Goal: Task Accomplishment & Management: Manage account settings

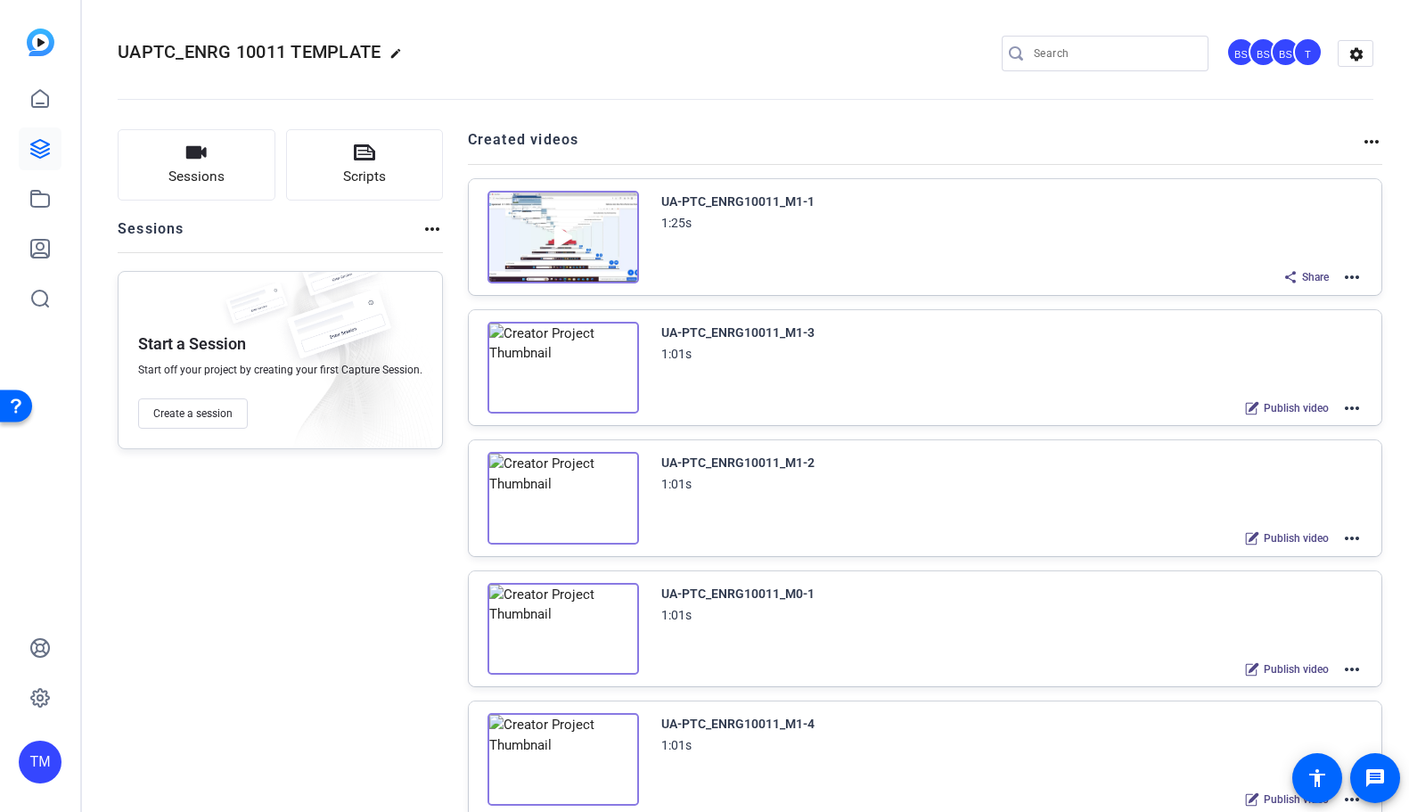
click at [1352, 275] on mat-icon "more_horiz" at bounding box center [1351, 276] width 21 height 21
click at [1327, 292] on span "Edit in Creator" at bounding box center [1286, 298] width 124 height 21
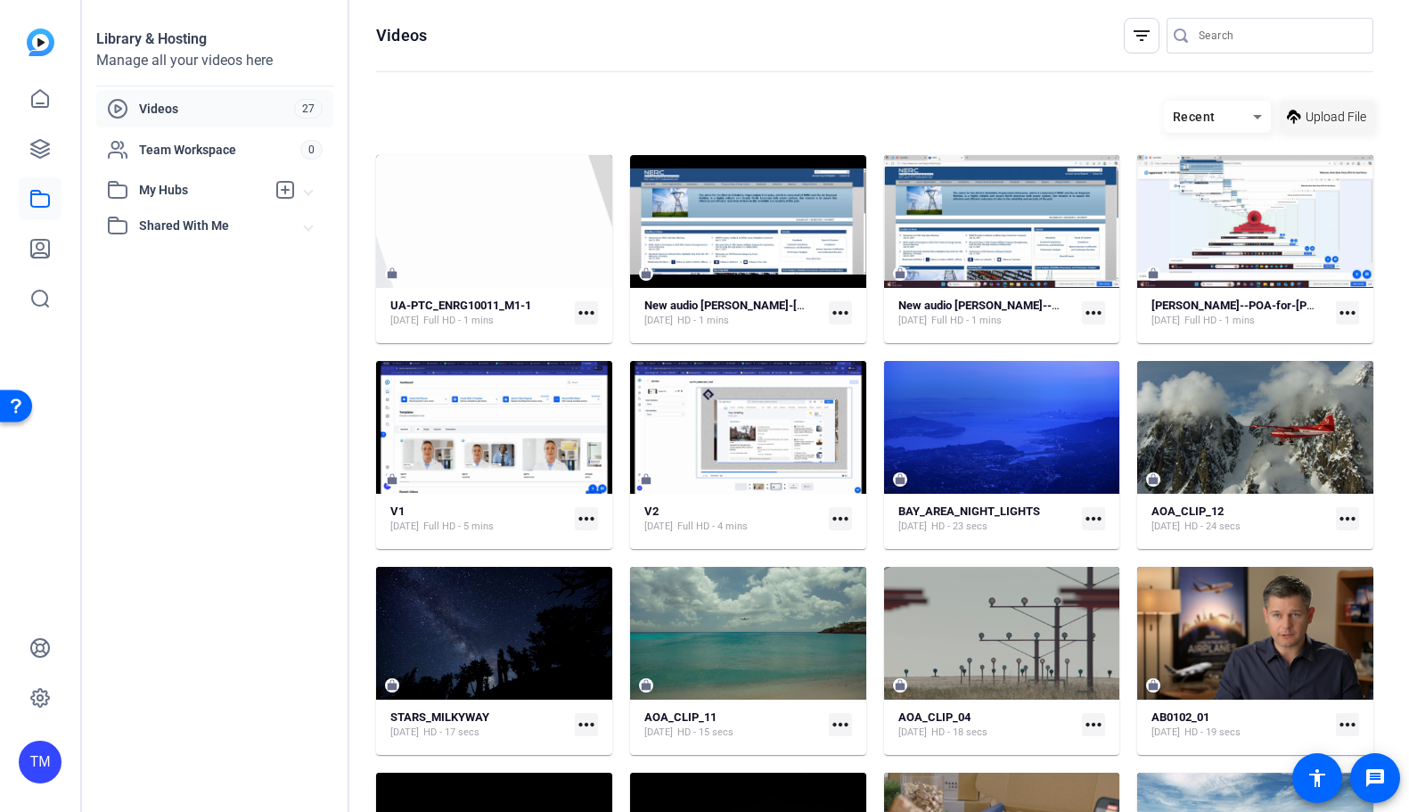
click at [1329, 118] on span "Upload File" at bounding box center [1335, 117] width 61 height 19
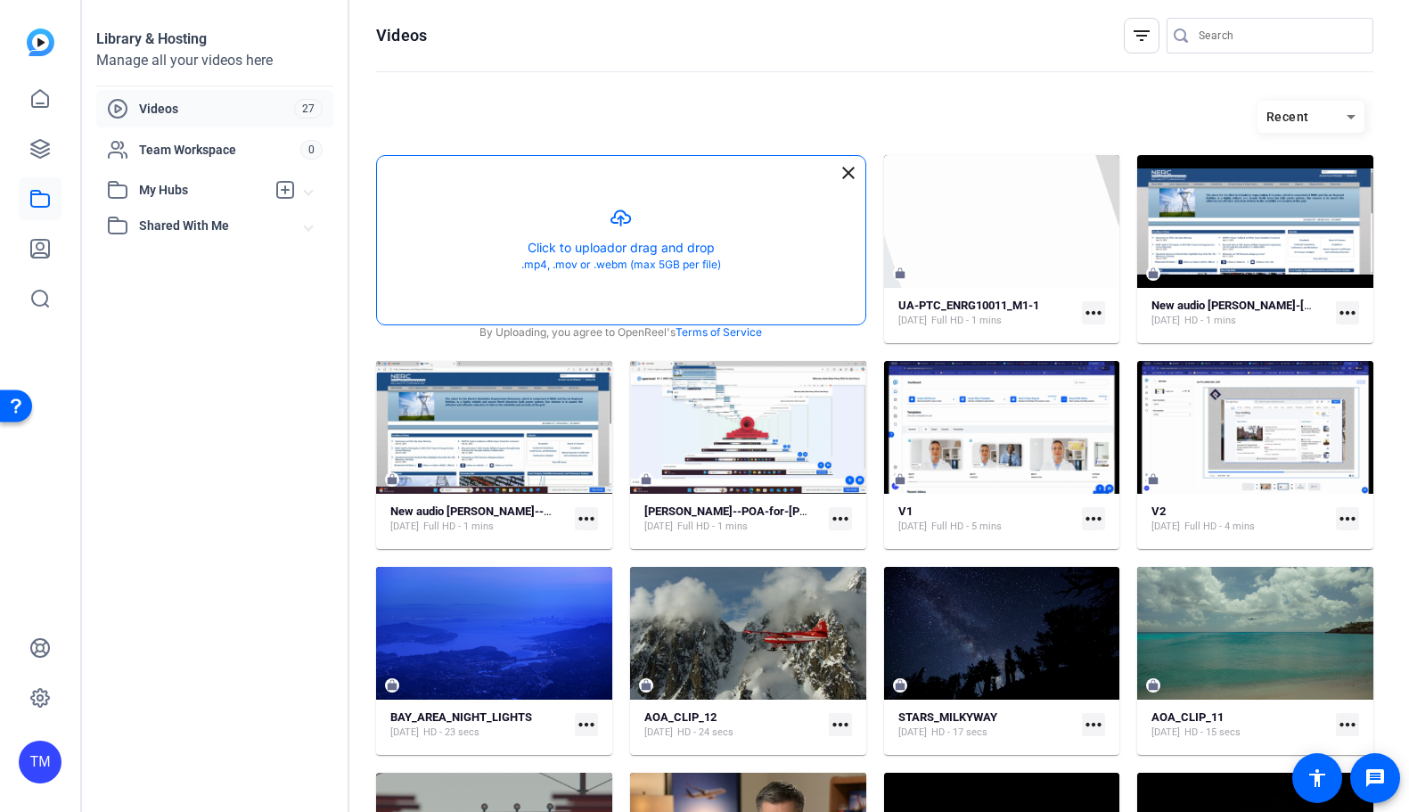
click at [685, 256] on button "button" at bounding box center [621, 240] width 488 height 168
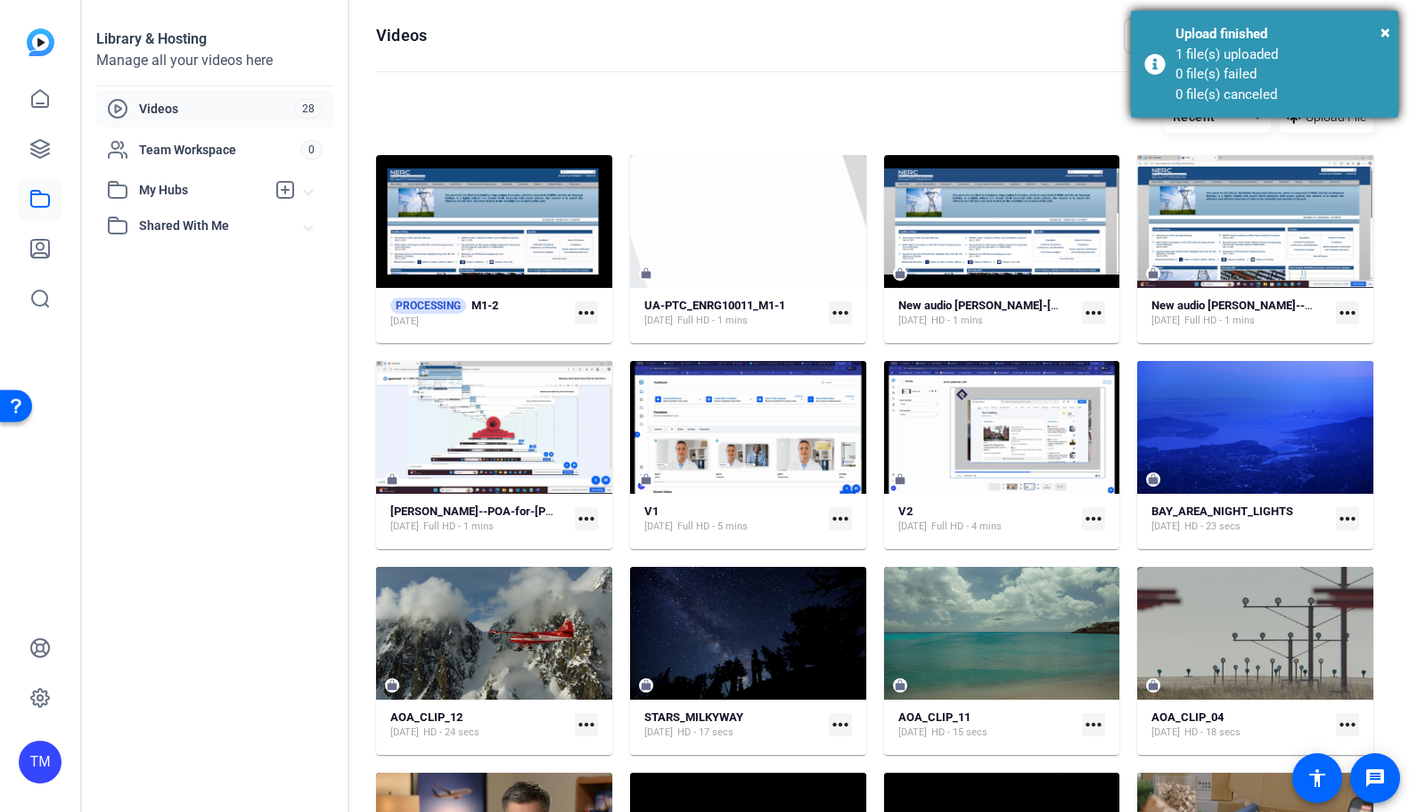
click at [1379, 29] on div "Upload finished" at bounding box center [1279, 34] width 209 height 20
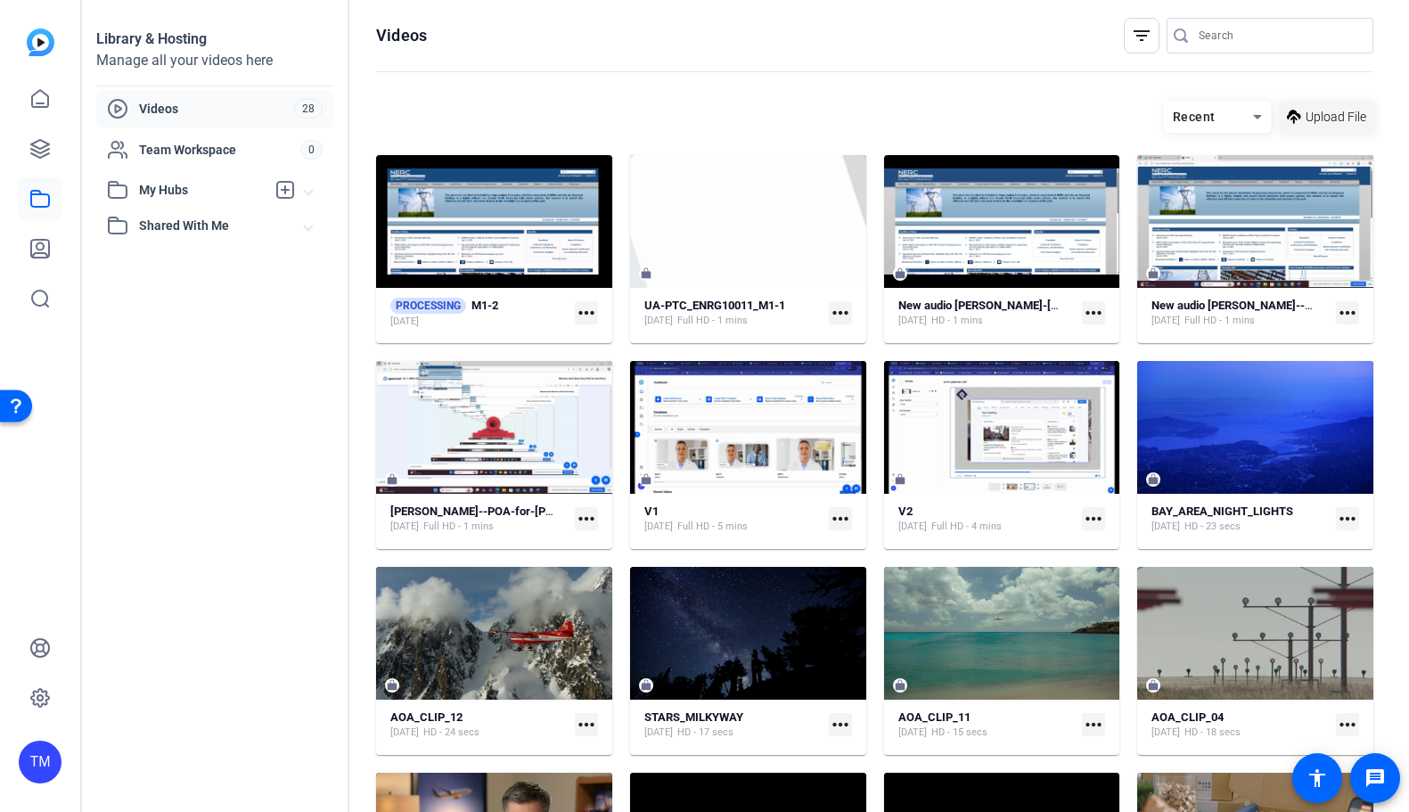
click at [1337, 120] on span "Upload File" at bounding box center [1335, 117] width 61 height 19
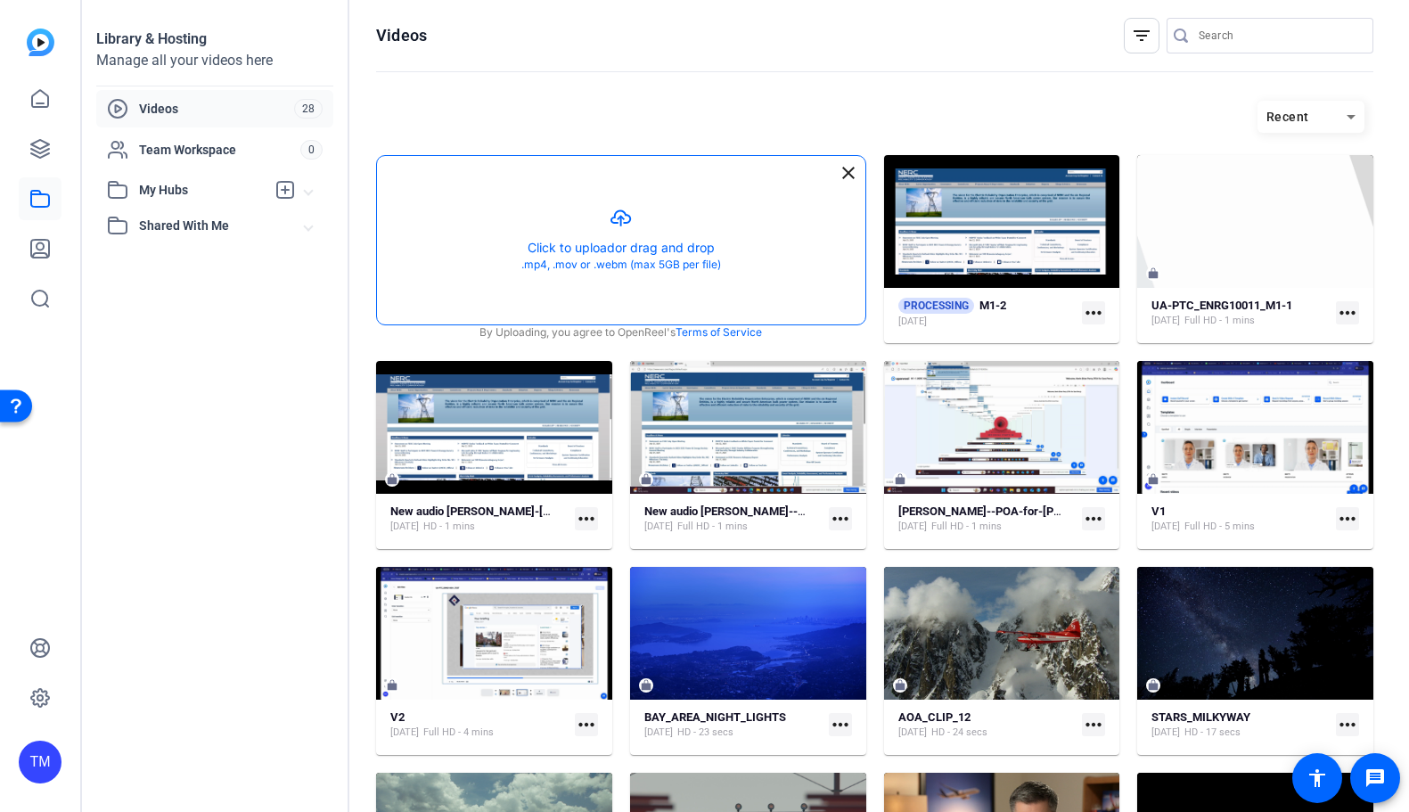
click at [658, 230] on button "button" at bounding box center [621, 240] width 488 height 168
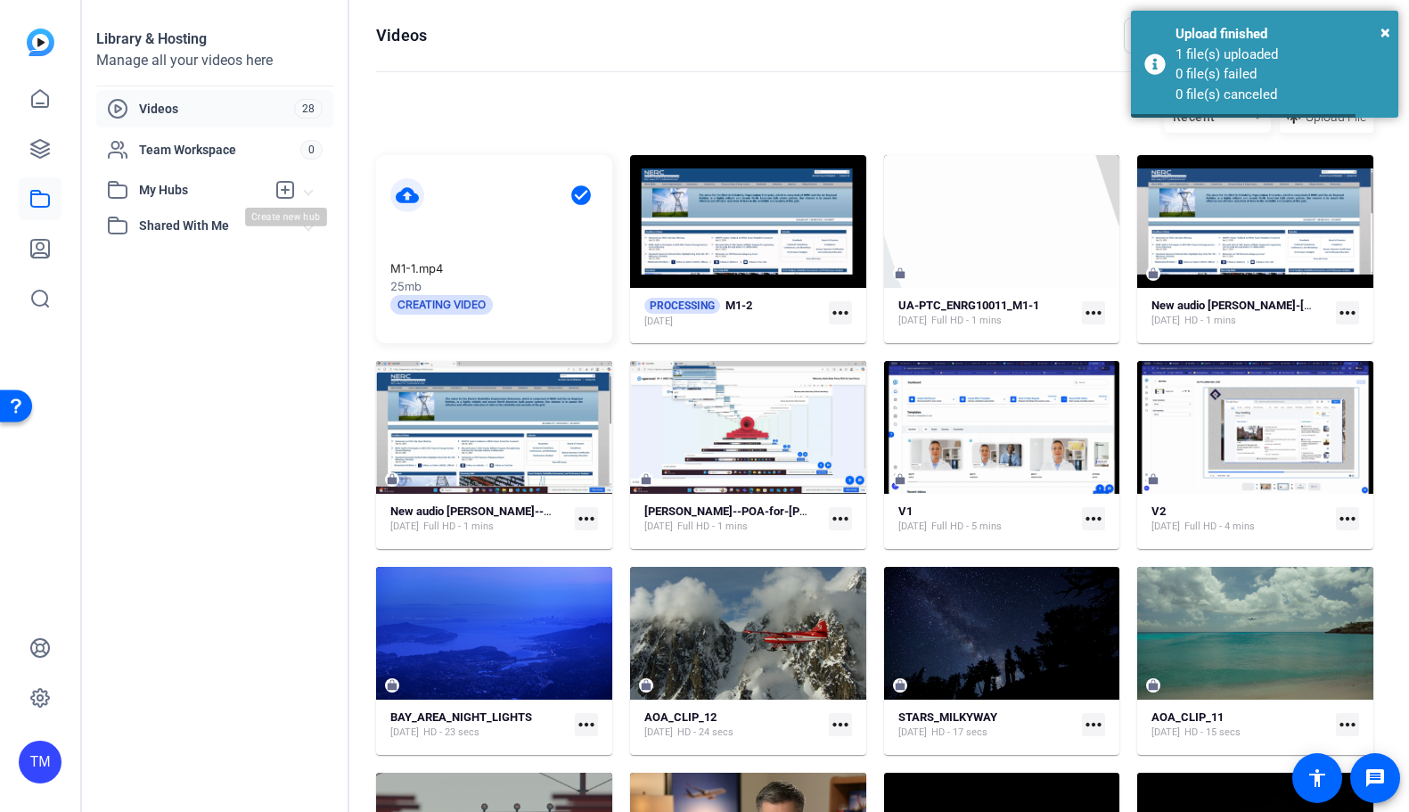
click at [288, 188] on icon at bounding box center [284, 189] width 21 height 21
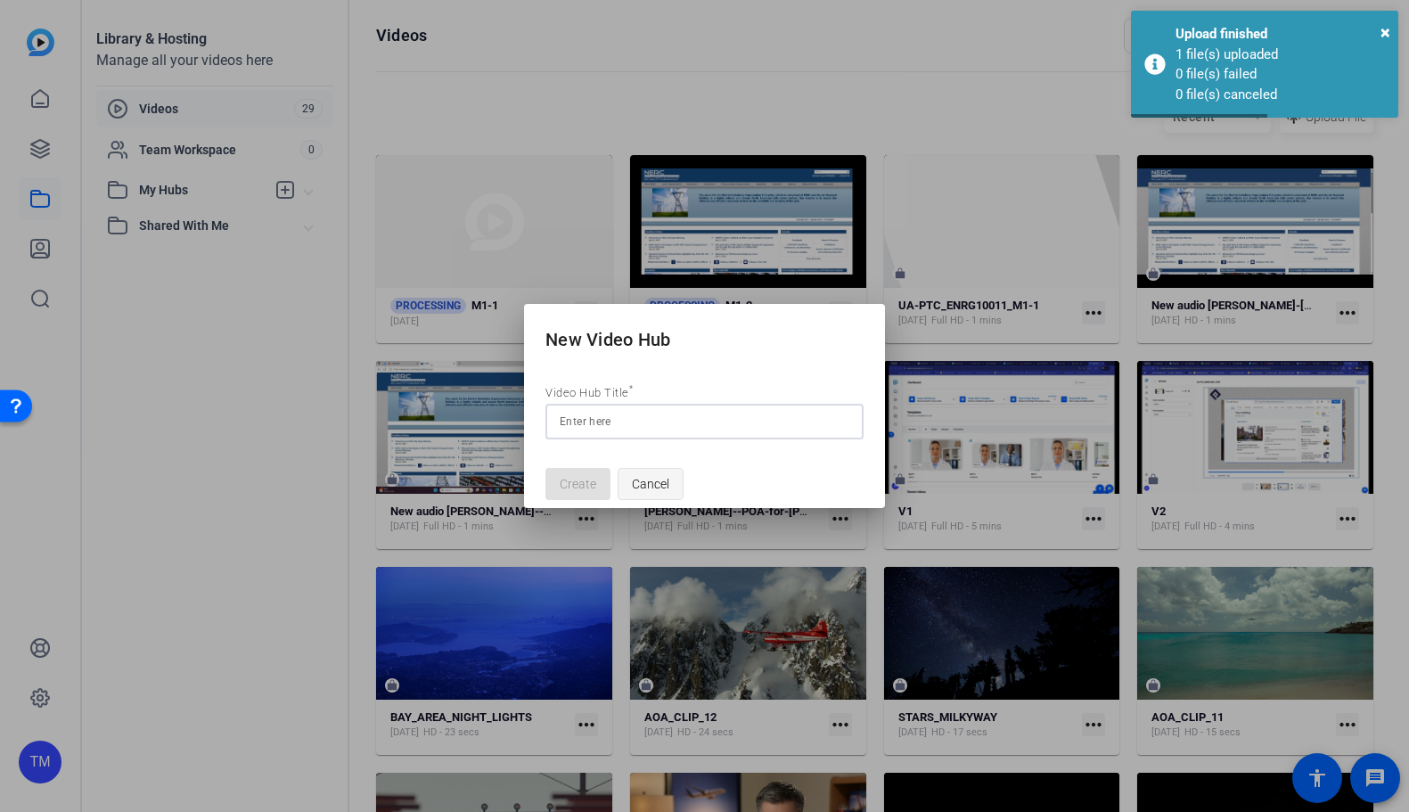
click at [645, 491] on span "Cancel" at bounding box center [650, 484] width 37 height 34
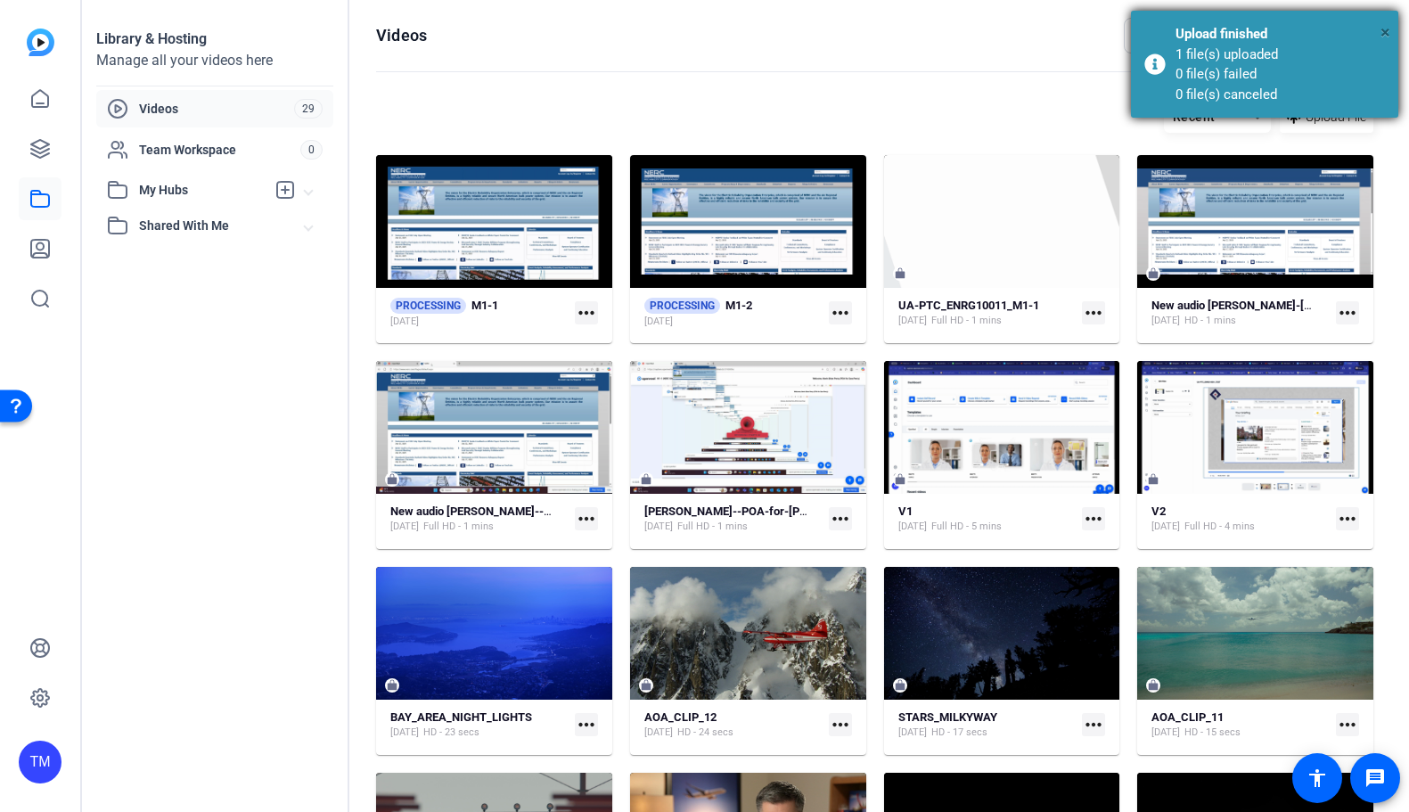
click at [1383, 36] on span "×" at bounding box center [1385, 31] width 10 height 21
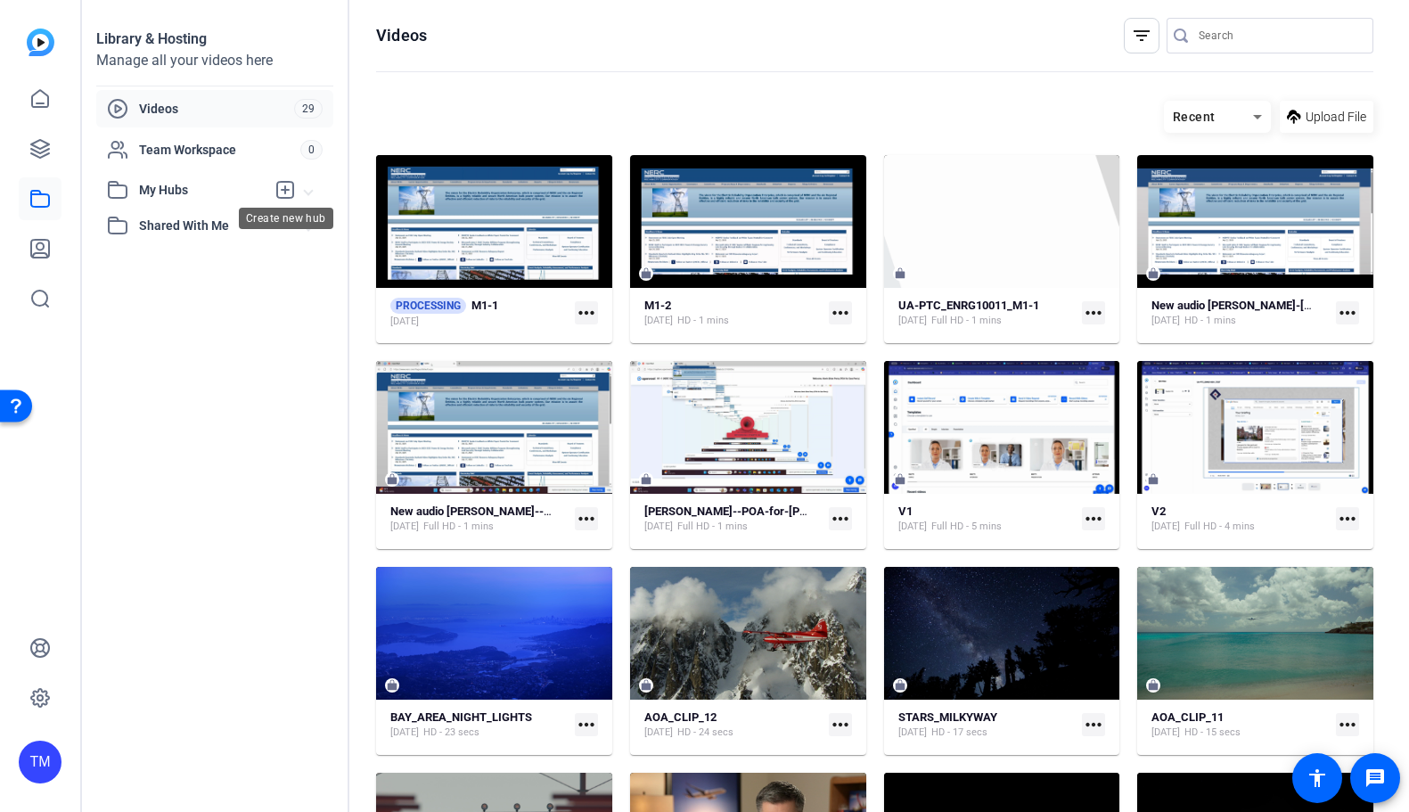
click at [287, 185] on icon at bounding box center [284, 189] width 21 height 21
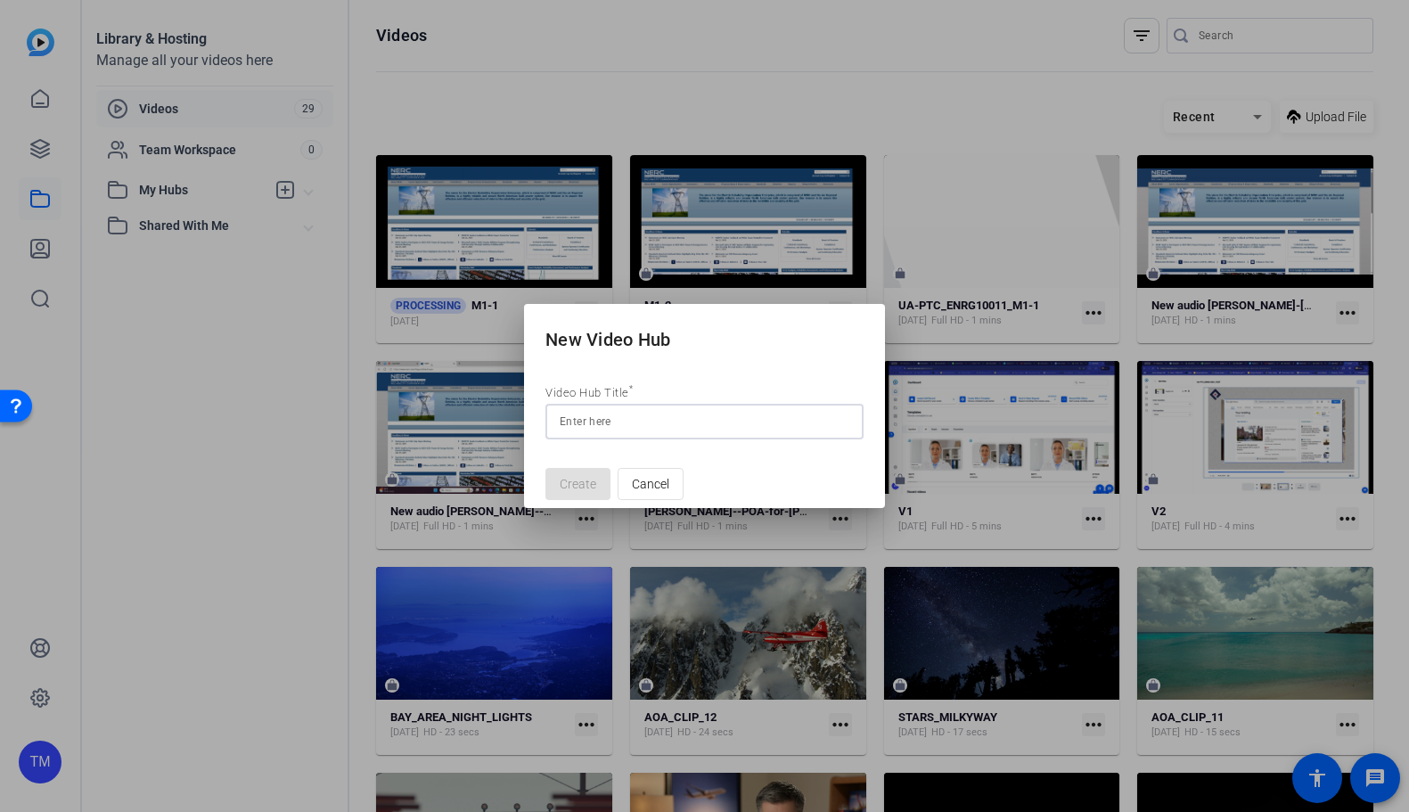
paste input "UA-PTC_ENRG10011"
click at [784, 411] on input "UA-PTC_ENRG10011" at bounding box center [705, 421] width 290 height 21
type input "UA-PTC_ENRG10011"
click at [570, 491] on span "Create" at bounding box center [578, 484] width 37 height 19
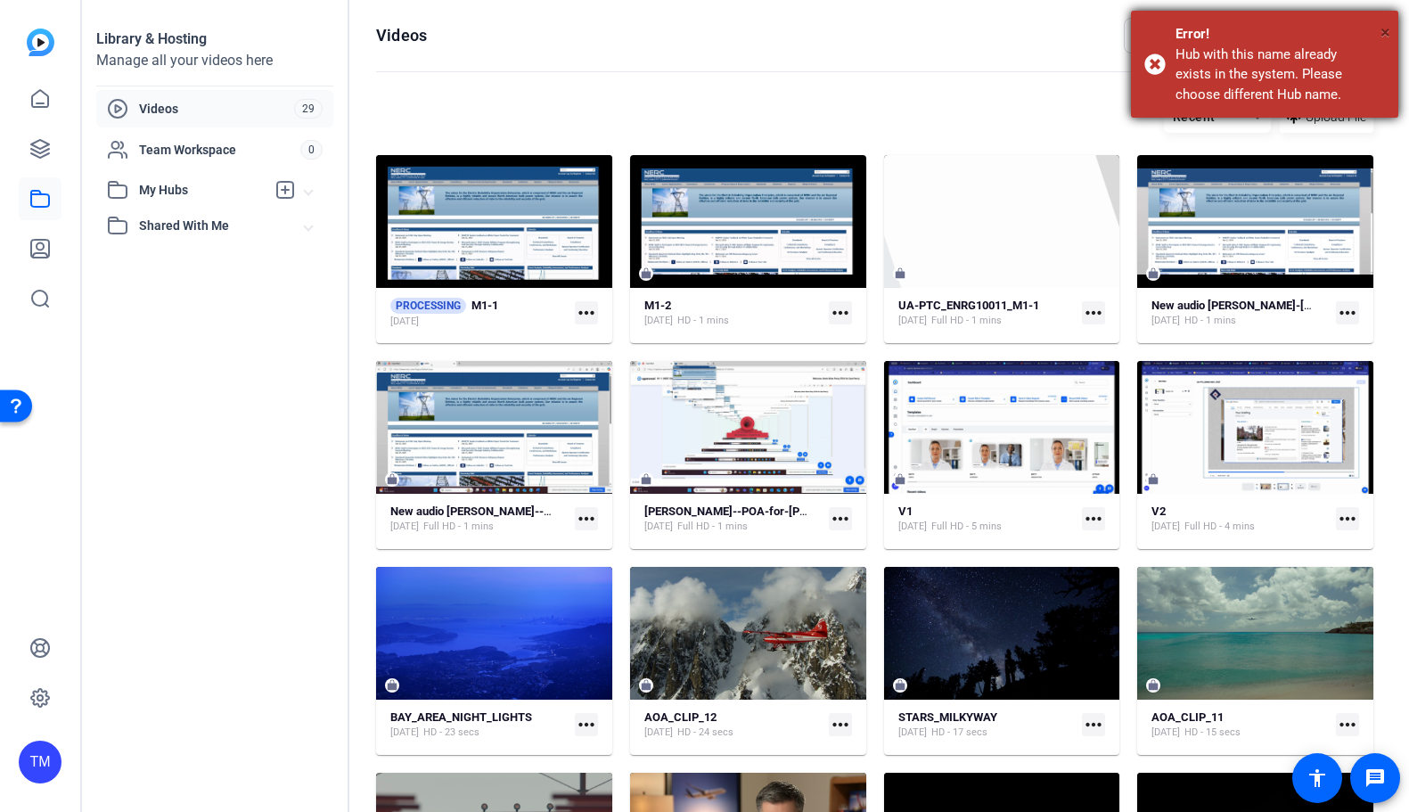
click at [1387, 28] on span "×" at bounding box center [1385, 31] width 10 height 21
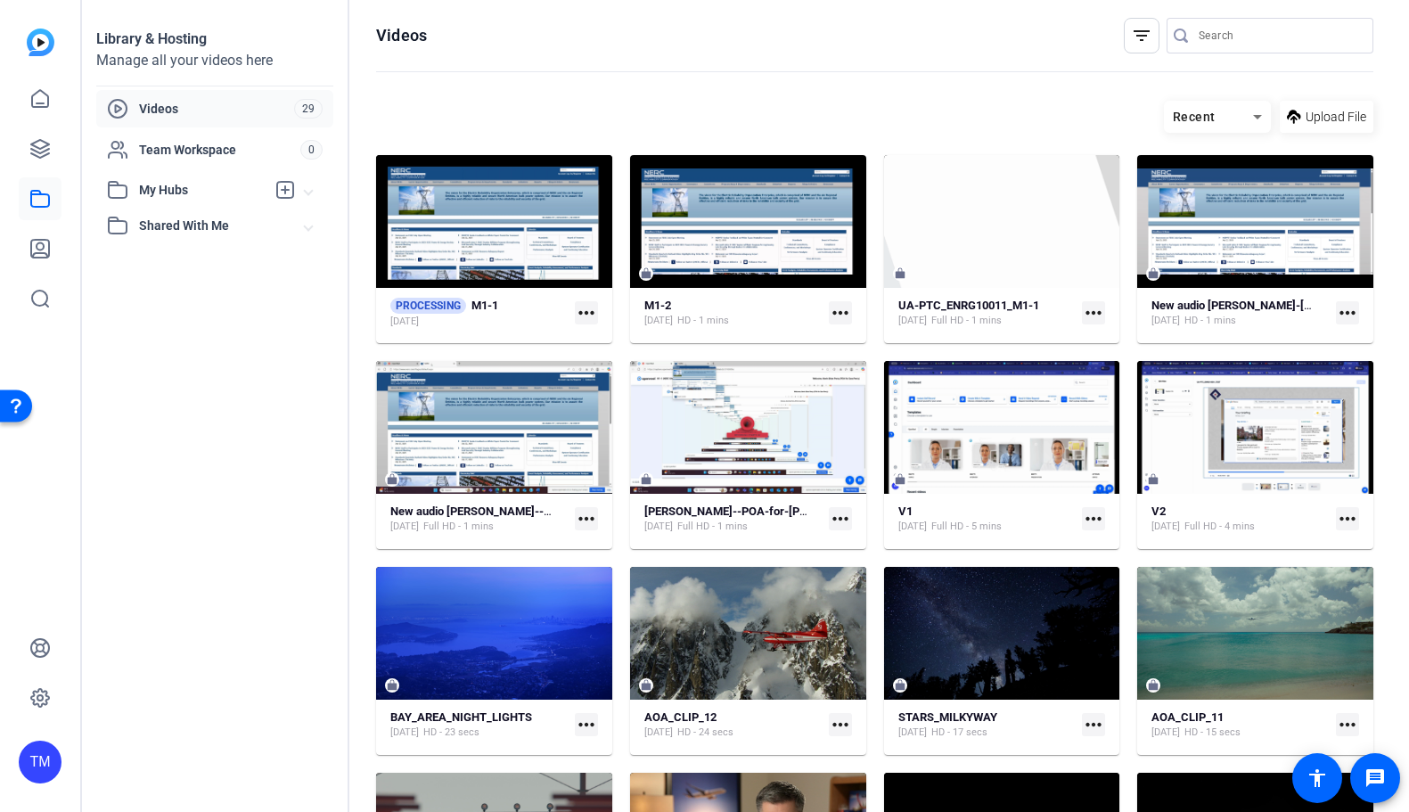
click at [288, 190] on icon at bounding box center [285, 190] width 16 height 16
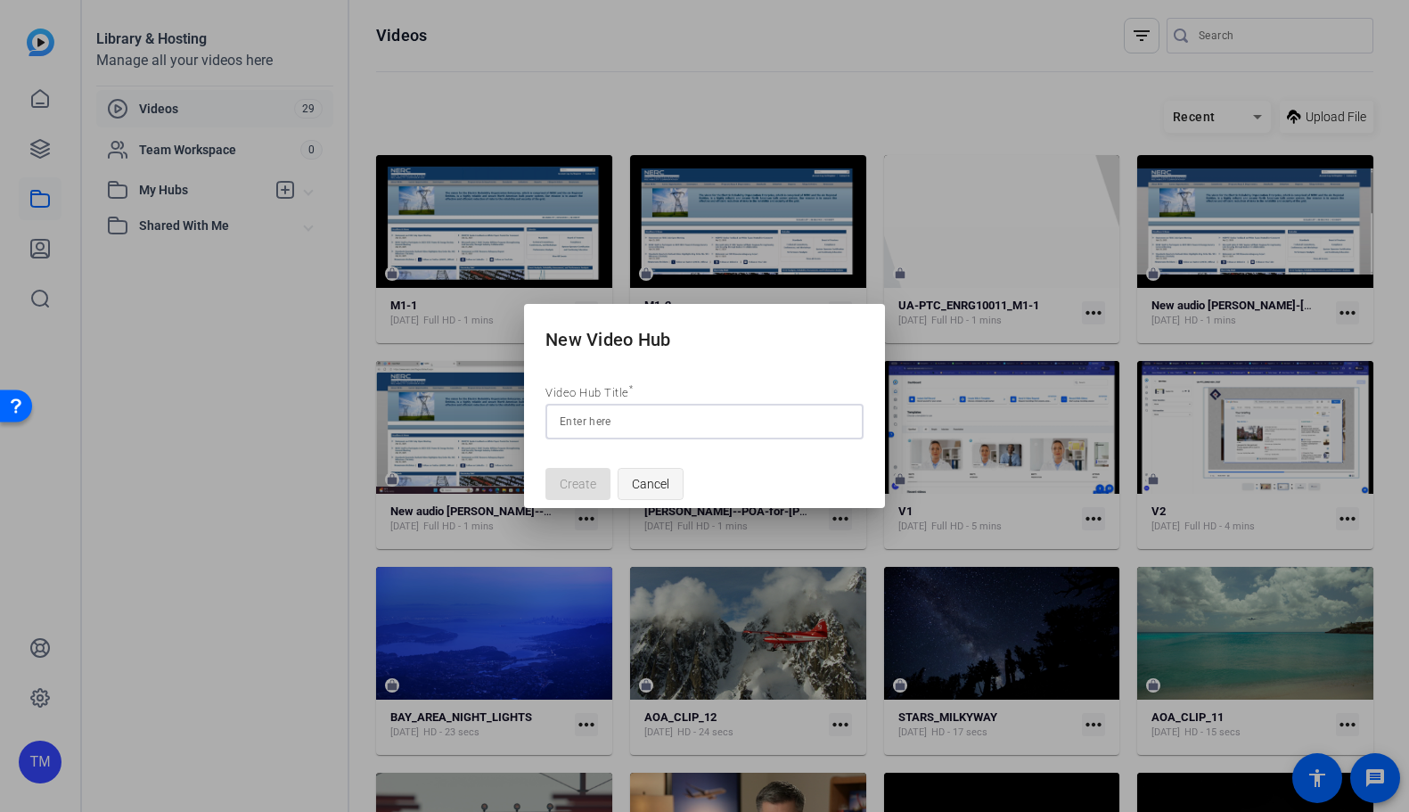
click at [653, 481] on span "Cancel" at bounding box center [650, 484] width 37 height 34
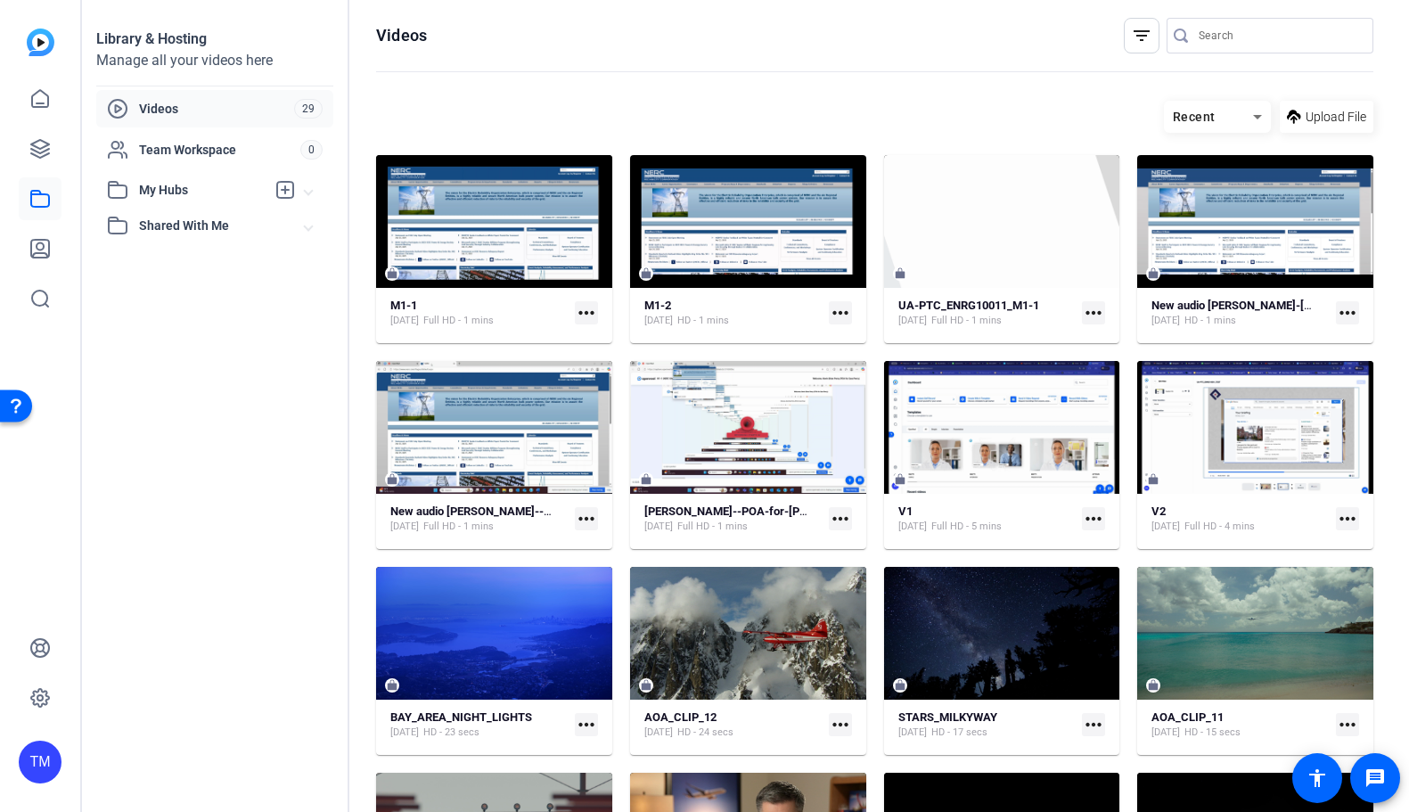
click at [169, 189] on span "My Hubs" at bounding box center [202, 190] width 127 height 19
click at [200, 231] on span "UA-PTC_ENRG10011_M1-1" at bounding box center [195, 230] width 155 height 18
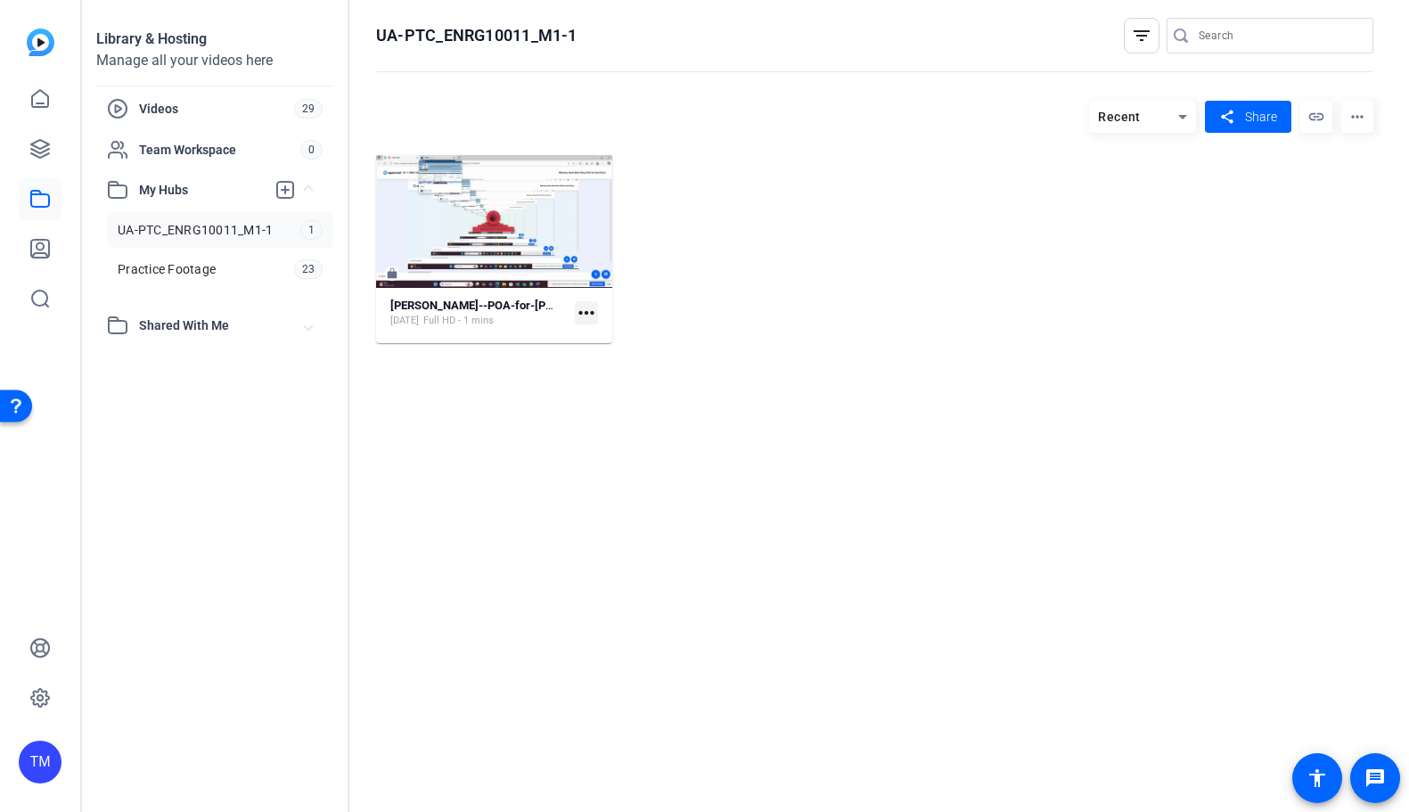
click at [588, 312] on mat-icon "more_horiz" at bounding box center [586, 312] width 23 height 23
click at [767, 339] on div at bounding box center [704, 406] width 1409 height 812
click at [156, 120] on div "Videos 29" at bounding box center [214, 108] width 237 height 37
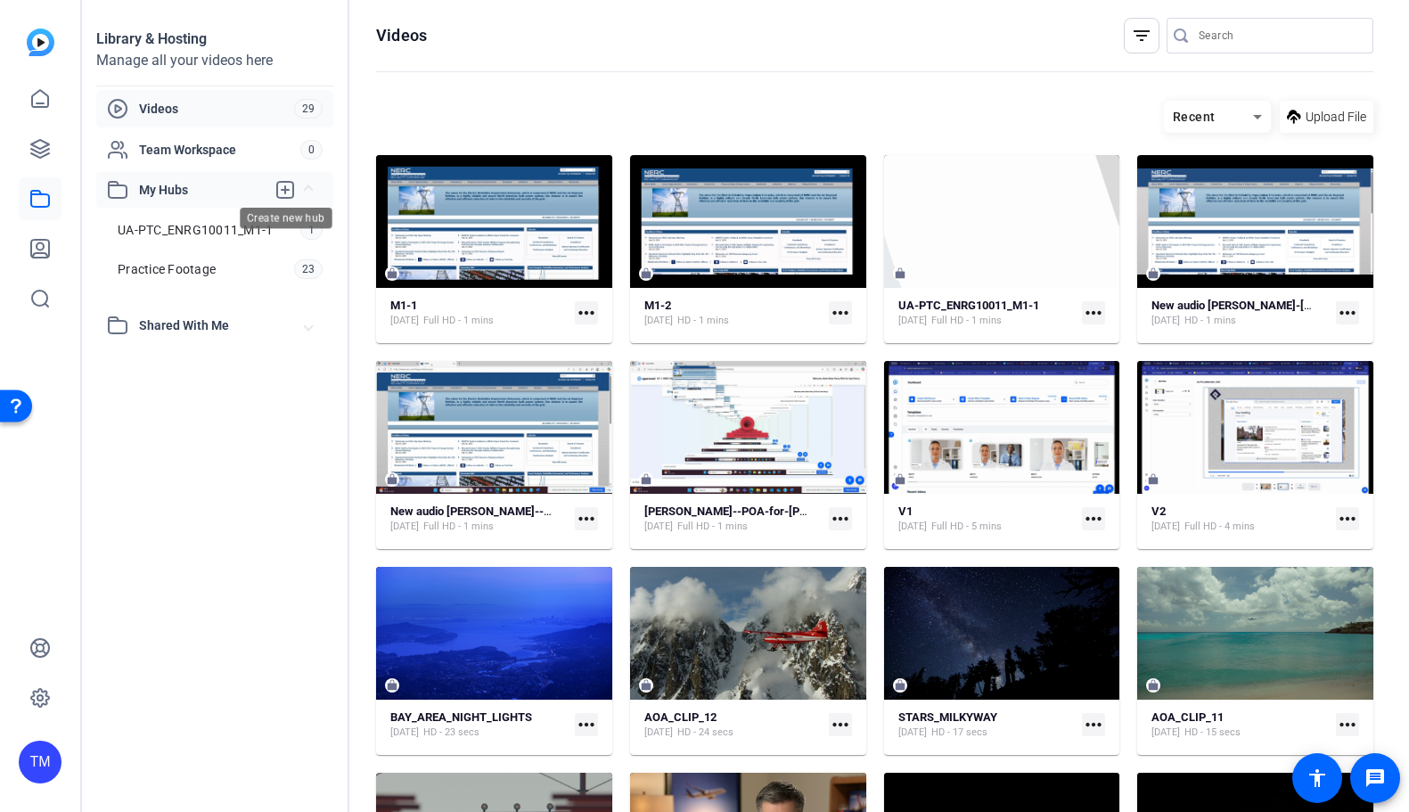
click at [282, 188] on icon at bounding box center [284, 189] width 21 height 21
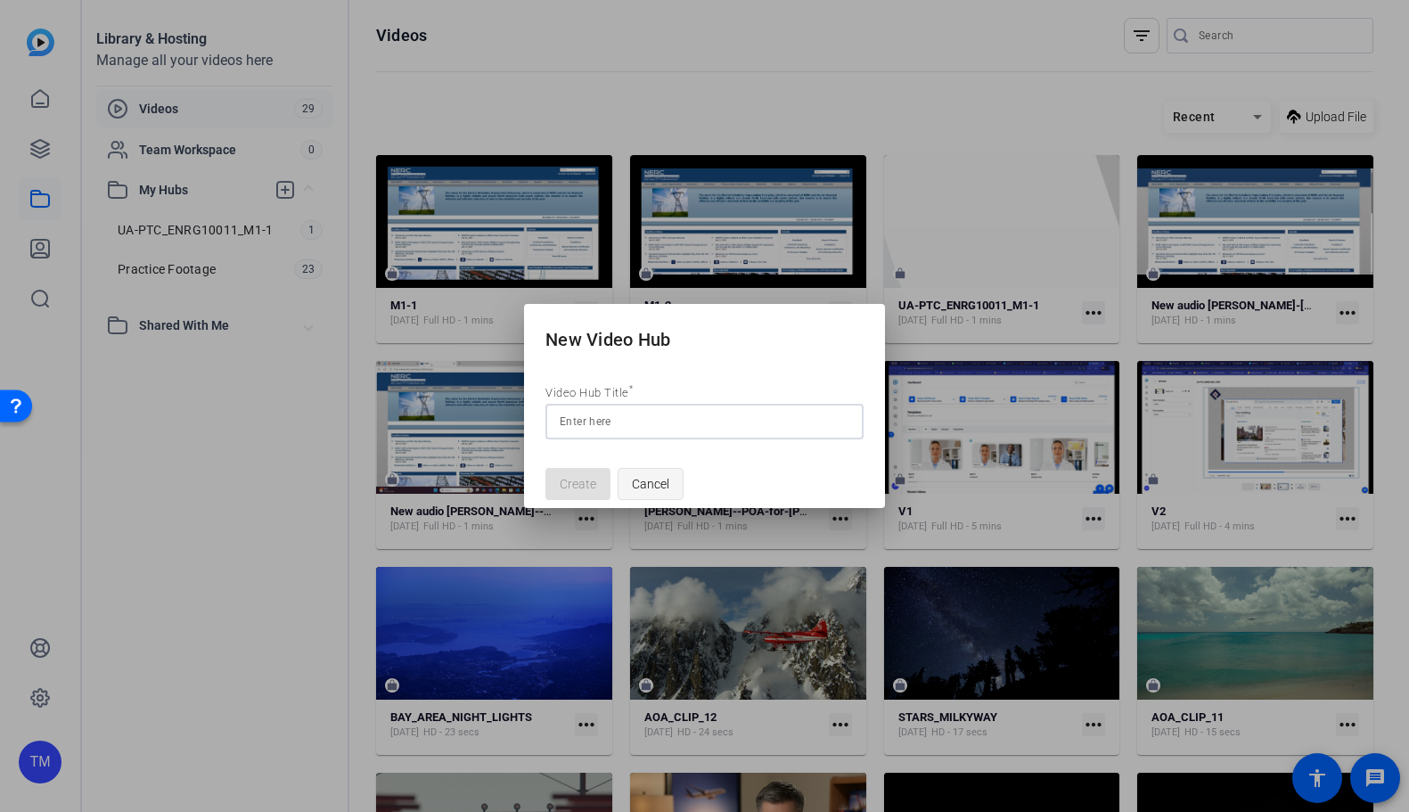
click at [650, 479] on span "Cancel" at bounding box center [650, 484] width 37 height 34
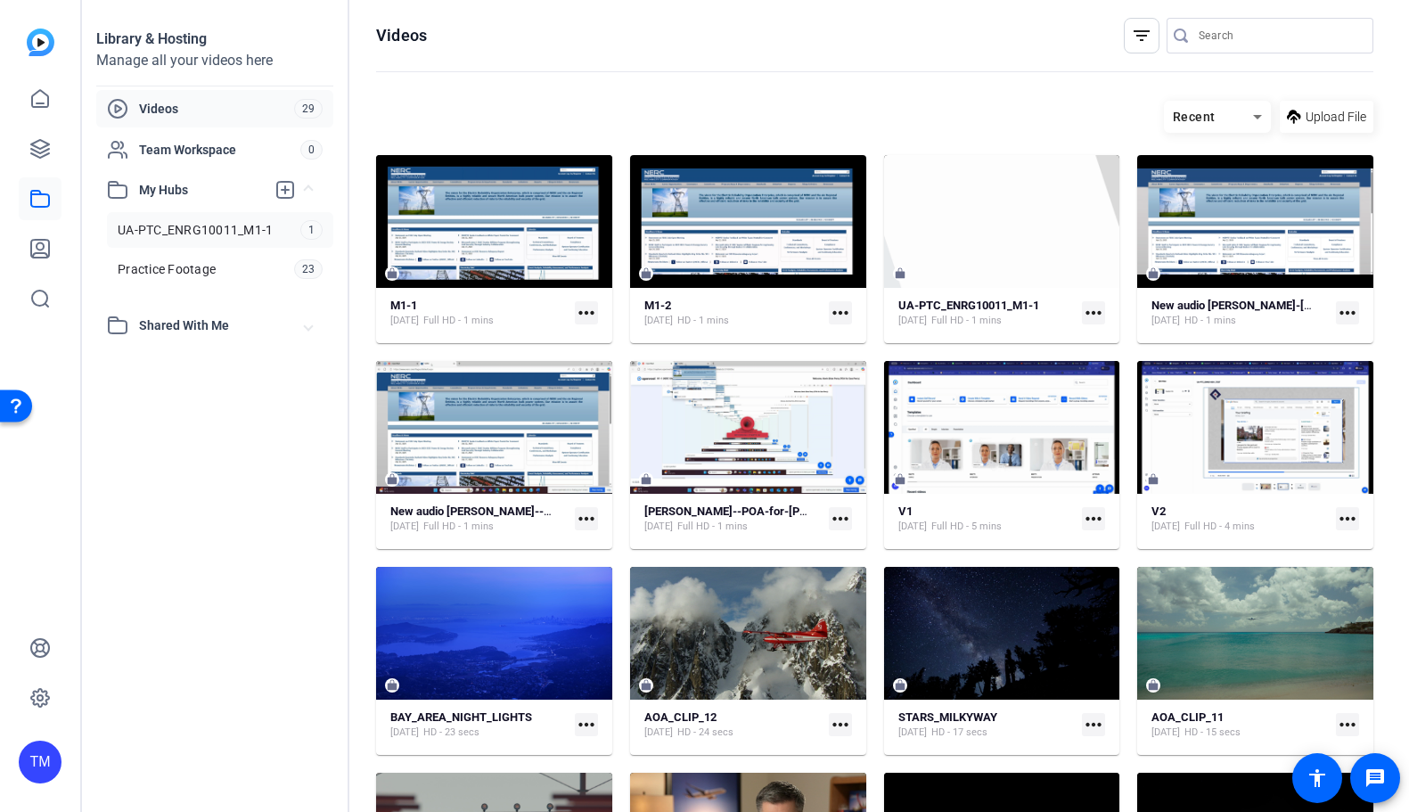
click at [237, 234] on span "UA-PTC_ENRG10011_M1-1" at bounding box center [195, 230] width 155 height 18
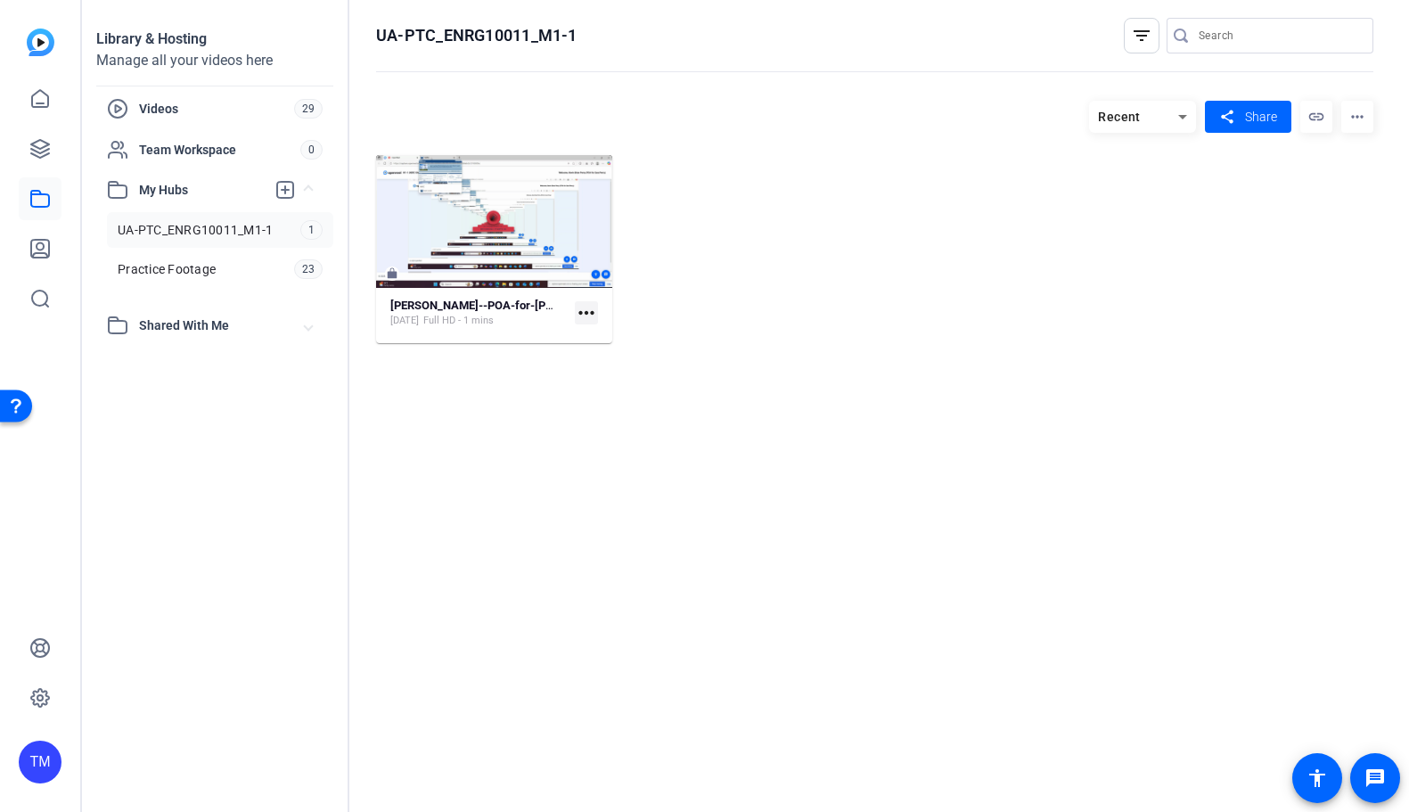
click at [574, 35] on h1 "UA-PTC_ENRG10011_M1-1" at bounding box center [476, 35] width 201 height 21
click at [519, 32] on h1 "UA-PTC_ENRG10011_M1-1" at bounding box center [476, 35] width 201 height 21
click at [572, 36] on h1 "UA-PTC_ENRG10011_M1-1" at bounding box center [476, 35] width 201 height 21
click at [1360, 116] on mat-icon "more_horiz" at bounding box center [1357, 117] width 32 height 32
click at [1340, 168] on span "Edit Hub" at bounding box center [1322, 170] width 71 height 21
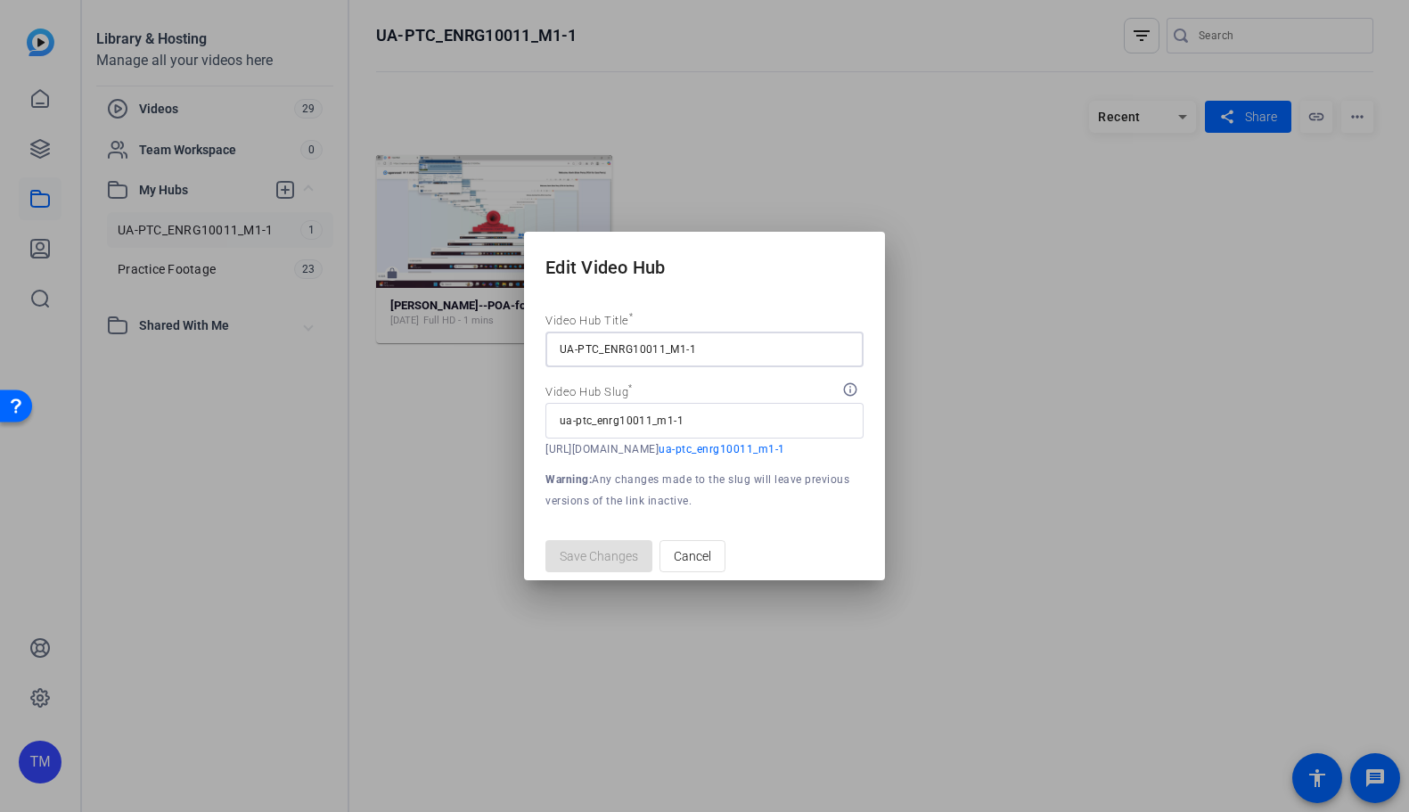
click at [703, 331] on div "UA-PTC_ENRG10011_M1-1" at bounding box center [705, 349] width 290 height 36
type input "UA-PTC_ENRG10011_M1-"
type input "ua-ptc_enrg10011_m1"
type input "UA-PTC_ENRG10011_M"
type input "ua-ptc_enrg10011_m"
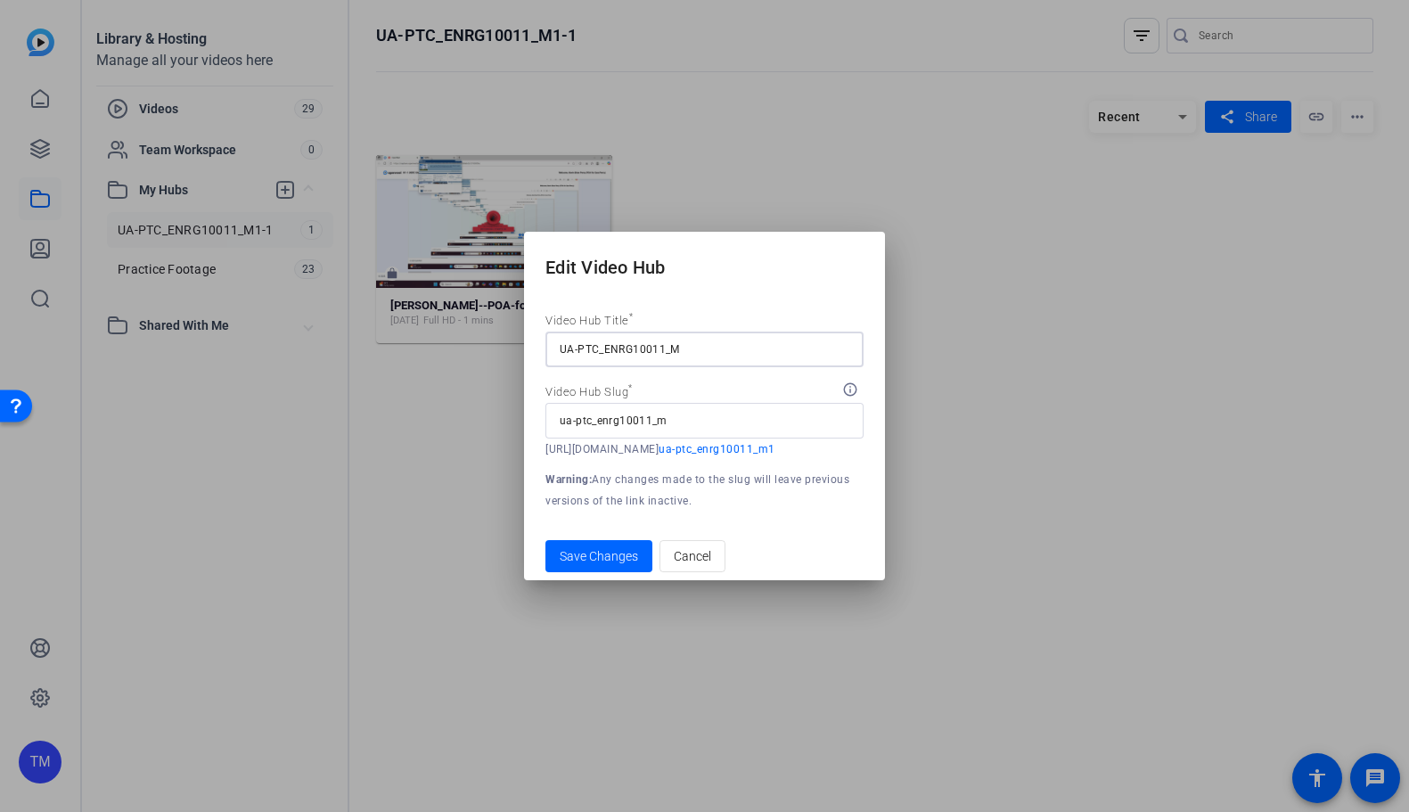
type input "UA-PTC_ENRG10011_"
type input "ua-ptc_enrg10011_"
type input "UA-PTC_ENRG10011"
type input "ua-ptc_enrg10011"
type input "UA-PTC_ENRG10011"
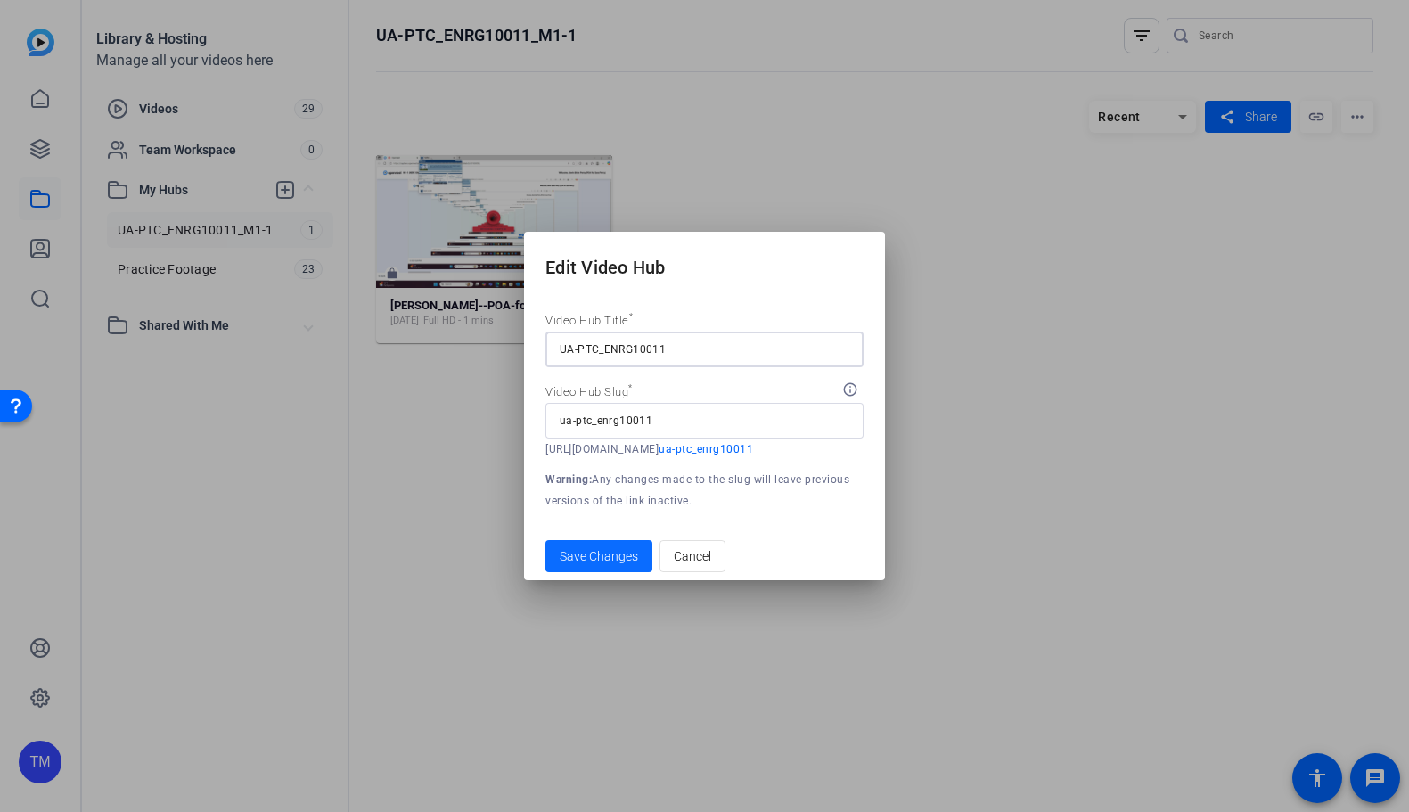
click at [617, 558] on span "Save Changes" at bounding box center [599, 556] width 78 height 19
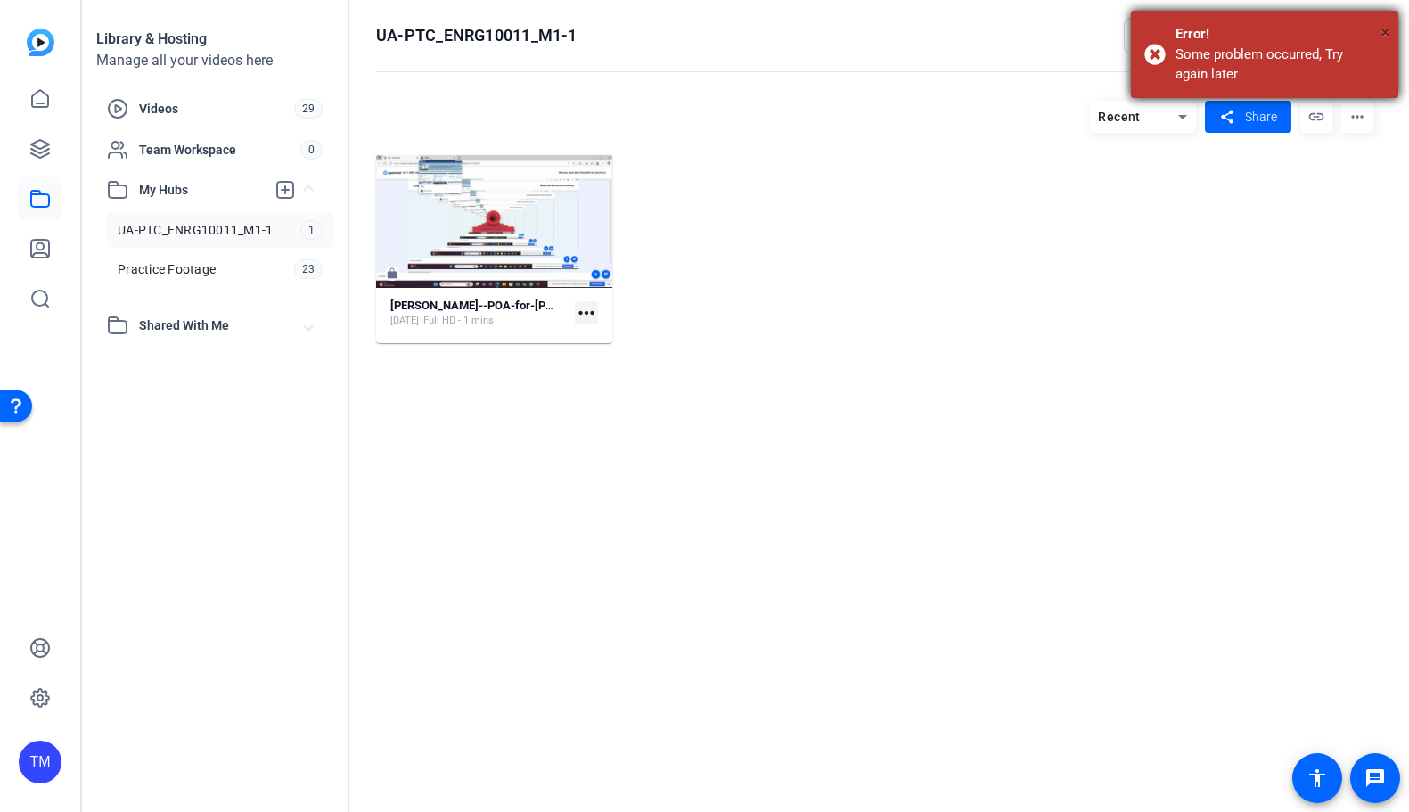
click at [1383, 24] on span "×" at bounding box center [1385, 31] width 10 height 21
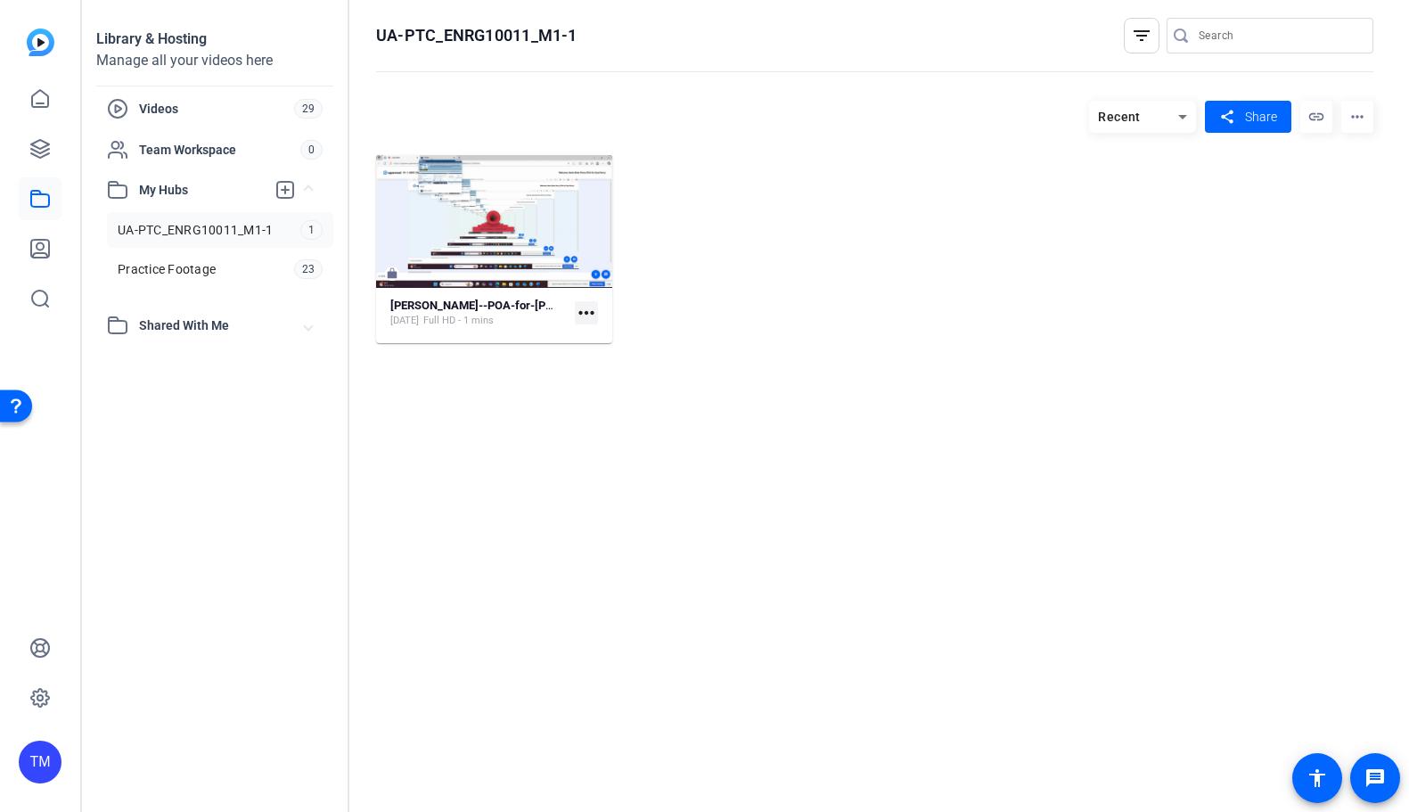
click at [204, 233] on span "UA-PTC_ENRG10011_M1-1" at bounding box center [195, 230] width 155 height 18
click at [269, 237] on span "UA-PTC_ENRG10011_M1-1" at bounding box center [195, 230] width 155 height 18
click at [1357, 119] on mat-icon "more_horiz" at bounding box center [1357, 117] width 32 height 32
click at [1322, 187] on span "Delete" at bounding box center [1322, 193] width 71 height 21
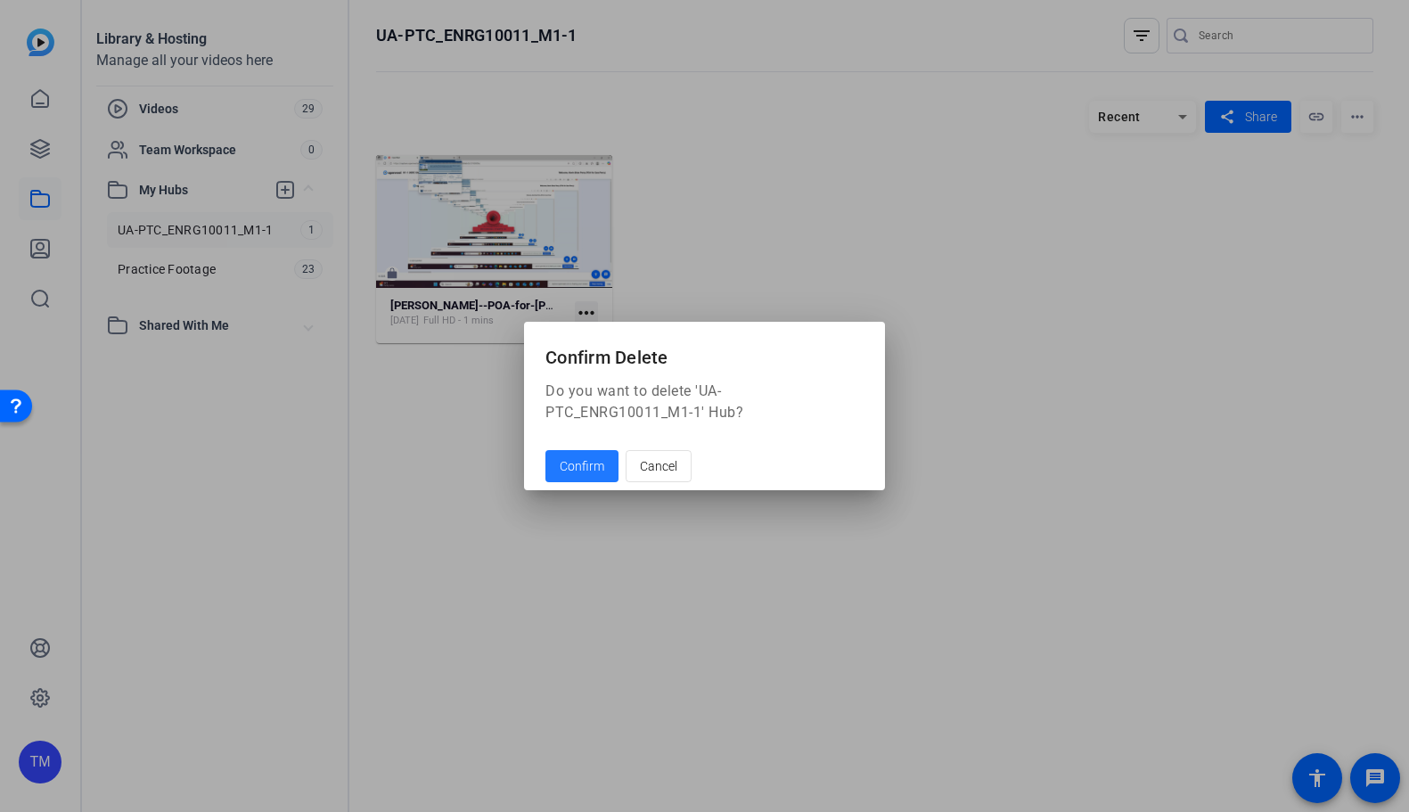
click at [585, 462] on span "Confirm" at bounding box center [582, 466] width 45 height 19
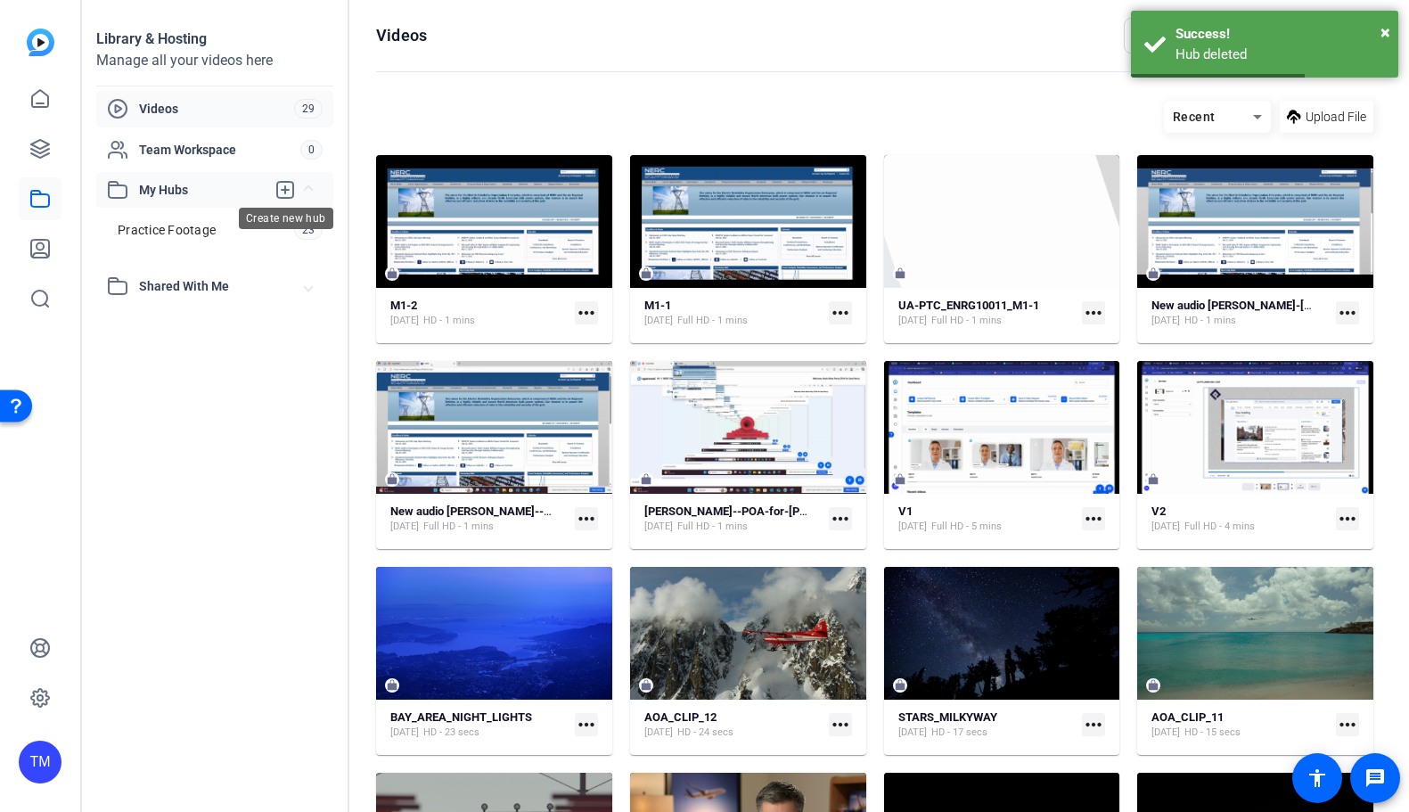
click at [287, 196] on icon at bounding box center [284, 189] width 21 height 21
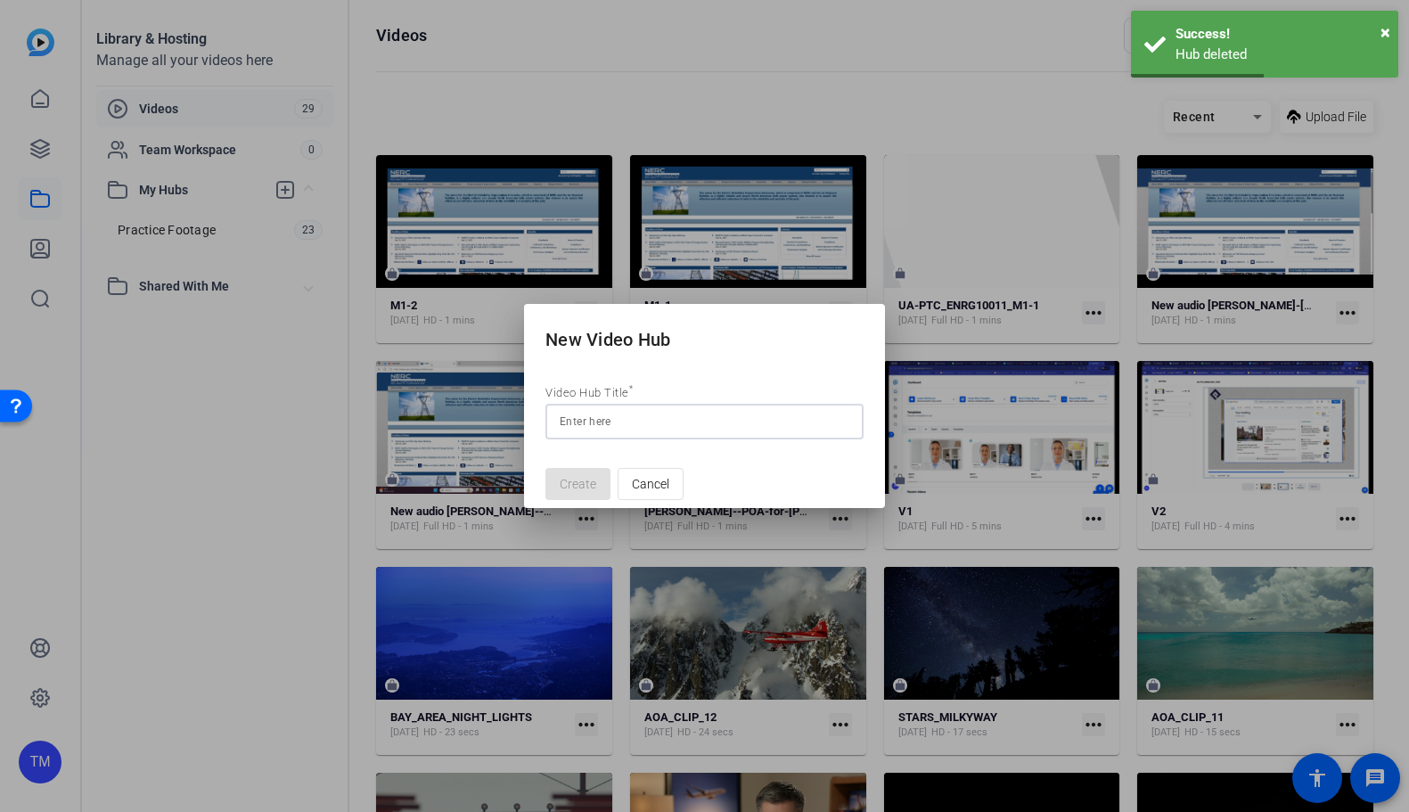
click at [626, 426] on input at bounding box center [705, 421] width 290 height 21
type input "UA-PTC_ENRG10011"
click at [577, 486] on span "Create" at bounding box center [578, 484] width 37 height 19
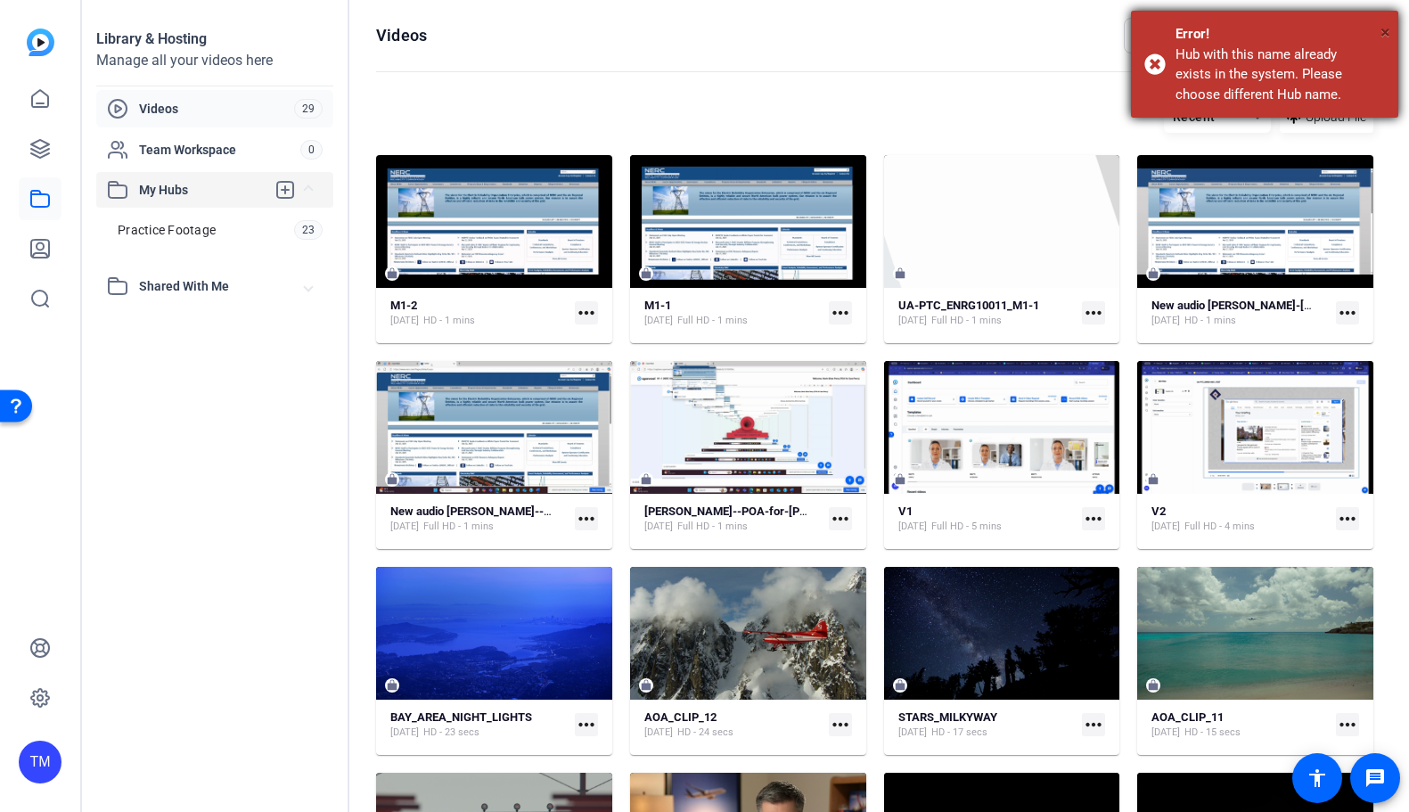
click at [1385, 29] on span "×" at bounding box center [1385, 31] width 10 height 21
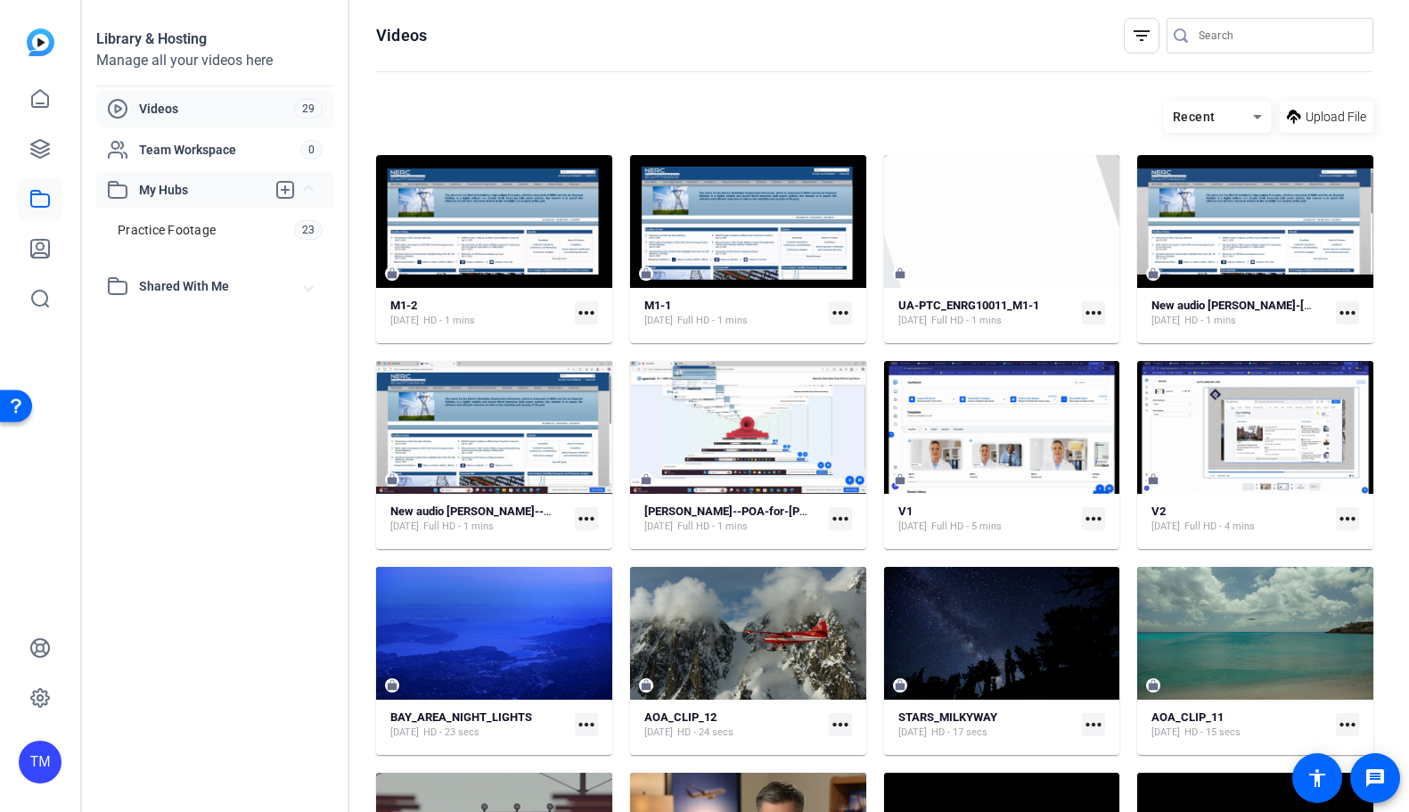
click at [168, 189] on span "My Hubs" at bounding box center [202, 190] width 127 height 19
click at [162, 288] on span "Shared With Me" at bounding box center [222, 286] width 166 height 19
click at [154, 178] on mat-expansion-panel-header "My Hubs" at bounding box center [214, 190] width 237 height 36
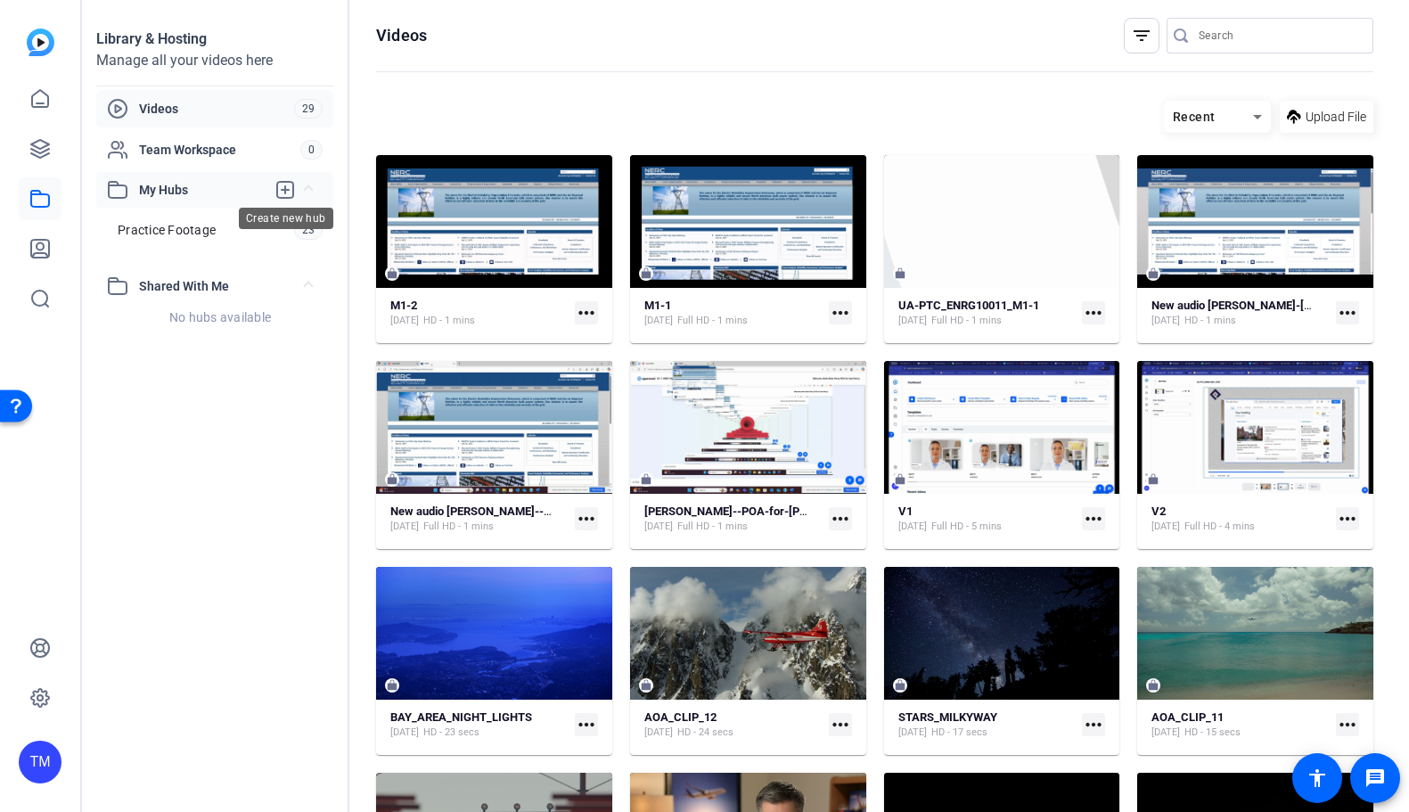
click at [285, 189] on icon at bounding box center [285, 190] width 16 height 16
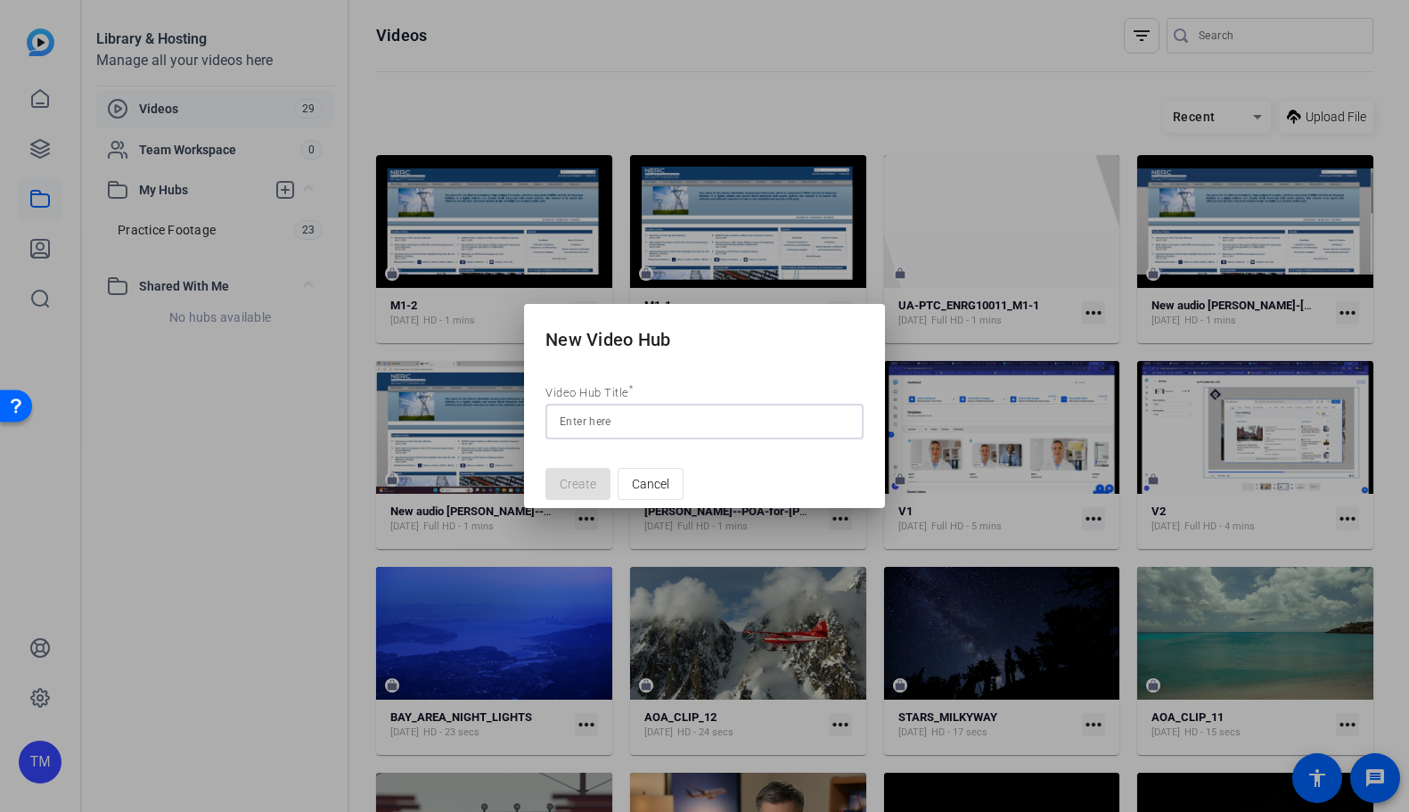
click at [632, 429] on input at bounding box center [705, 421] width 290 height 21
paste input "UA-PTC_ENRG10011"
type input "UA-PTC_ENRG10011 Footage"
click at [591, 482] on span "Create" at bounding box center [578, 484] width 37 height 19
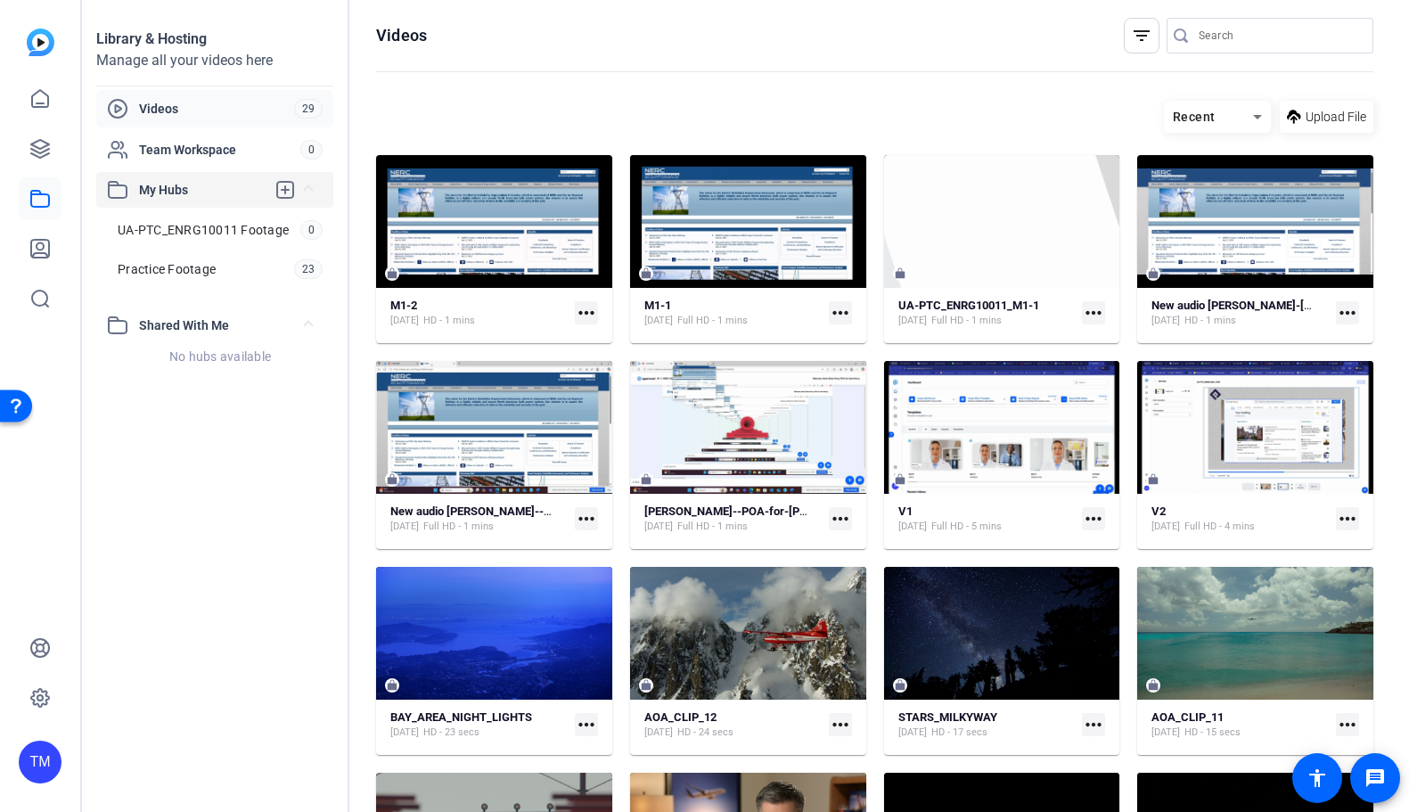
click at [586, 316] on mat-icon "more_horiz" at bounding box center [586, 312] width 23 height 23
click at [616, 404] on span "Manage Hubs" at bounding box center [628, 406] width 78 height 21
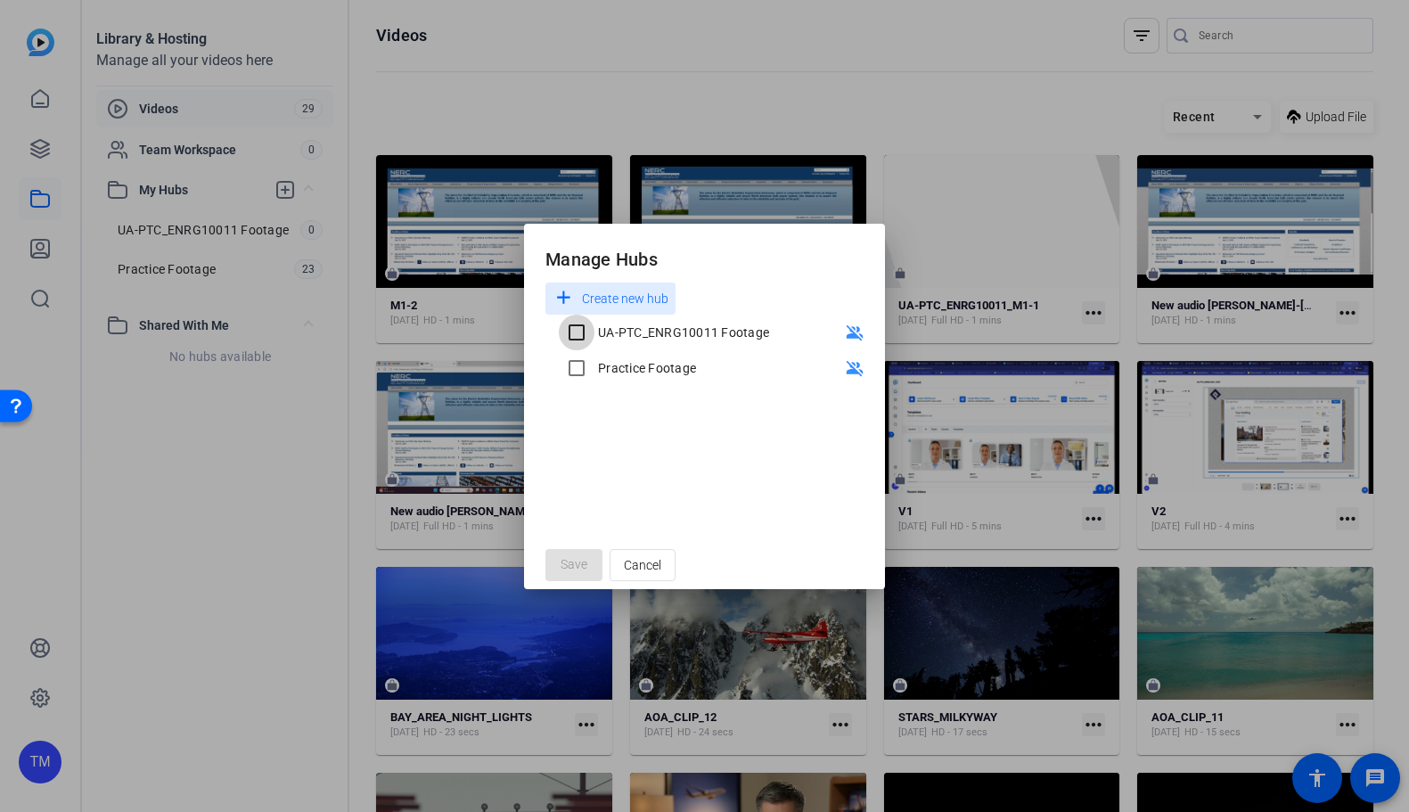
click at [583, 331] on input "UA-PTC_ENRG10011 Footage" at bounding box center [577, 333] width 36 height 36
checkbox input "true"
click at [579, 560] on span "Save" at bounding box center [573, 564] width 27 height 19
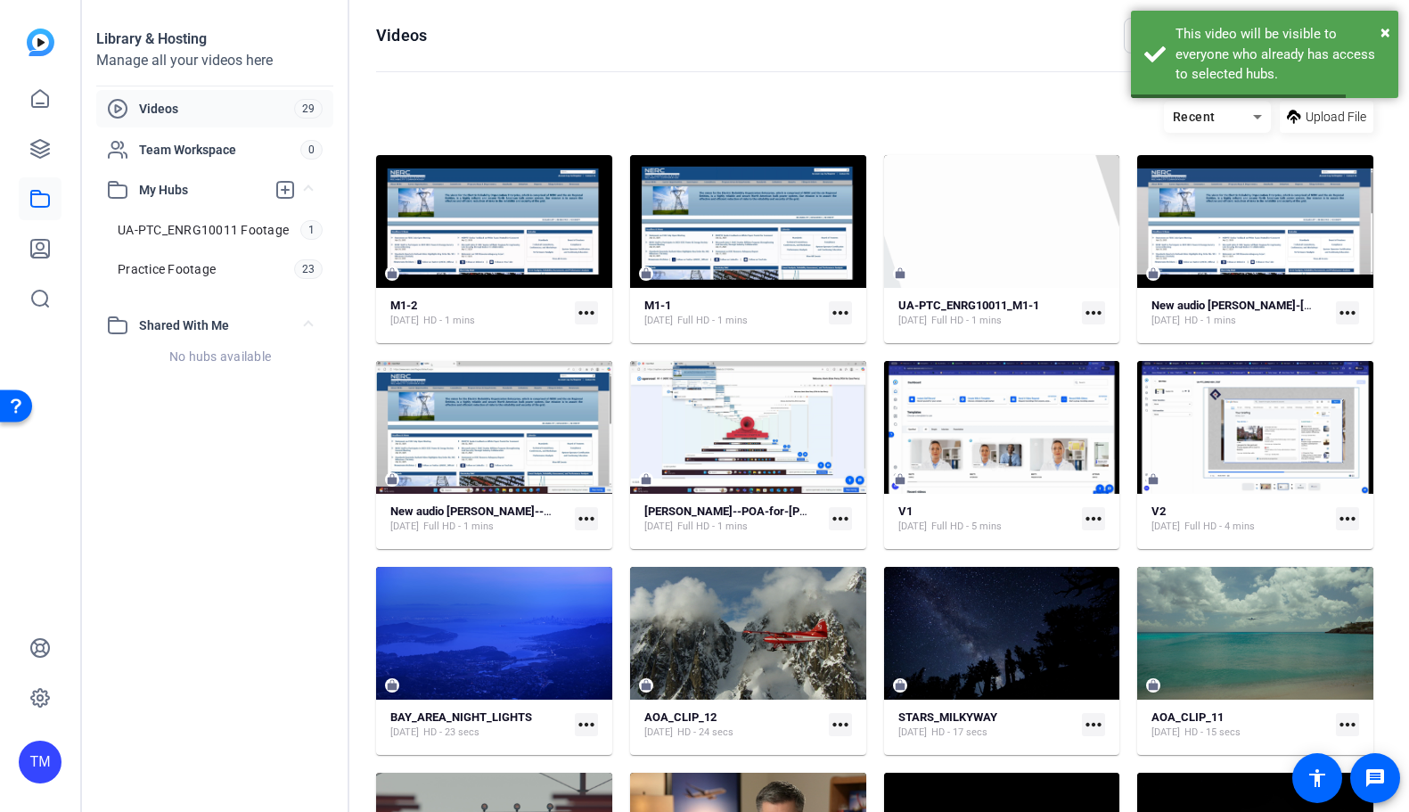
click at [850, 306] on mat-icon "more_horiz" at bounding box center [840, 312] width 23 height 23
click at [874, 409] on span "Manage Hubs" at bounding box center [898, 406] width 110 height 21
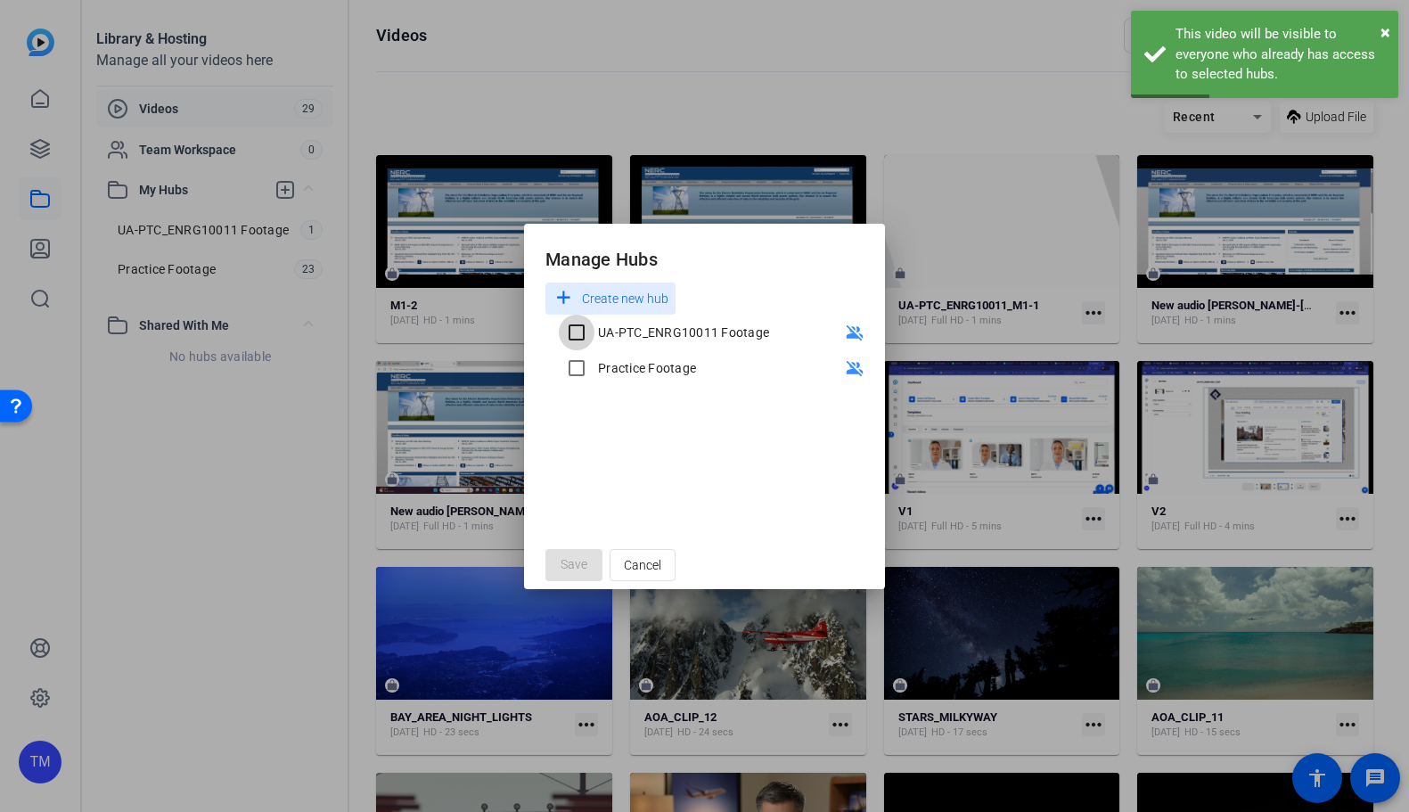
click at [583, 328] on input "UA-PTC_ENRG10011 Footage" at bounding box center [577, 333] width 36 height 36
checkbox input "true"
click at [579, 561] on span "Save" at bounding box center [573, 564] width 27 height 19
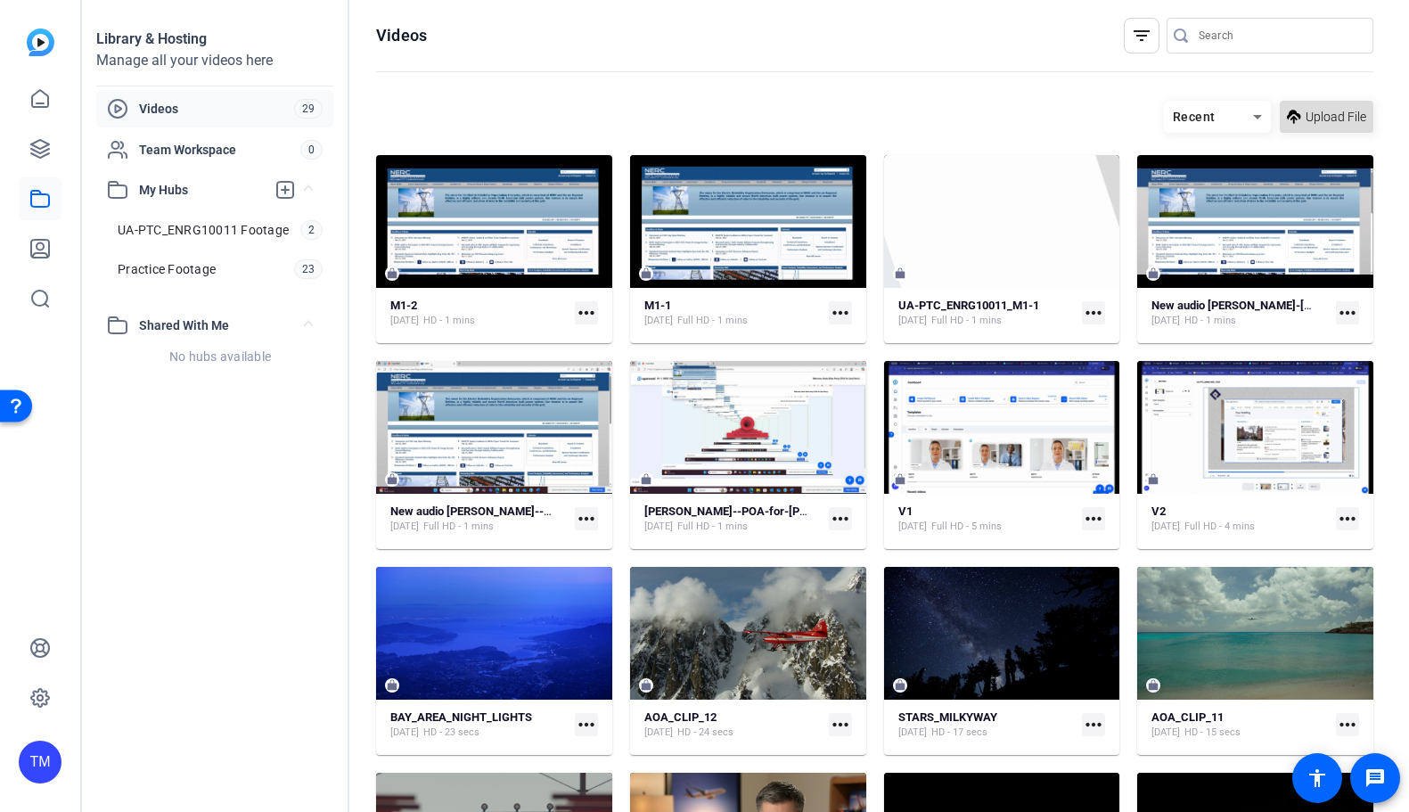
click at [1330, 115] on span "Upload File" at bounding box center [1335, 117] width 61 height 19
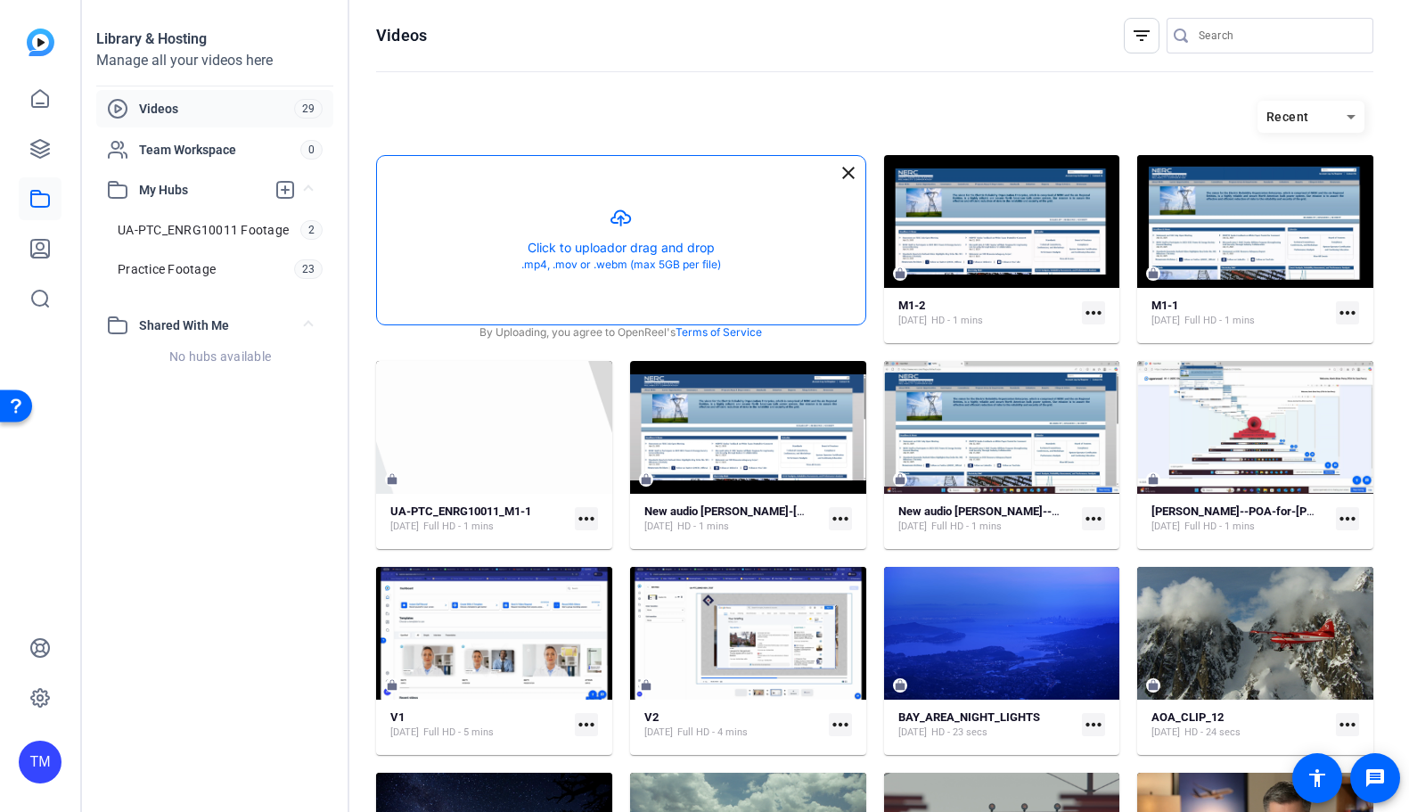
click at [600, 226] on button "button" at bounding box center [621, 240] width 488 height 168
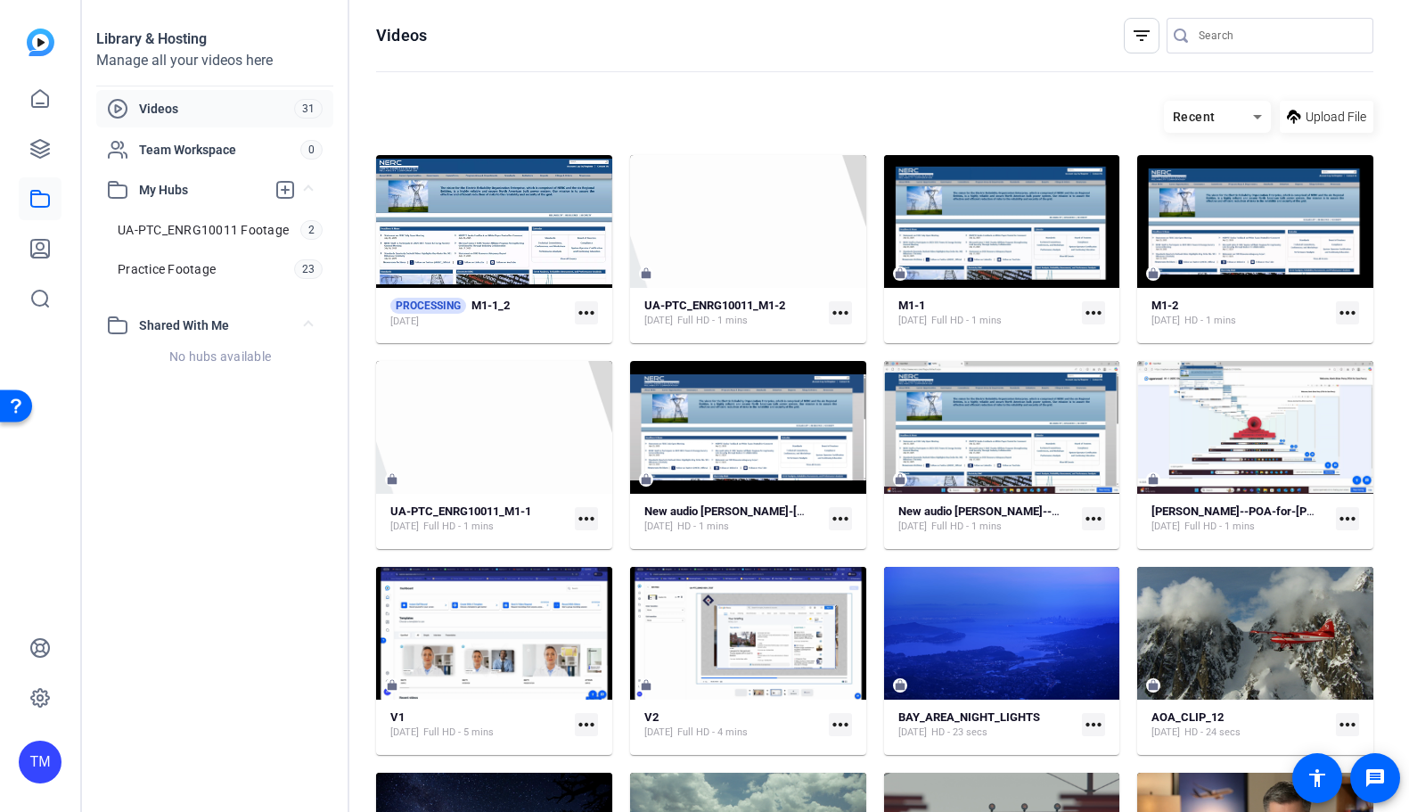
click at [589, 304] on mat-icon "more_horiz" at bounding box center [586, 312] width 23 height 23
click at [226, 428] on div at bounding box center [704, 406] width 1409 height 812
click at [585, 309] on mat-icon "more_horiz" at bounding box center [586, 312] width 23 height 23
click at [629, 403] on span "Manage Hubs" at bounding box center [628, 406] width 78 height 21
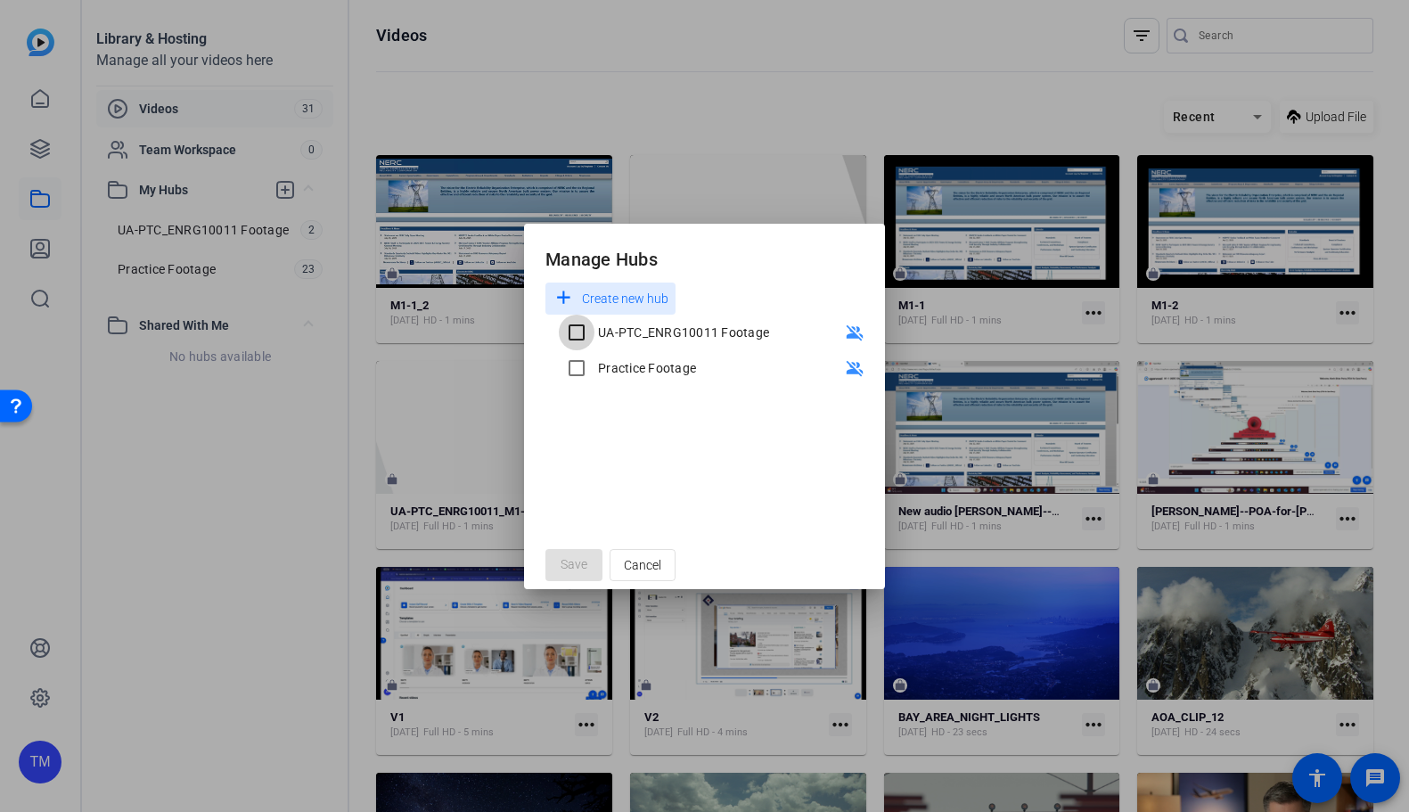
click at [580, 338] on input "UA-PTC_ENRG10011 Footage" at bounding box center [577, 333] width 36 height 36
checkbox input "true"
click at [568, 572] on span "Save" at bounding box center [573, 564] width 27 height 19
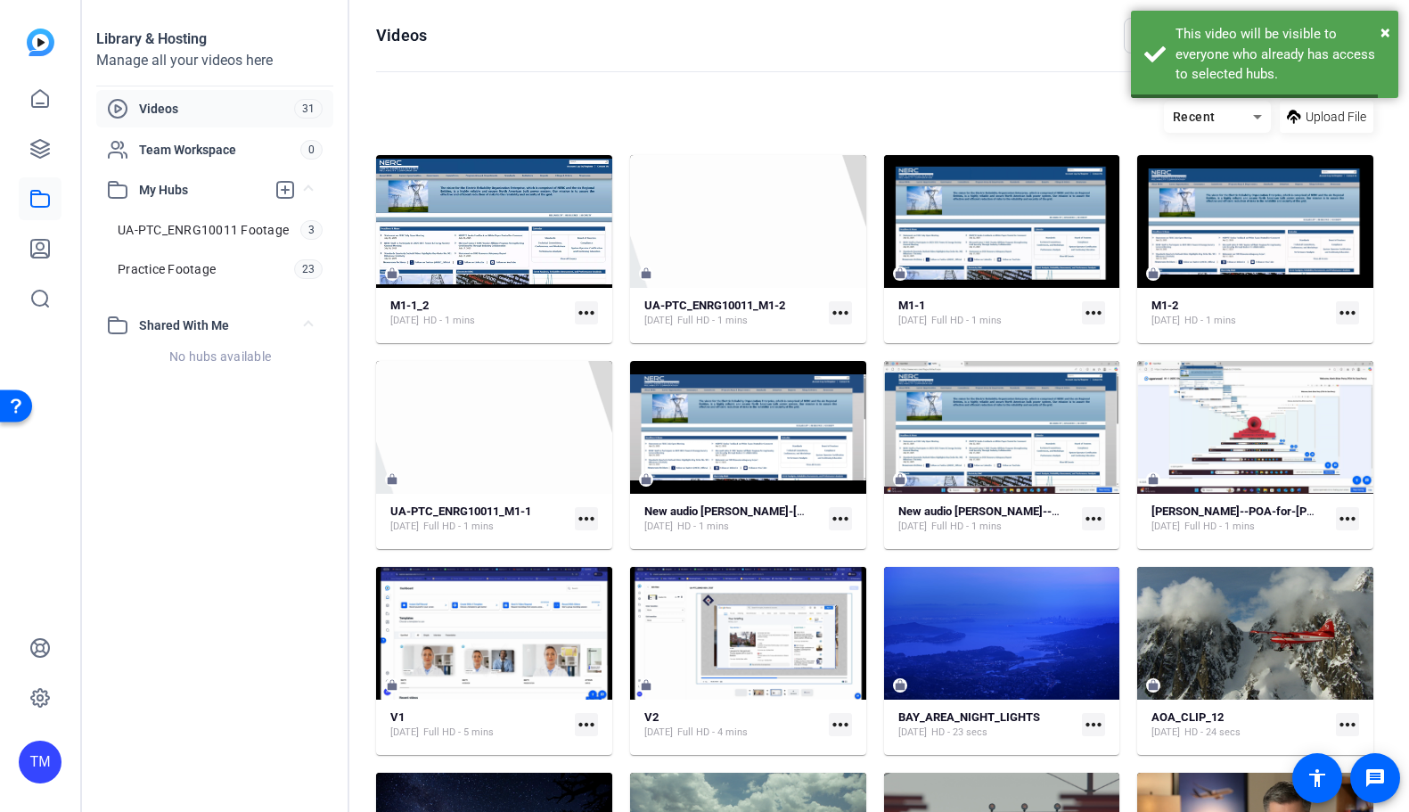
click at [240, 456] on div "Library & Hosting Manage all your videos here Videos 31 Team Workspace 0 My Hub…" at bounding box center [215, 406] width 267 height 812
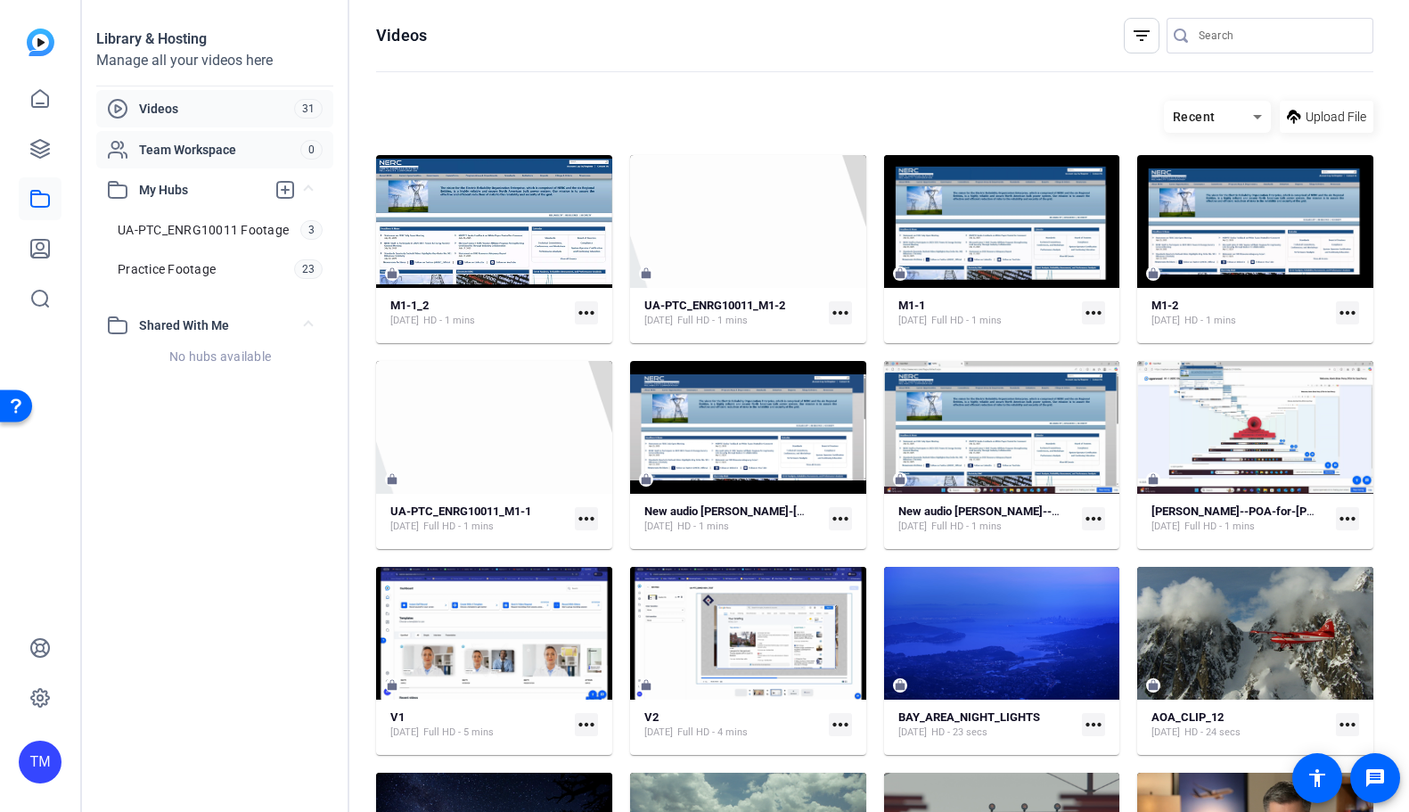
click at [200, 155] on span "Team Workspace" at bounding box center [219, 150] width 161 height 18
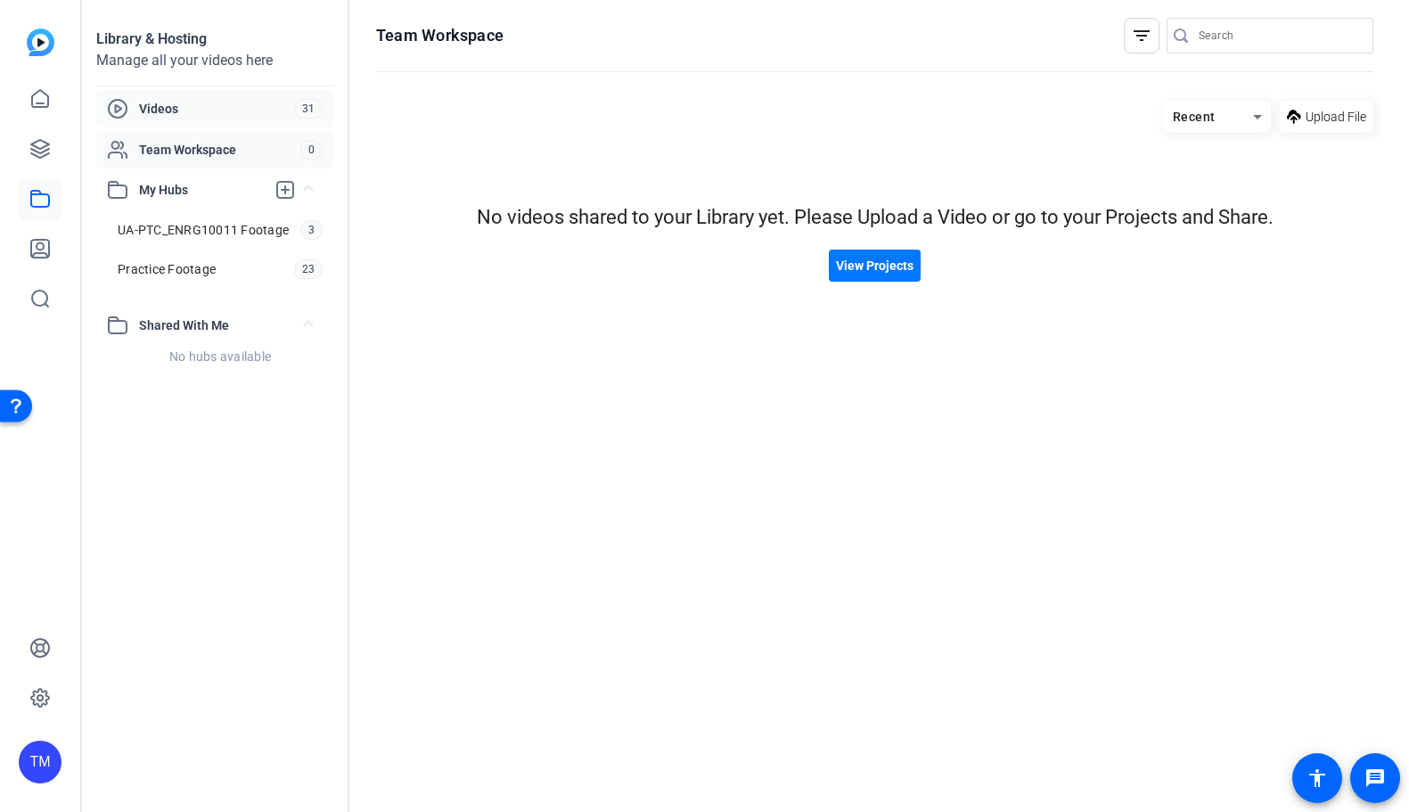
click at [179, 101] on span "Videos" at bounding box center [216, 109] width 155 height 18
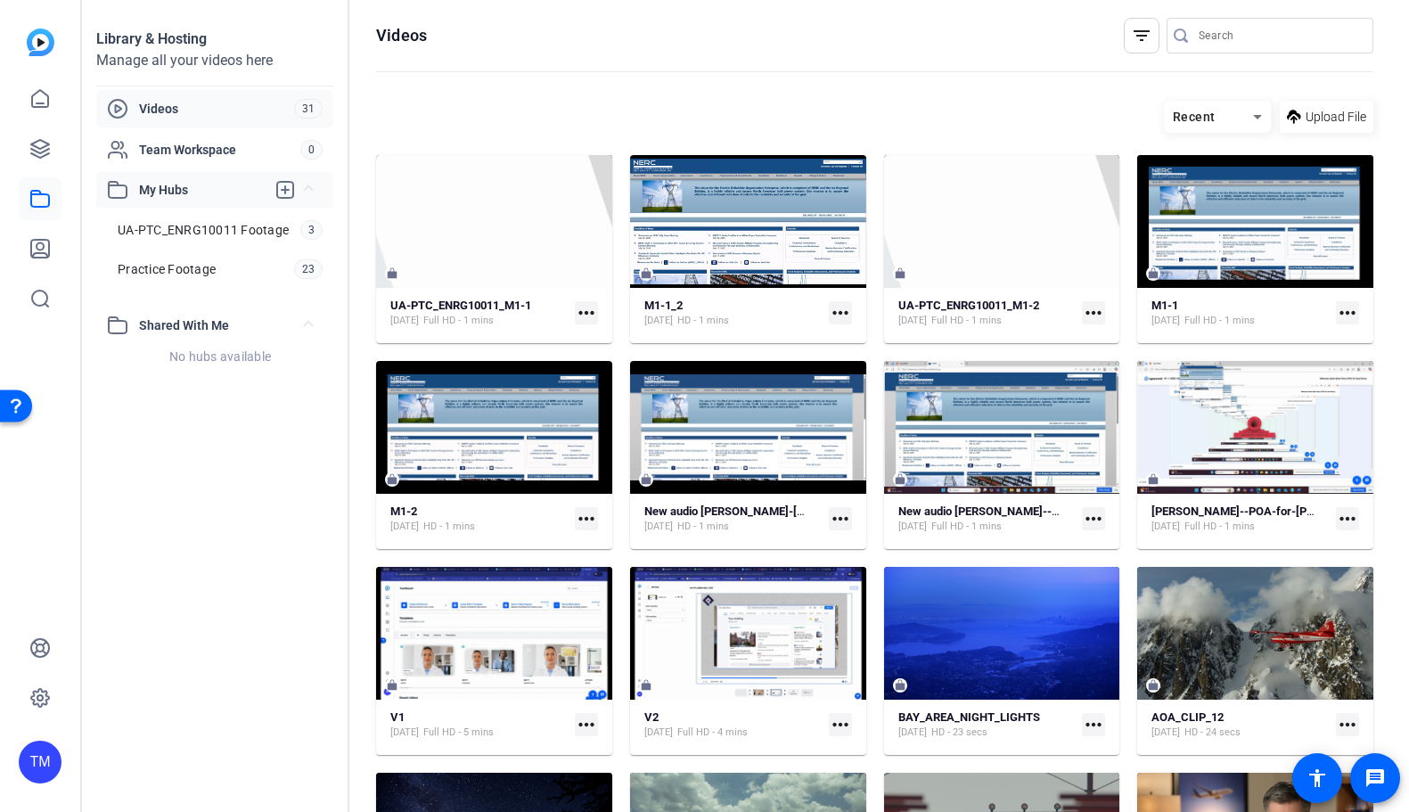
click at [234, 188] on span "My Hubs" at bounding box center [202, 190] width 127 height 19
click at [216, 230] on span "Shared With Me" at bounding box center [222, 225] width 166 height 19
click at [195, 354] on div "Library & Hosting Manage all your videos here Videos 31 Team Workspace 0 My Hub…" at bounding box center [215, 406] width 267 height 812
click at [37, 205] on icon at bounding box center [39, 198] width 21 height 21
click at [35, 251] on icon at bounding box center [39, 248] width 21 height 21
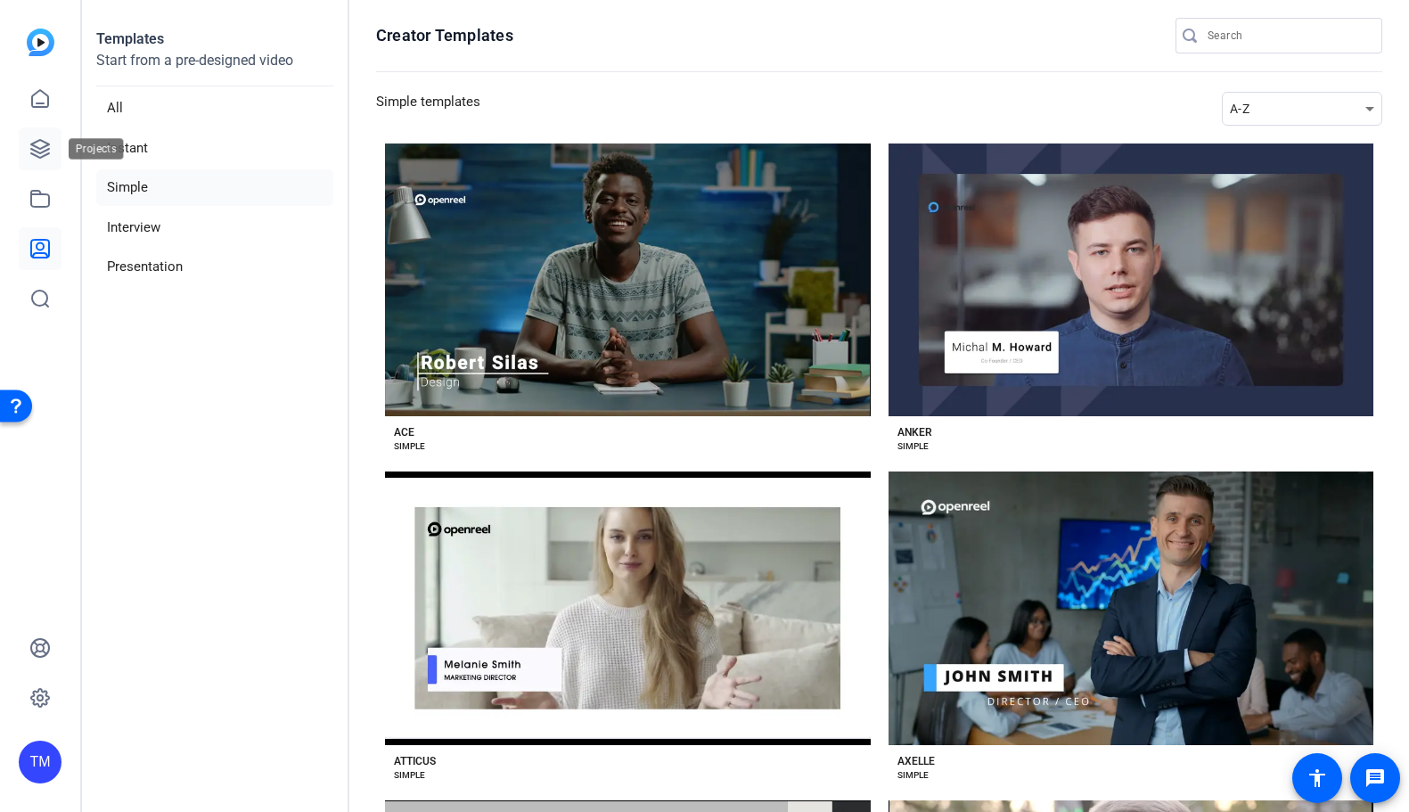
click at [50, 155] on icon at bounding box center [39, 148] width 21 height 21
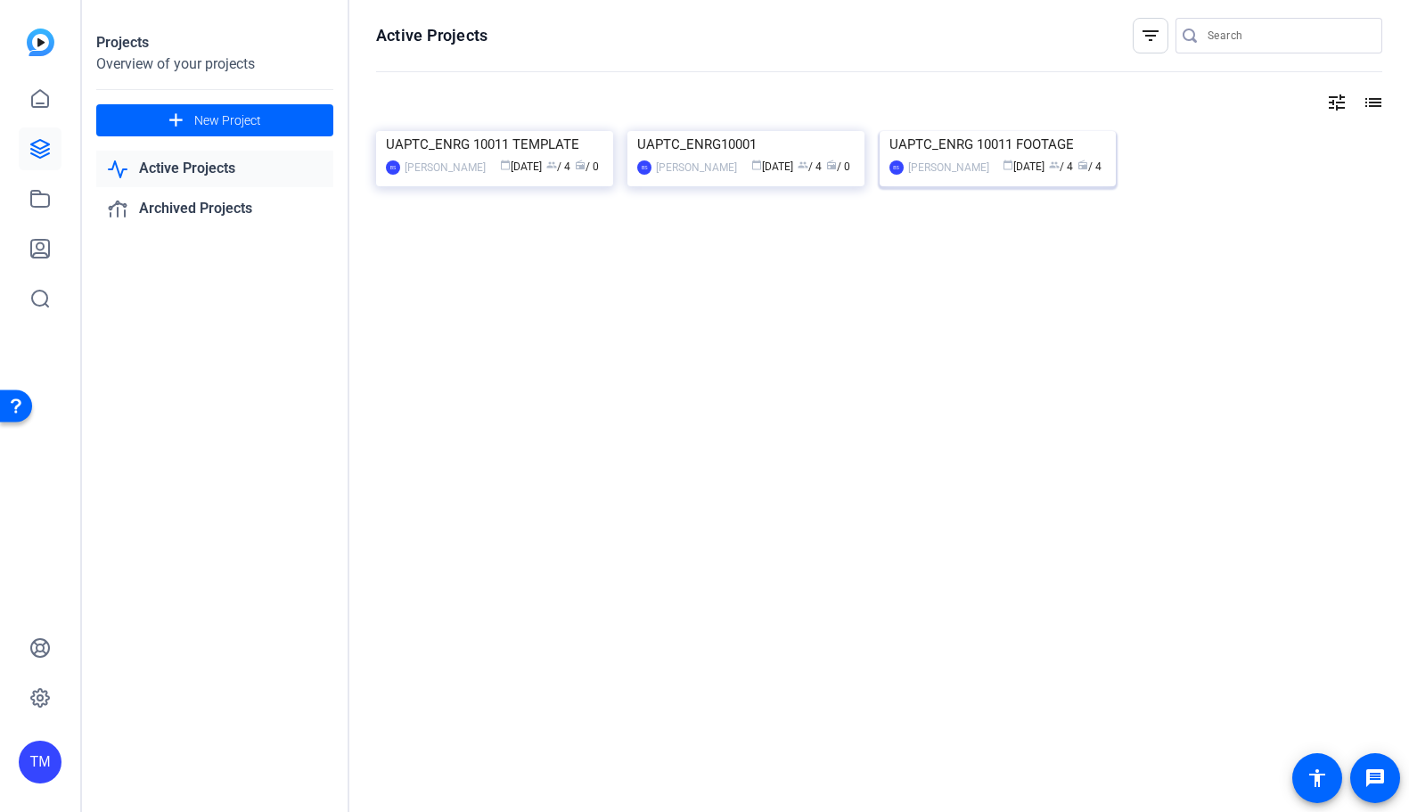
click at [1005, 131] on img at bounding box center [997, 131] width 237 height 0
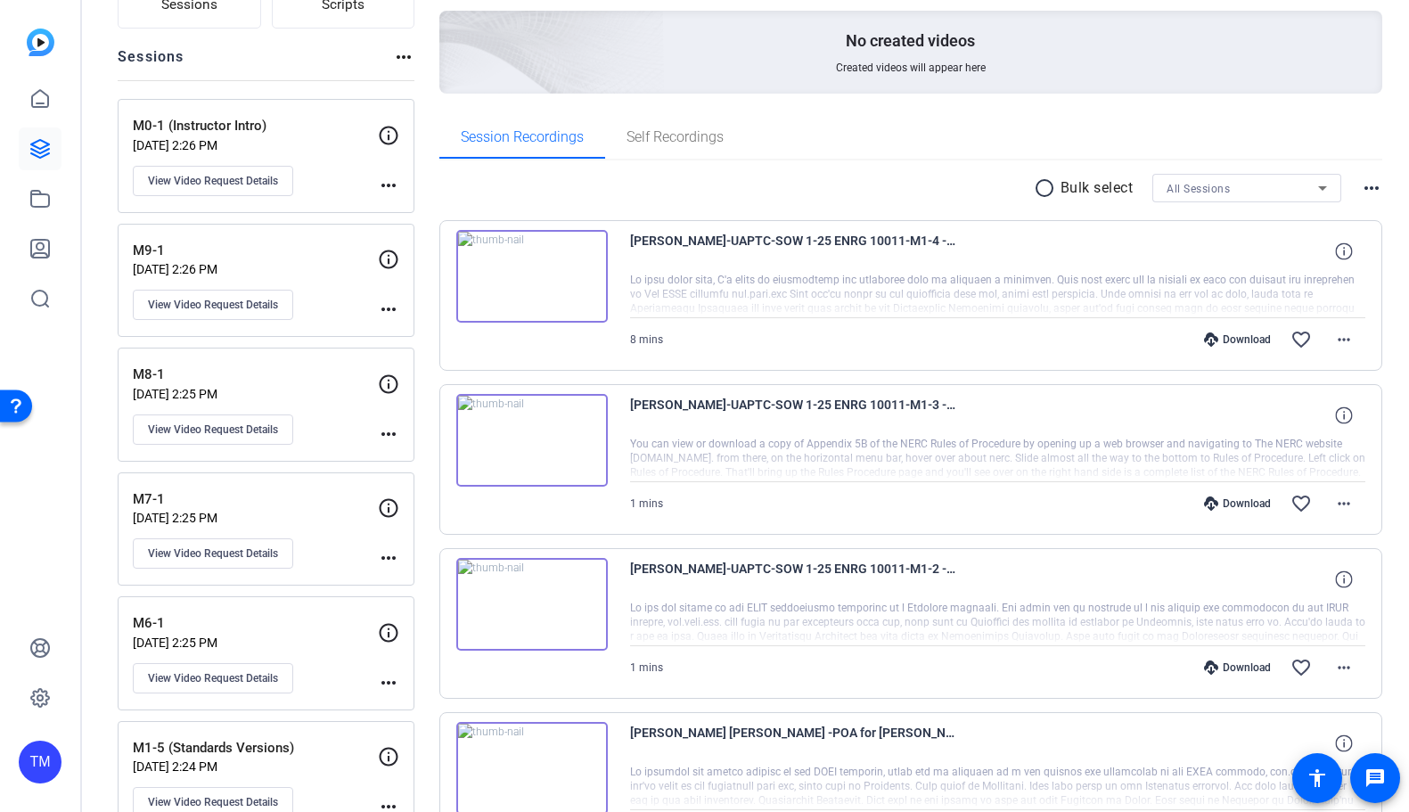
scroll to position [229, 0]
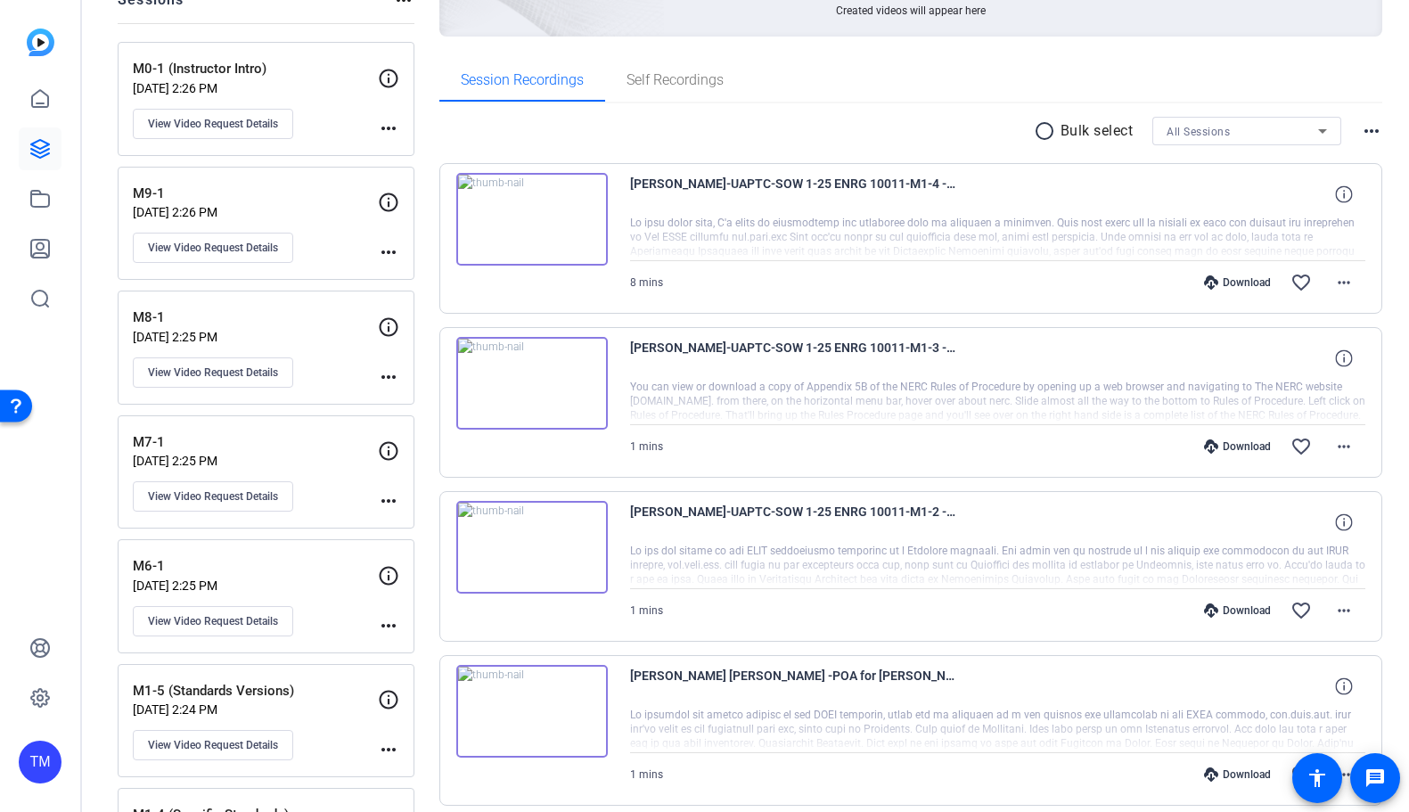
click at [1247, 442] on div "Download" at bounding box center [1237, 446] width 85 height 14
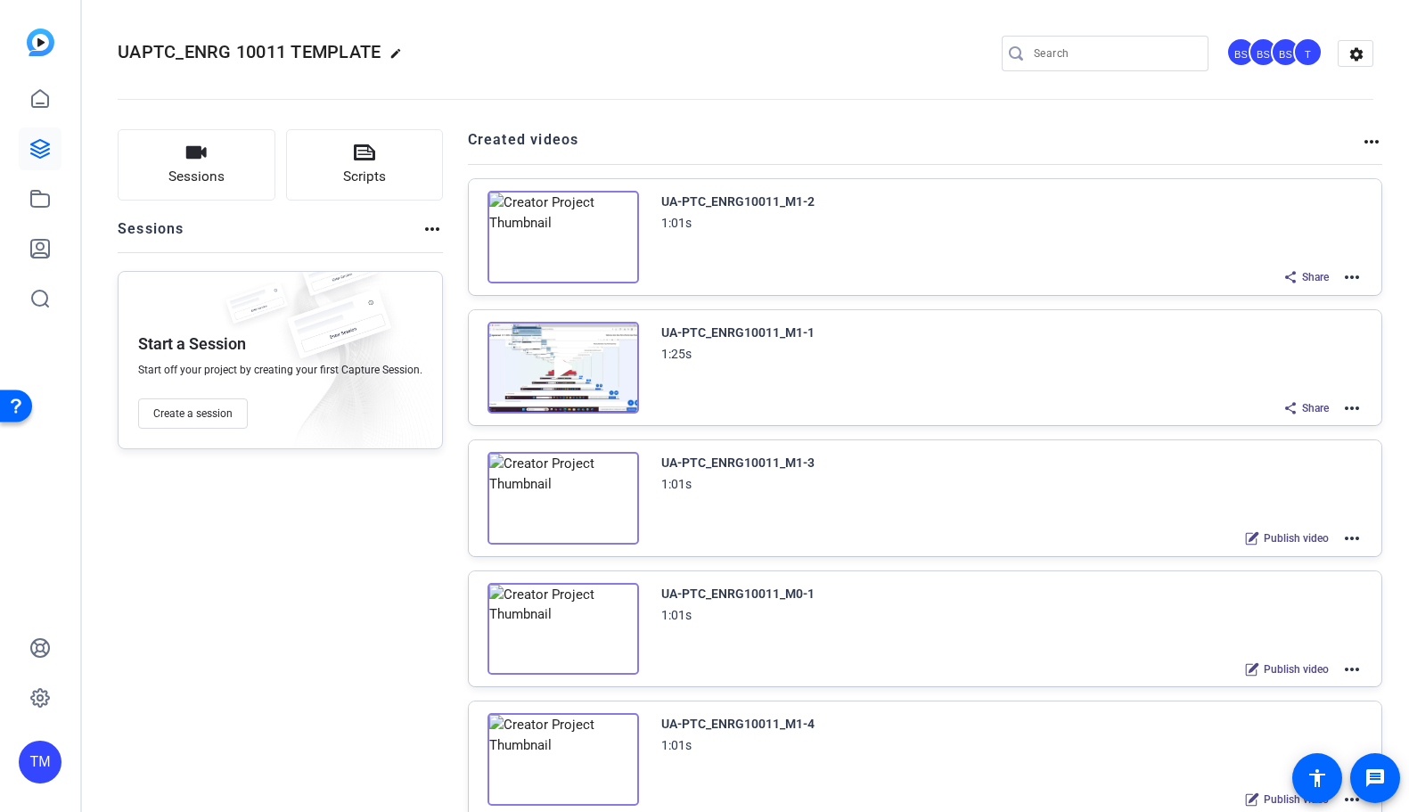
click at [1350, 408] on mat-icon "more_horiz" at bounding box center [1351, 407] width 21 height 21
click at [1298, 429] on span "Edit in Creator" at bounding box center [1286, 428] width 124 height 21
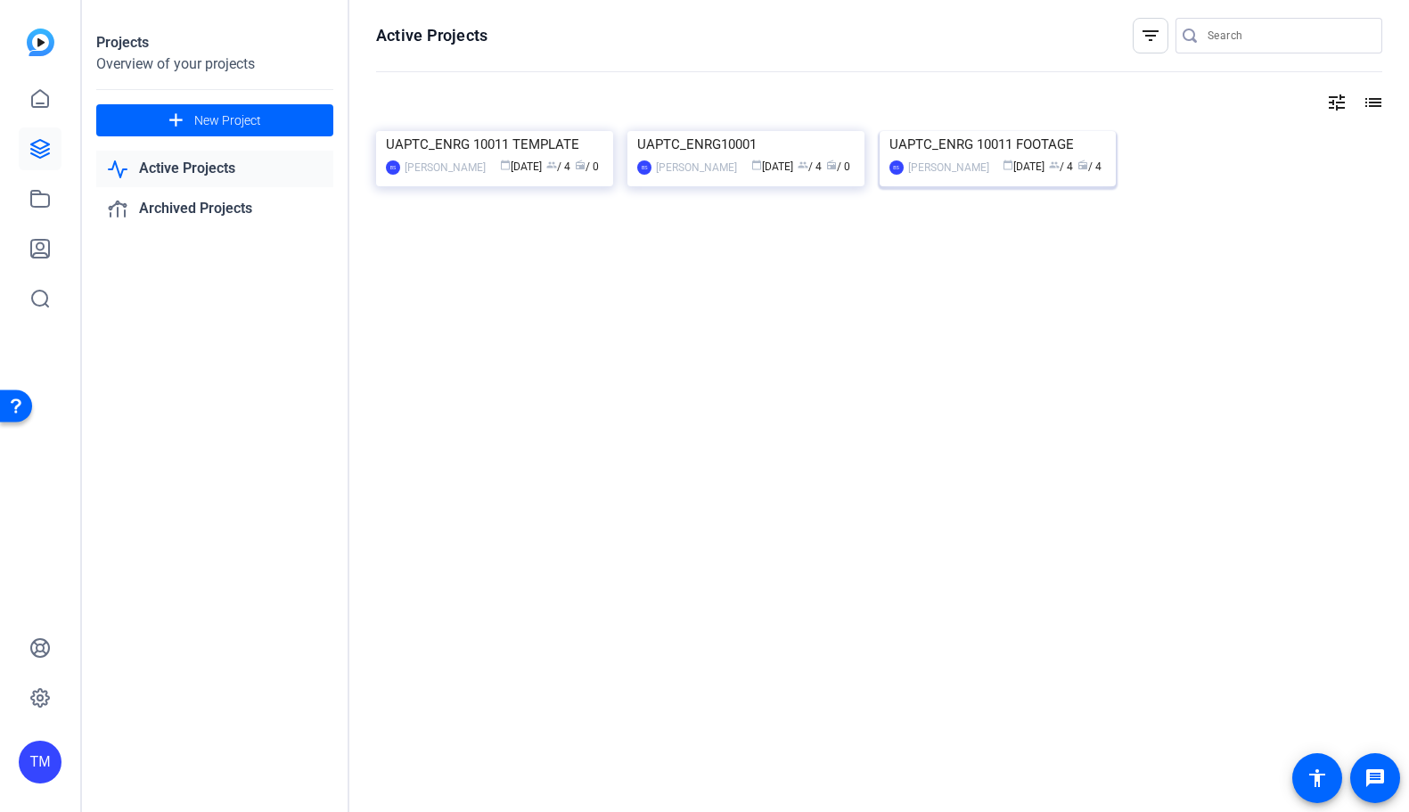
click at [1099, 173] on span "radio / 4" at bounding box center [1089, 166] width 24 height 12
click at [526, 131] on img at bounding box center [494, 131] width 237 height 0
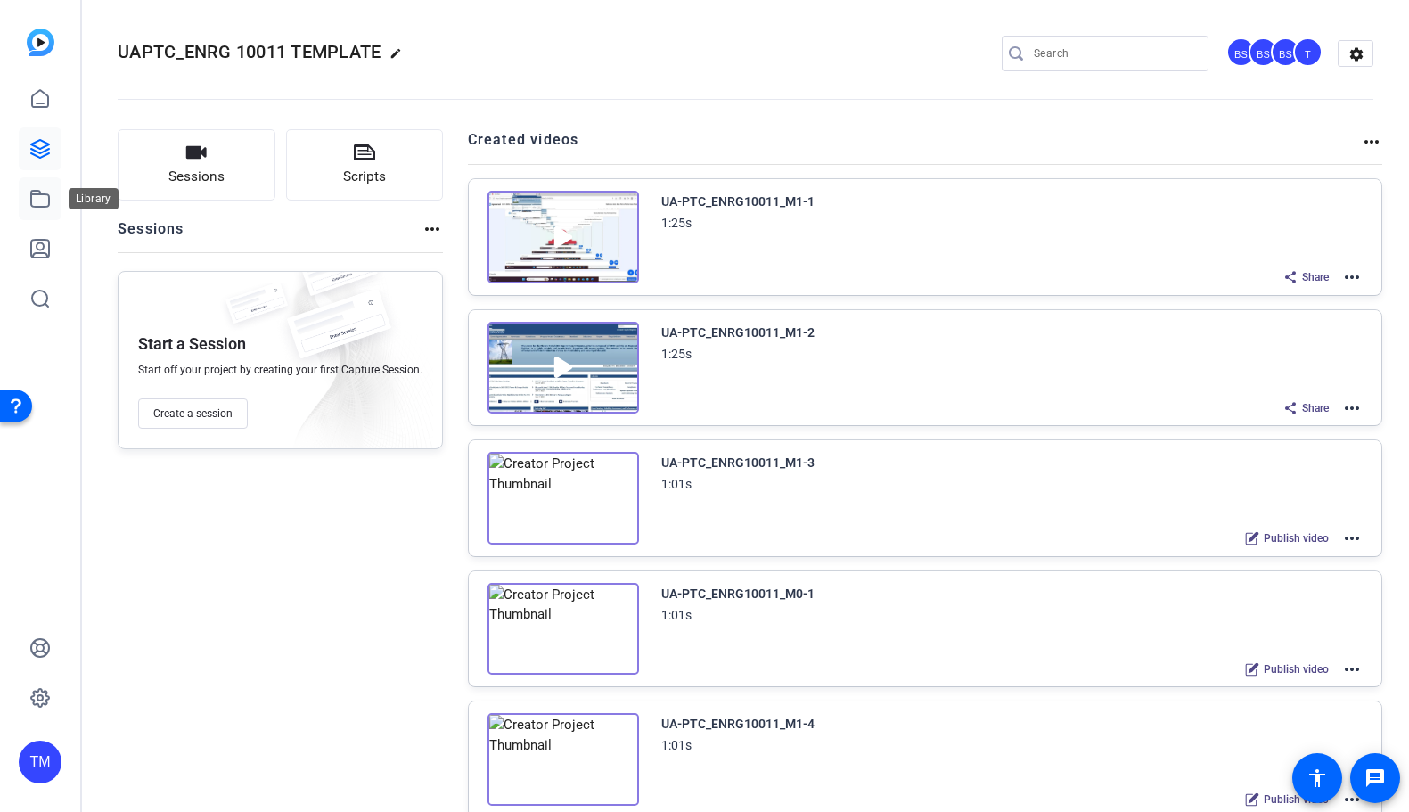
click at [37, 201] on icon at bounding box center [39, 198] width 21 height 21
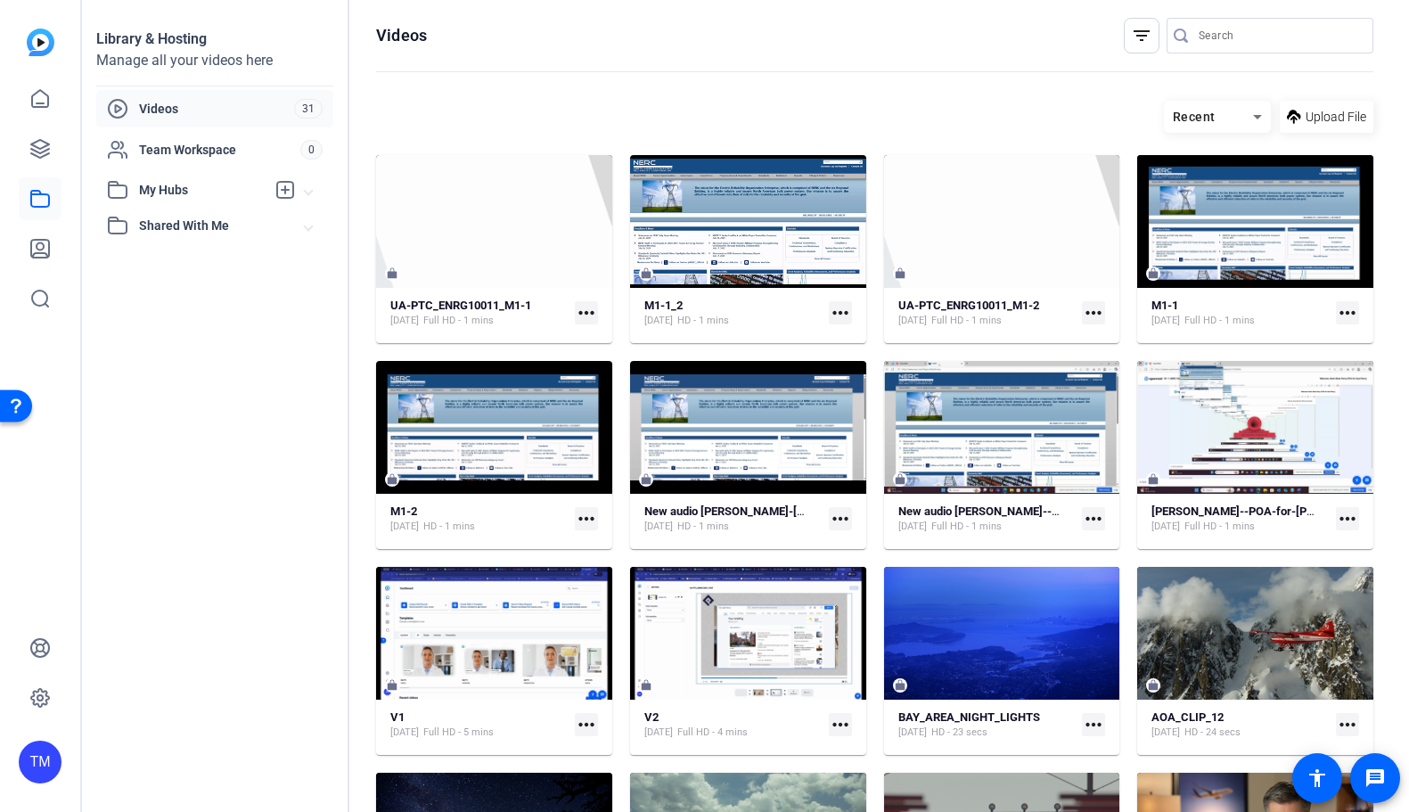
click at [203, 107] on span "Videos" at bounding box center [216, 109] width 155 height 18
click at [1335, 112] on span "Upload File" at bounding box center [1335, 117] width 61 height 19
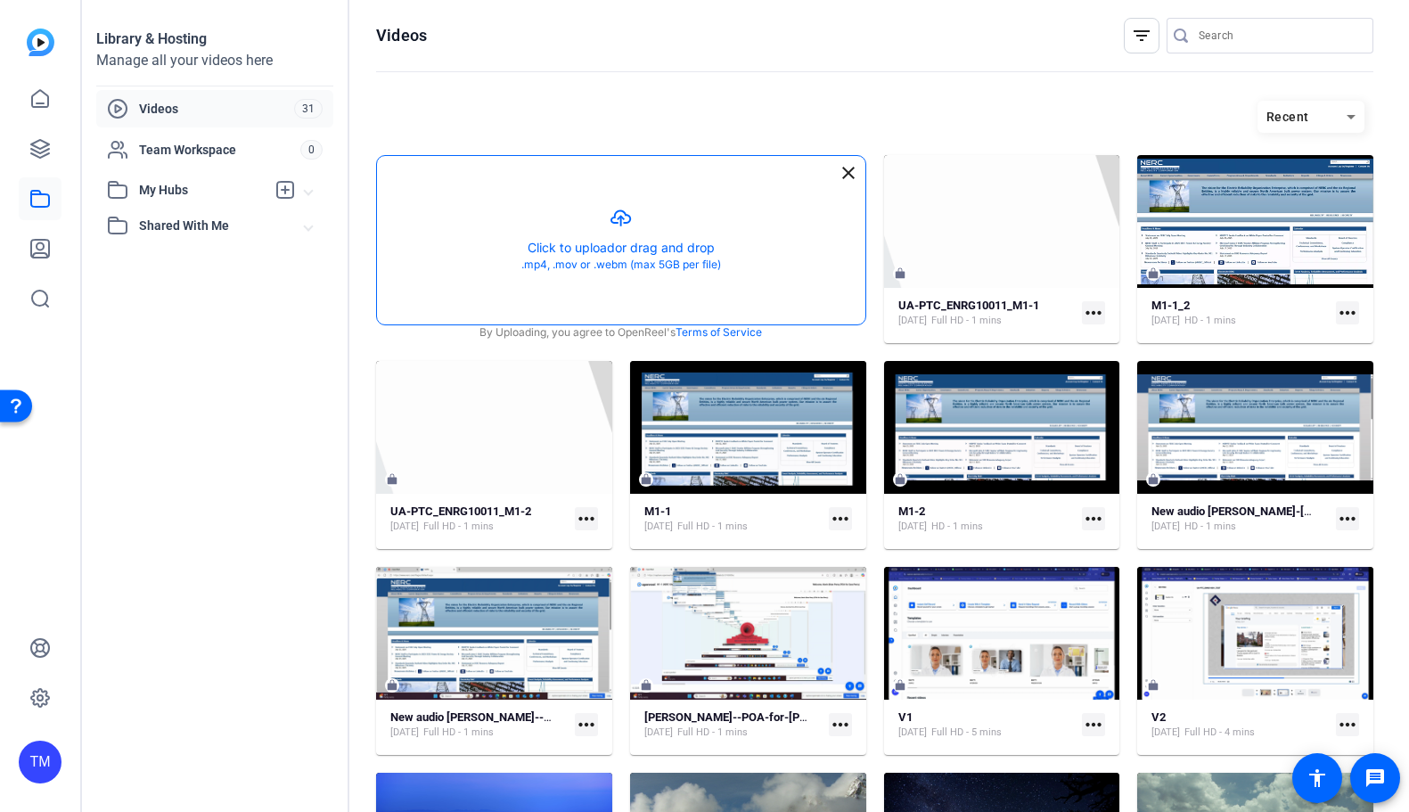
click at [645, 220] on button "button" at bounding box center [621, 240] width 488 height 168
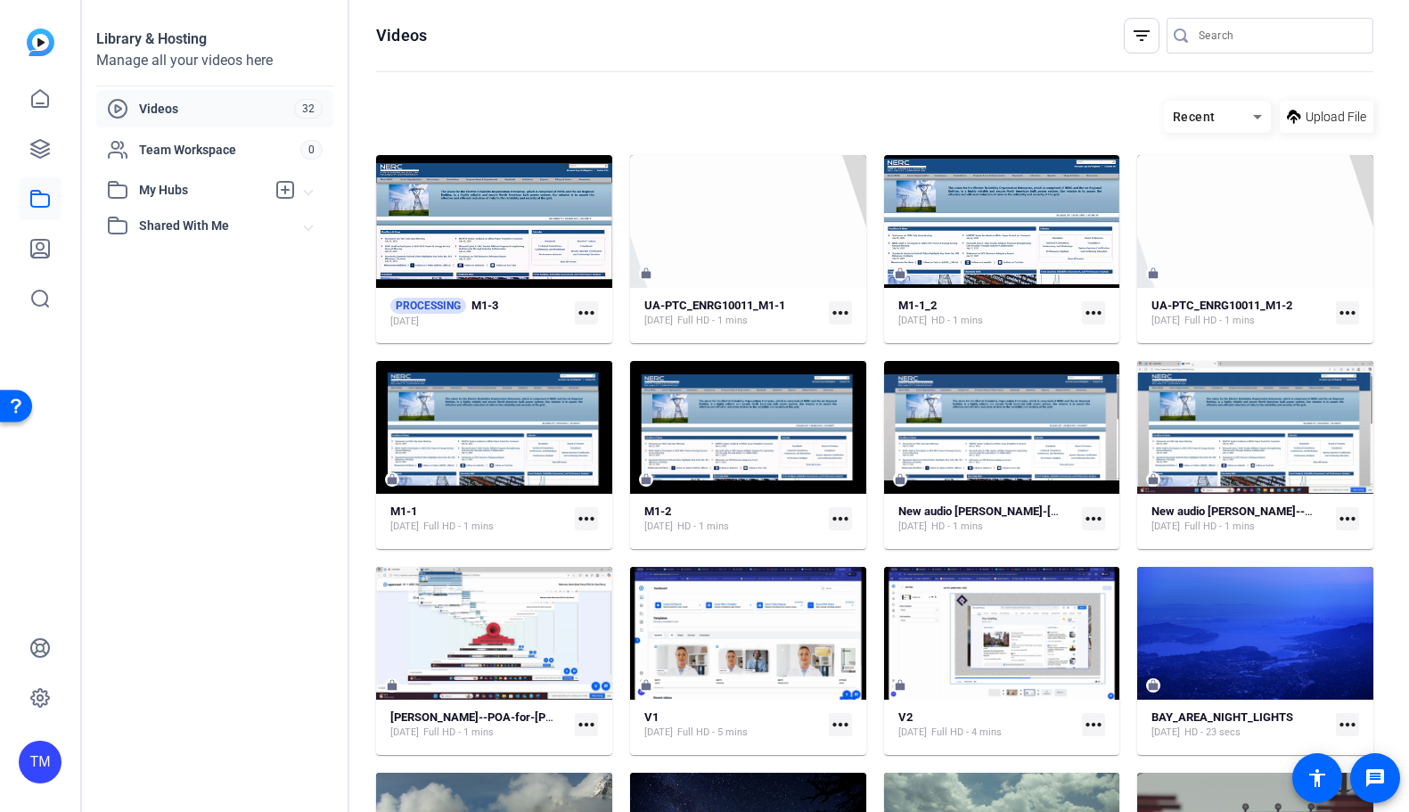
click at [587, 310] on mat-icon "more_horiz" at bounding box center [586, 312] width 23 height 23
click at [586, 336] on button "Manage Hubs" at bounding box center [679, 340] width 208 height 22
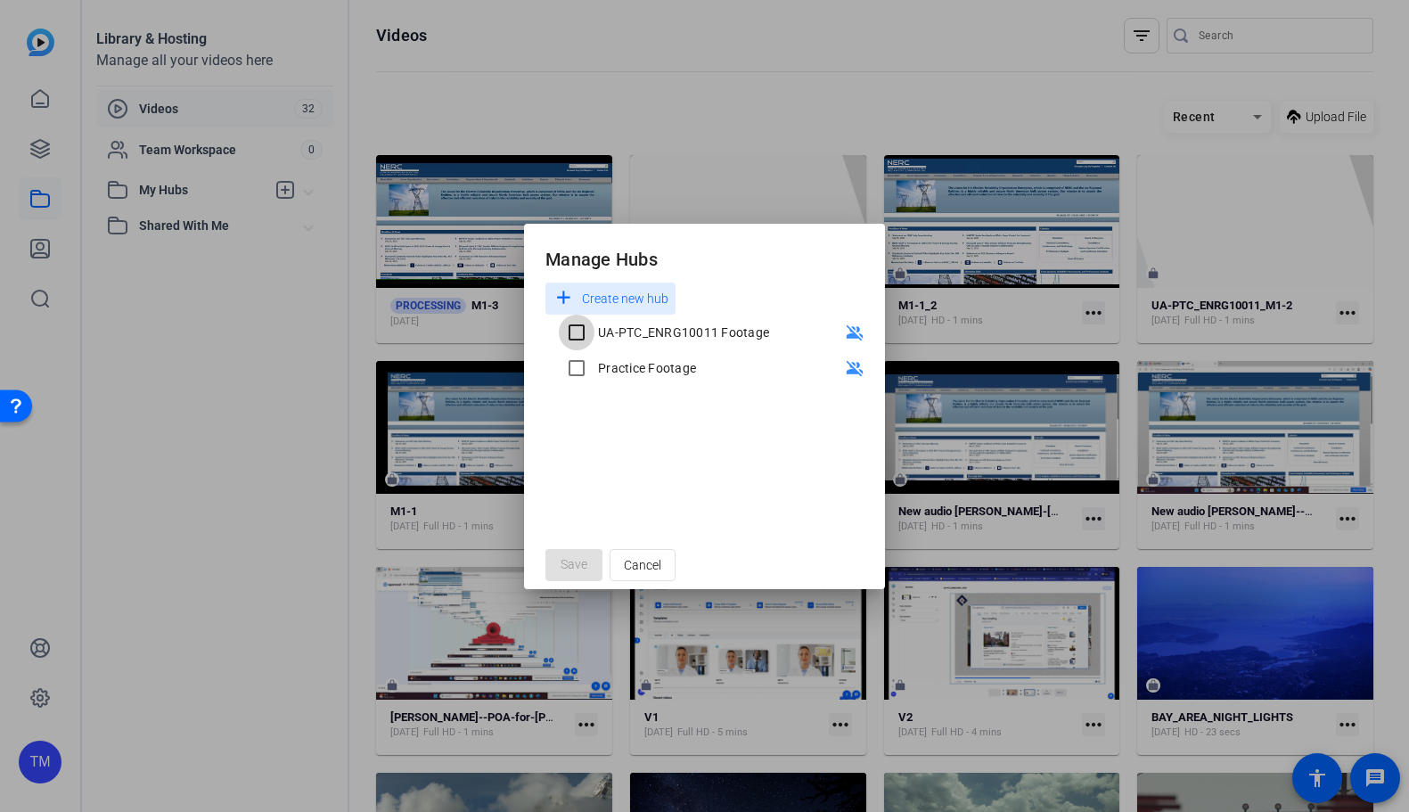
click at [580, 334] on input "UA-PTC_ENRG10011 Footage" at bounding box center [577, 333] width 36 height 36
checkbox input "true"
click at [569, 568] on span "Save" at bounding box center [573, 564] width 27 height 19
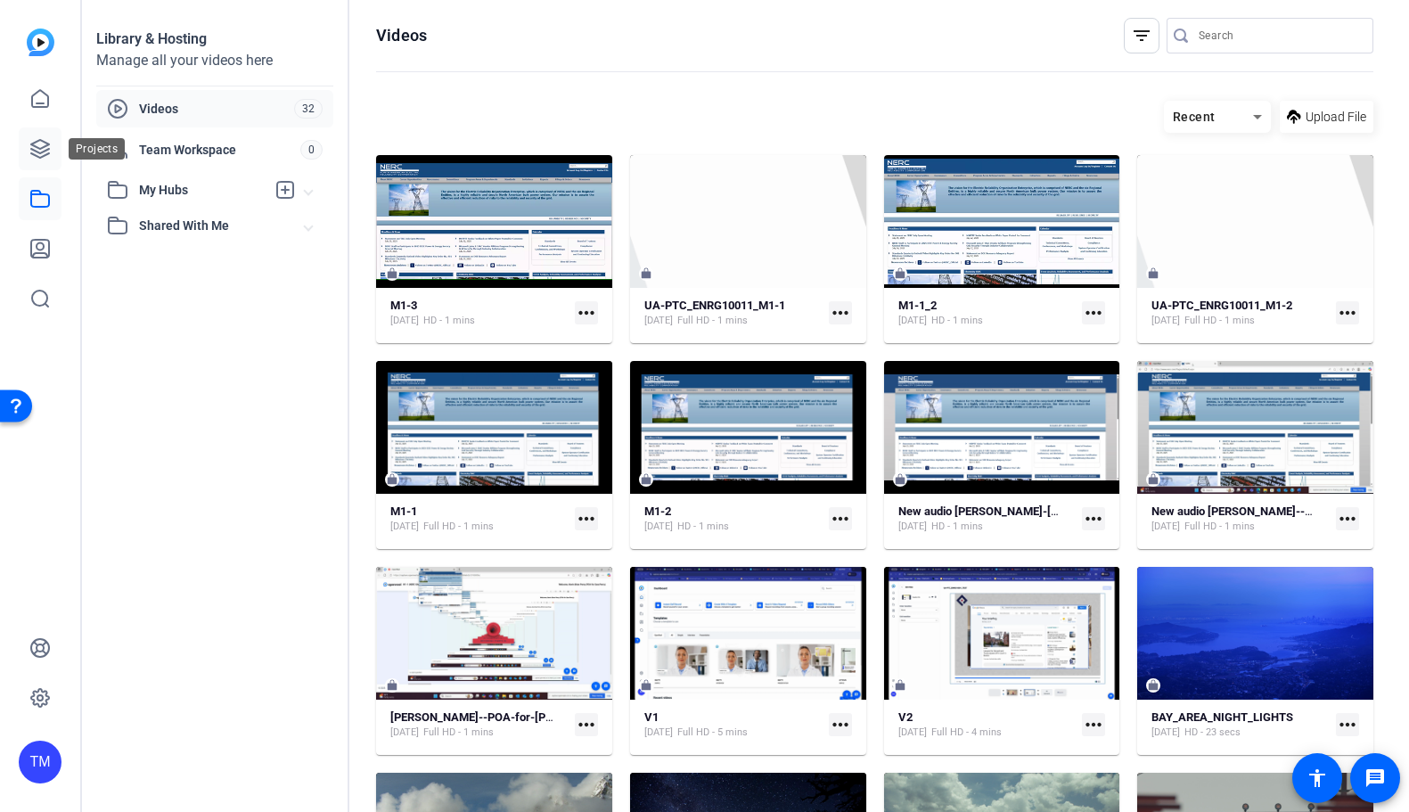
click at [38, 159] on link at bounding box center [40, 148] width 43 height 43
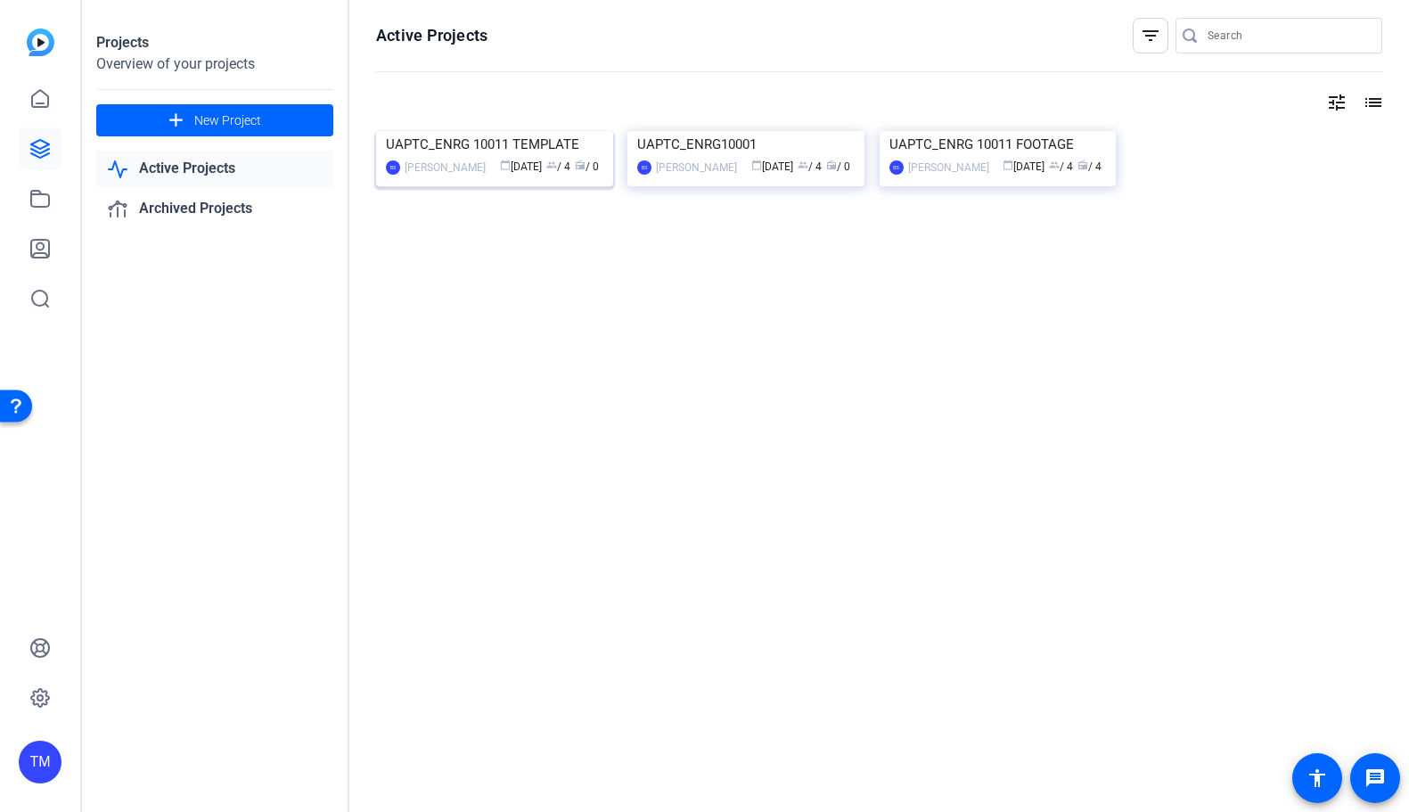
click at [465, 131] on img at bounding box center [494, 131] width 237 height 0
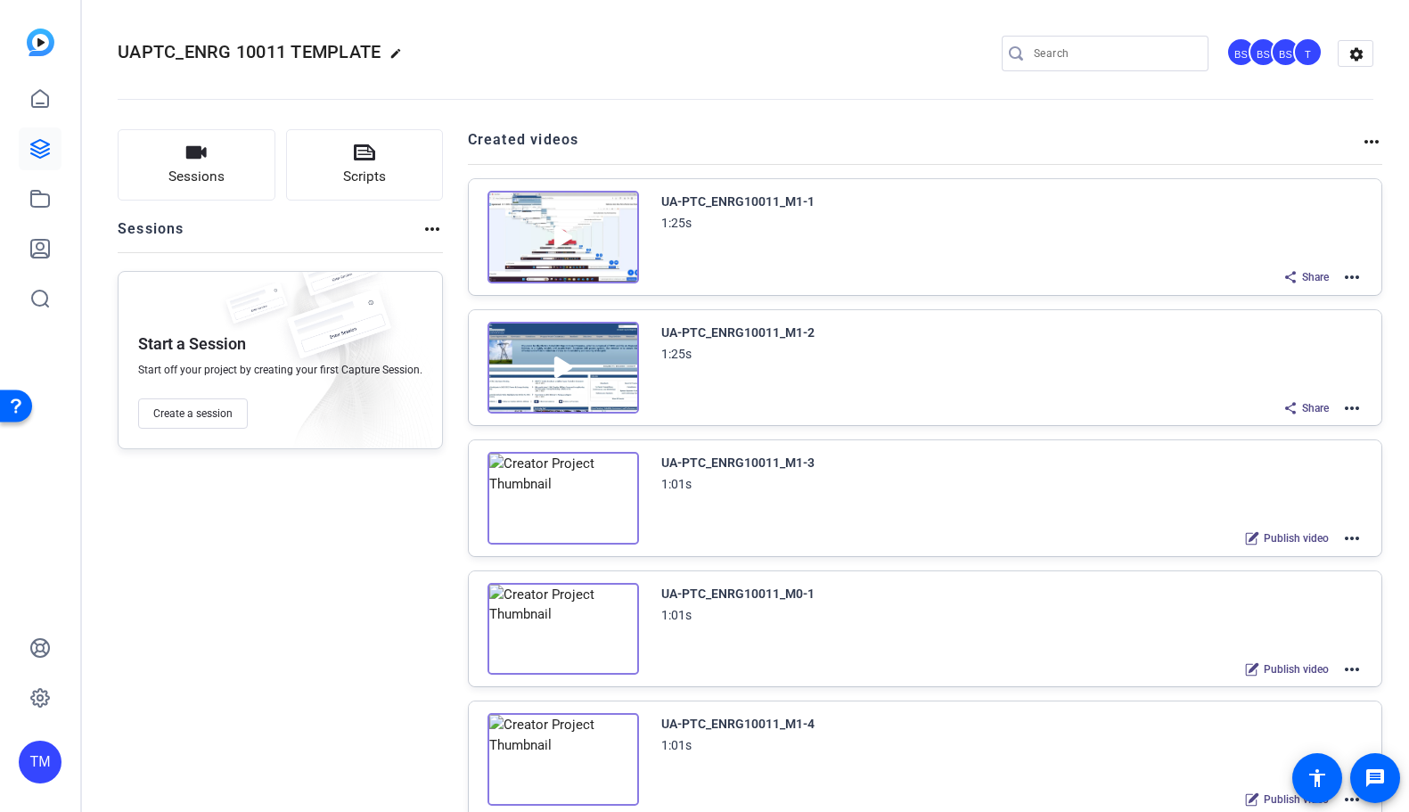
click at [1350, 531] on mat-icon "more_horiz" at bounding box center [1351, 537] width 21 height 21
click at [1310, 557] on span "Edit in Creator" at bounding box center [1286, 559] width 124 height 21
click at [1351, 538] on mat-icon "more_horiz" at bounding box center [1351, 537] width 21 height 21
click at [1304, 556] on span "Edit in Creator" at bounding box center [1286, 559] width 124 height 21
click at [1345, 539] on mat-icon "more_horiz" at bounding box center [1351, 537] width 21 height 21
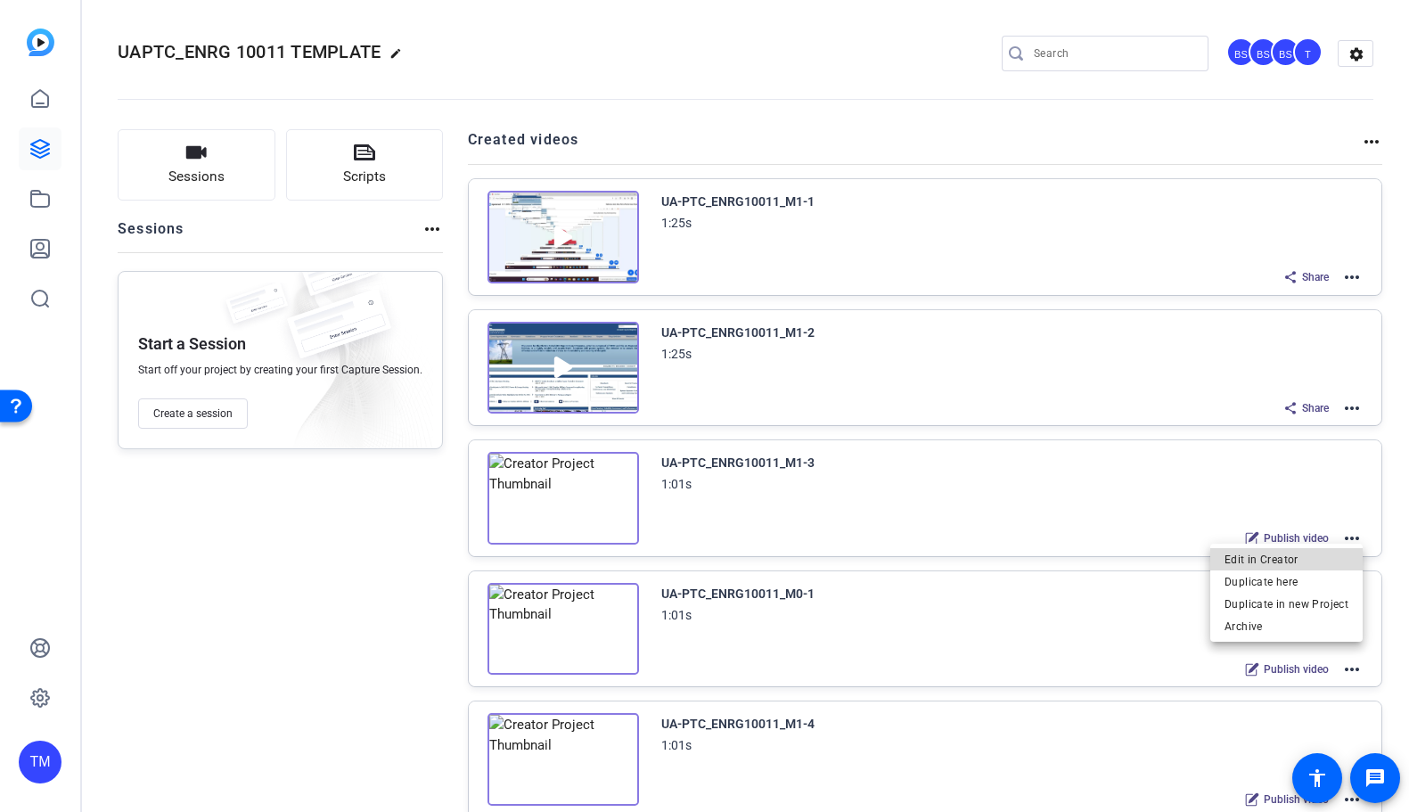
click at [1322, 560] on span "Edit in Creator" at bounding box center [1286, 559] width 124 height 21
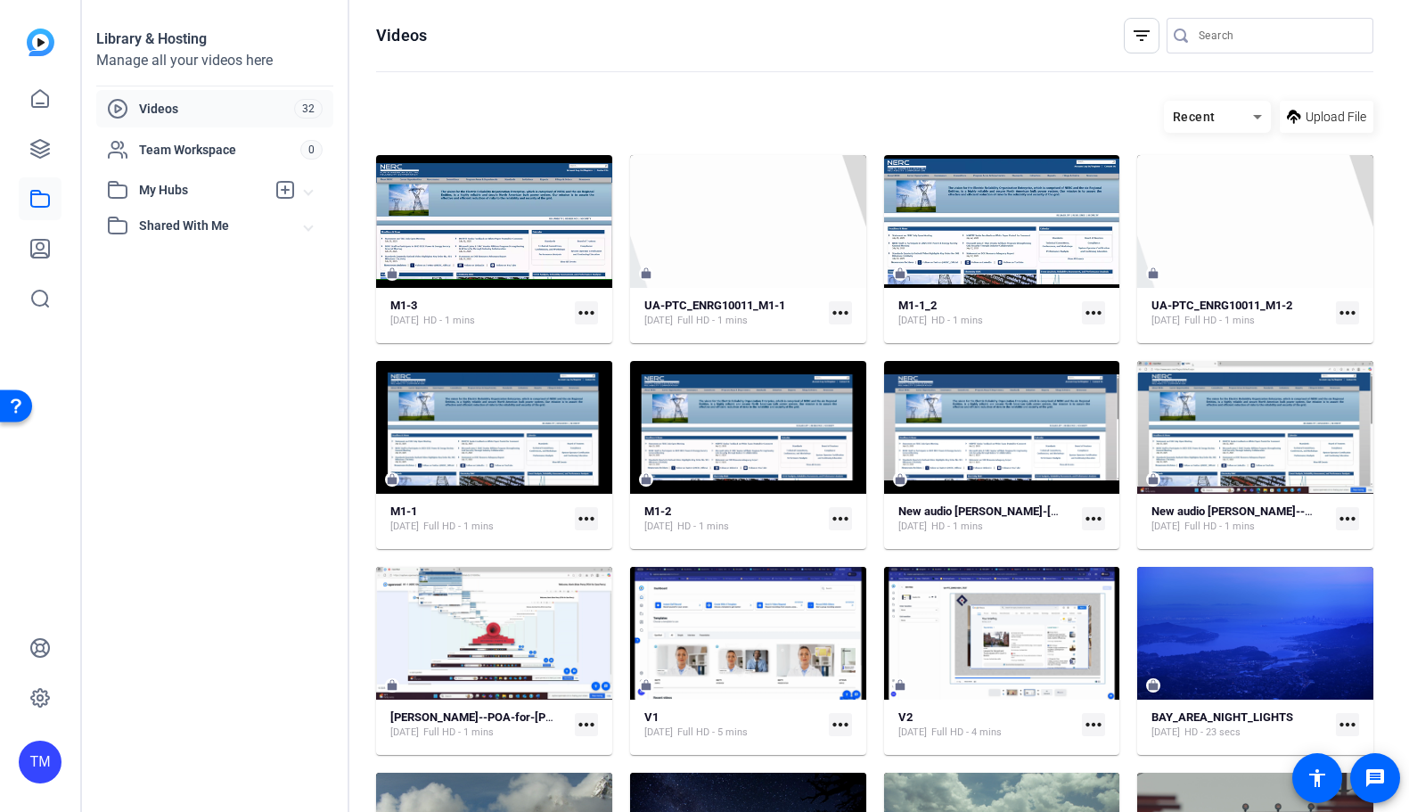
click at [182, 201] on mat-expansion-panel-header "My Hubs" at bounding box center [214, 190] width 237 height 36
click at [178, 228] on span "UA-PTC_ENRG10011 Footage" at bounding box center [203, 230] width 171 height 18
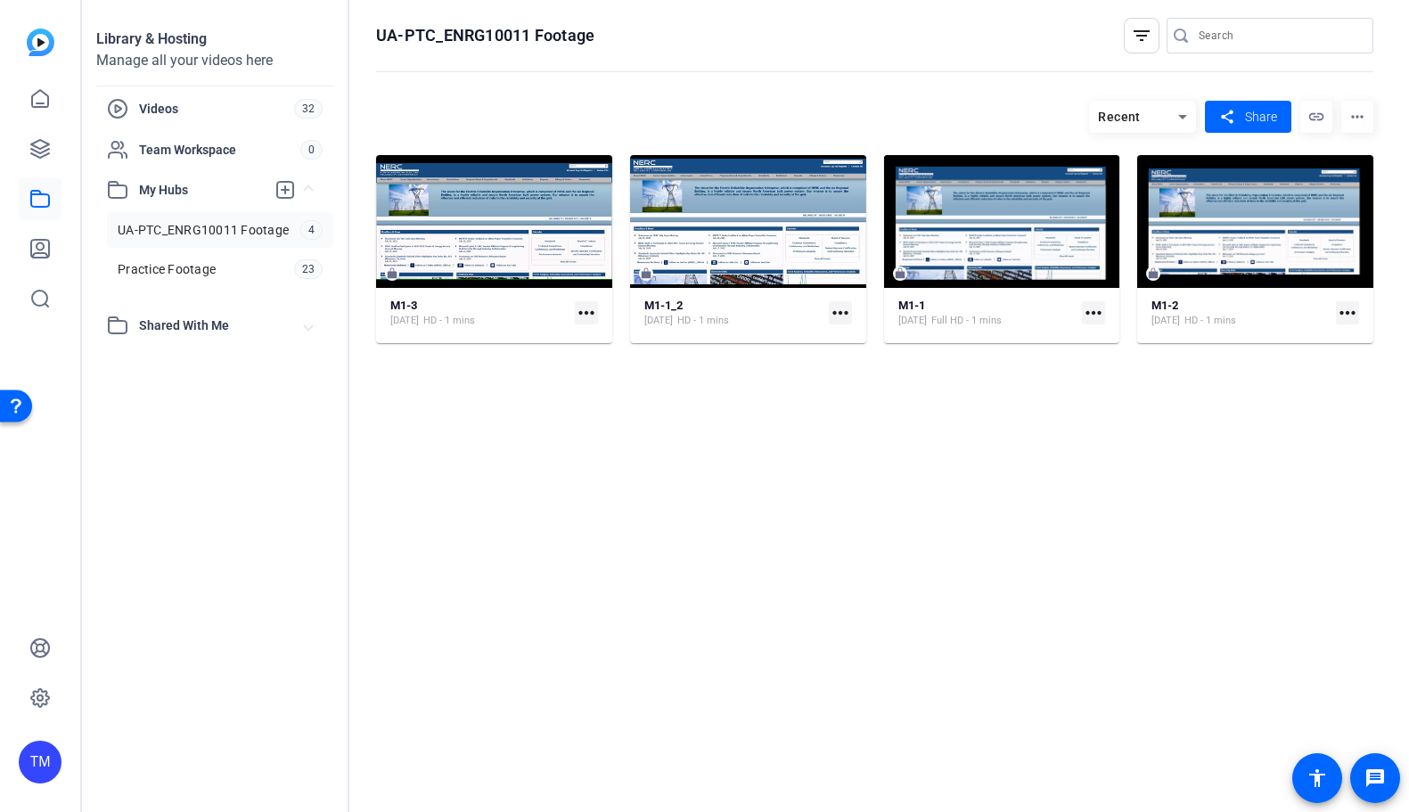
click at [1349, 121] on mat-icon "more_horiz" at bounding box center [1357, 117] width 32 height 32
click at [763, 114] on div at bounding box center [704, 406] width 1409 height 812
click at [194, 121] on div "Videos 32" at bounding box center [214, 108] width 237 height 37
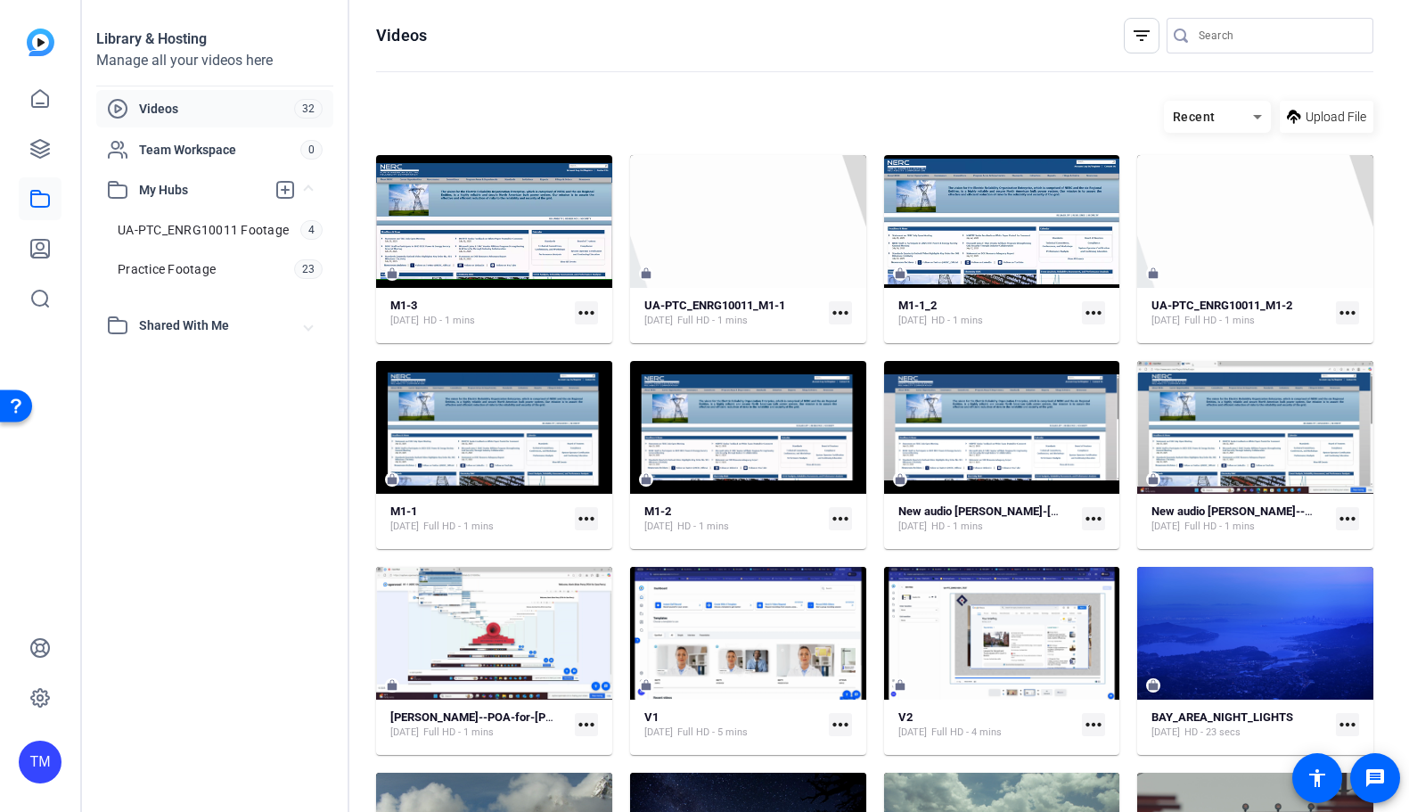
click at [585, 313] on mat-icon "more_horiz" at bounding box center [586, 312] width 23 height 23
click at [585, 313] on div at bounding box center [704, 406] width 1409 height 812
click at [1357, 124] on span "Upload File" at bounding box center [1335, 117] width 61 height 19
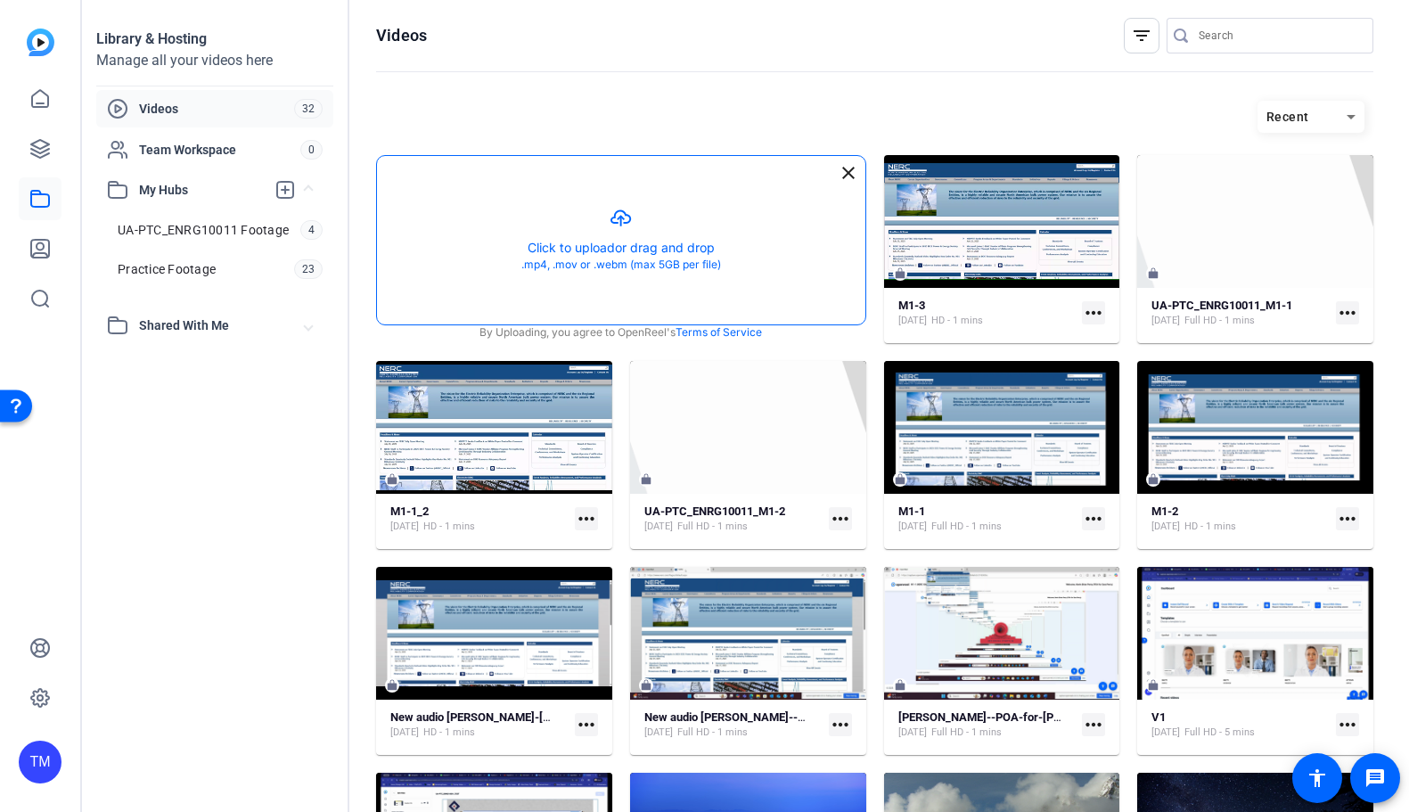
click at [625, 257] on button "button" at bounding box center [621, 240] width 488 height 168
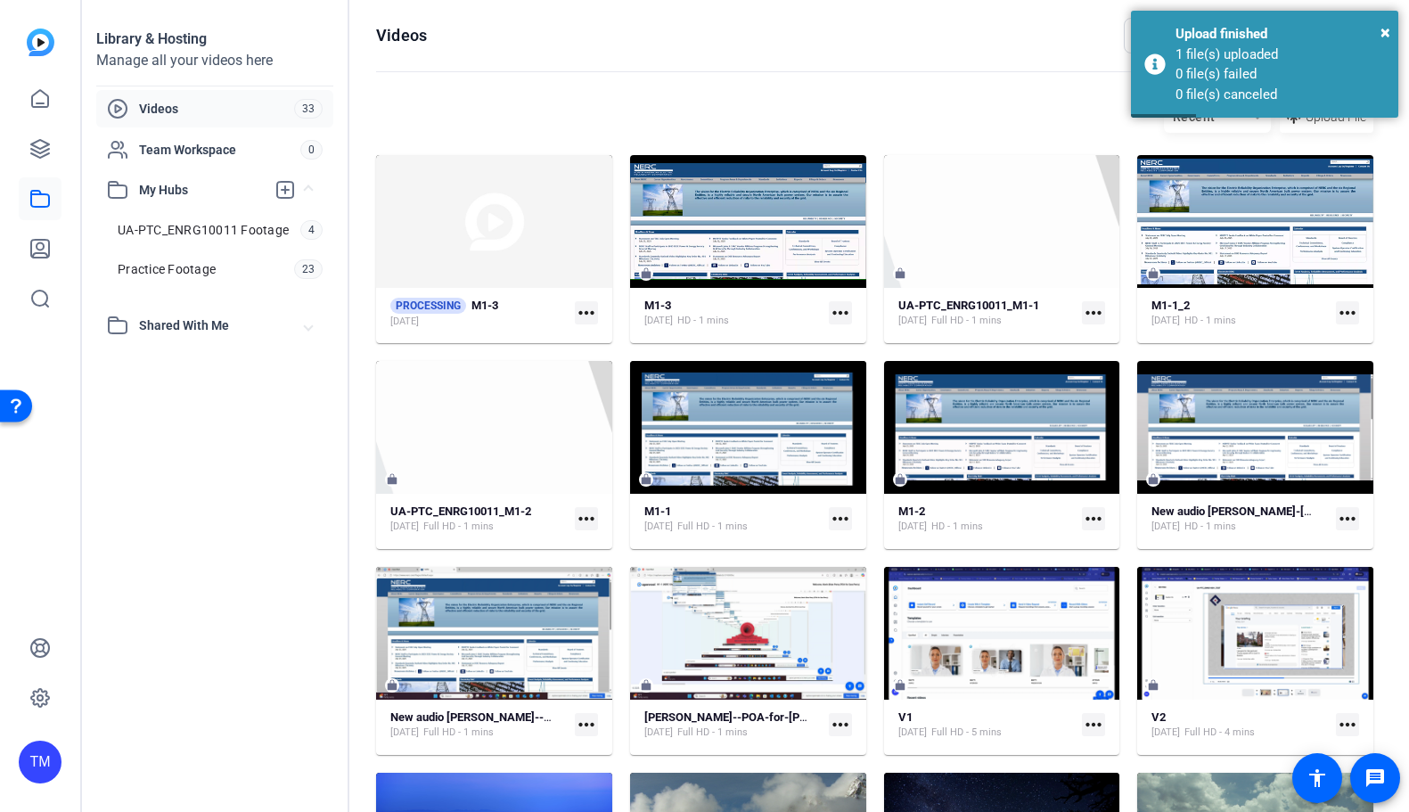
click at [837, 316] on mat-icon "more_horiz" at bounding box center [840, 312] width 23 height 23
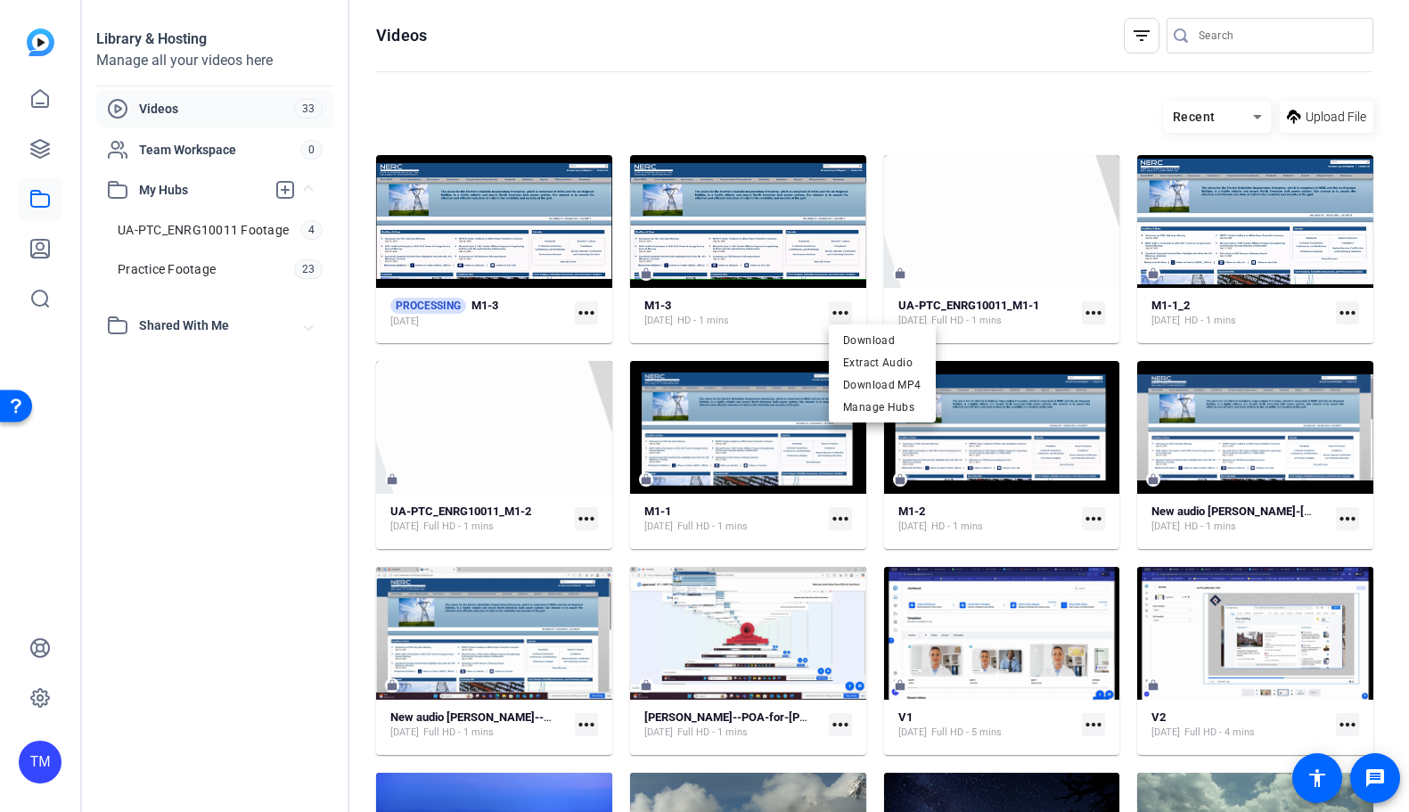
click at [796, 256] on div at bounding box center [704, 406] width 1409 height 812
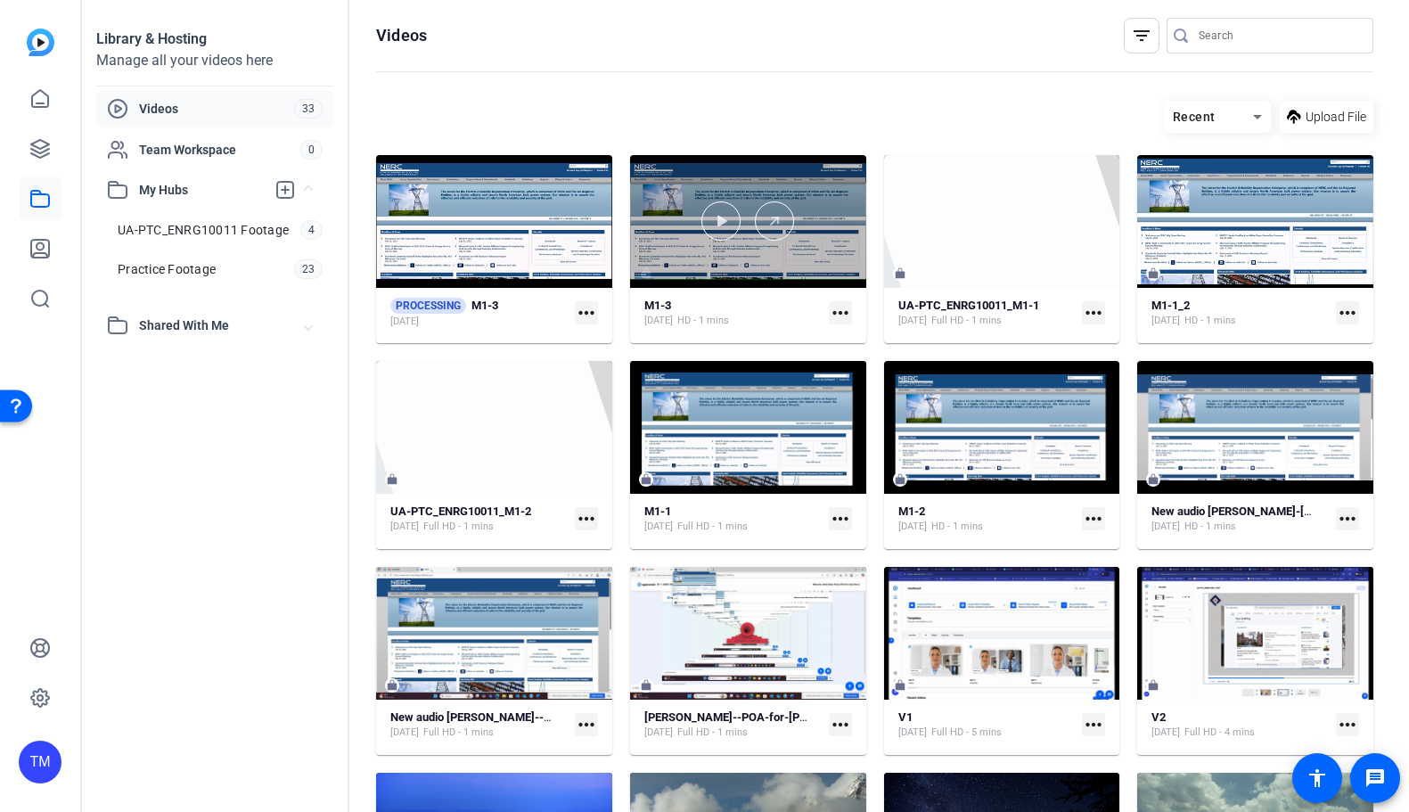
click at [806, 257] on div at bounding box center [748, 221] width 236 height 133
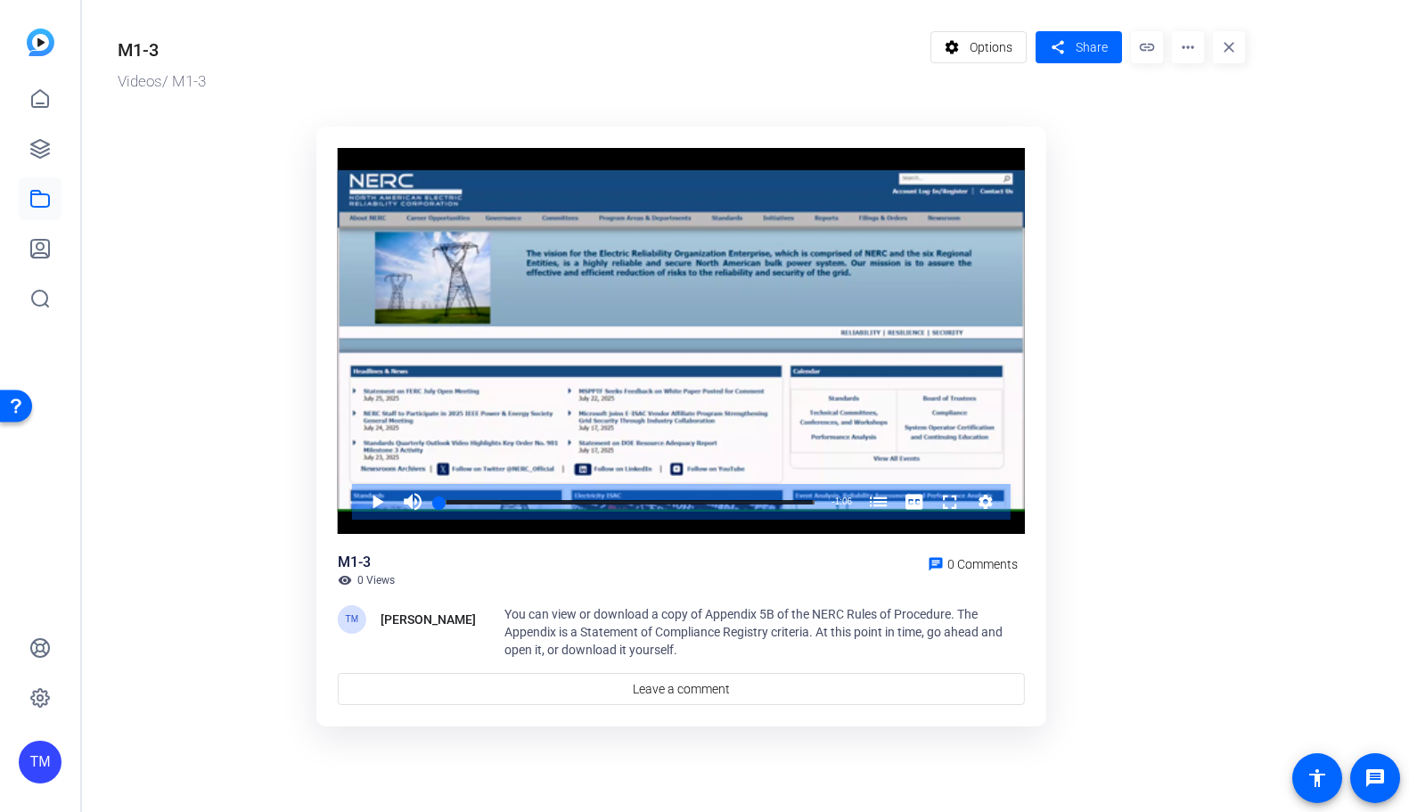
click at [1184, 44] on mat-icon "more_horiz" at bounding box center [1188, 47] width 32 height 32
click at [1208, 198] on span "Delete" at bounding box center [1225, 190] width 78 height 21
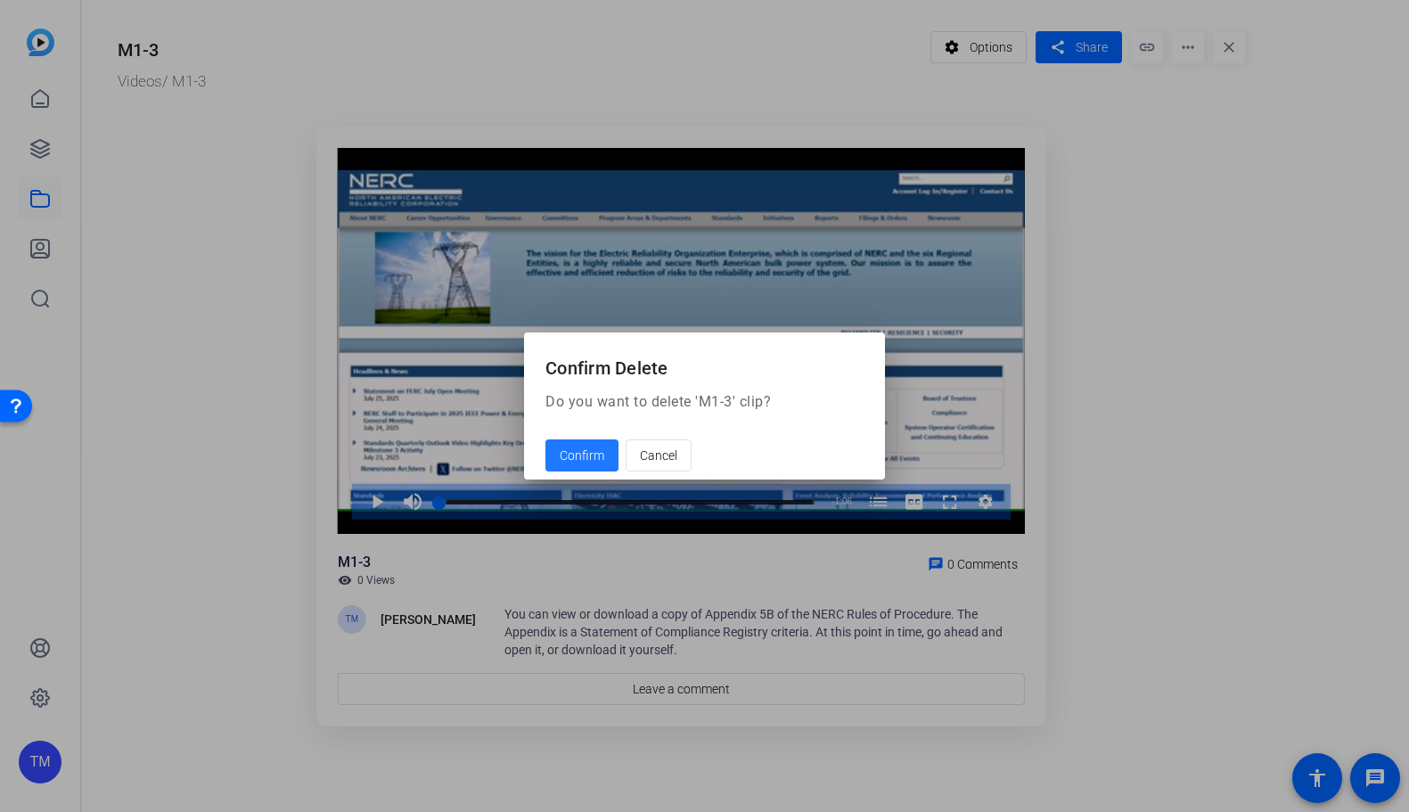
click at [584, 448] on span "Confirm" at bounding box center [582, 455] width 45 height 19
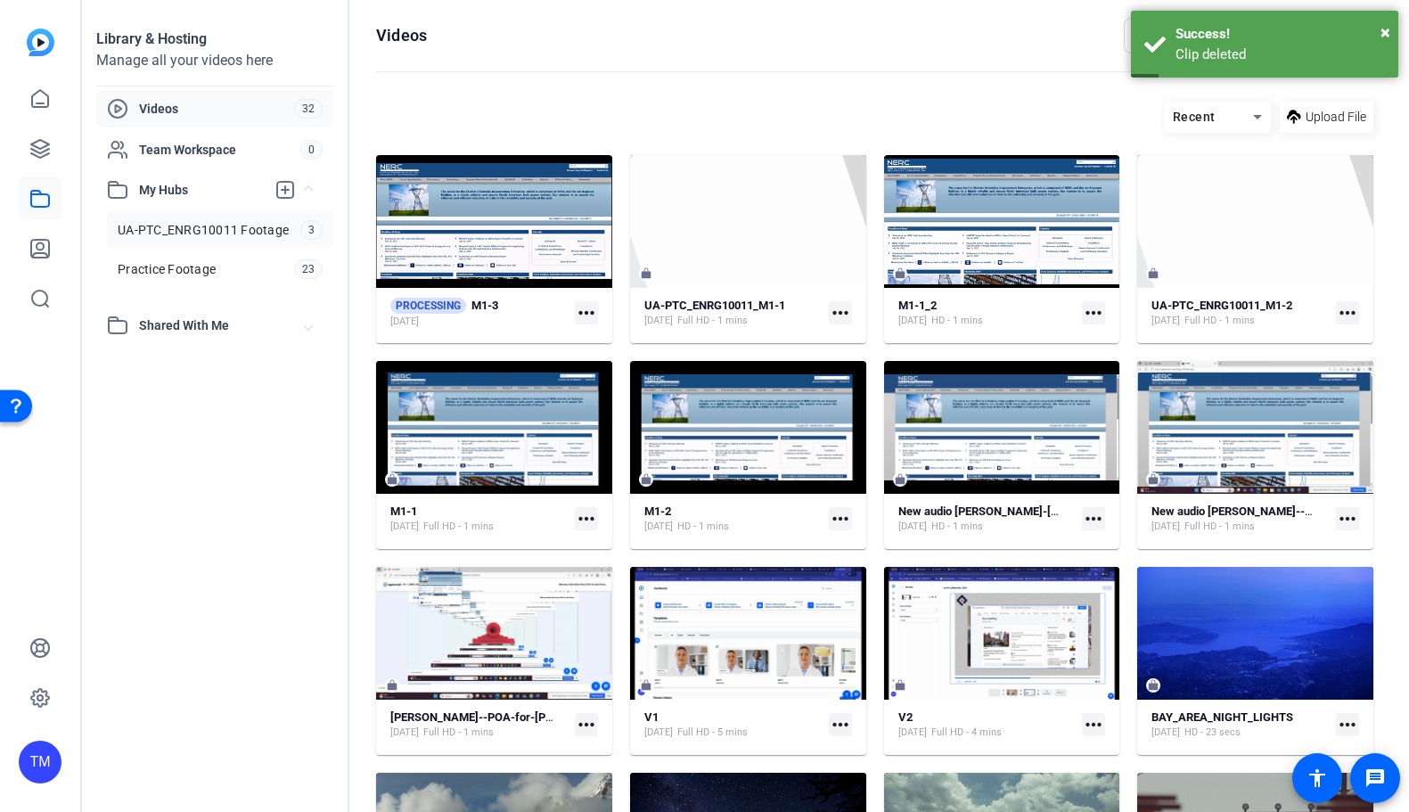
click at [196, 227] on span "UA-PTC_ENRG10011 Footage" at bounding box center [203, 230] width 171 height 18
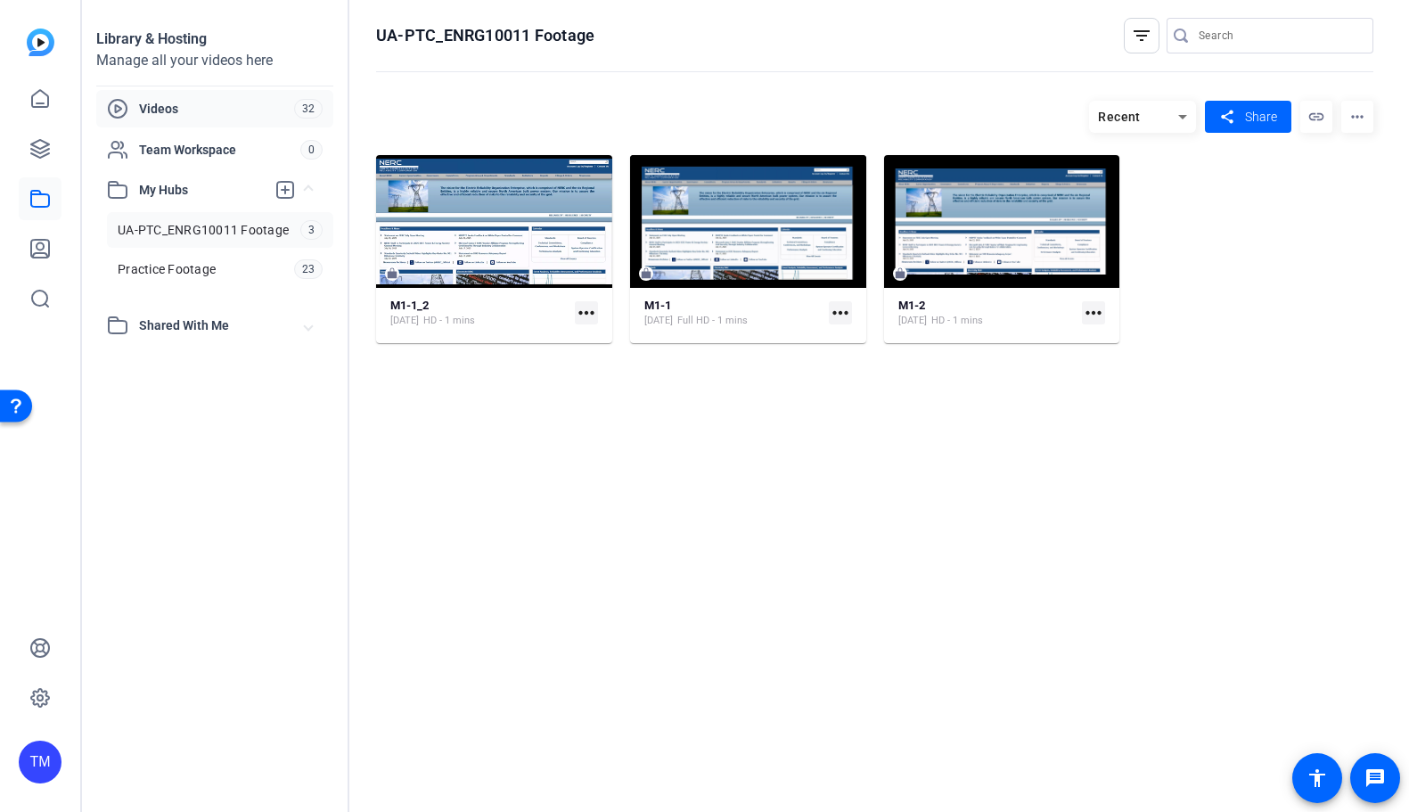
click at [169, 108] on span "Videos" at bounding box center [216, 109] width 155 height 18
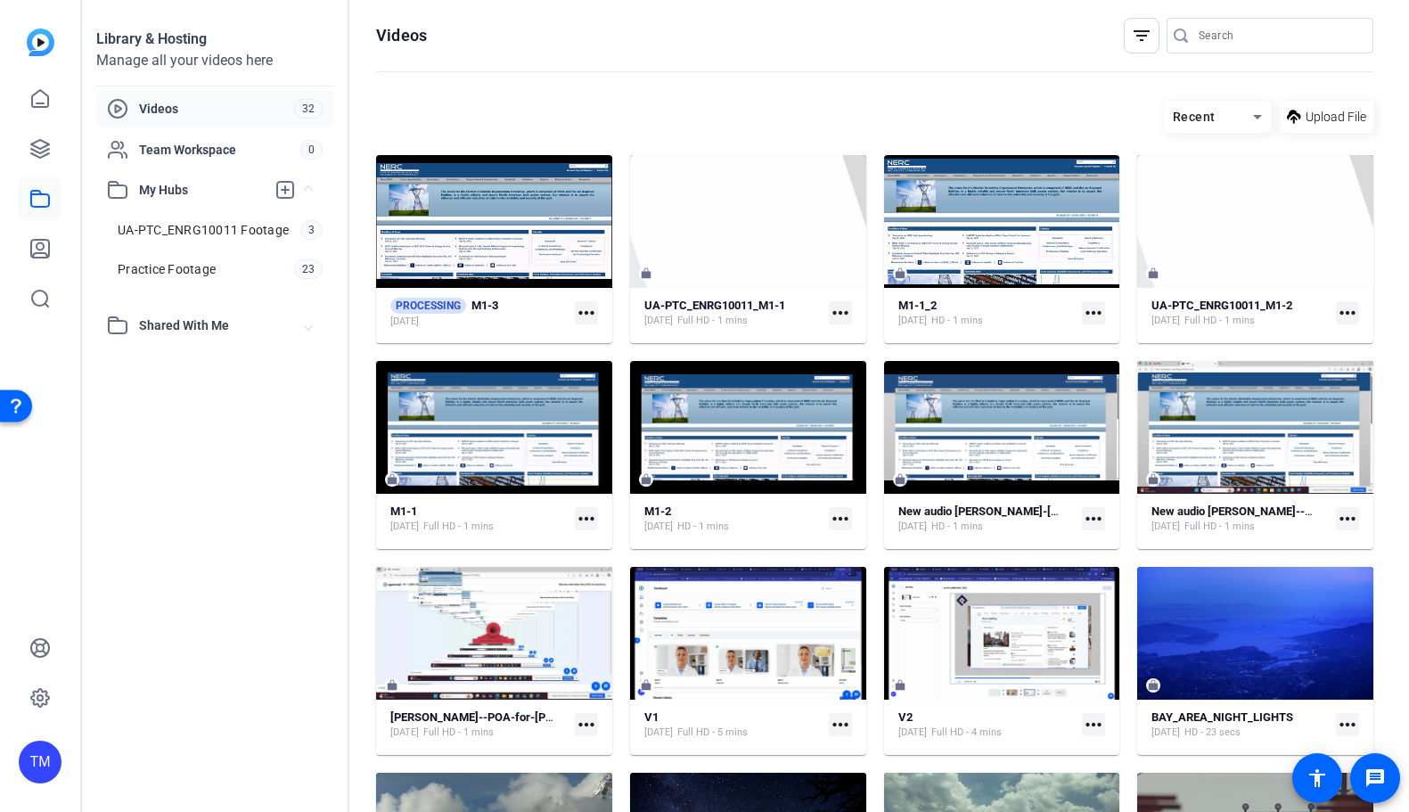
click at [583, 310] on mat-icon "more_horiz" at bounding box center [586, 312] width 23 height 23
click at [616, 344] on span "Manage Hubs" at bounding box center [678, 340] width 179 height 21
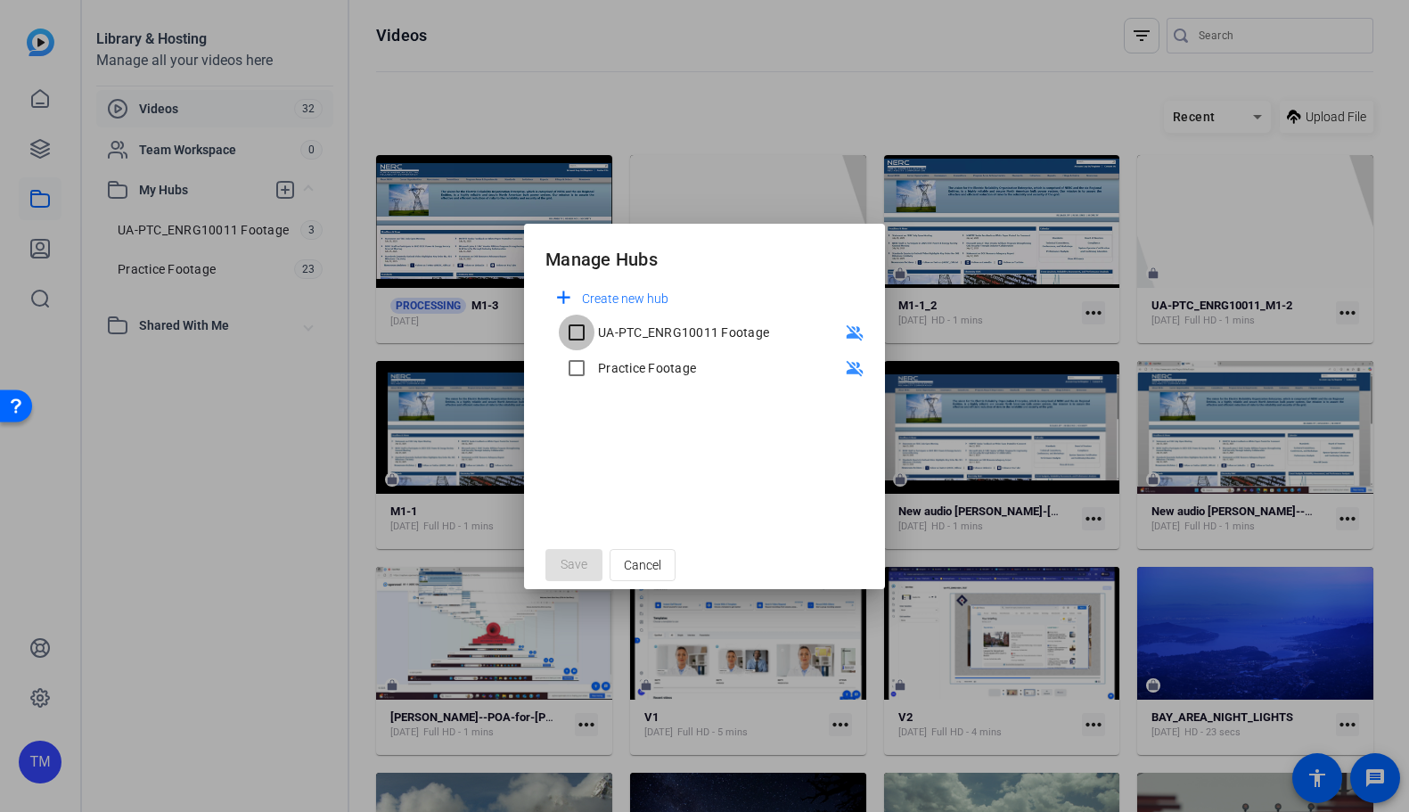
click at [574, 337] on input "UA-PTC_ENRG10011 Footage" at bounding box center [577, 333] width 36 height 36
checkbox input "true"
click at [570, 573] on span "Save" at bounding box center [573, 564] width 27 height 19
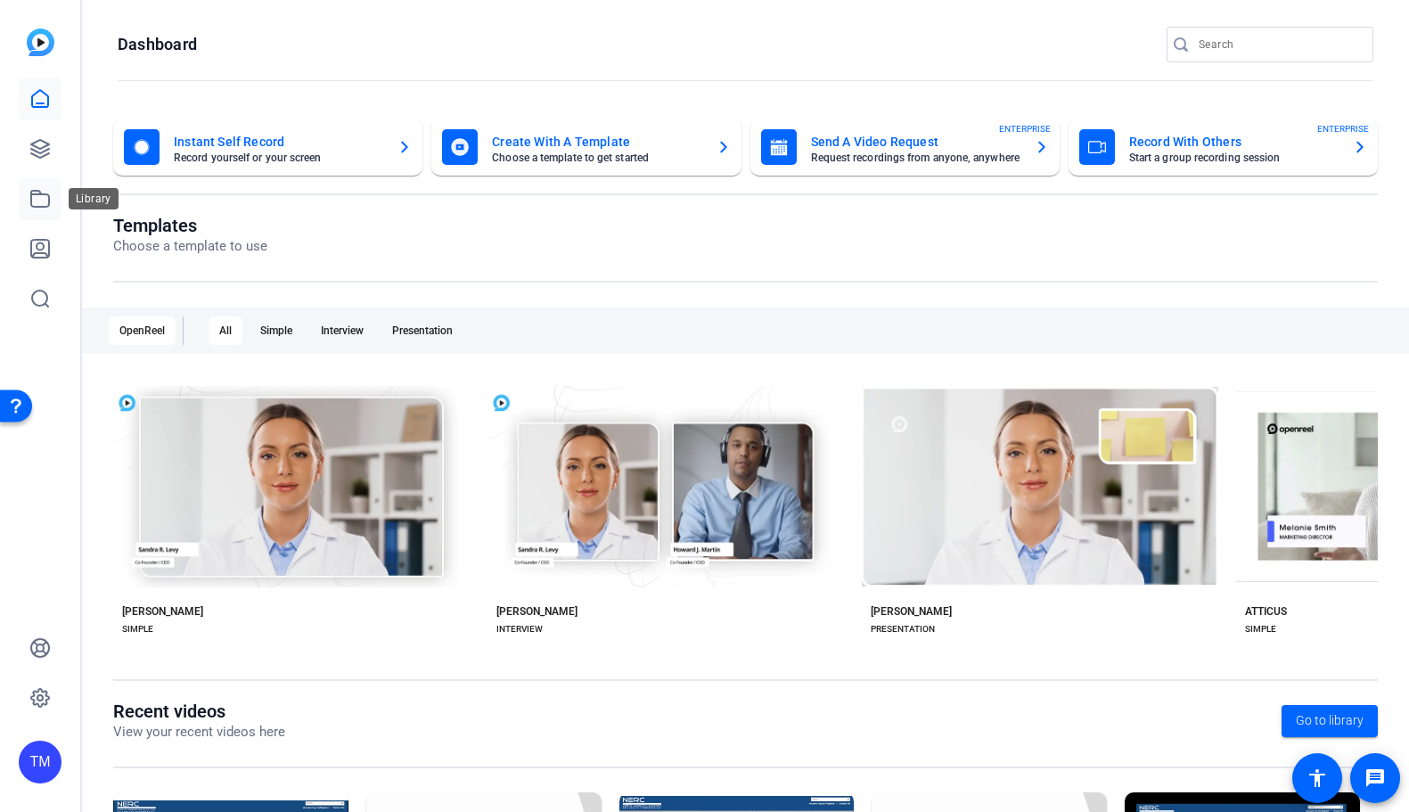
click at [45, 193] on icon at bounding box center [39, 198] width 21 height 21
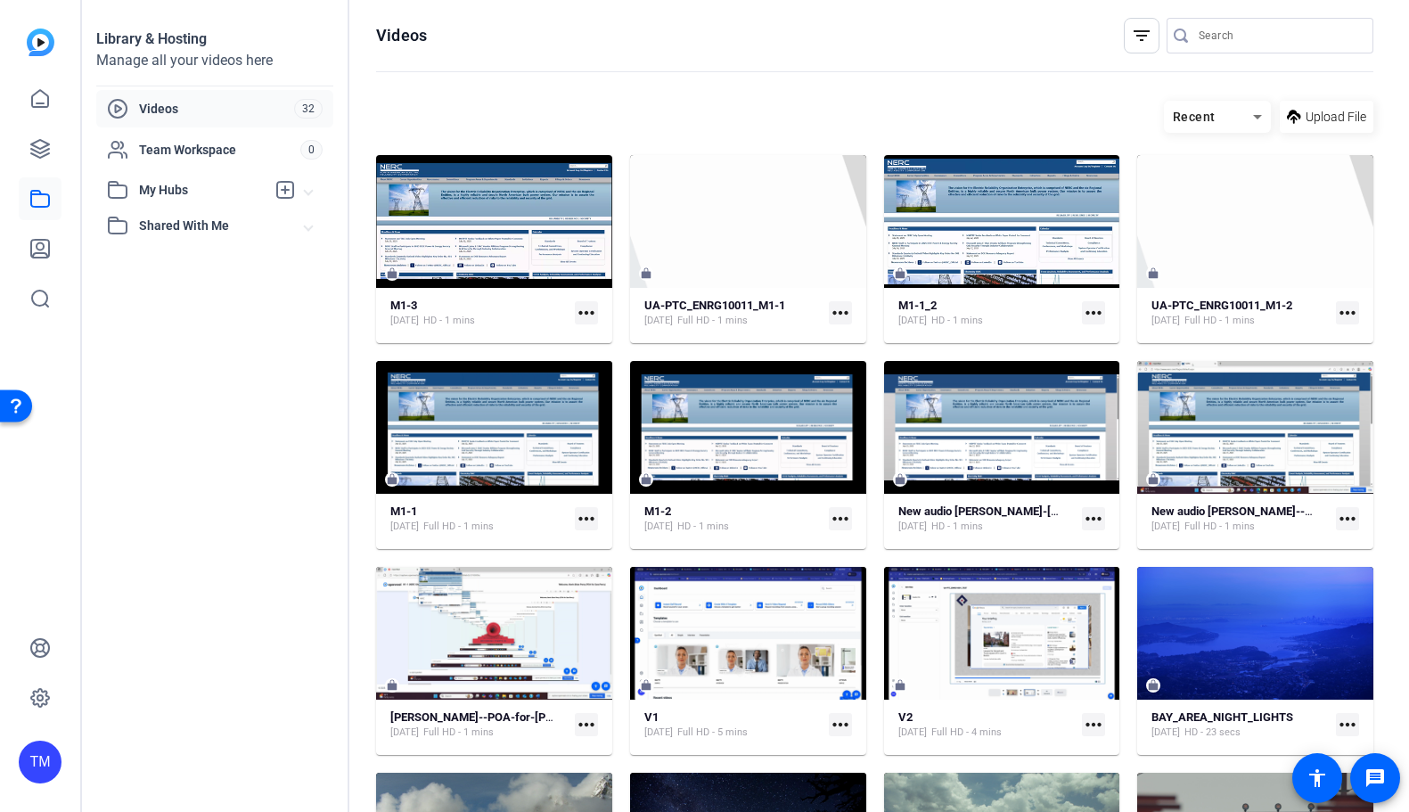
click at [591, 309] on mat-icon "more_horiz" at bounding box center [586, 312] width 23 height 23
click at [503, 229] on div at bounding box center [704, 406] width 1409 height 812
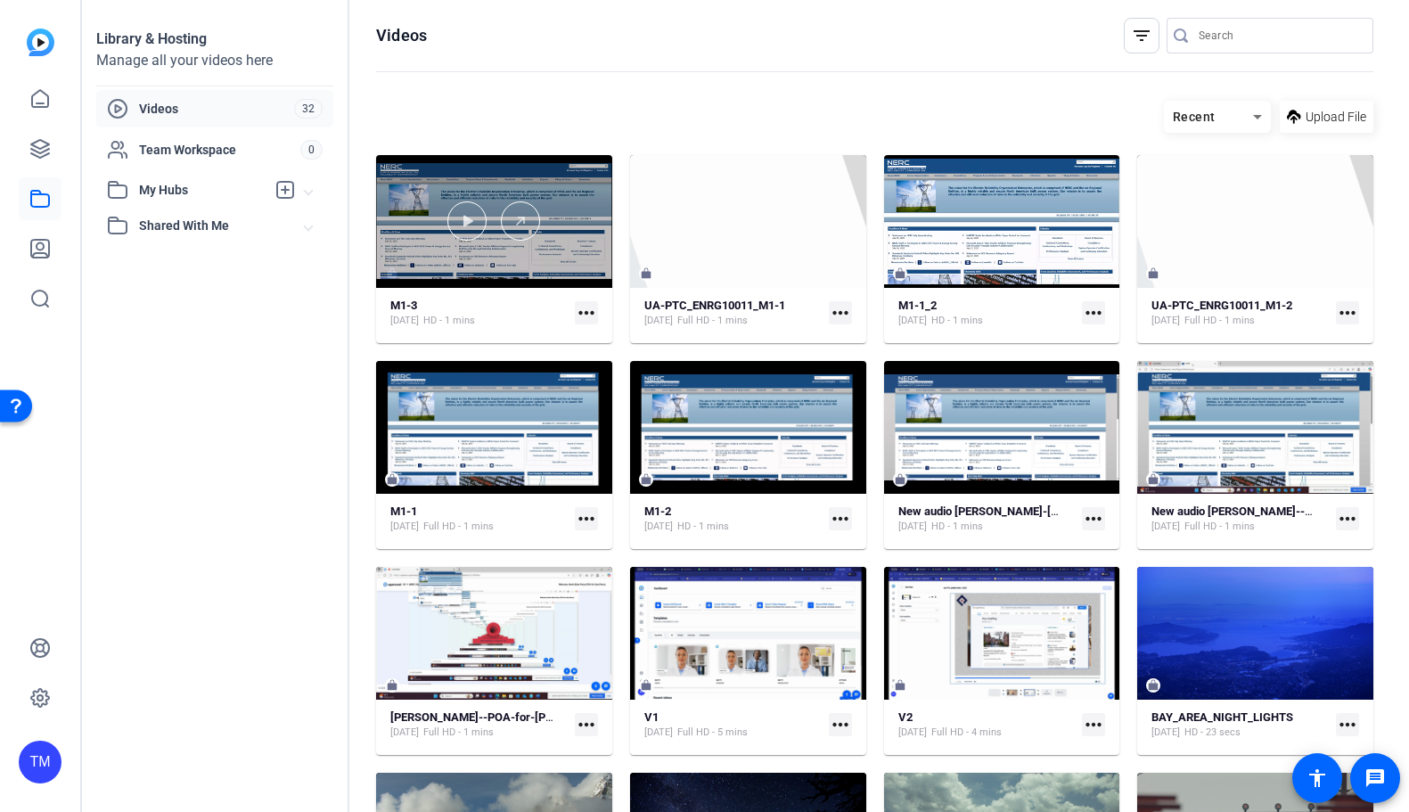
click at [536, 258] on div at bounding box center [494, 221] width 236 height 133
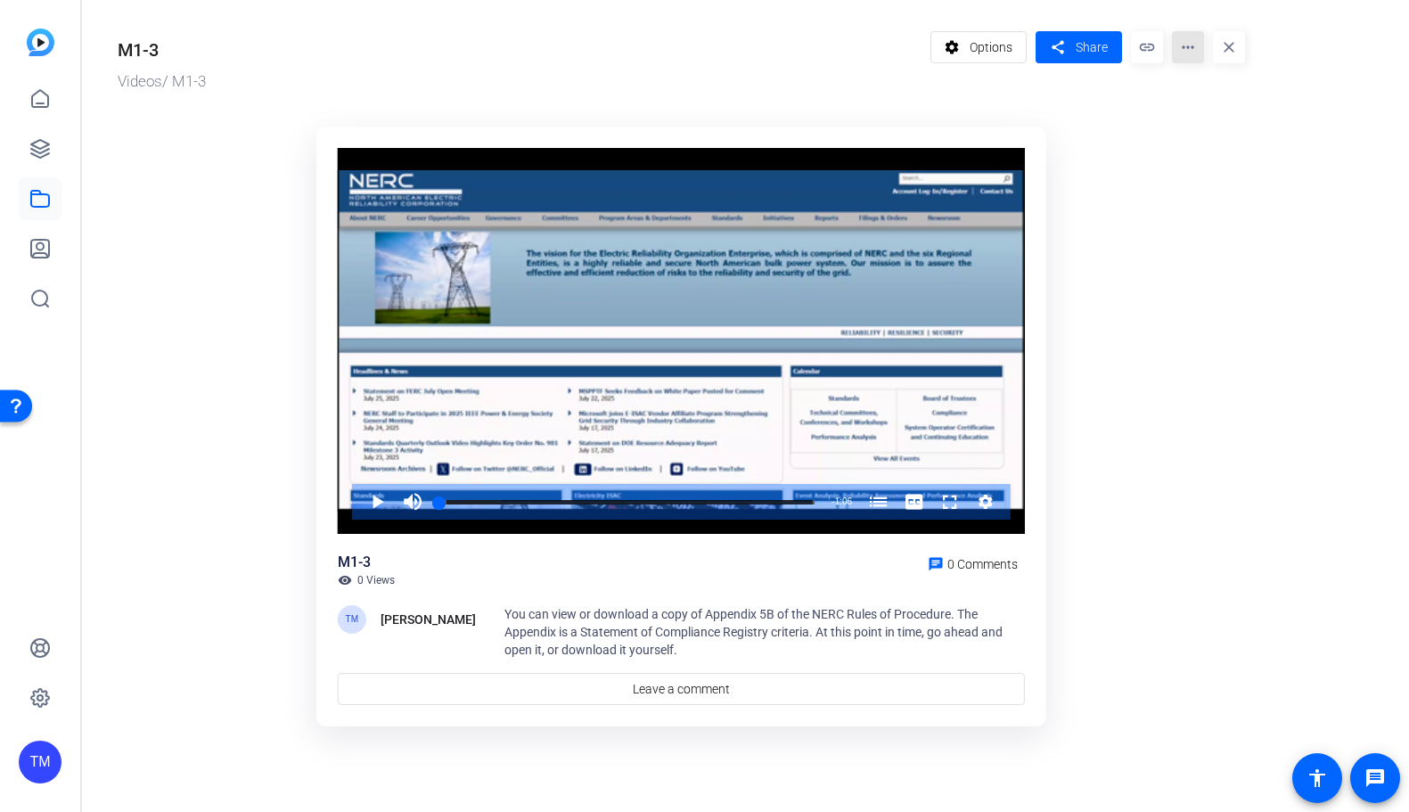
click at [1189, 47] on mat-icon "more_horiz" at bounding box center [1188, 47] width 32 height 32
click at [1201, 189] on span "Delete" at bounding box center [1225, 190] width 78 height 21
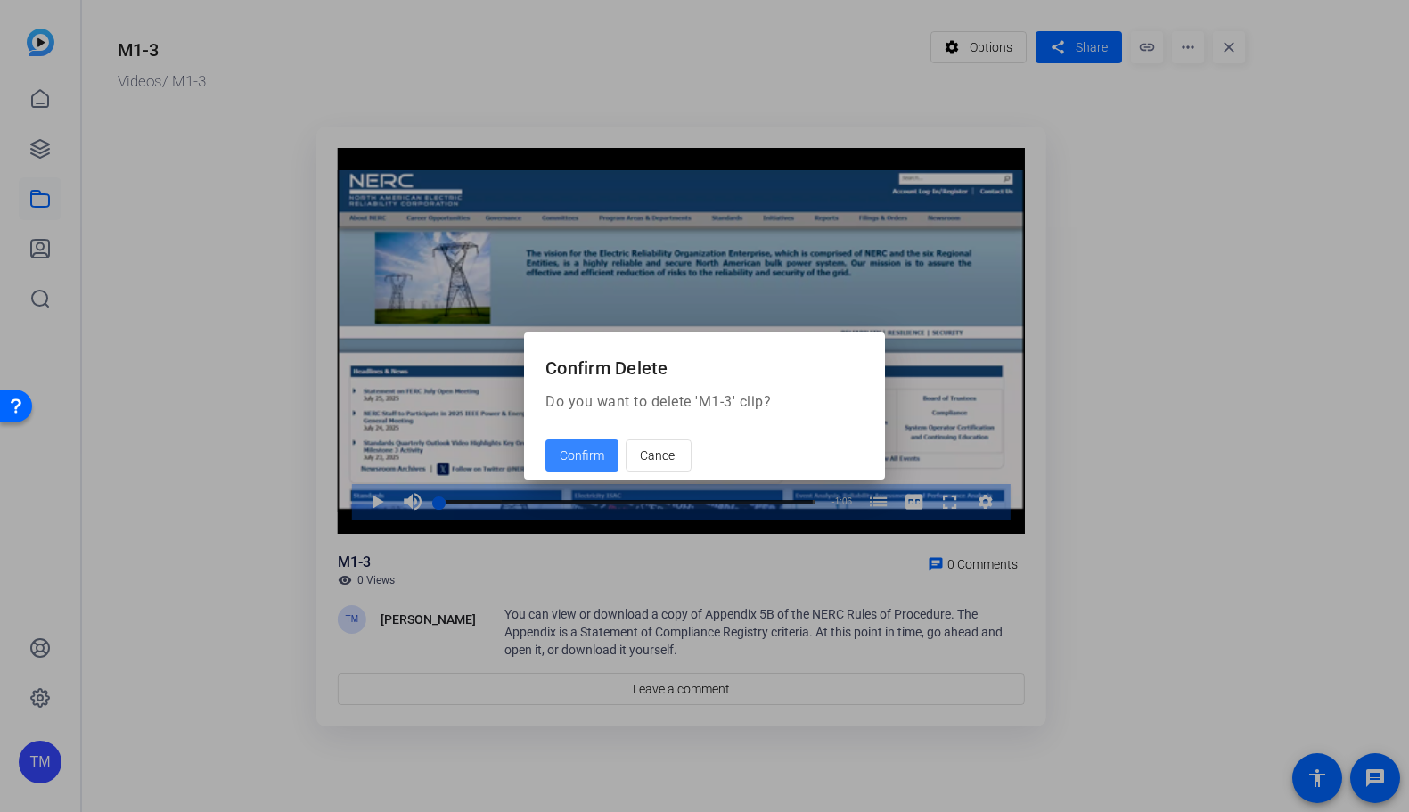
click at [579, 460] on span "Confirm" at bounding box center [582, 455] width 45 height 19
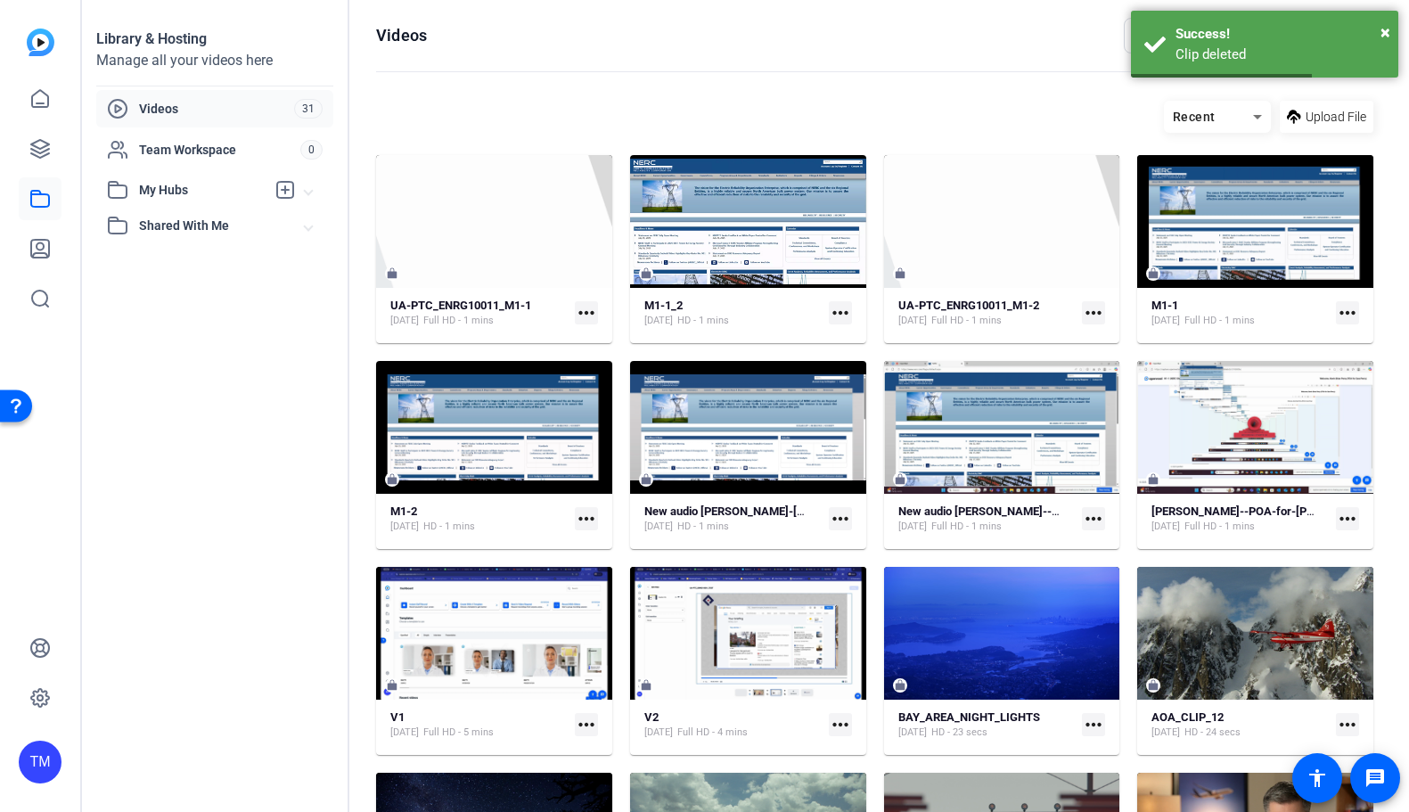
click at [97, 322] on div "Library & Hosting Manage all your videos here Videos 31 Team Workspace 0 My Hub…" at bounding box center [215, 406] width 267 height 812
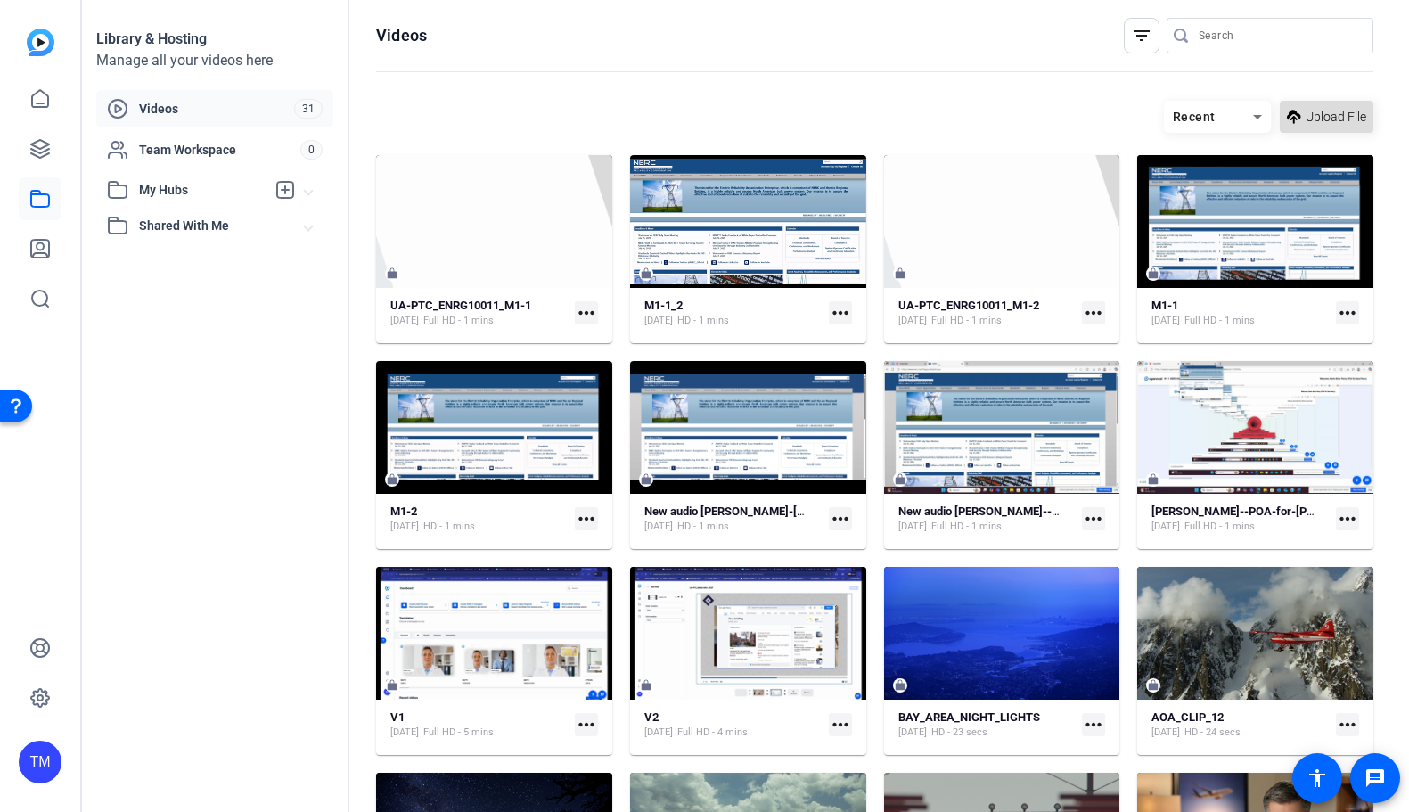
click at [1327, 111] on span "Upload File" at bounding box center [1335, 117] width 61 height 19
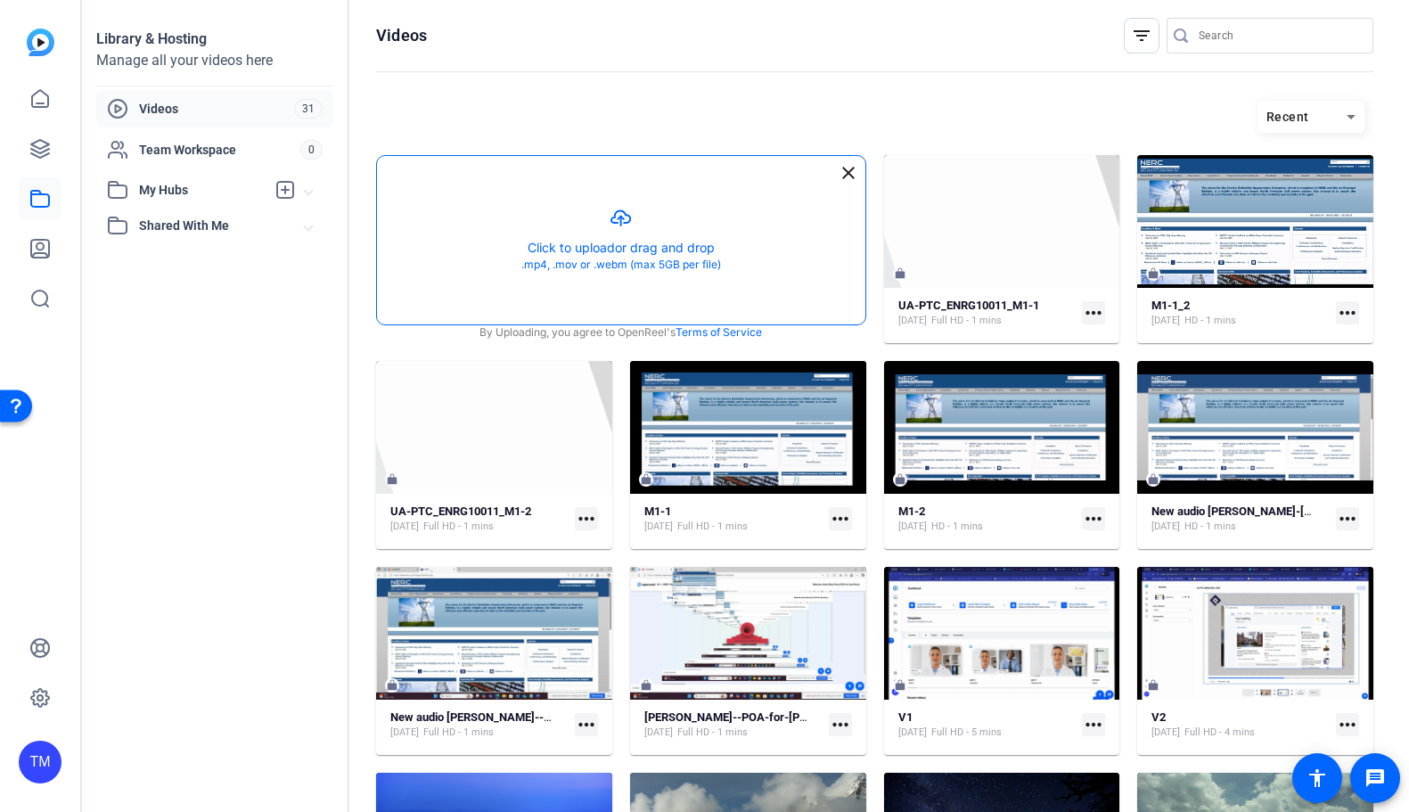
click at [632, 242] on button "button" at bounding box center [621, 240] width 488 height 168
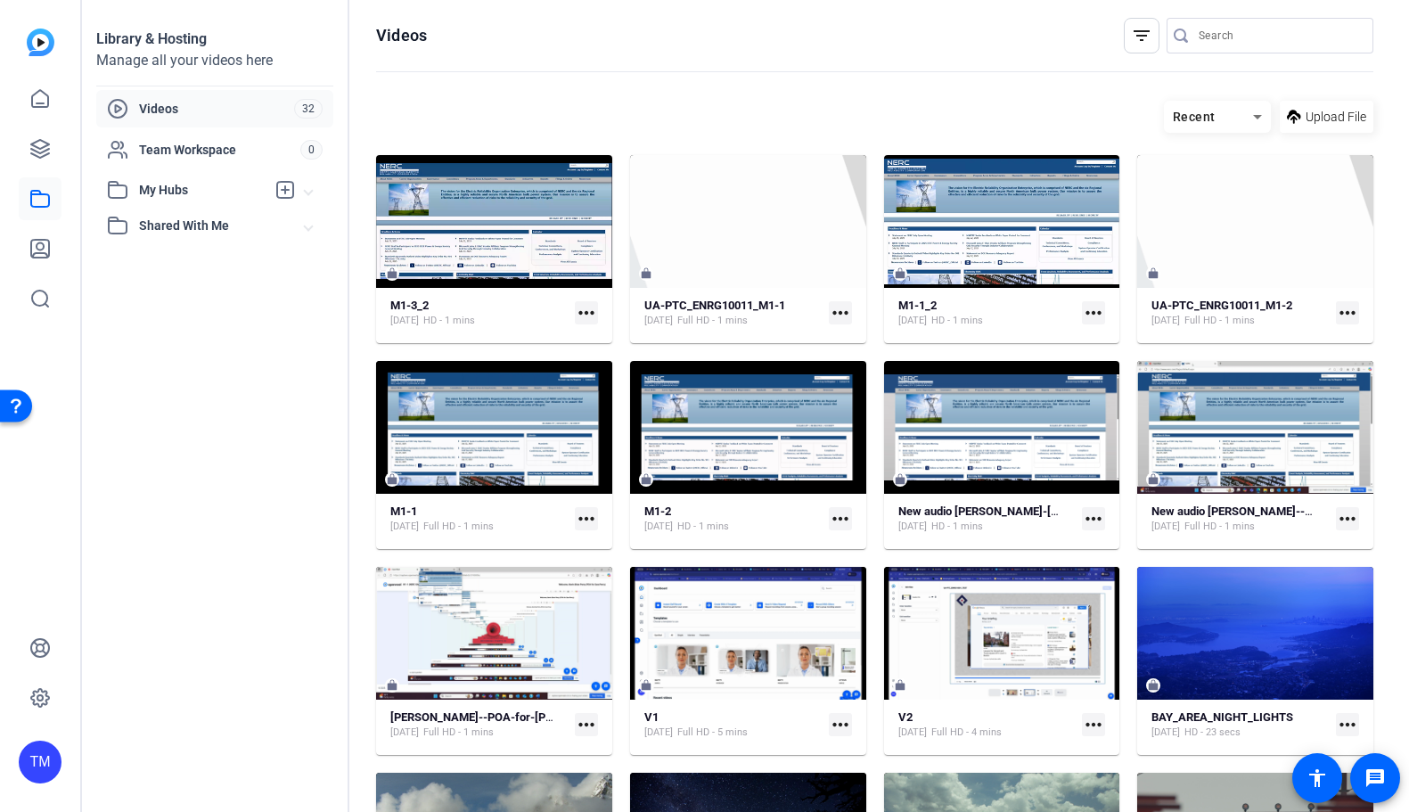
click at [590, 316] on mat-icon "more_horiz" at bounding box center [586, 312] width 23 height 23
click at [517, 231] on div at bounding box center [704, 406] width 1409 height 812
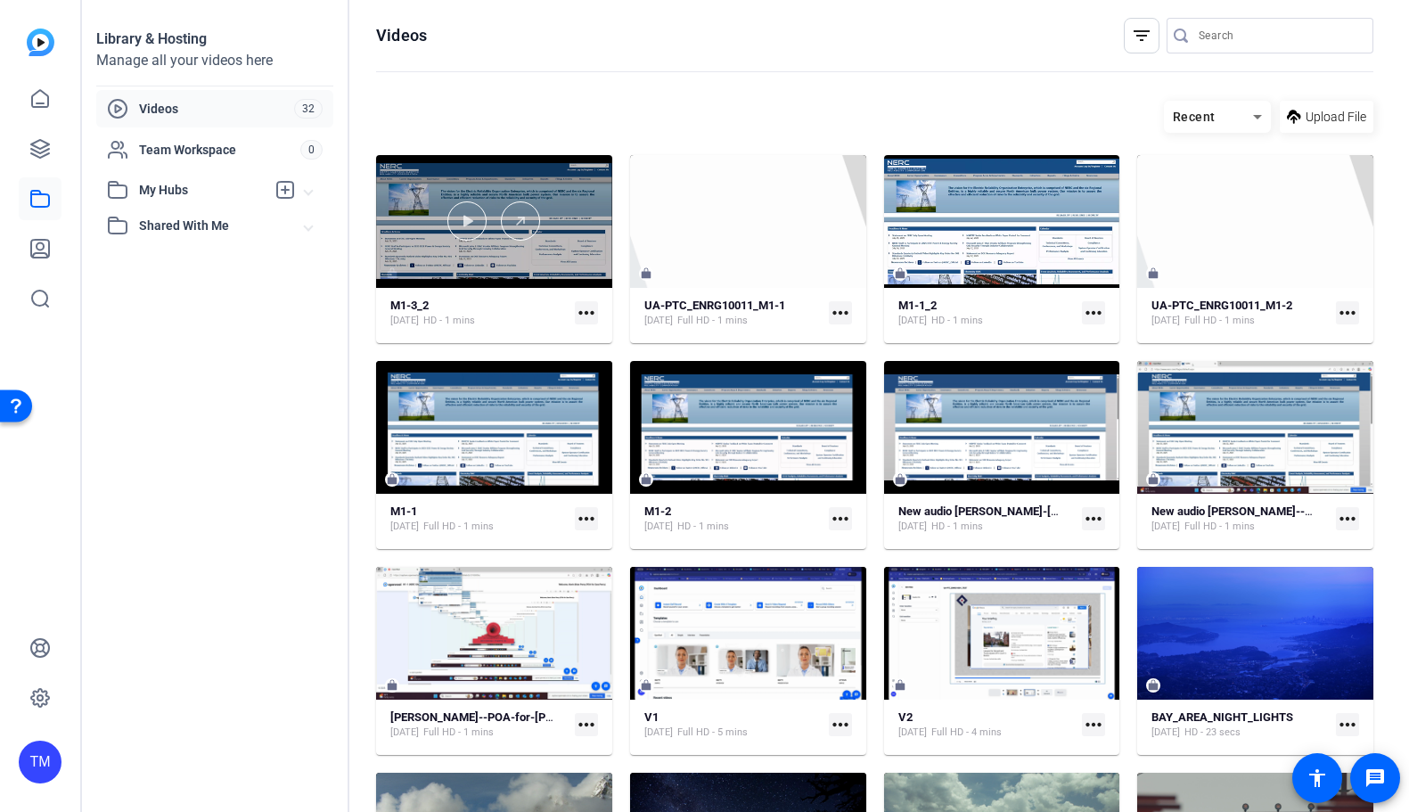
click at [518, 265] on div at bounding box center [494, 221] width 236 height 133
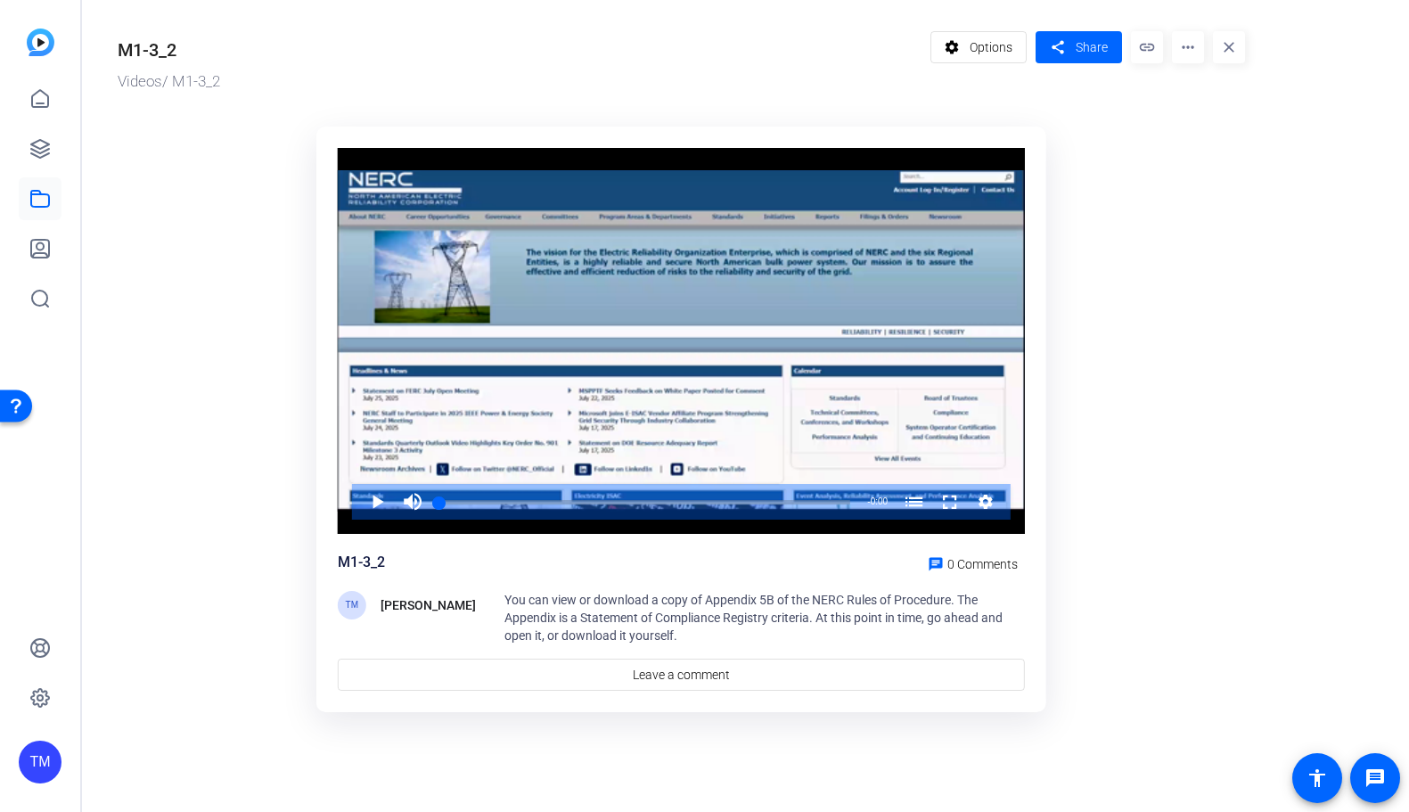
click at [1182, 48] on mat-icon "more_horiz" at bounding box center [1188, 47] width 32 height 32
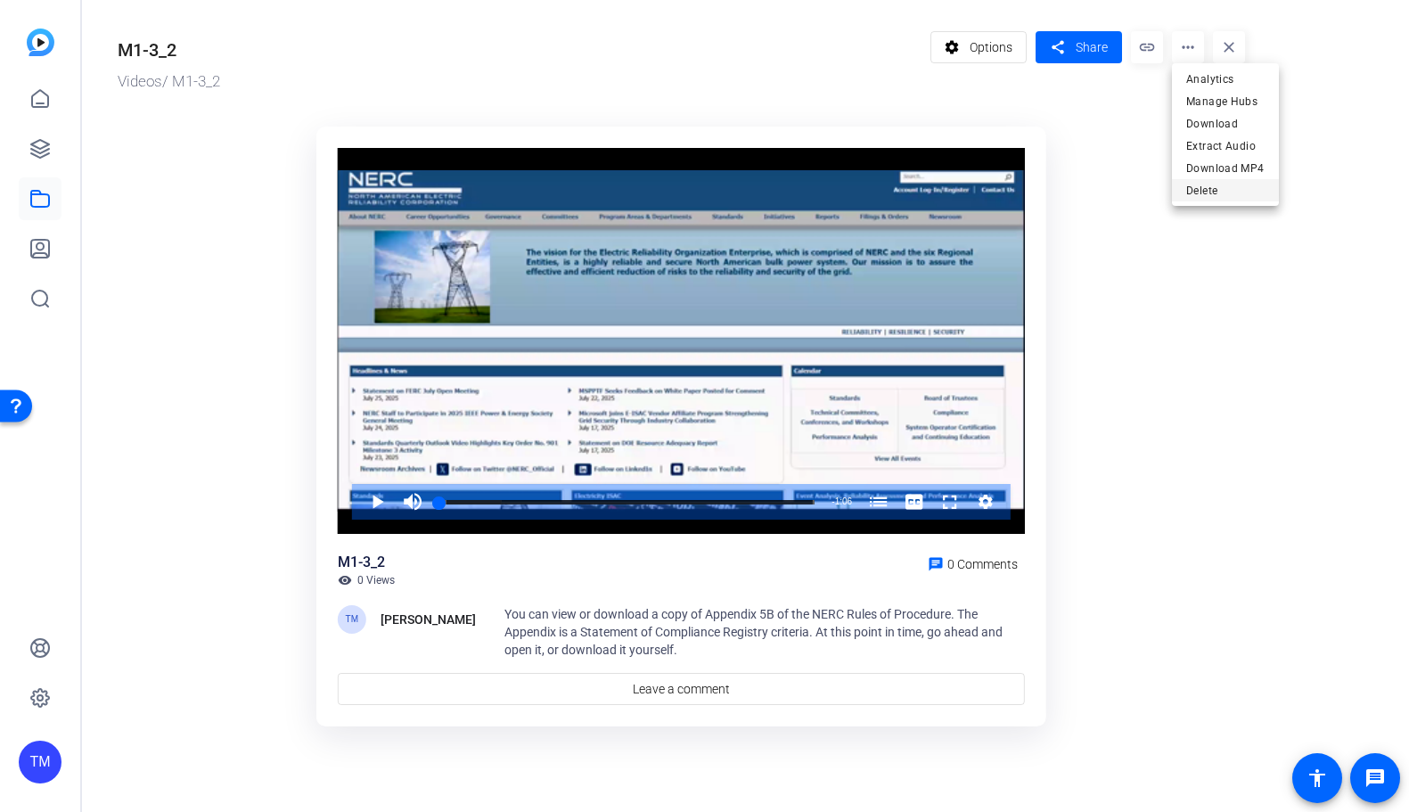
click at [1223, 191] on span "Delete" at bounding box center [1225, 190] width 78 height 21
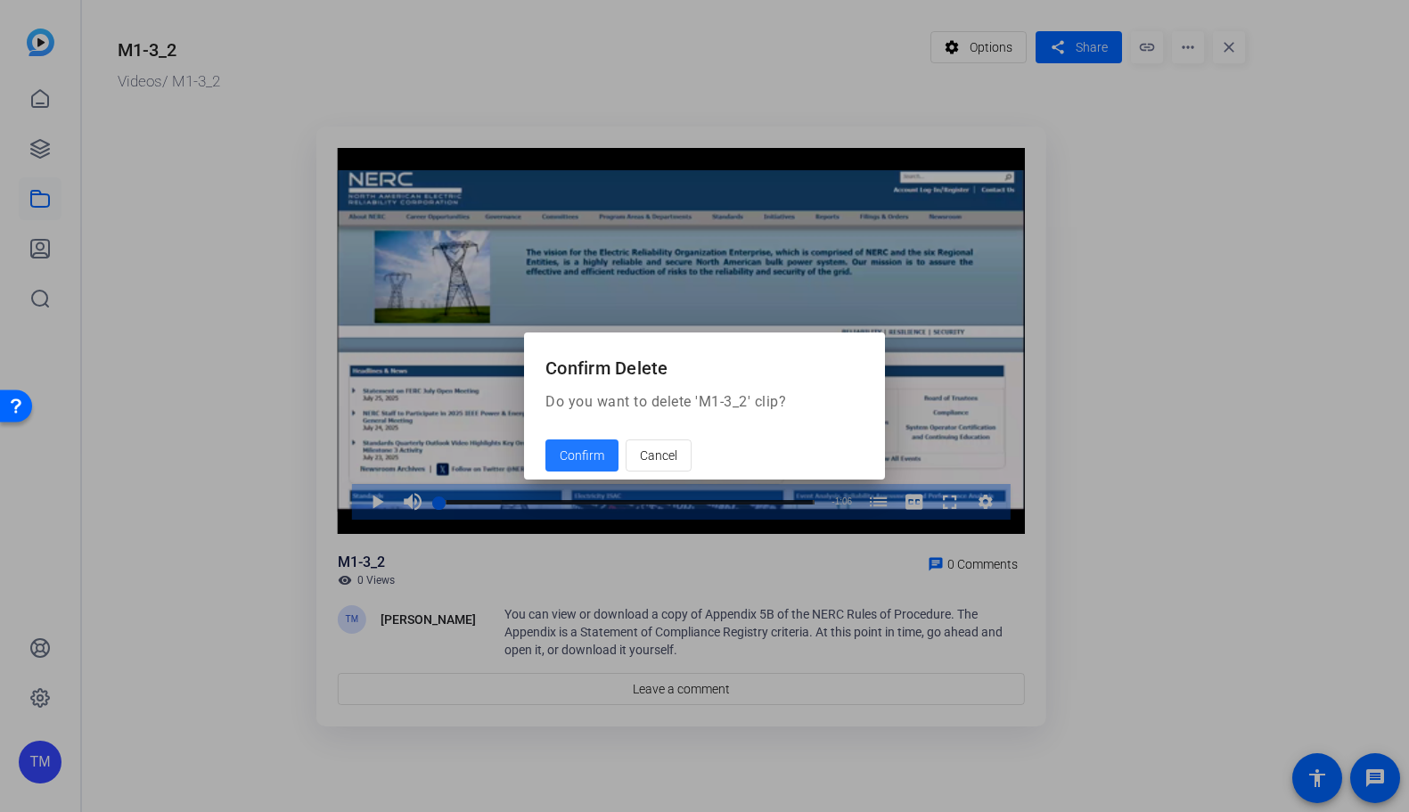
click at [590, 451] on span "Confirm" at bounding box center [582, 455] width 45 height 19
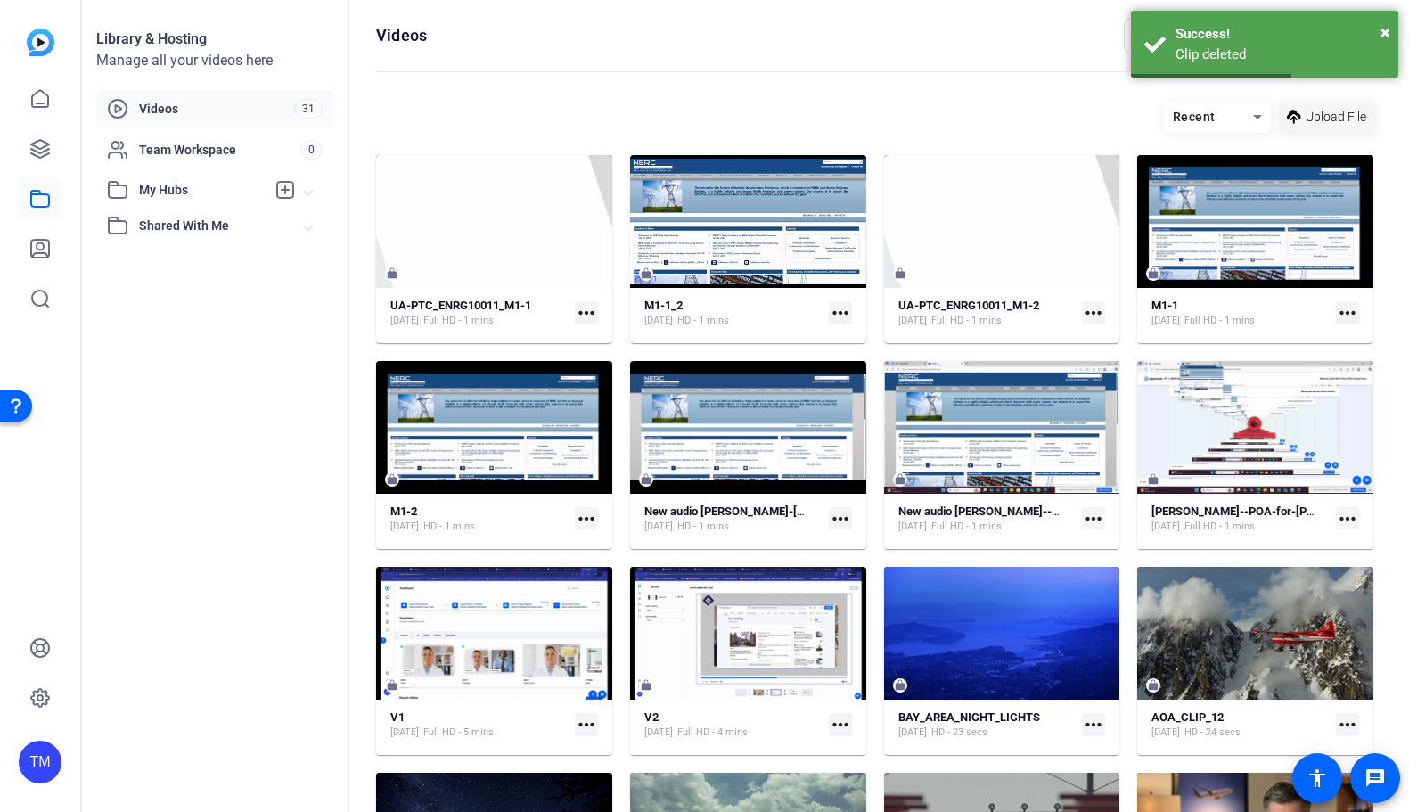
click at [1346, 120] on span "Upload File" at bounding box center [1335, 117] width 61 height 19
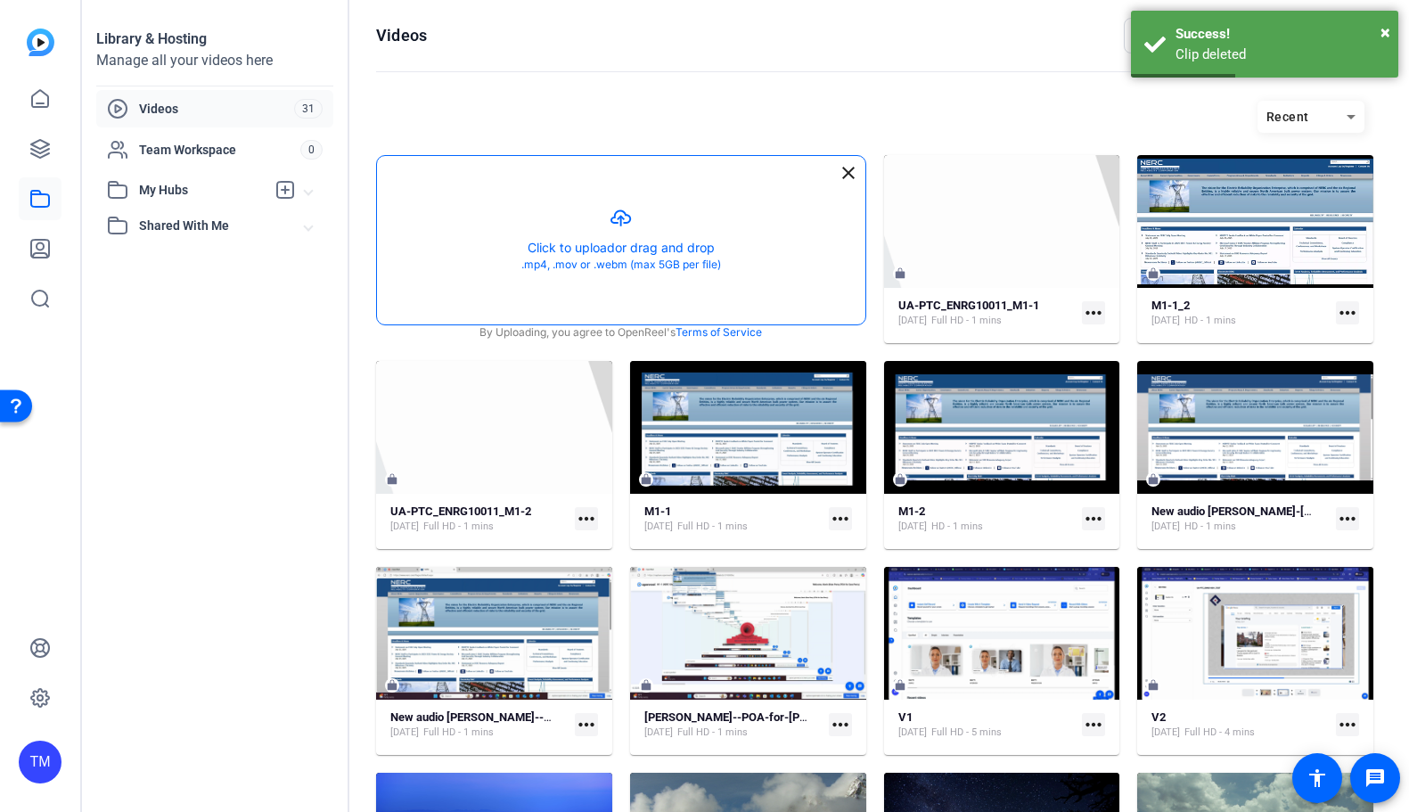
click at [776, 248] on button "button" at bounding box center [621, 240] width 488 height 168
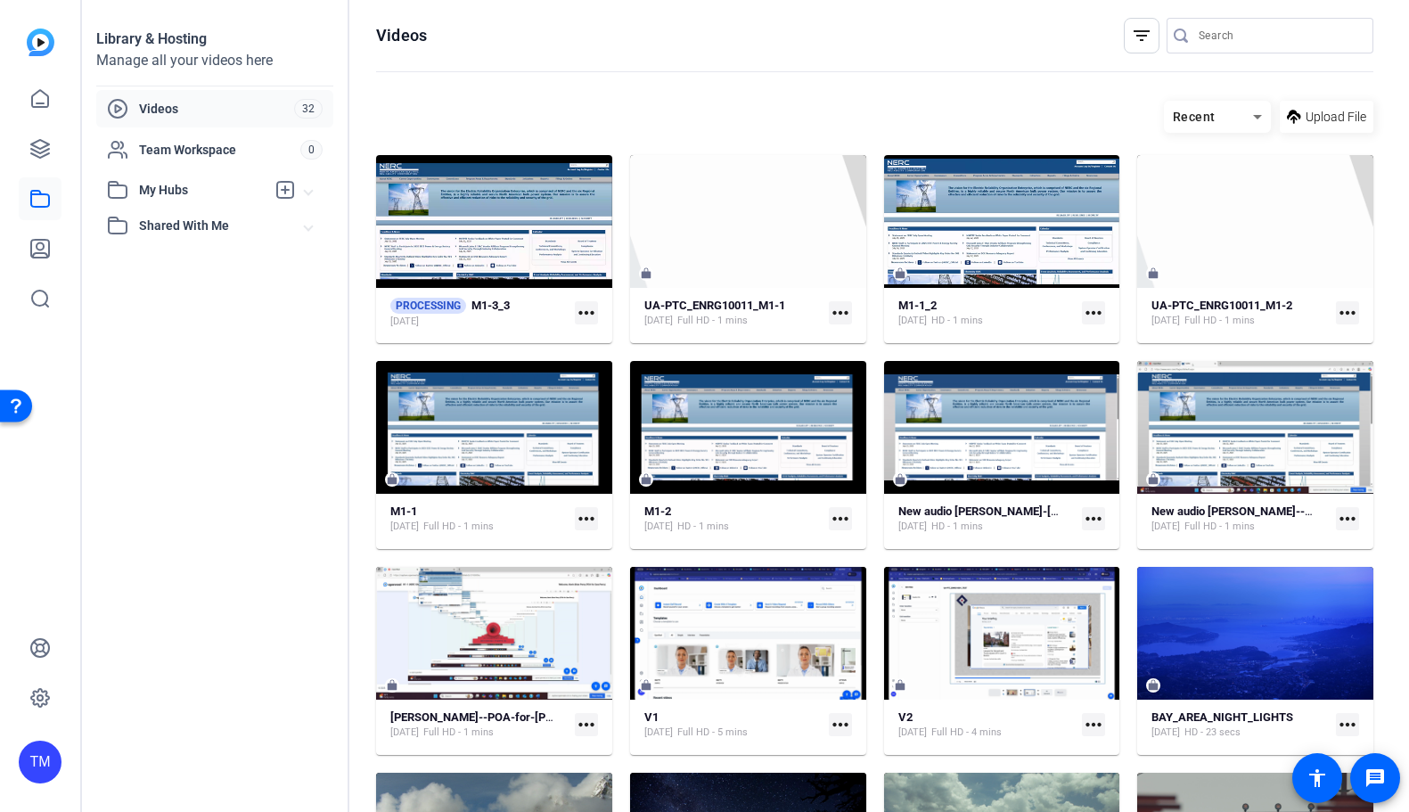
click at [590, 312] on mat-icon "more_horiz" at bounding box center [586, 312] width 23 height 23
click at [604, 345] on span "Manage Hubs" at bounding box center [678, 340] width 179 height 21
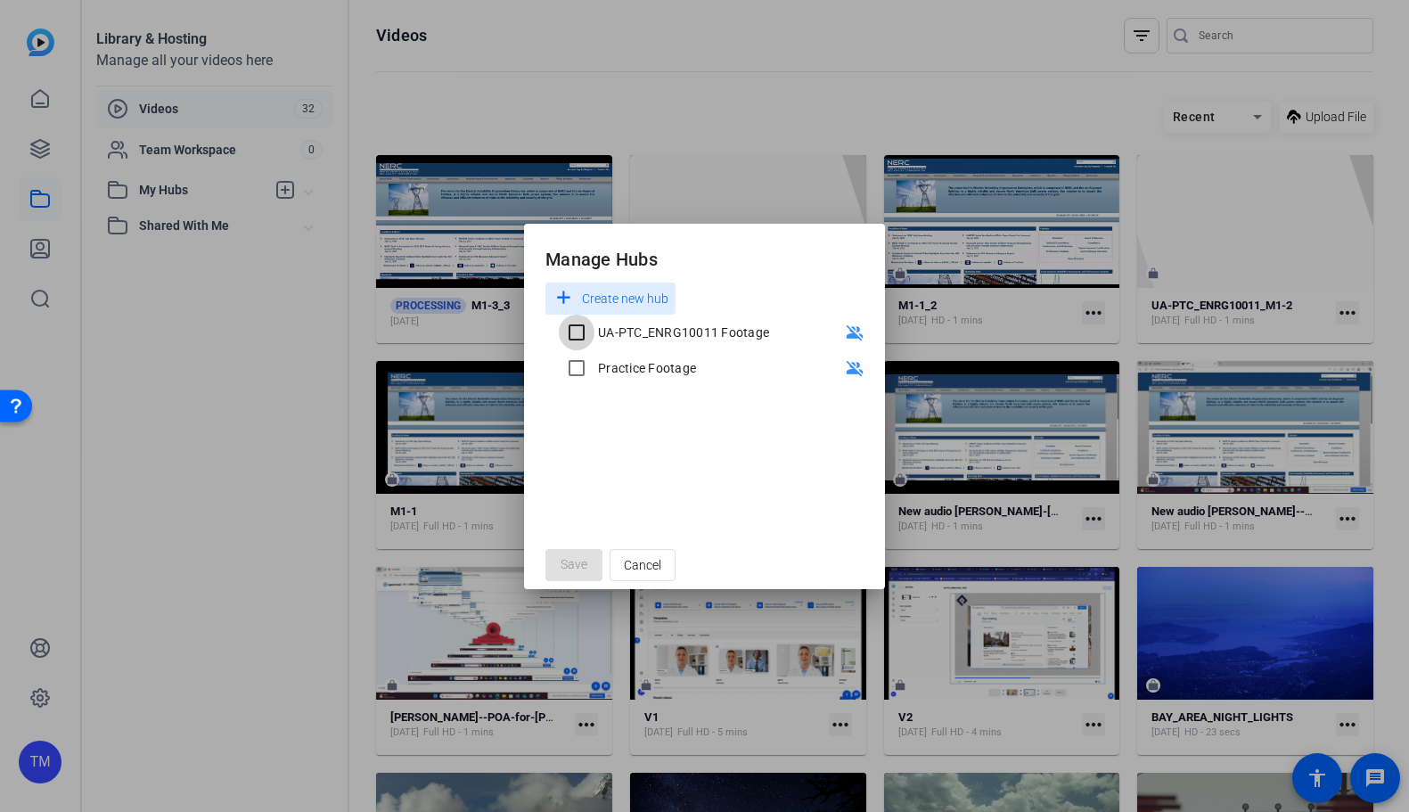
click at [578, 337] on input "UA-PTC_ENRG10011 Footage" at bounding box center [577, 333] width 36 height 36
checkbox input "true"
click at [583, 569] on span "Save" at bounding box center [573, 564] width 27 height 19
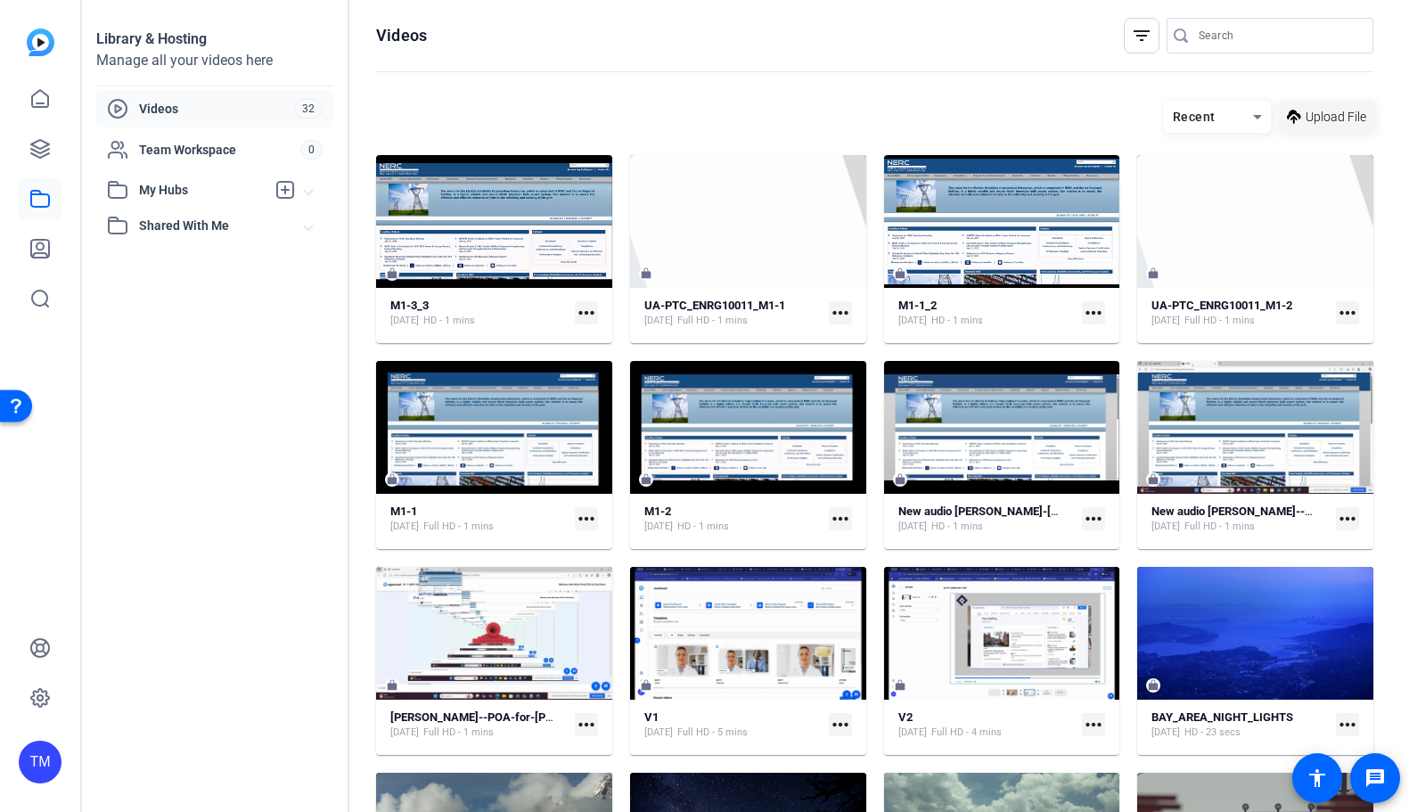
click at [1295, 118] on icon at bounding box center [1294, 117] width 14 height 14
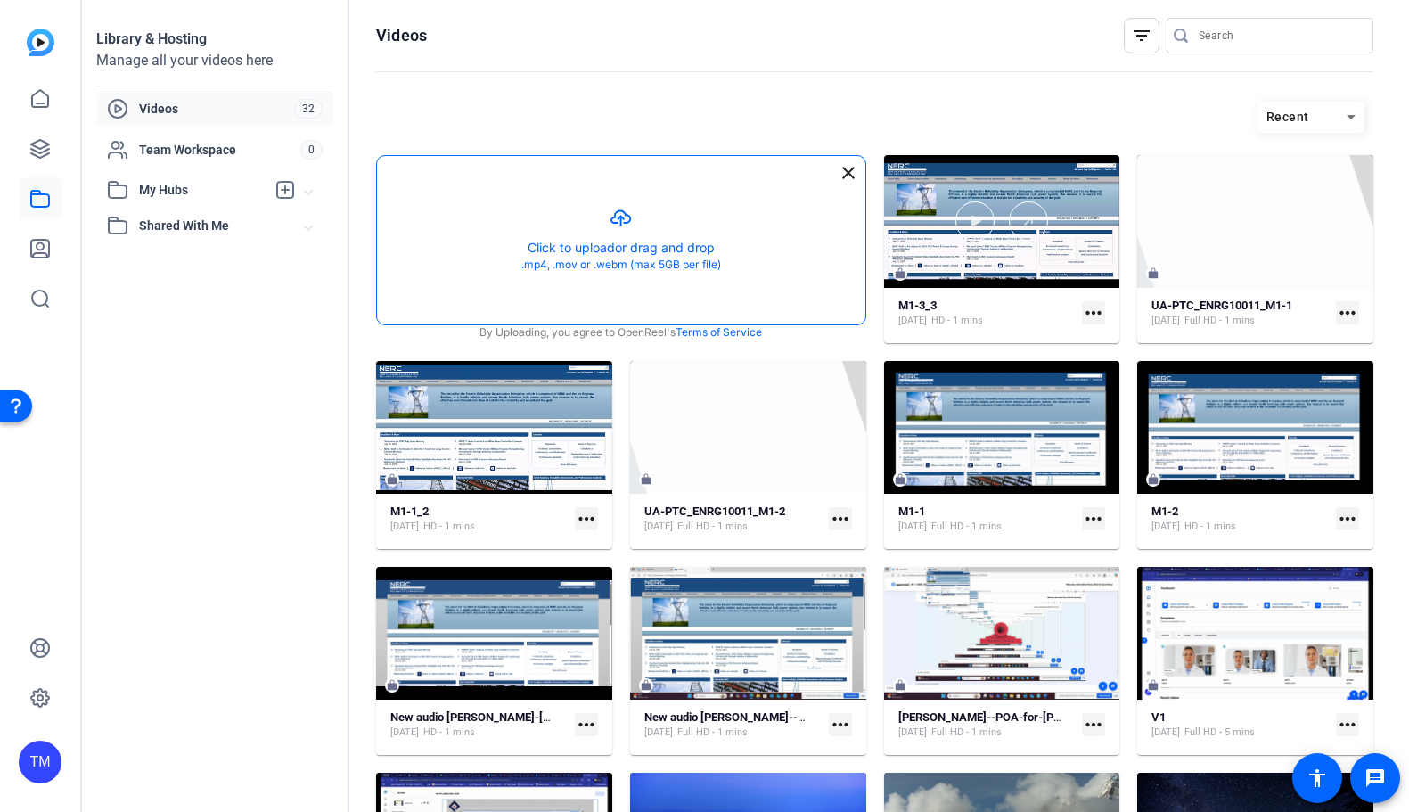
click at [702, 223] on button "button" at bounding box center [621, 240] width 488 height 168
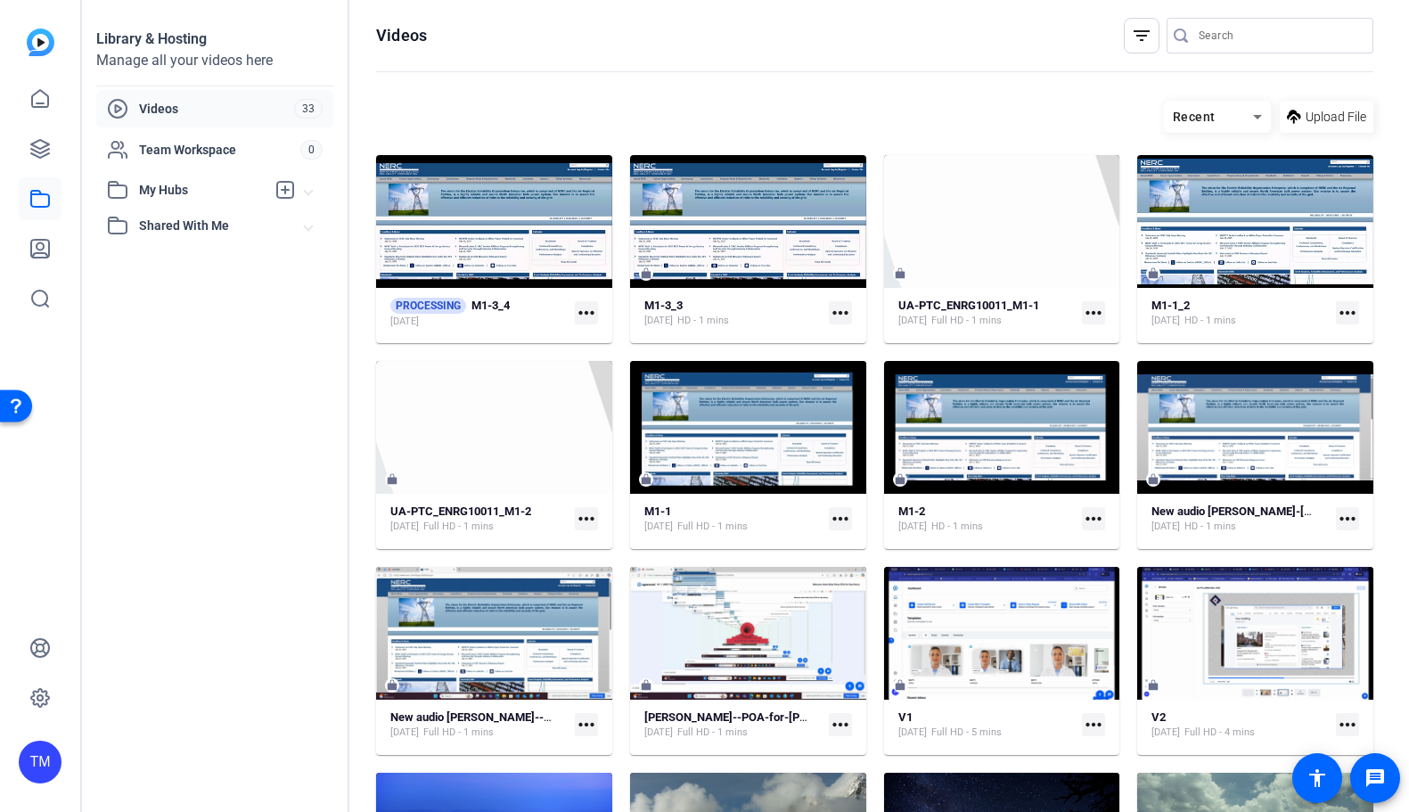
click at [586, 316] on mat-icon "more_horiz" at bounding box center [586, 312] width 23 height 23
click at [598, 337] on span "Manage Hubs" at bounding box center [678, 340] width 179 height 21
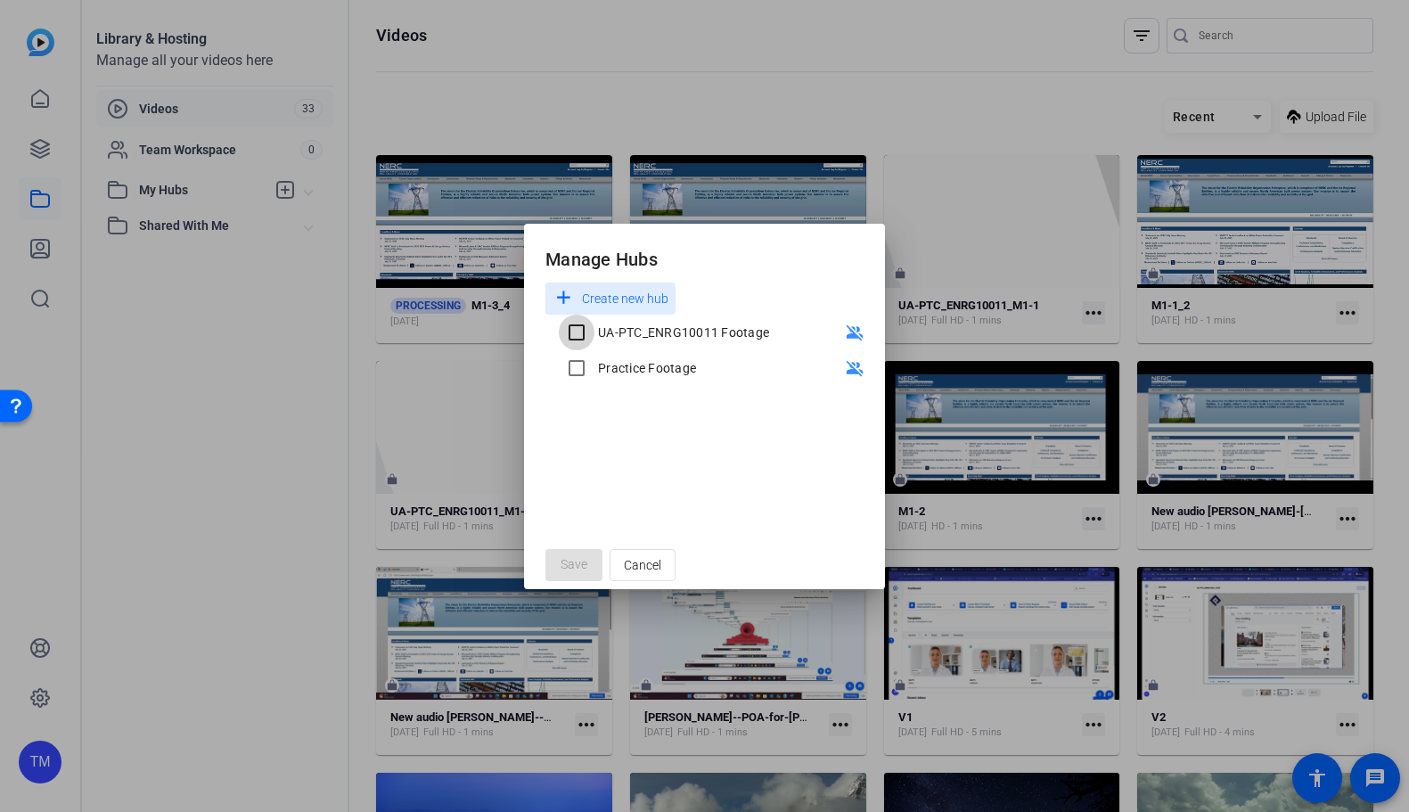
click at [581, 331] on input "UA-PTC_ENRG10011 Footage" at bounding box center [577, 333] width 36 height 36
checkbox input "true"
click at [577, 560] on span "Save" at bounding box center [573, 564] width 27 height 19
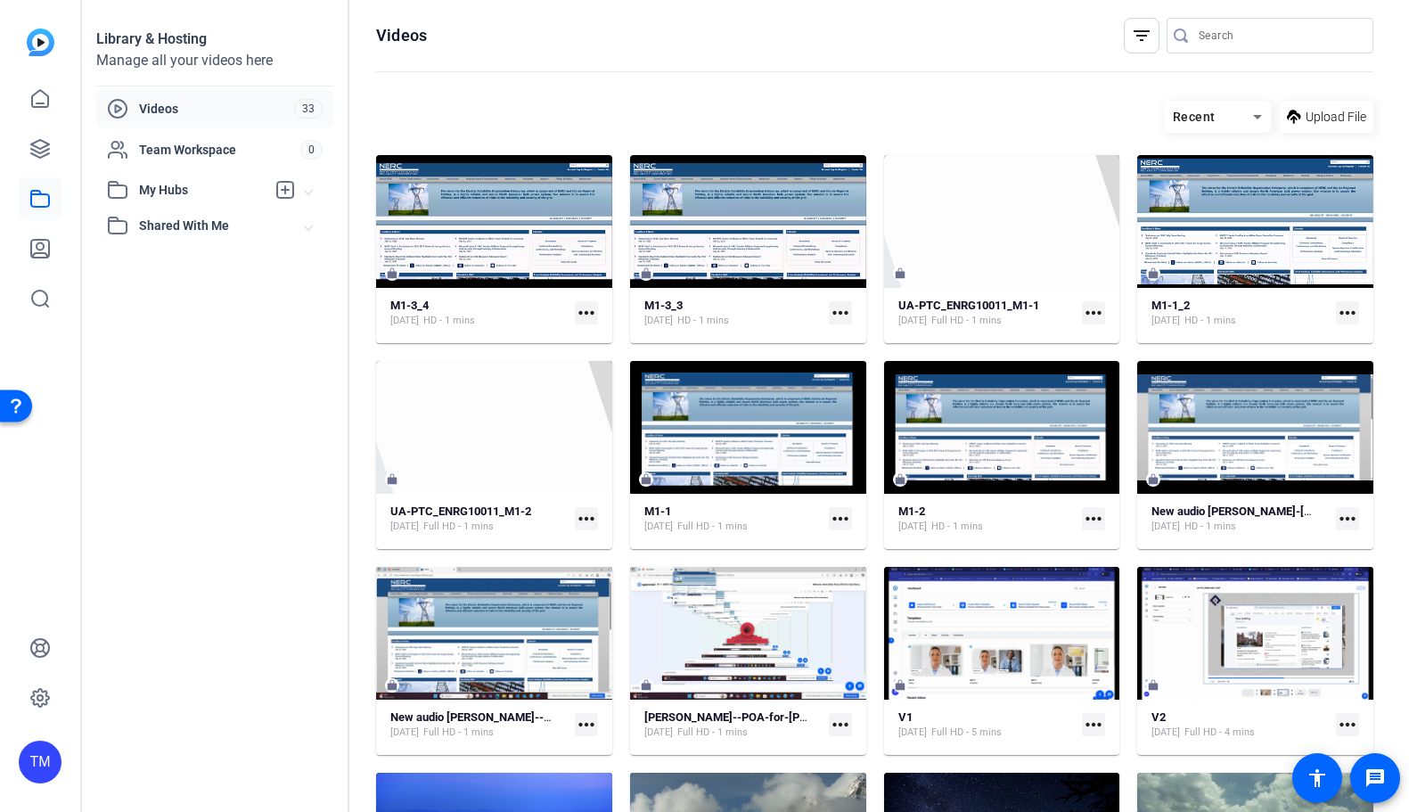
click at [584, 314] on mat-icon "more_horiz" at bounding box center [586, 312] width 23 height 23
click at [525, 257] on div at bounding box center [704, 406] width 1409 height 812
click at [1345, 119] on span "Upload File" at bounding box center [1335, 117] width 61 height 19
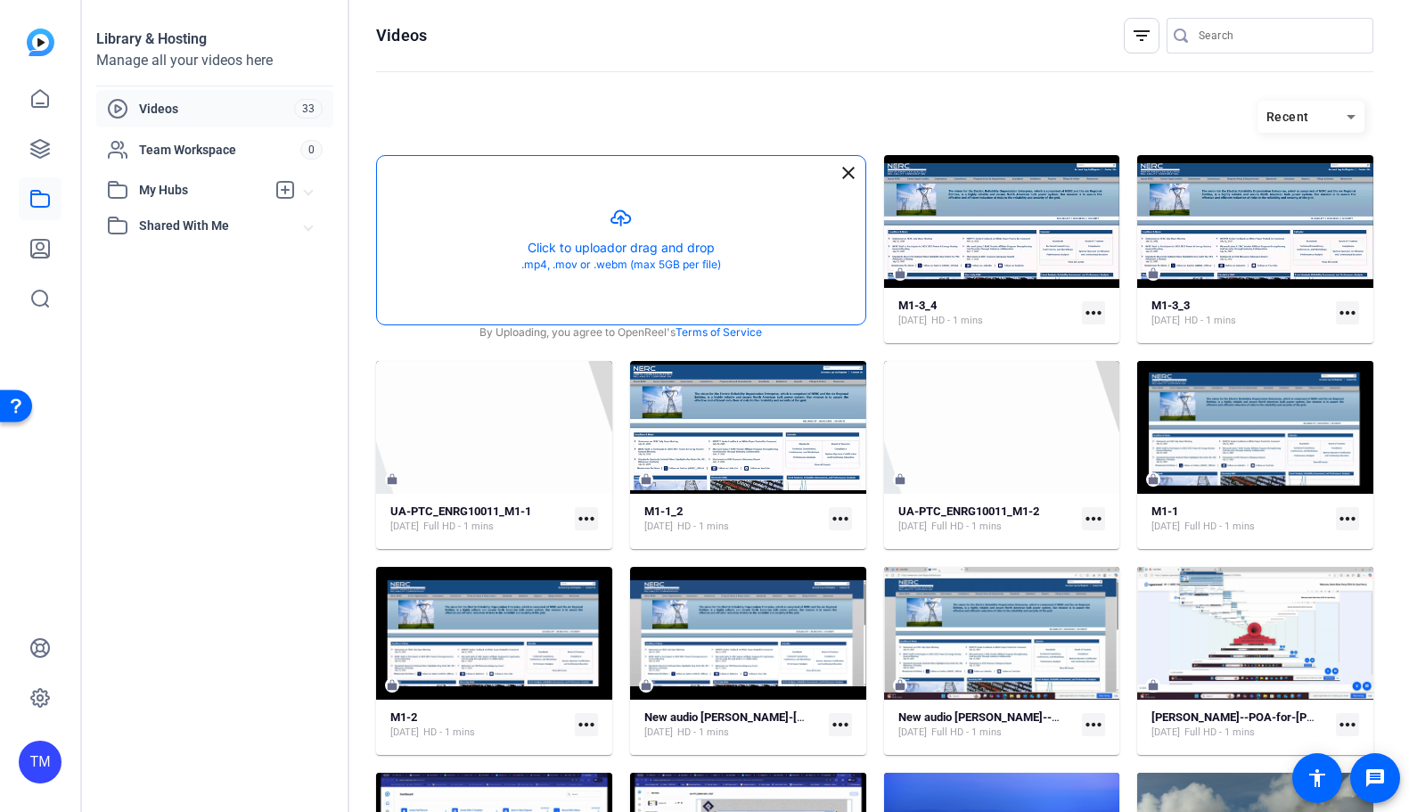
click at [684, 249] on button "button" at bounding box center [621, 240] width 488 height 168
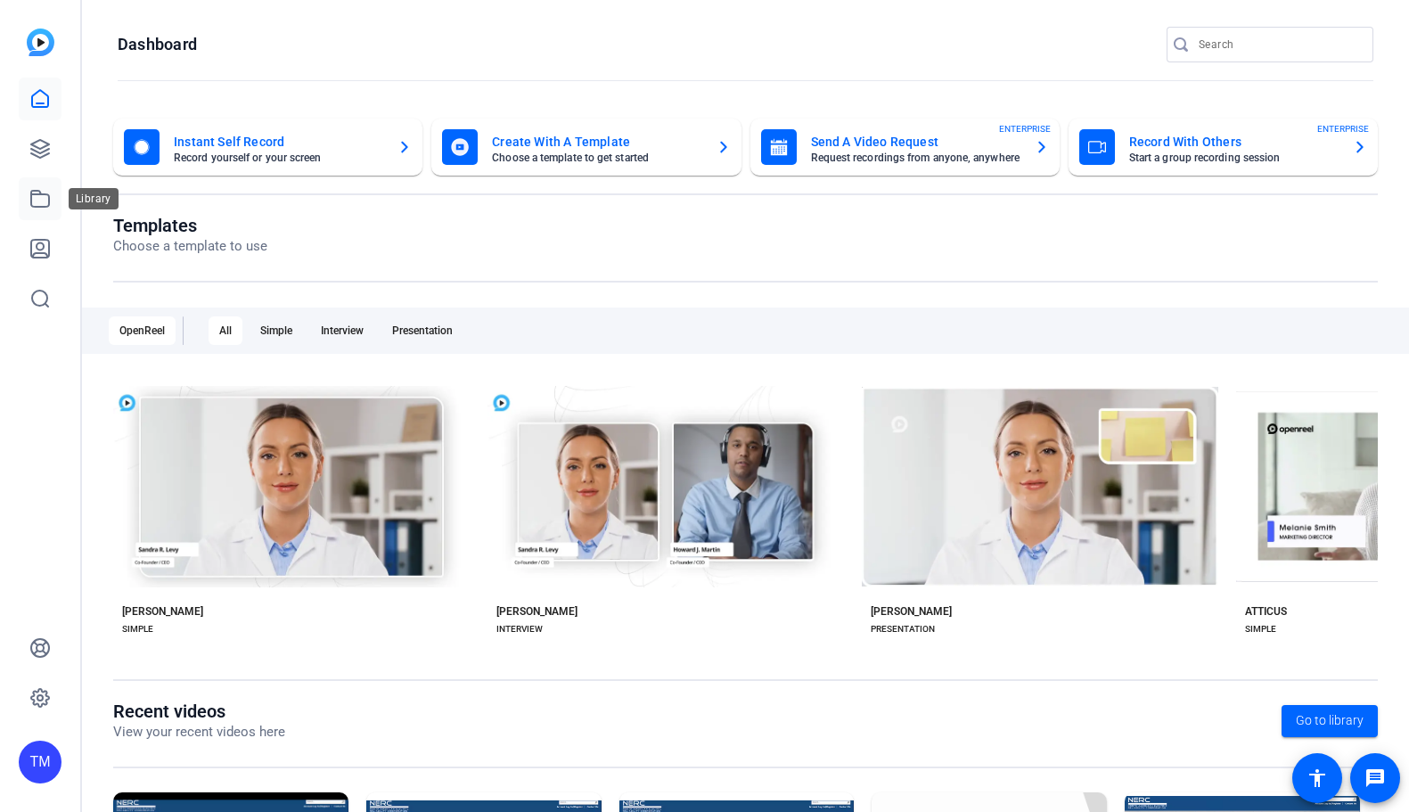
click at [44, 192] on icon at bounding box center [39, 198] width 21 height 21
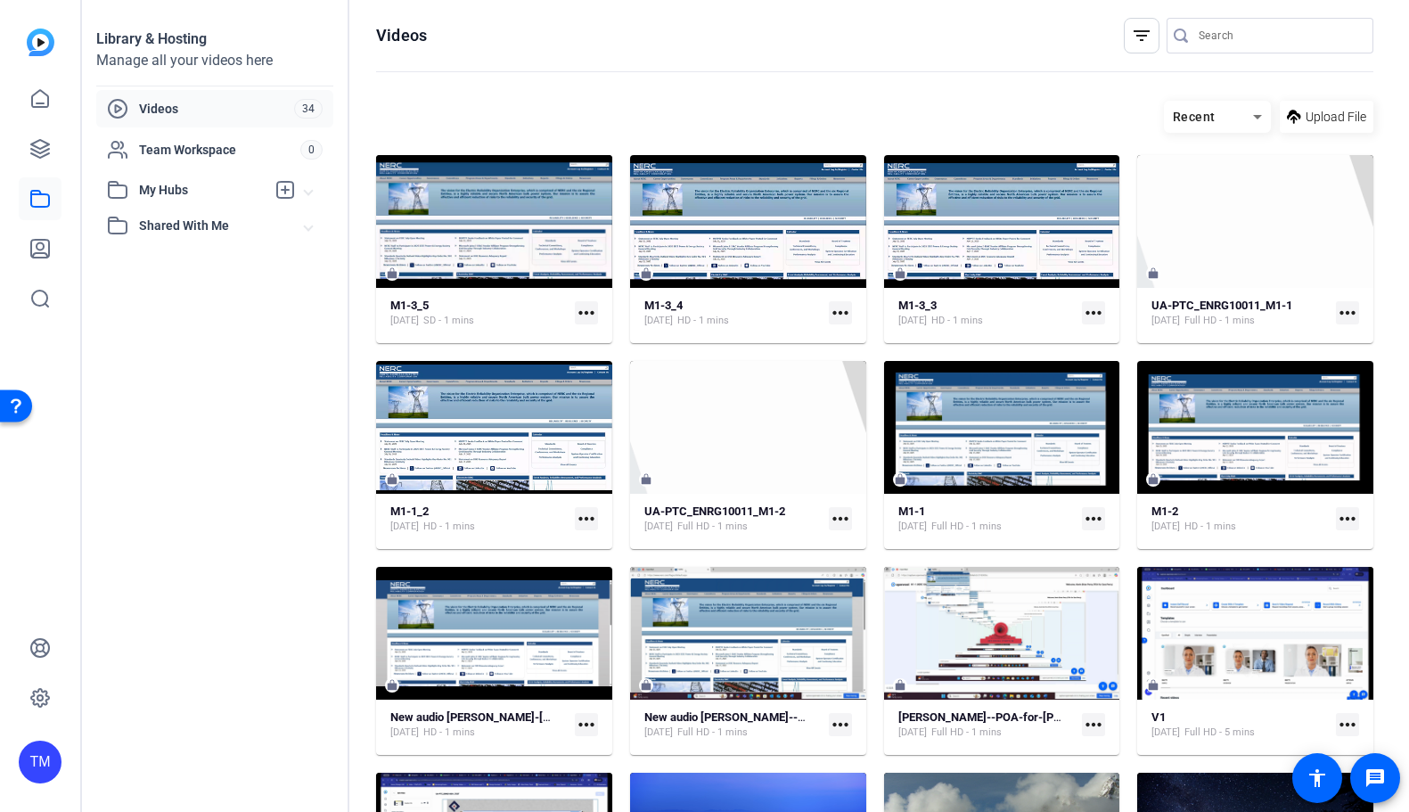
click at [588, 310] on mat-icon "more_horiz" at bounding box center [586, 312] width 23 height 23
click at [468, 253] on div at bounding box center [704, 406] width 1409 height 812
click at [191, 185] on span "My Hubs" at bounding box center [202, 190] width 127 height 19
click at [205, 233] on span "UA-PTC_ENRG10011 Footage" at bounding box center [203, 230] width 171 height 18
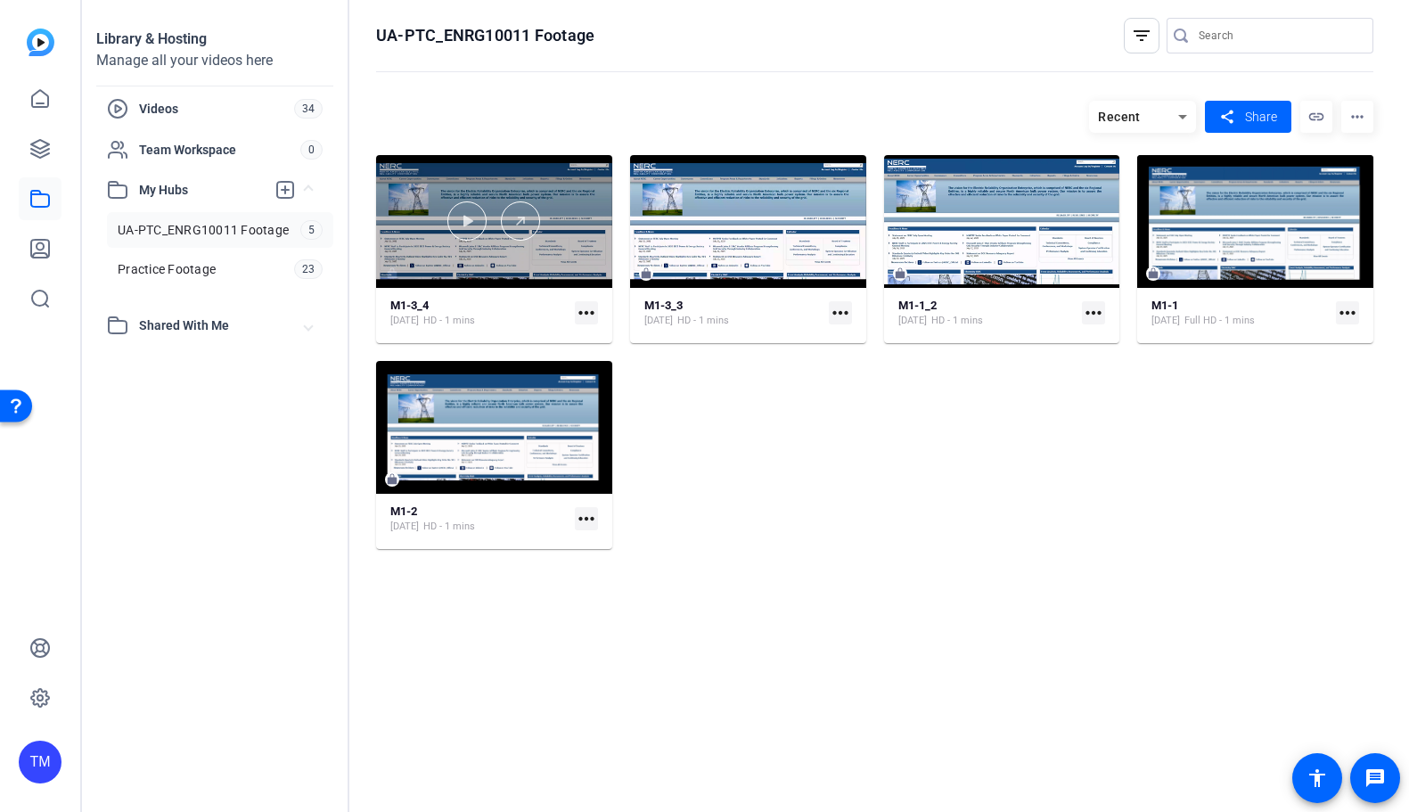
click at [585, 260] on div at bounding box center [494, 221] width 236 height 133
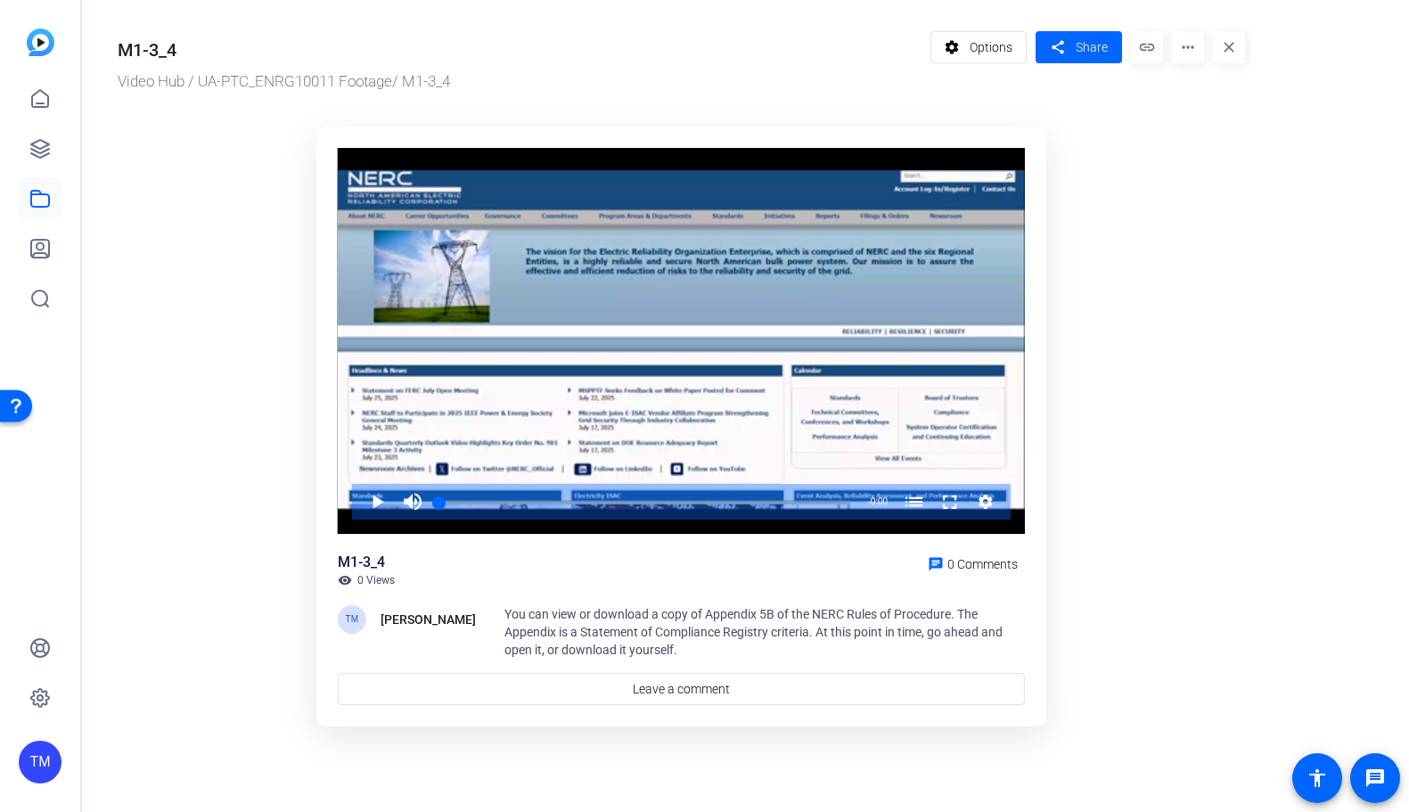
click at [1189, 47] on mat-icon "more_horiz" at bounding box center [1188, 47] width 32 height 32
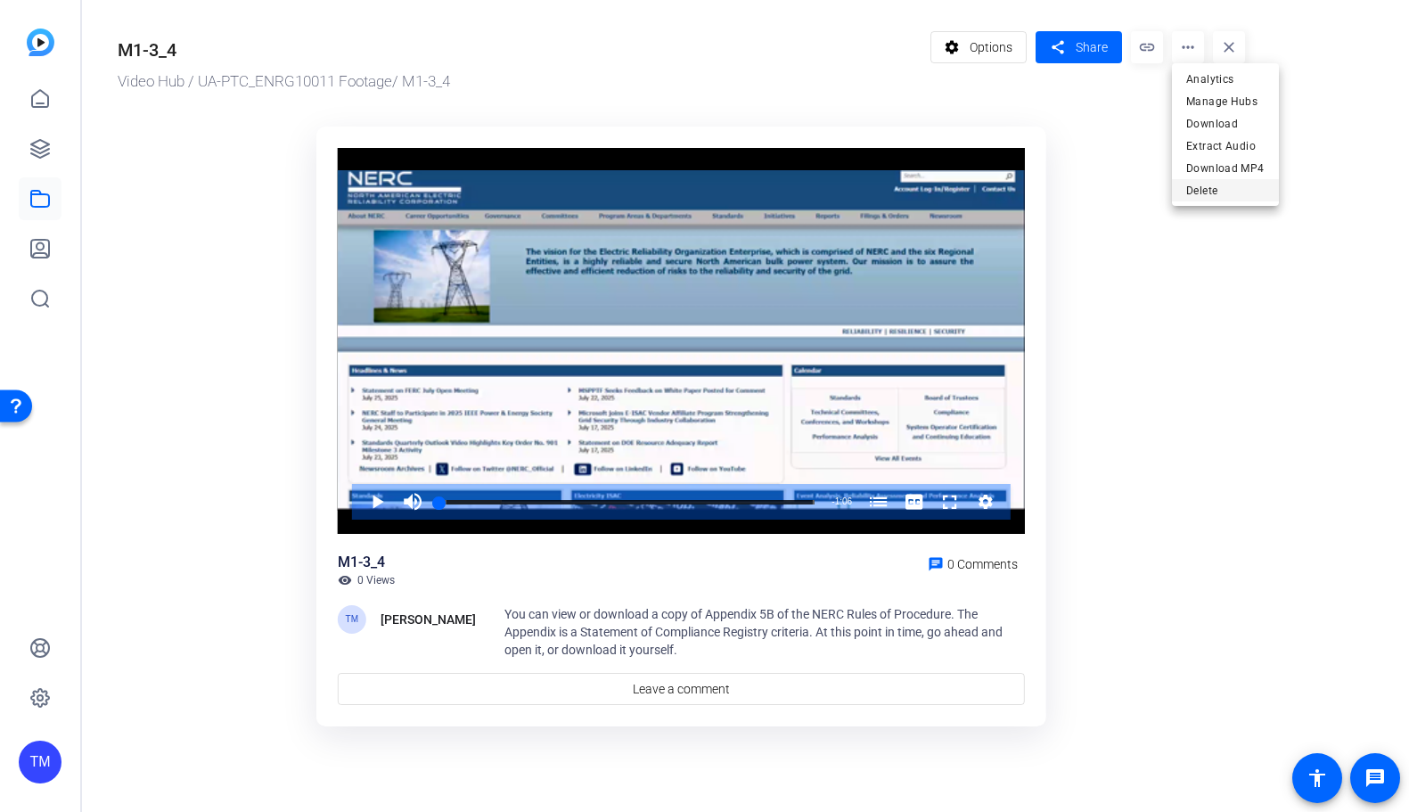
click at [1199, 186] on span "Delete" at bounding box center [1225, 190] width 78 height 21
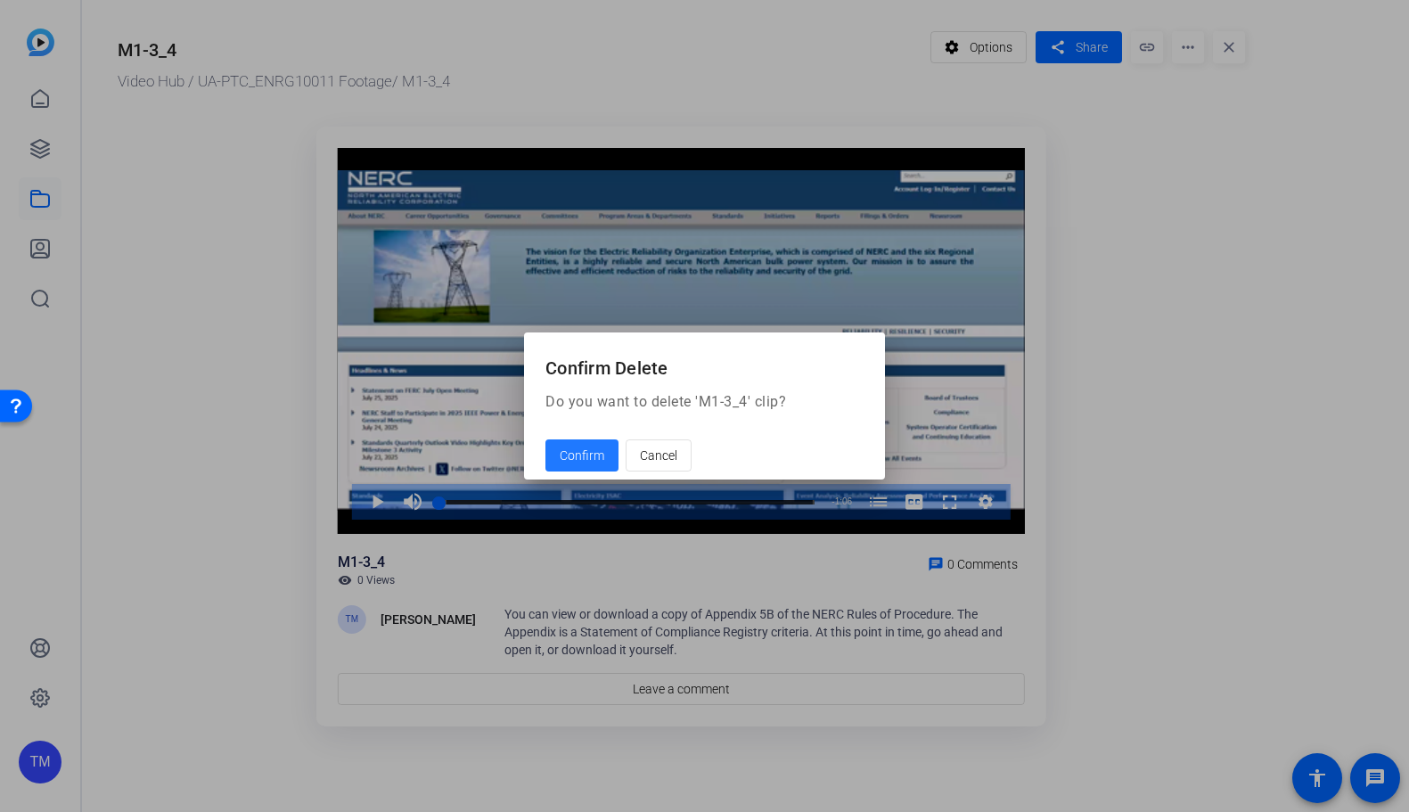
click at [576, 464] on span "Confirm" at bounding box center [582, 455] width 45 height 19
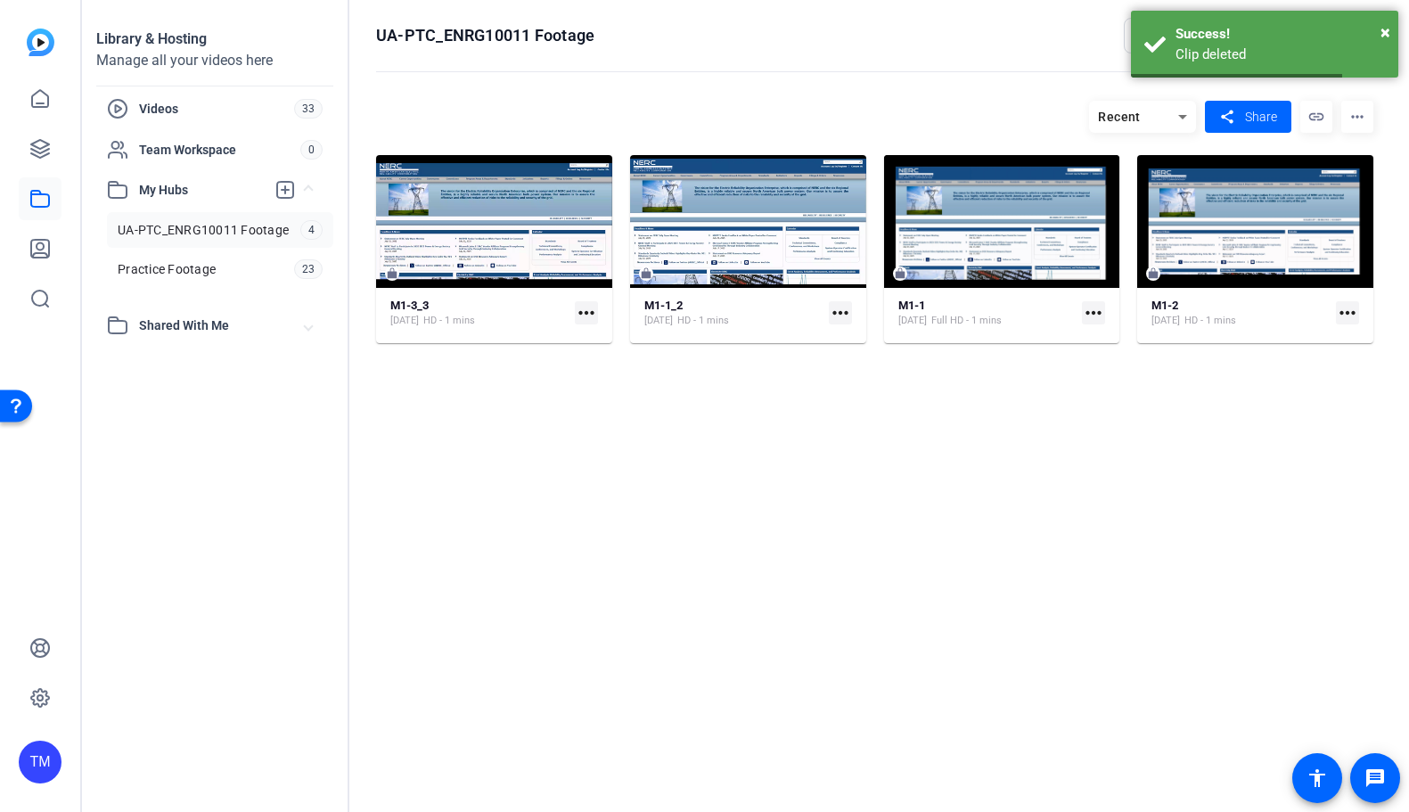
click at [583, 301] on div "M1-3_3 Aug 19, 2025 HD - 1 mins more_horiz" at bounding box center [494, 313] width 208 height 31
click at [583, 306] on mat-icon "more_horiz" at bounding box center [586, 312] width 23 height 23
click at [733, 497] on div at bounding box center [704, 406] width 1409 height 812
click at [1359, 113] on mat-icon "more_horiz" at bounding box center [1357, 117] width 32 height 32
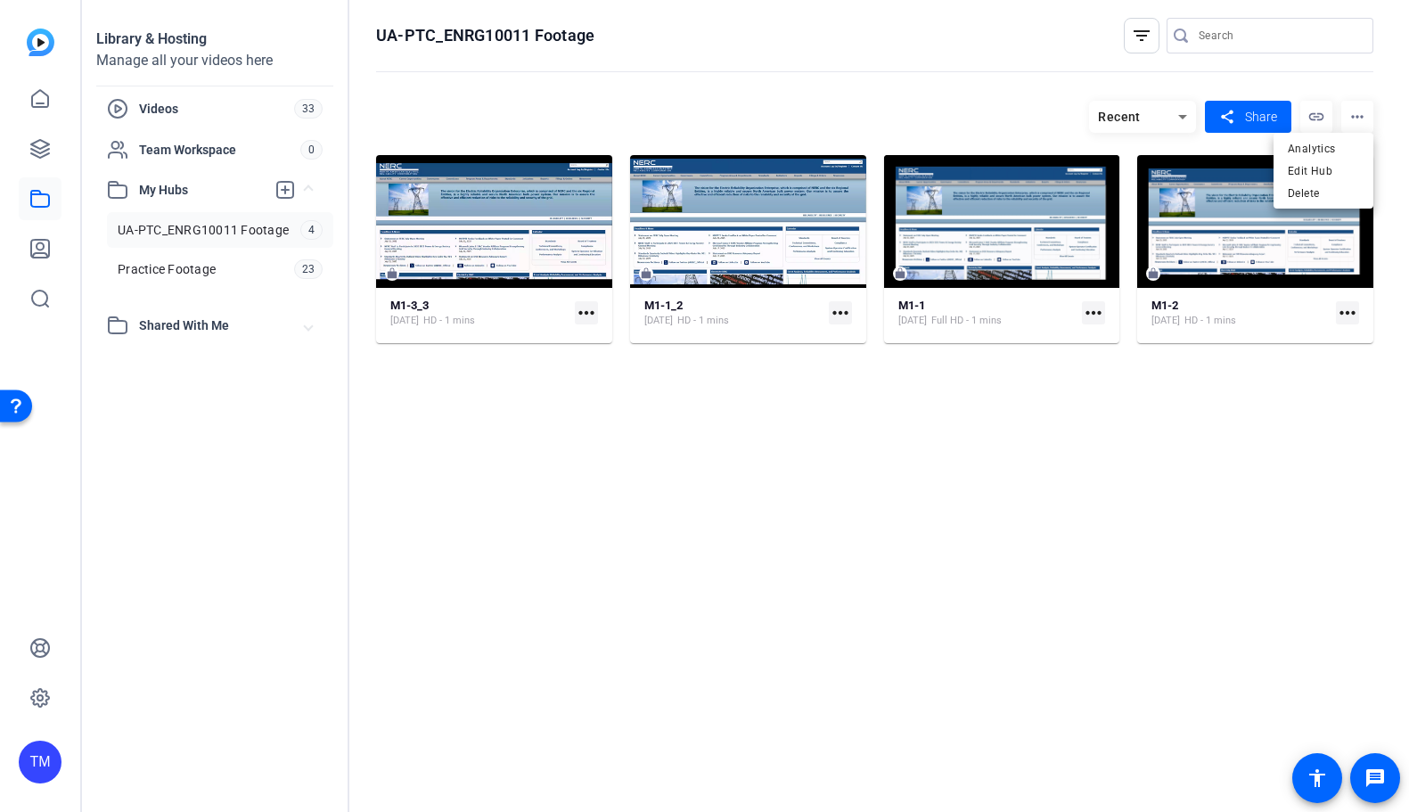
click at [512, 228] on div at bounding box center [704, 406] width 1409 height 812
click at [584, 311] on mat-icon "more_horiz" at bounding box center [586, 312] width 23 height 23
click at [550, 240] on div at bounding box center [704, 406] width 1409 height 812
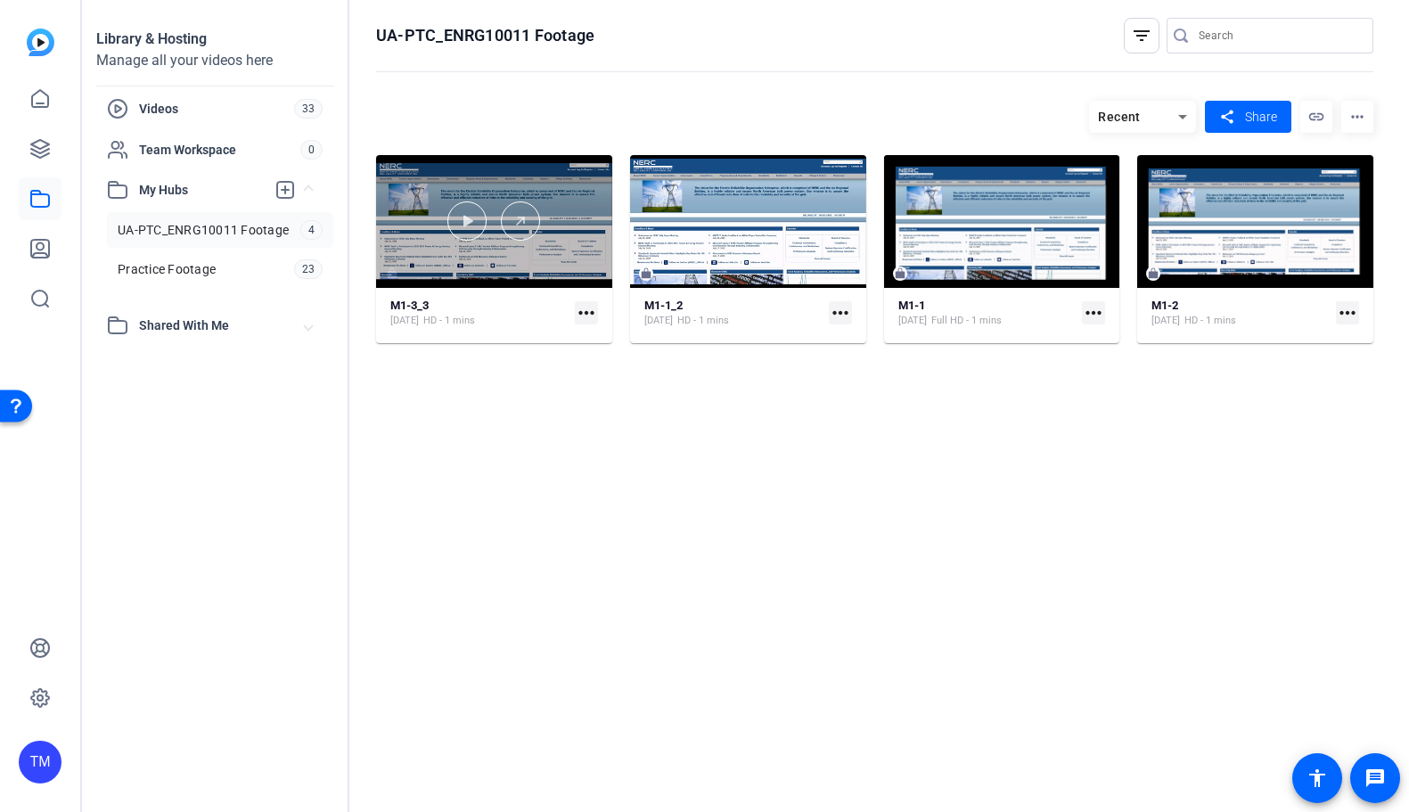
click at [567, 272] on div at bounding box center [494, 221] width 236 height 133
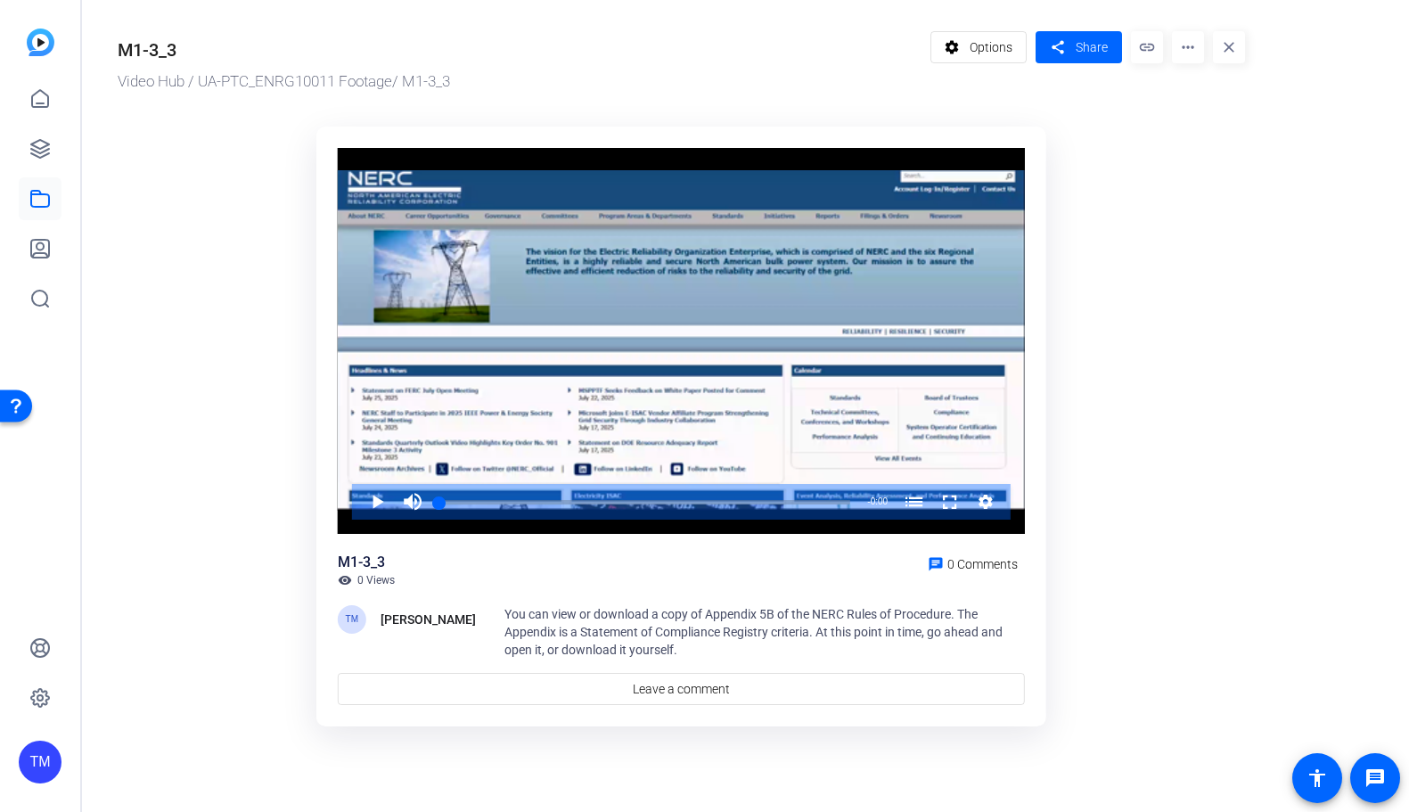
click at [1181, 57] on mat-icon "more_horiz" at bounding box center [1188, 47] width 32 height 32
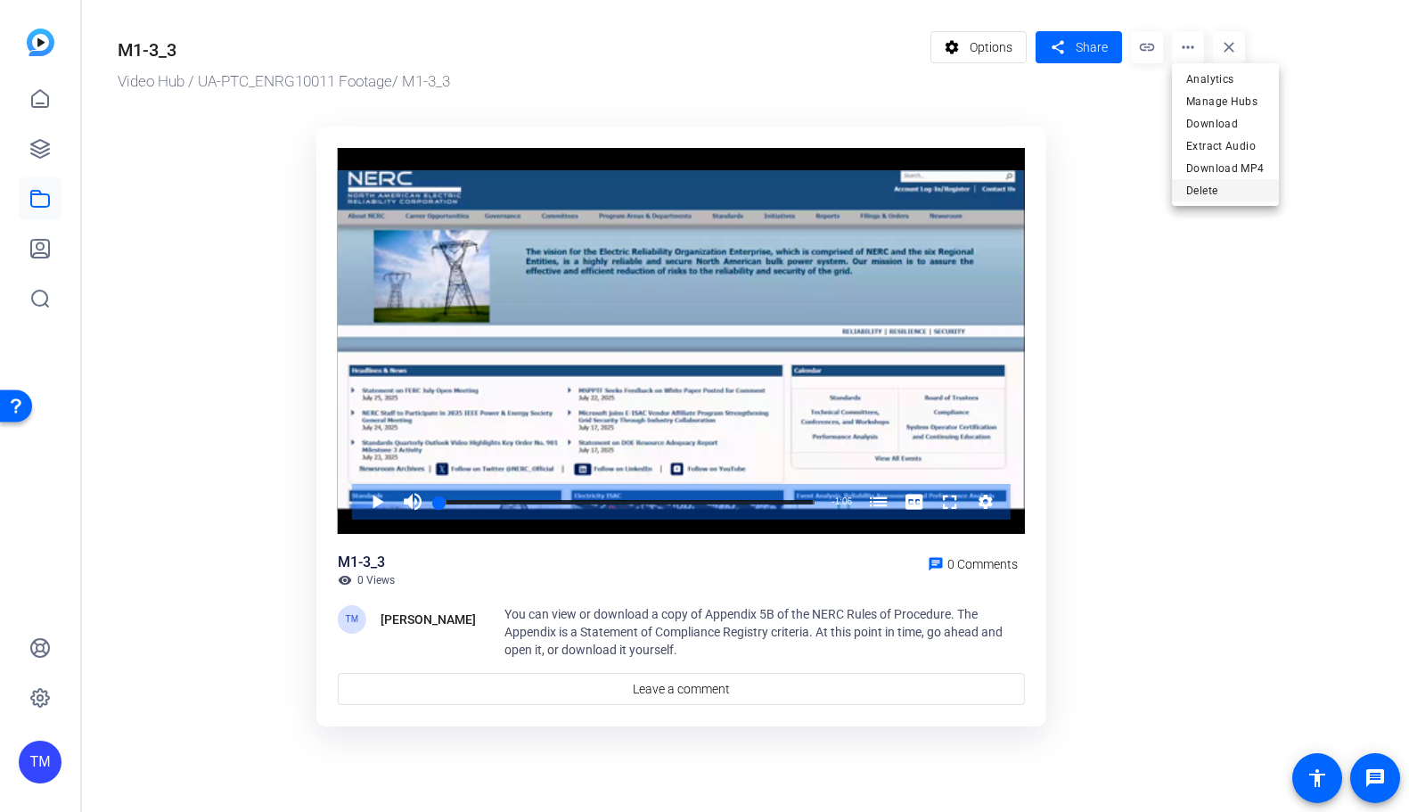
click at [1189, 185] on span "Delete" at bounding box center [1225, 190] width 78 height 21
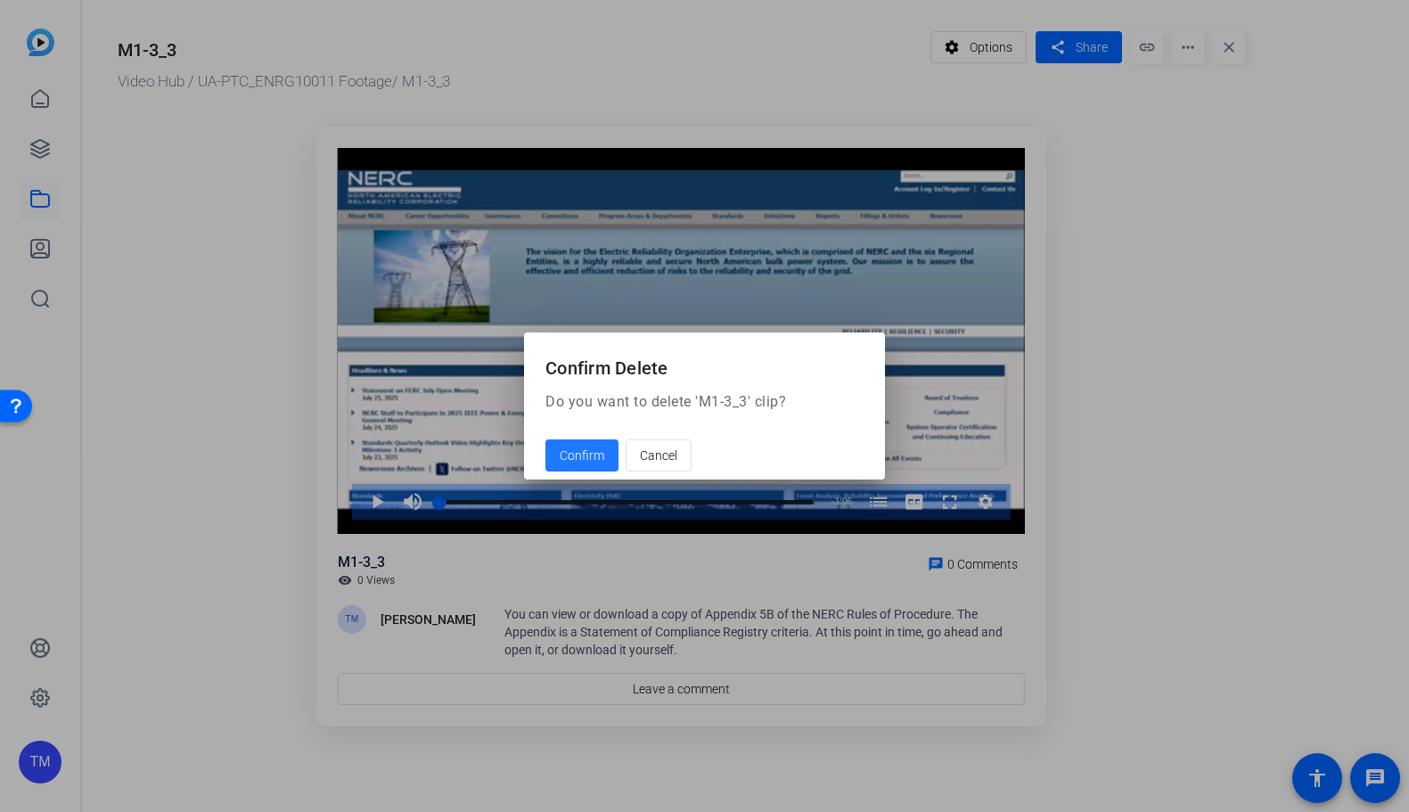
click at [584, 458] on span "Confirm" at bounding box center [582, 455] width 45 height 19
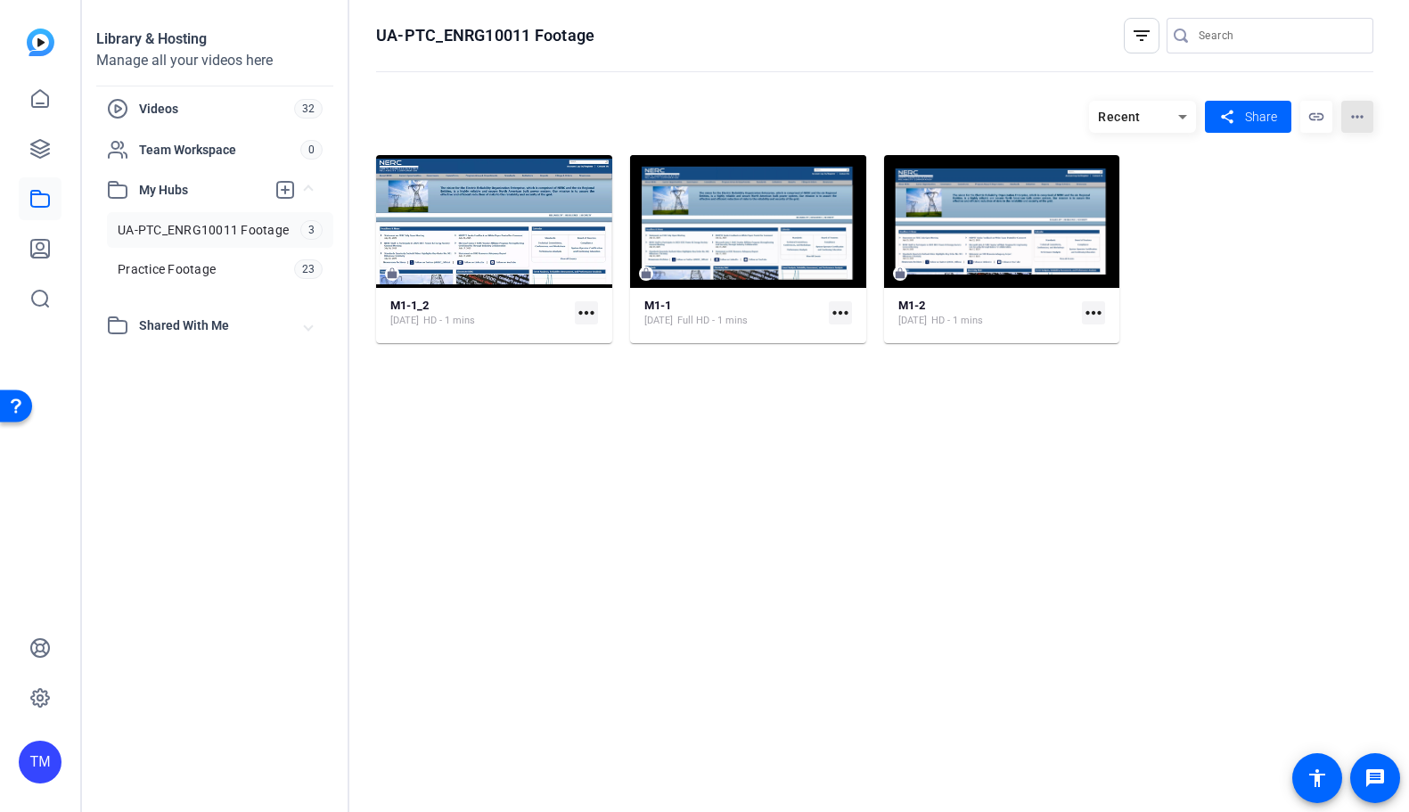
click at [1351, 118] on mat-icon "more_horiz" at bounding box center [1357, 117] width 32 height 32
click at [1267, 347] on div at bounding box center [704, 406] width 1409 height 812
click at [677, 515] on hosting-listing "Recent share Share link more_horiz M1-1_2 Aug 19, 2025 HD - 1 mins more_horiz M…" at bounding box center [874, 438] width 997 height 693
click at [179, 107] on span "Videos" at bounding box center [216, 109] width 155 height 18
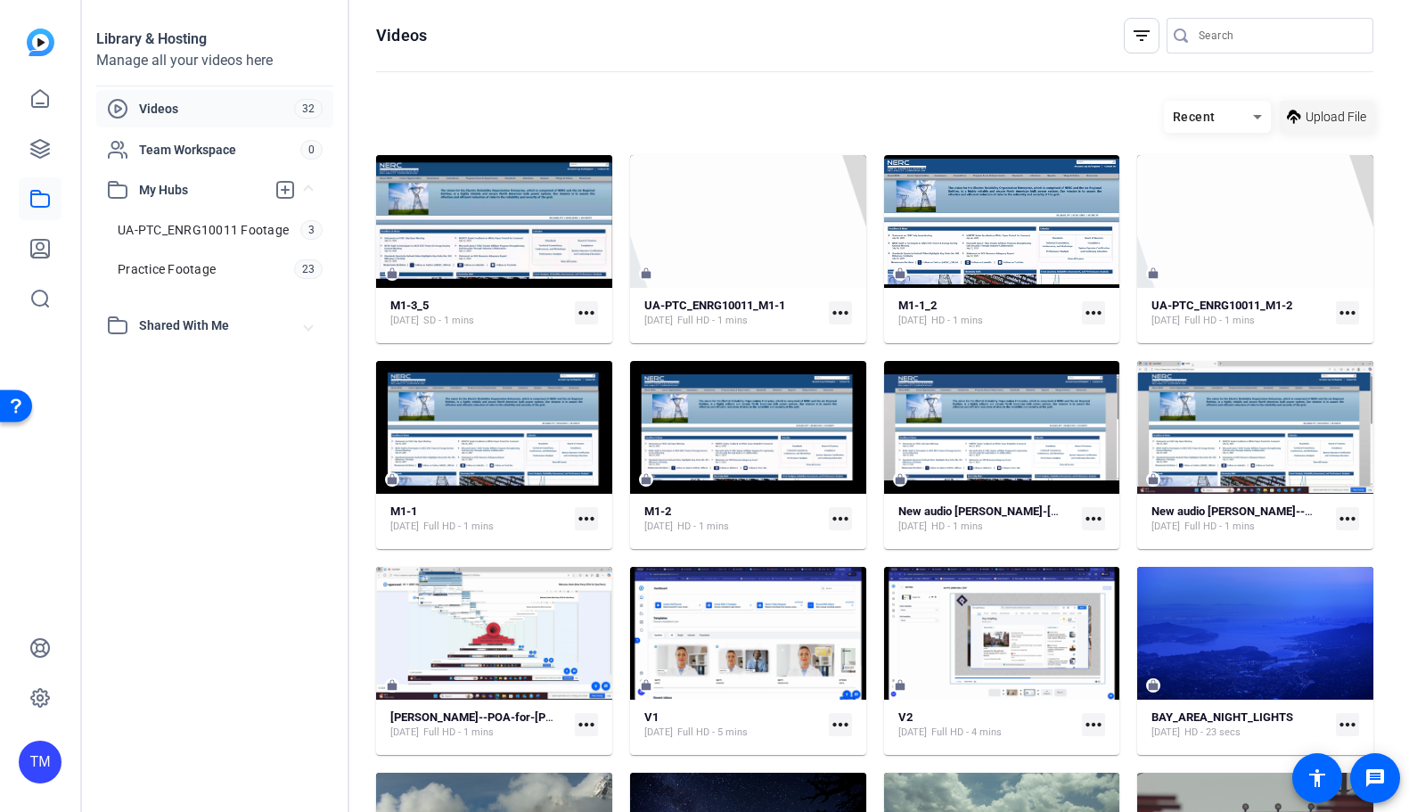
click at [1316, 117] on span "Upload File" at bounding box center [1335, 117] width 61 height 19
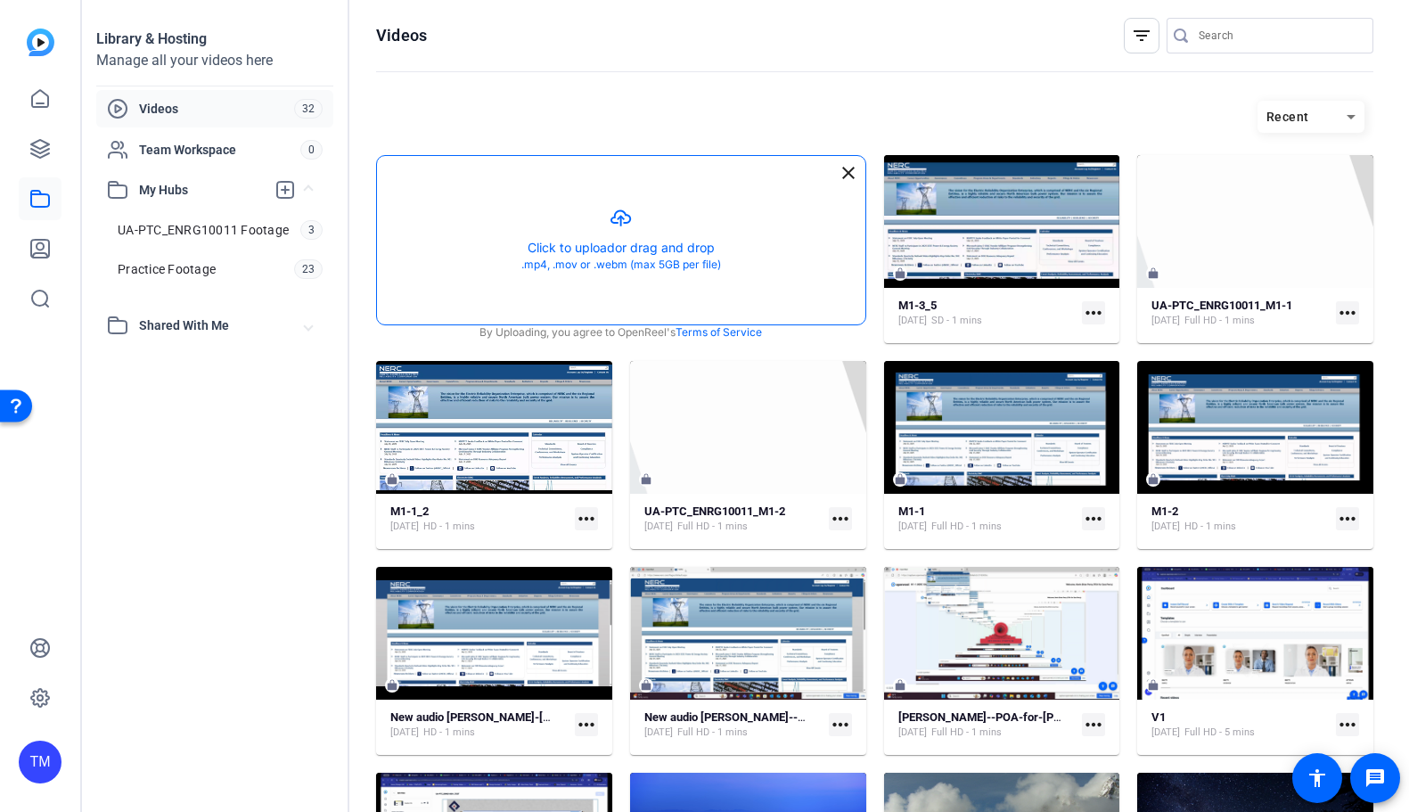
click at [617, 241] on button "button" at bounding box center [621, 240] width 488 height 168
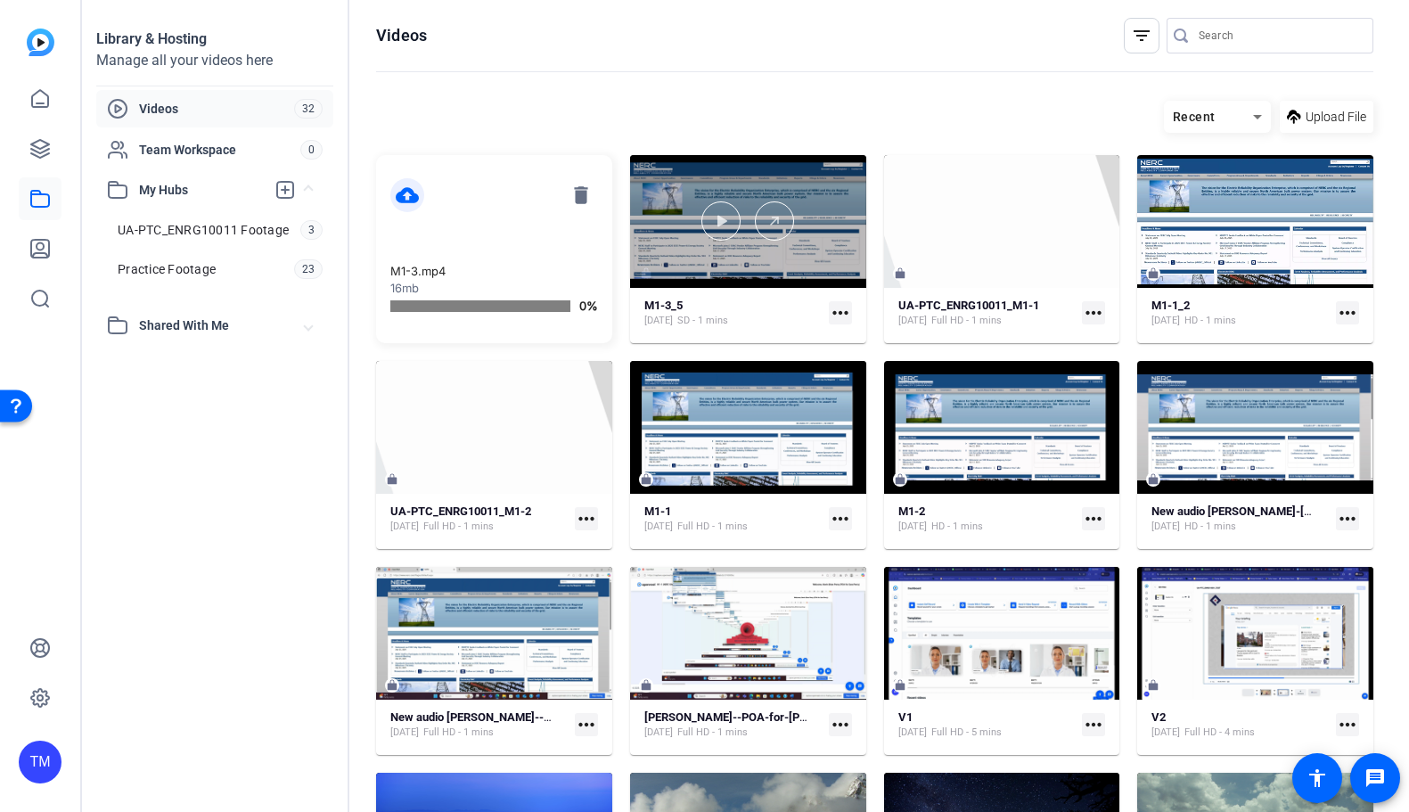
click at [822, 237] on div at bounding box center [748, 220] width 236 height 39
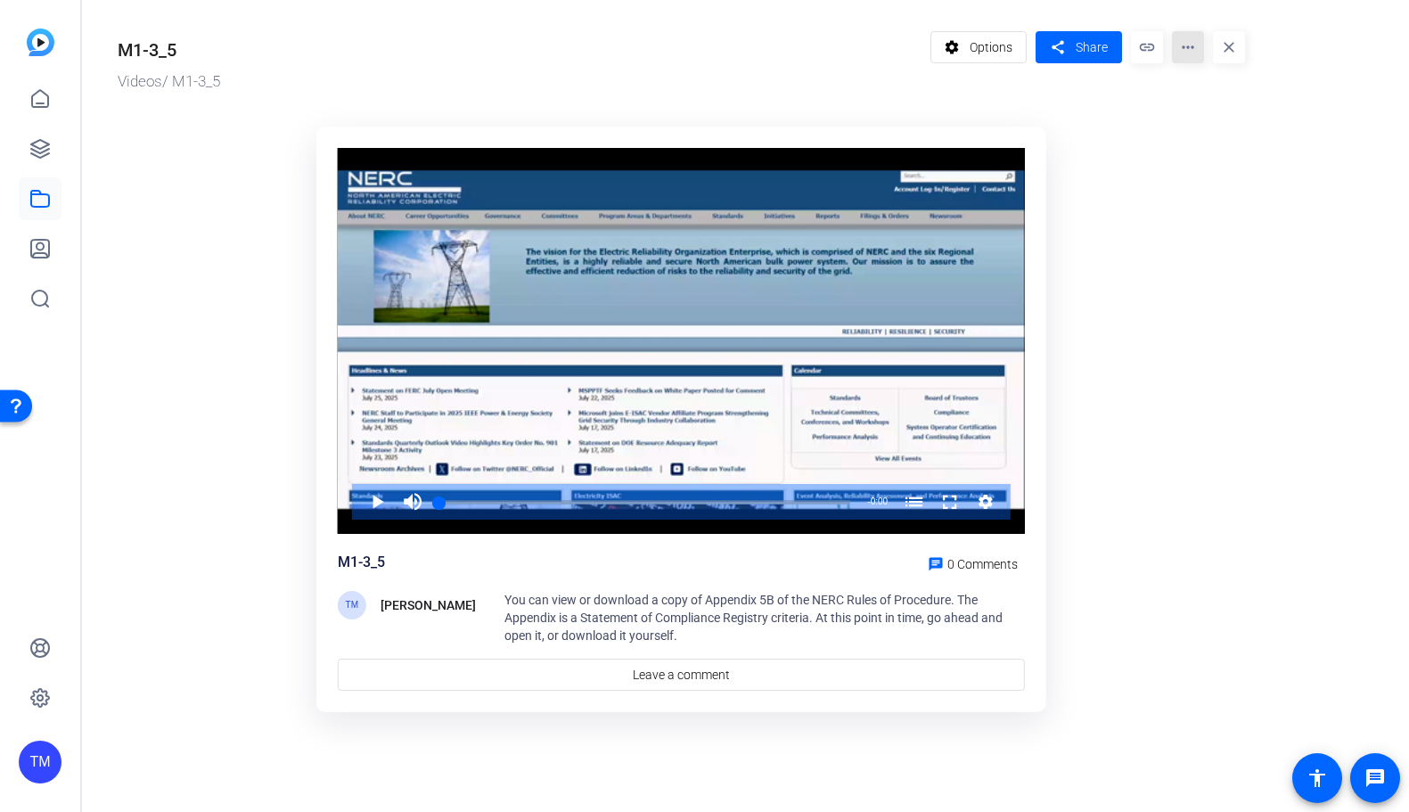
click at [1191, 44] on mat-icon "more_horiz" at bounding box center [1188, 47] width 32 height 32
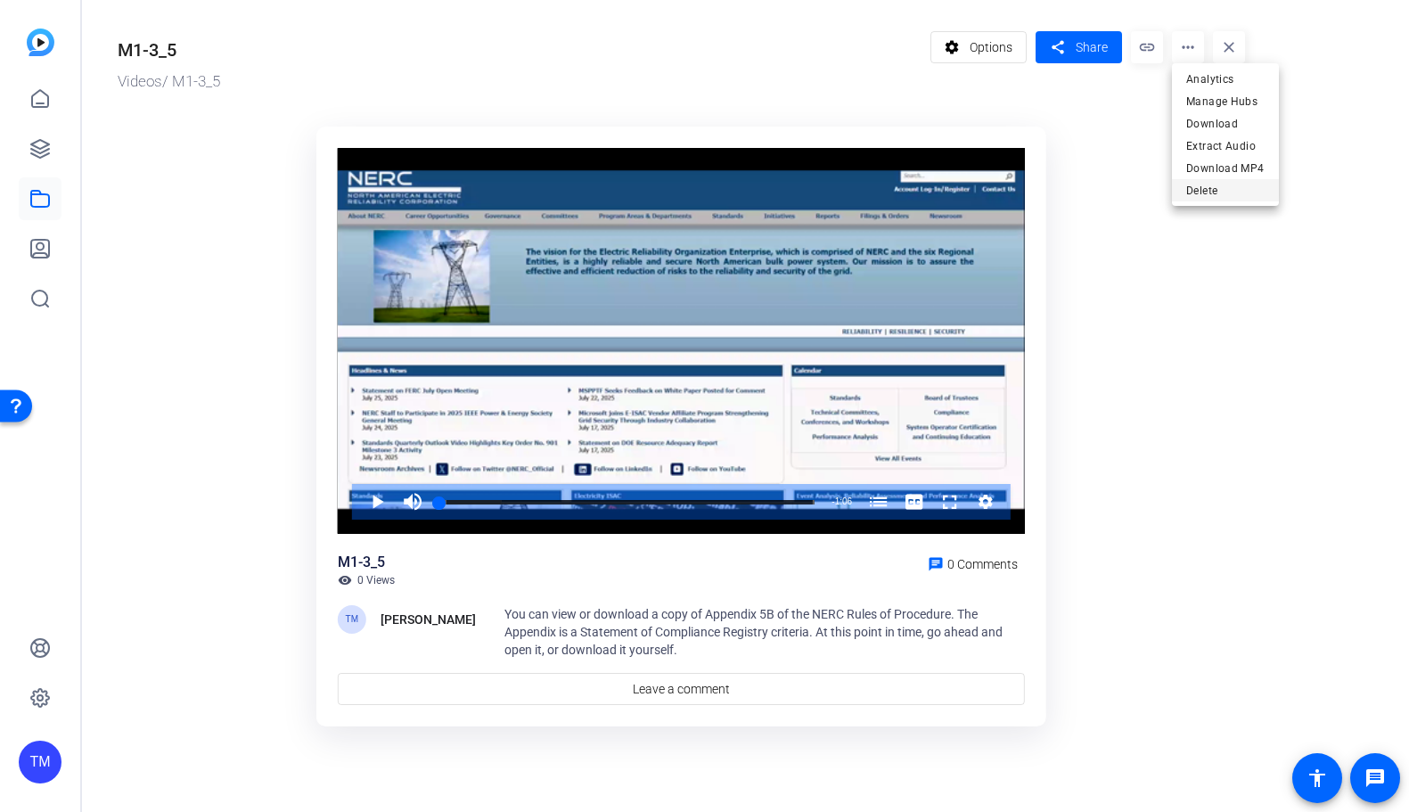
click at [1208, 186] on span "Delete" at bounding box center [1225, 190] width 78 height 21
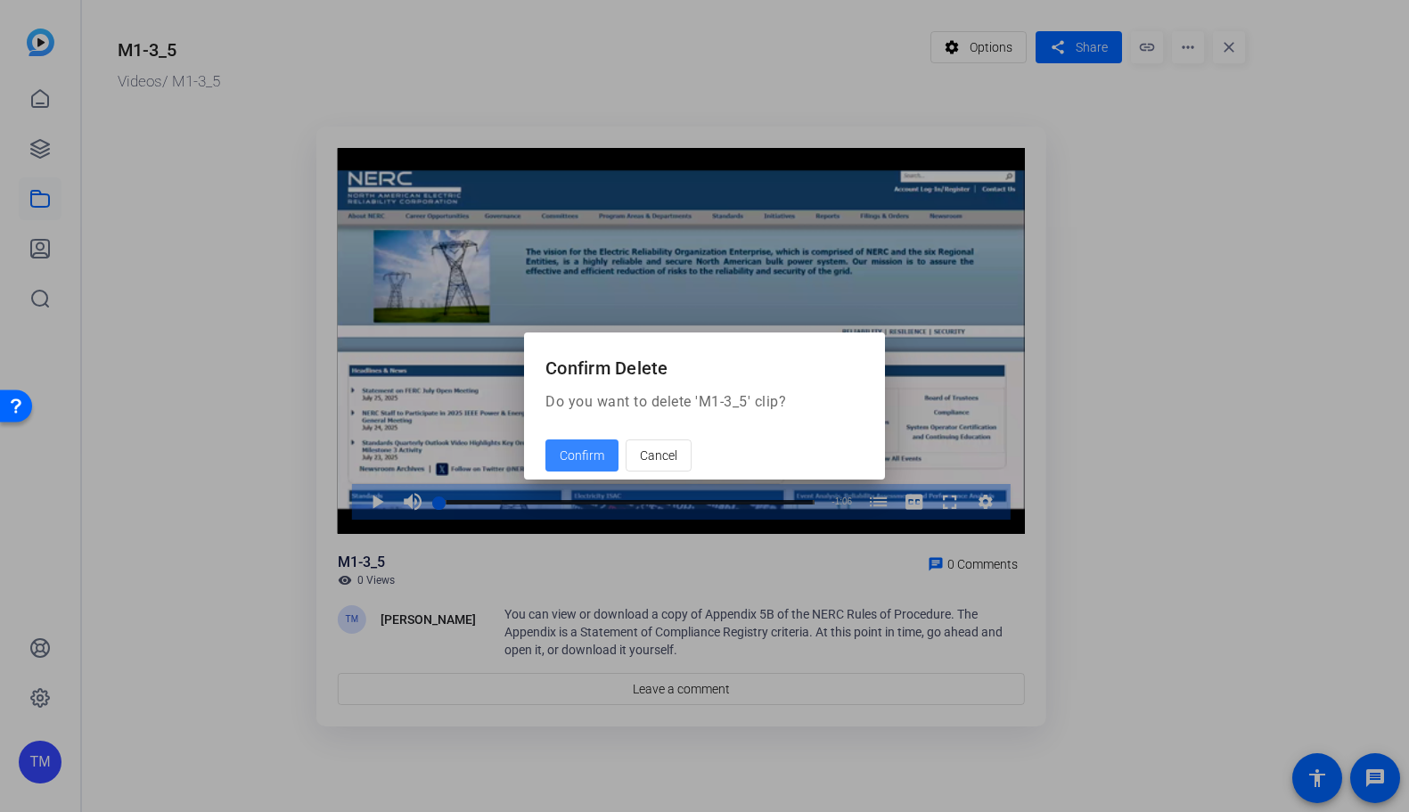
click at [577, 458] on span "Confirm" at bounding box center [582, 455] width 45 height 19
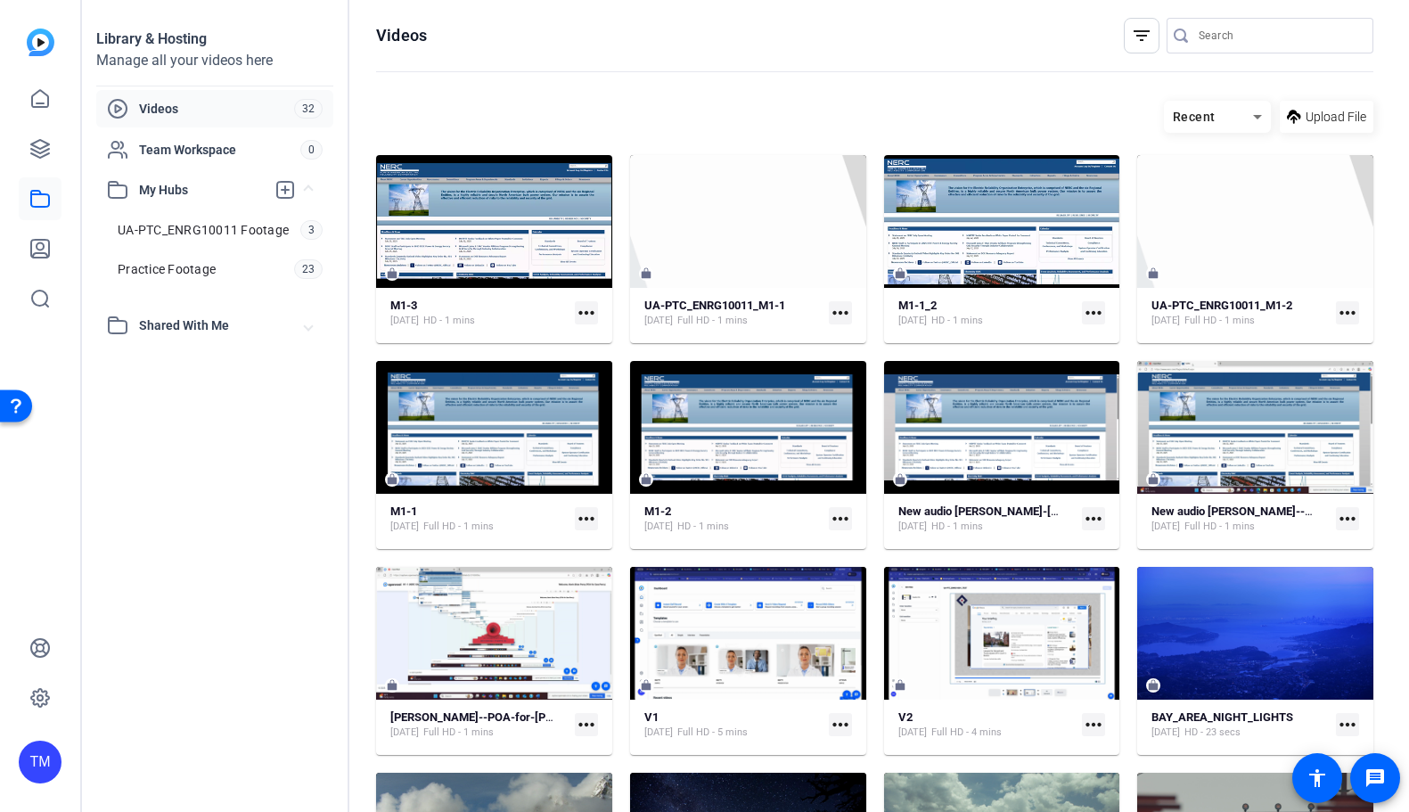
click at [592, 310] on mat-icon "more_horiz" at bounding box center [586, 312] width 23 height 23
click at [568, 240] on div at bounding box center [704, 406] width 1409 height 812
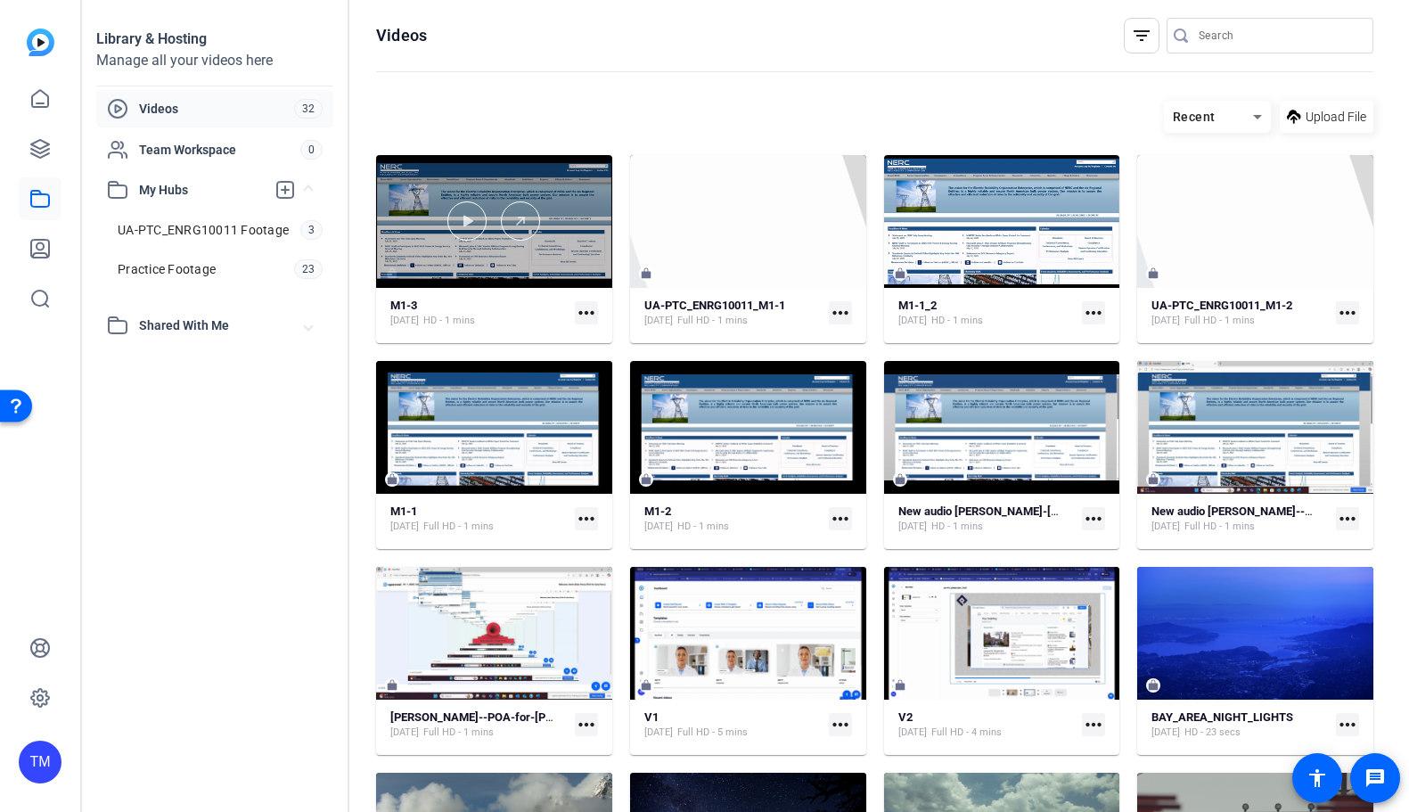
click at [578, 200] on div at bounding box center [494, 221] width 236 height 133
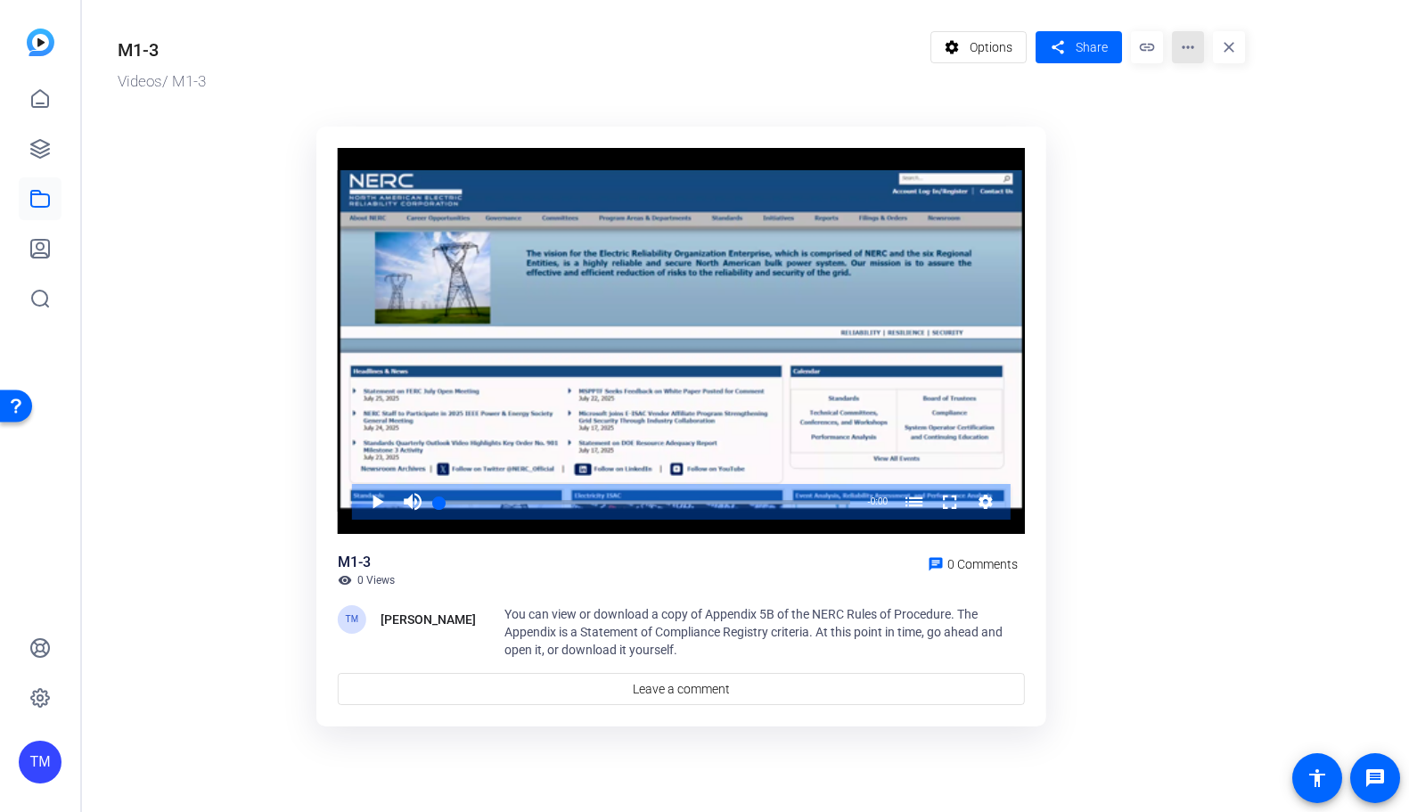
click at [1190, 46] on mat-icon "more_horiz" at bounding box center [1188, 47] width 32 height 32
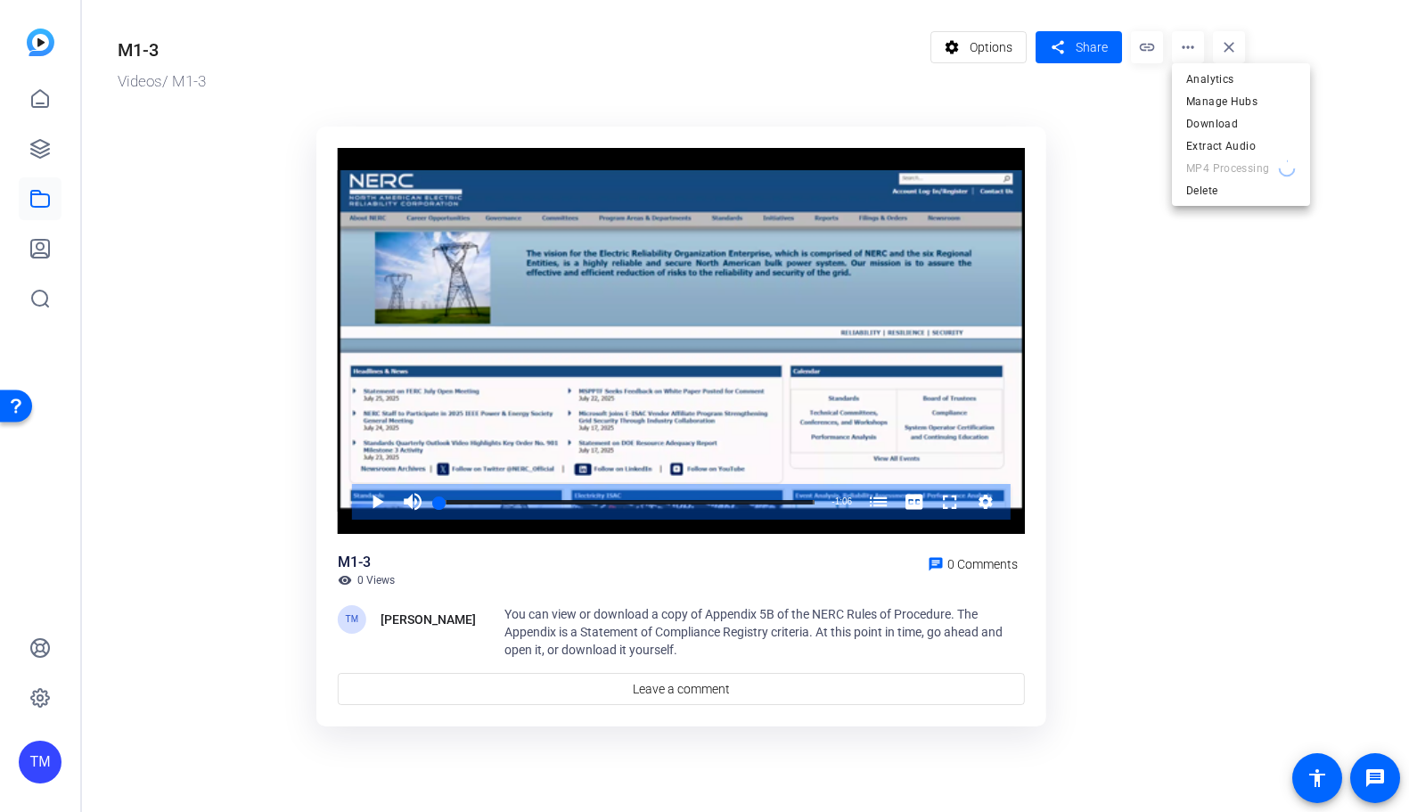
click at [1196, 253] on div at bounding box center [704, 406] width 1409 height 812
click at [994, 44] on span "Options" at bounding box center [990, 47] width 43 height 34
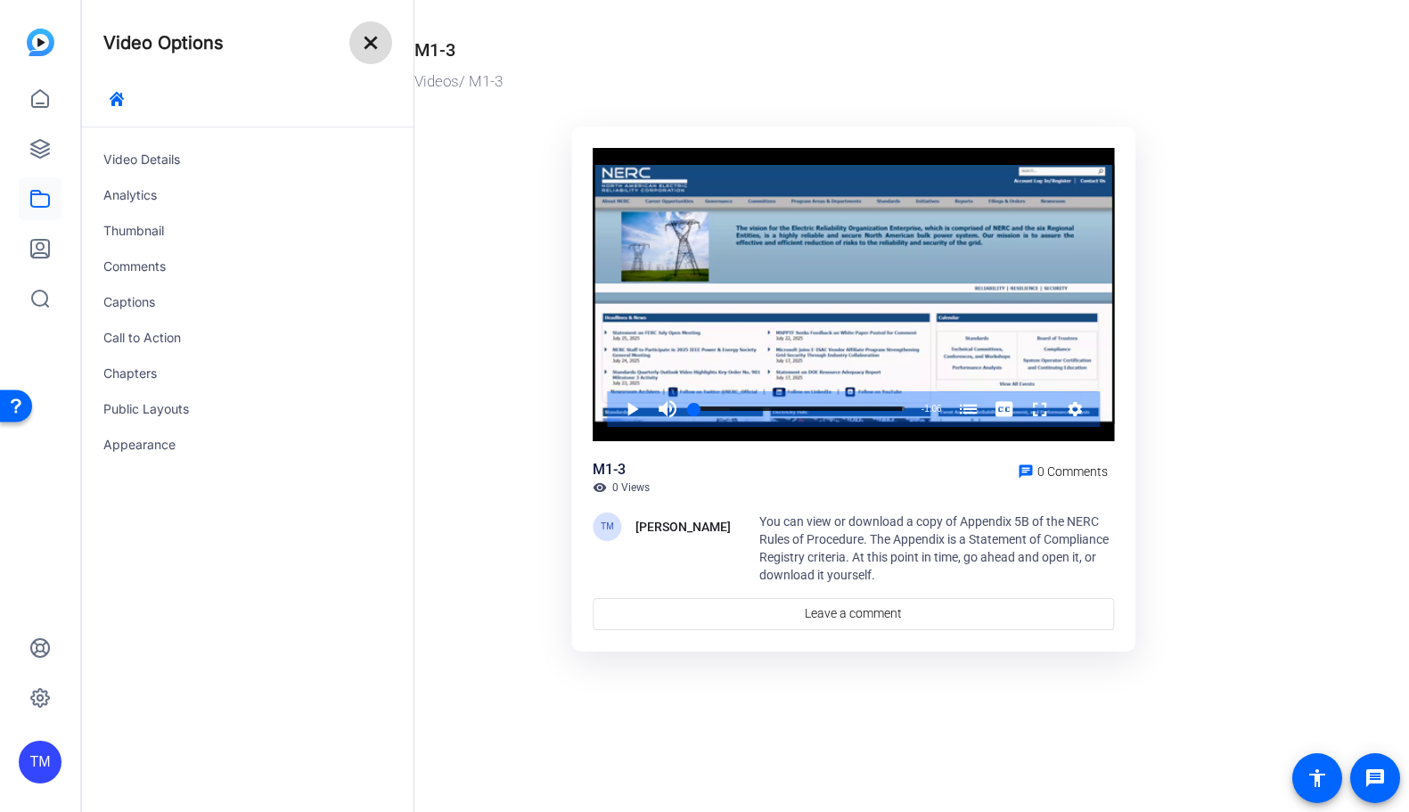
click at [373, 44] on mat-icon "close" at bounding box center [370, 42] width 21 height 21
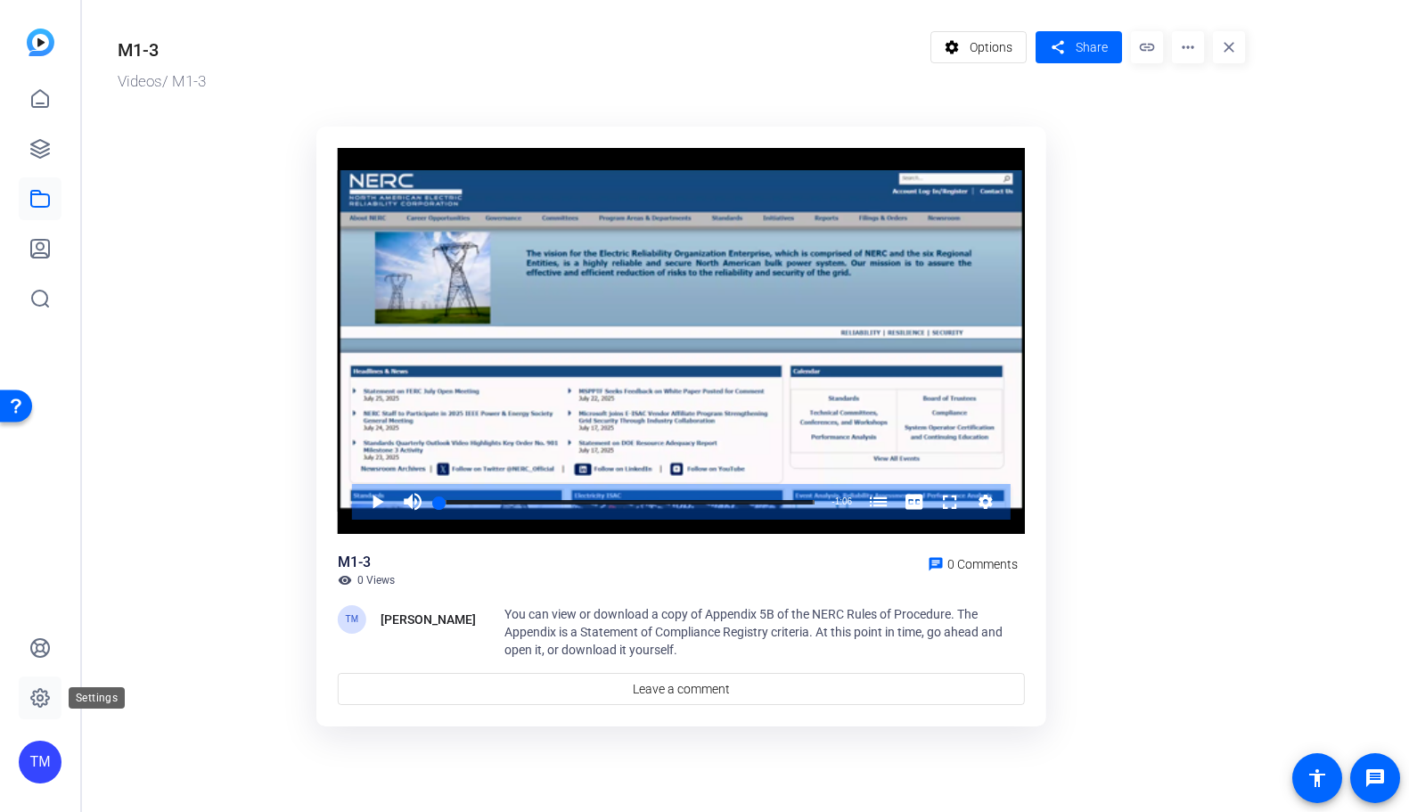
click at [37, 702] on icon at bounding box center [39, 697] width 21 height 21
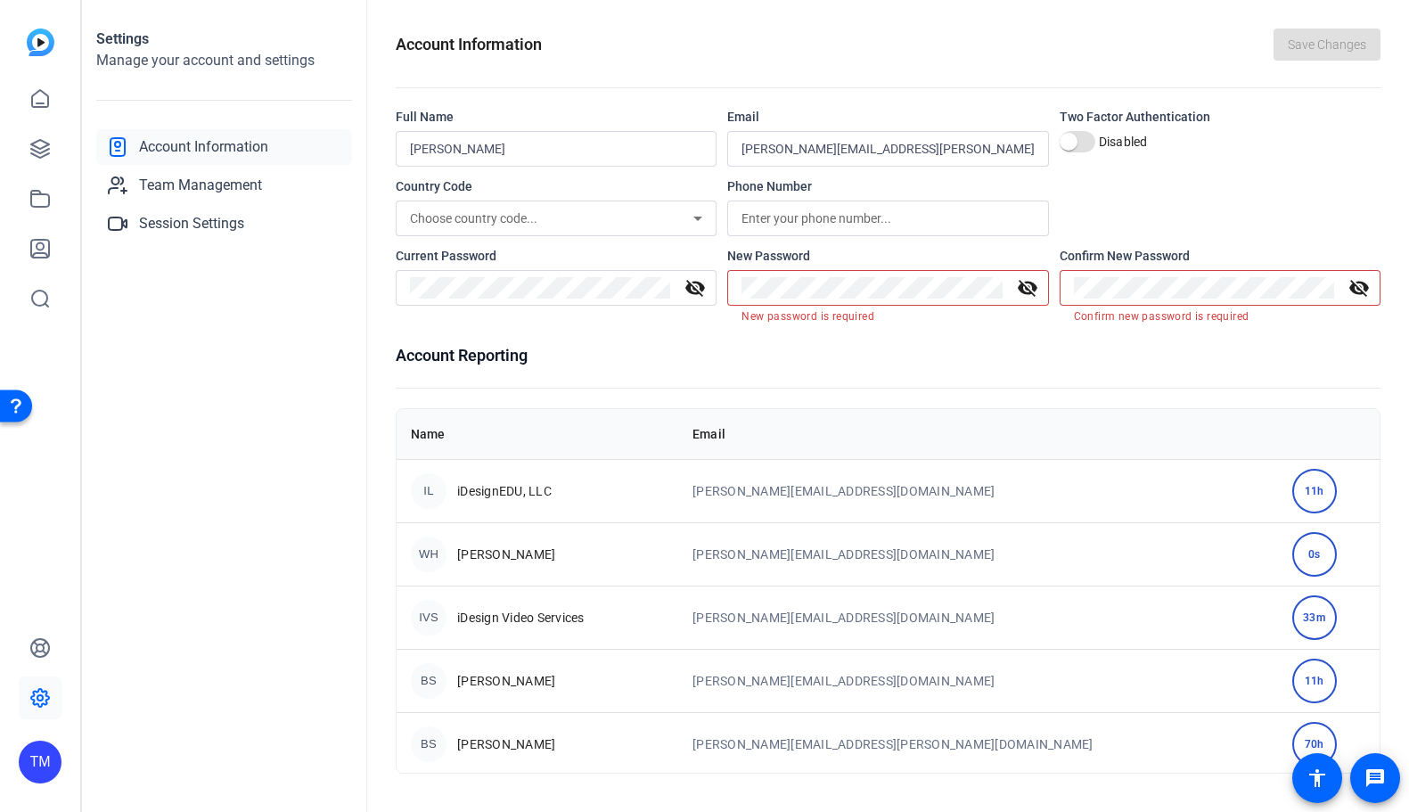
click at [39, 695] on icon at bounding box center [39, 697] width 5 height 5
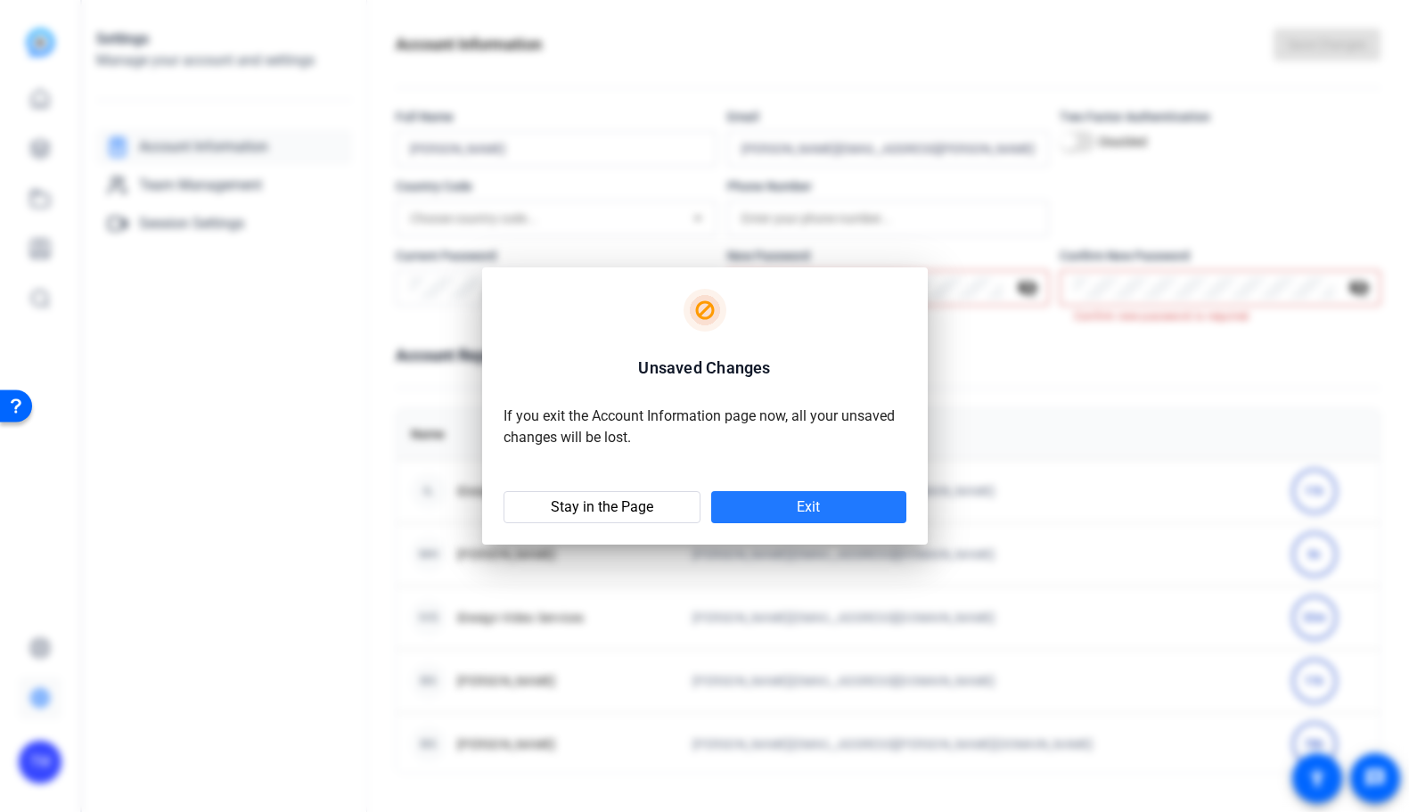
click at [810, 503] on span "Exit" at bounding box center [808, 507] width 23 height 18
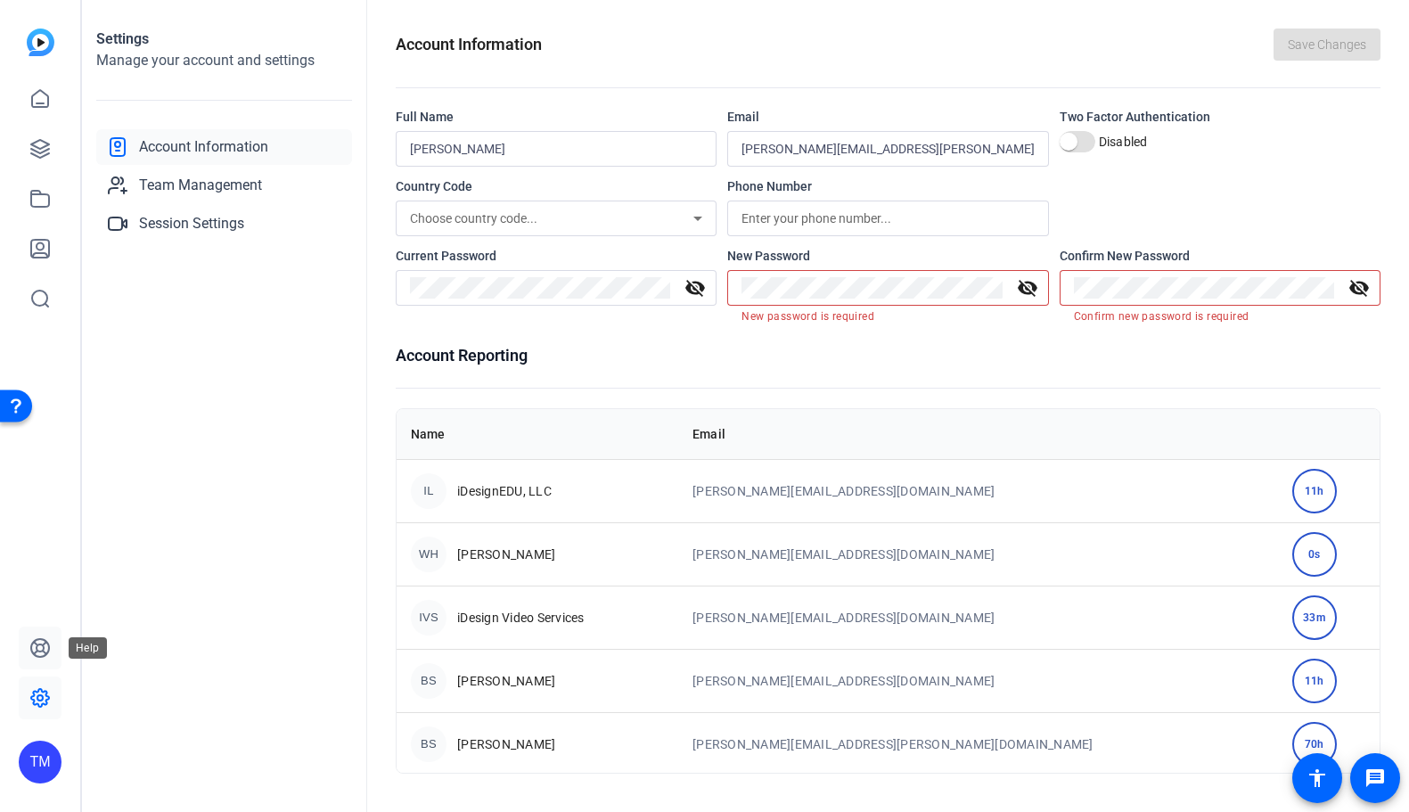
click at [48, 653] on icon at bounding box center [40, 648] width 18 height 18
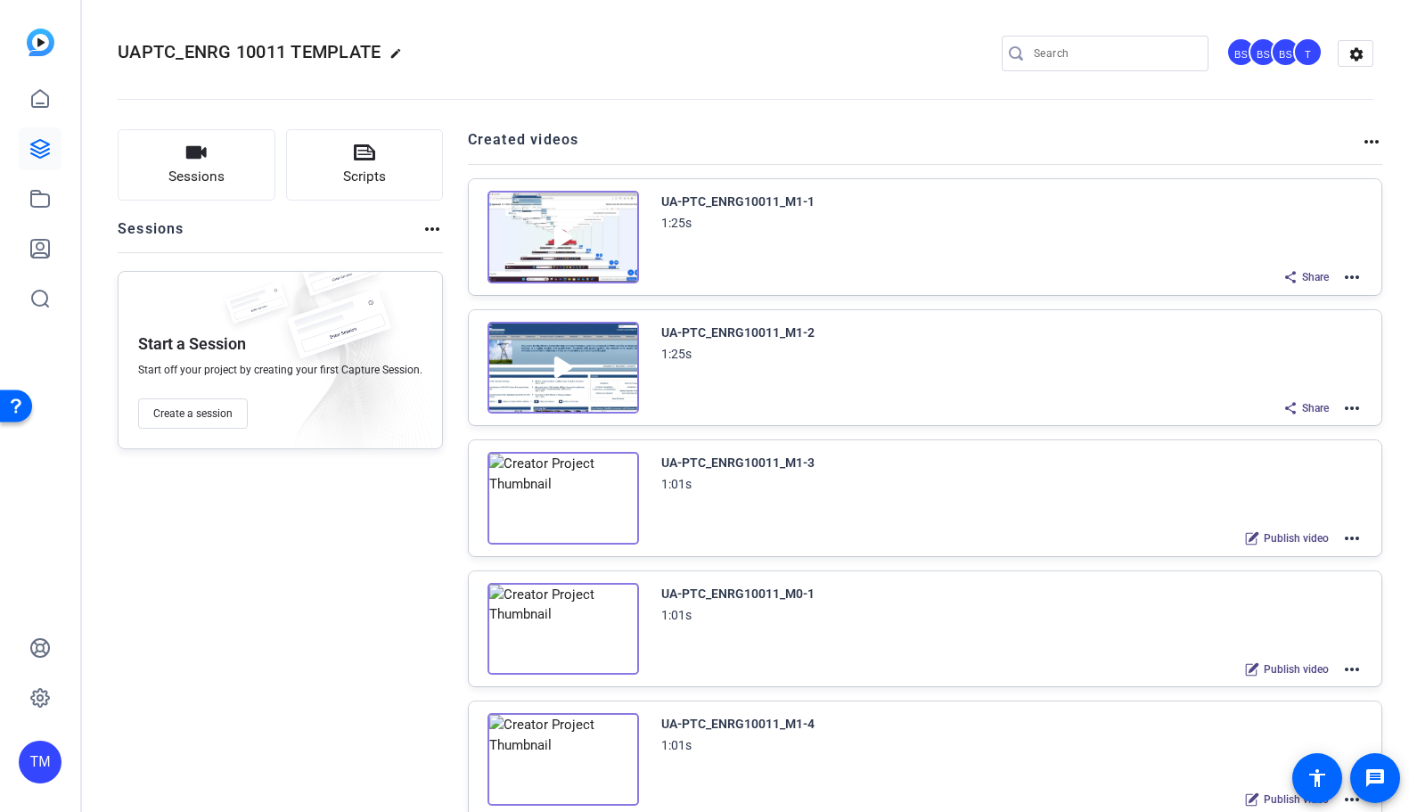
click at [1354, 534] on mat-icon "more_horiz" at bounding box center [1351, 537] width 21 height 21
click at [1307, 557] on span "Edit in Creator" at bounding box center [1286, 559] width 124 height 21
click at [1353, 540] on mat-icon "more_horiz" at bounding box center [1351, 537] width 21 height 21
click at [1277, 560] on span "Edit in Creator" at bounding box center [1286, 559] width 124 height 21
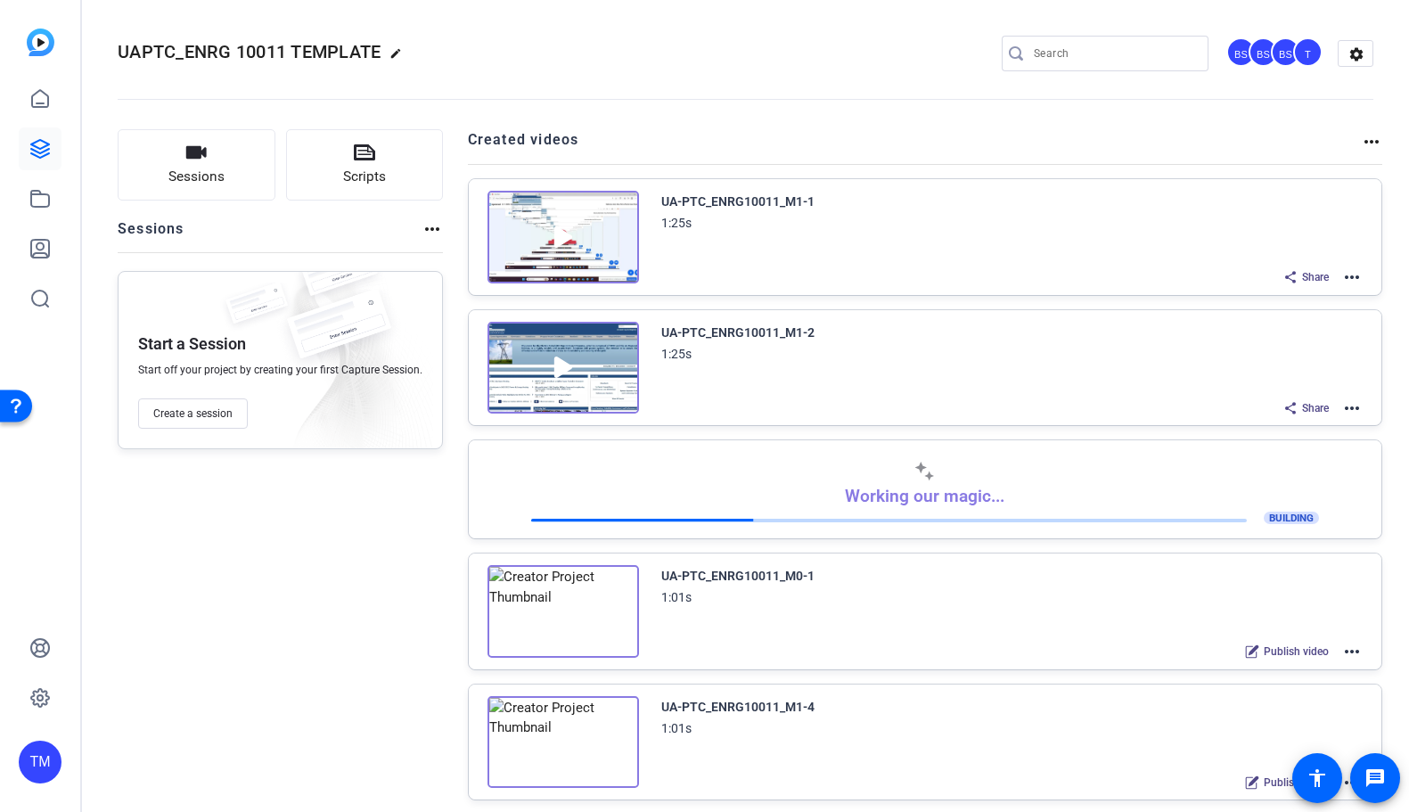
click at [690, 208] on div "UA-PTC_ENRG10011_M1-1" at bounding box center [737, 201] width 153 height 21
click at [694, 203] on div "UA-PTC_ENRG10011_M1-1" at bounding box center [737, 201] width 153 height 21
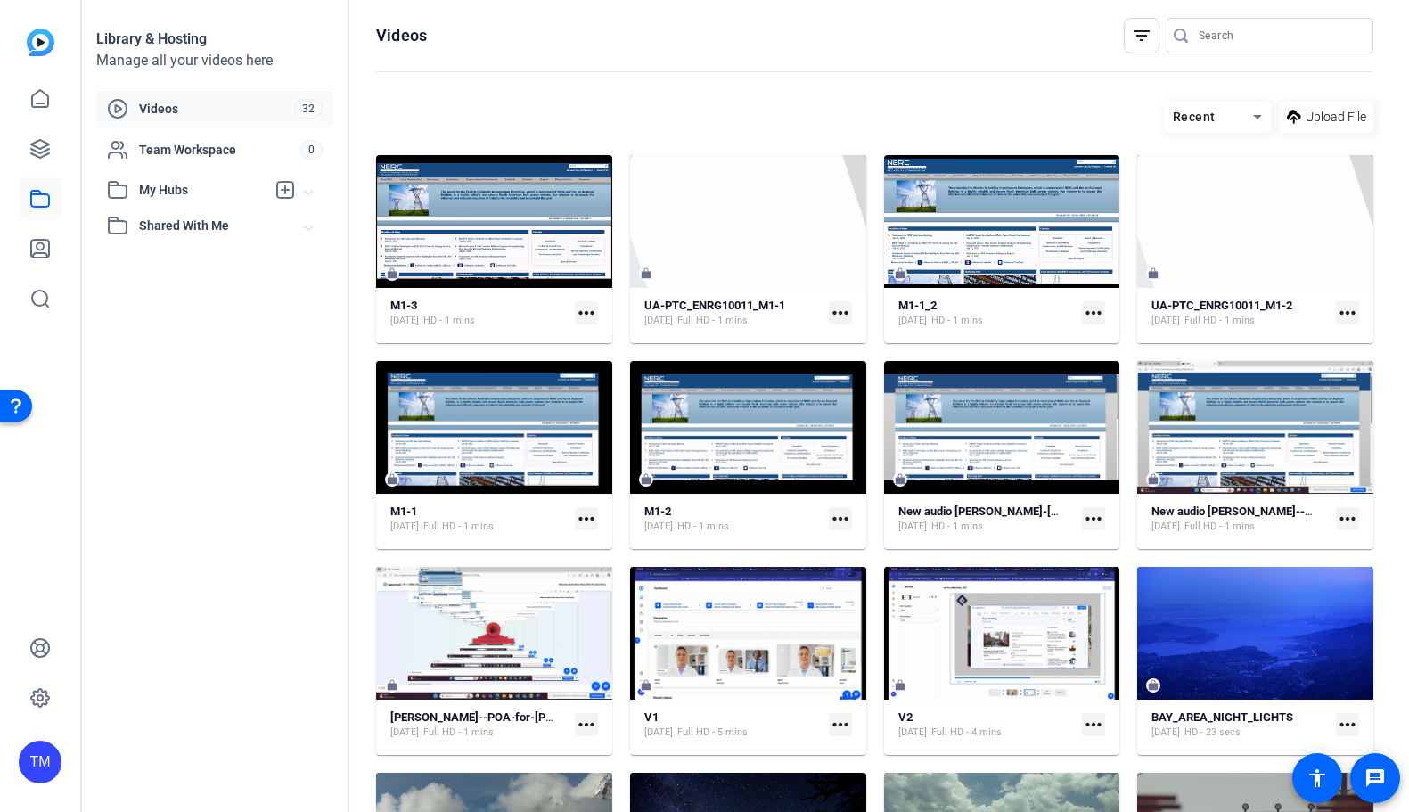
click at [584, 315] on mat-icon "more_horiz" at bounding box center [586, 312] width 23 height 23
click at [568, 251] on div at bounding box center [704, 406] width 1409 height 812
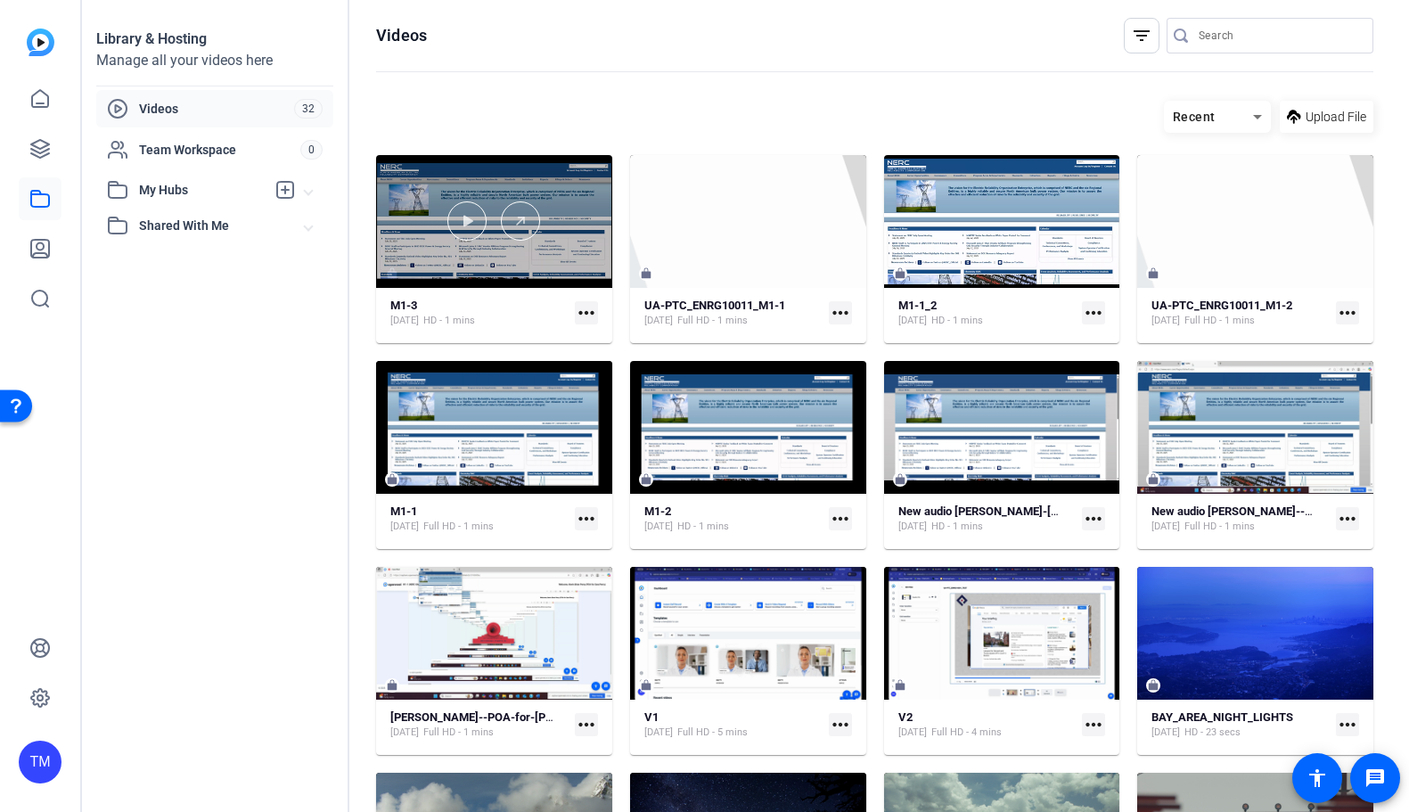
click at [568, 265] on div at bounding box center [494, 221] width 236 height 133
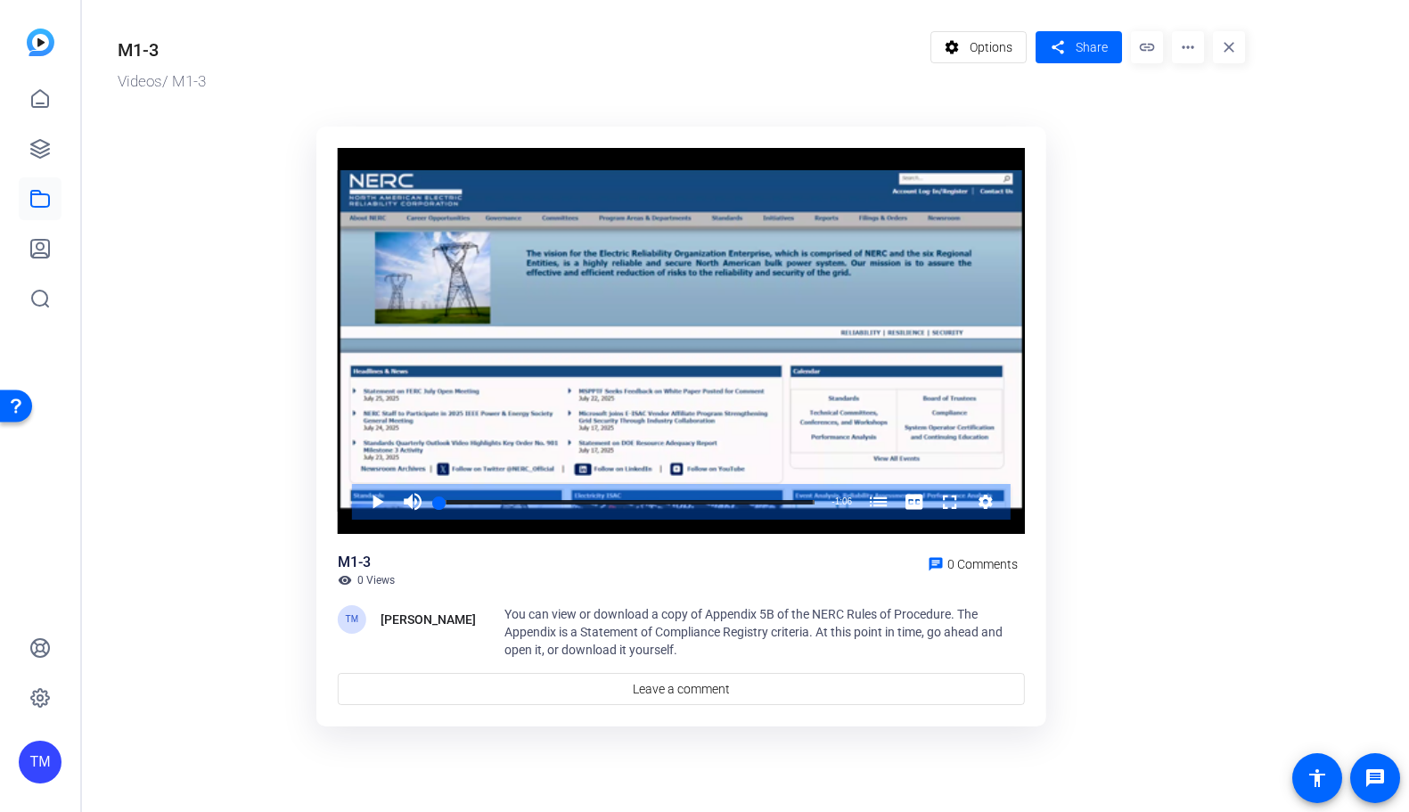
click at [1188, 44] on mat-icon "more_horiz" at bounding box center [1188, 47] width 32 height 32
click at [1215, 191] on span "Delete" at bounding box center [1225, 190] width 78 height 21
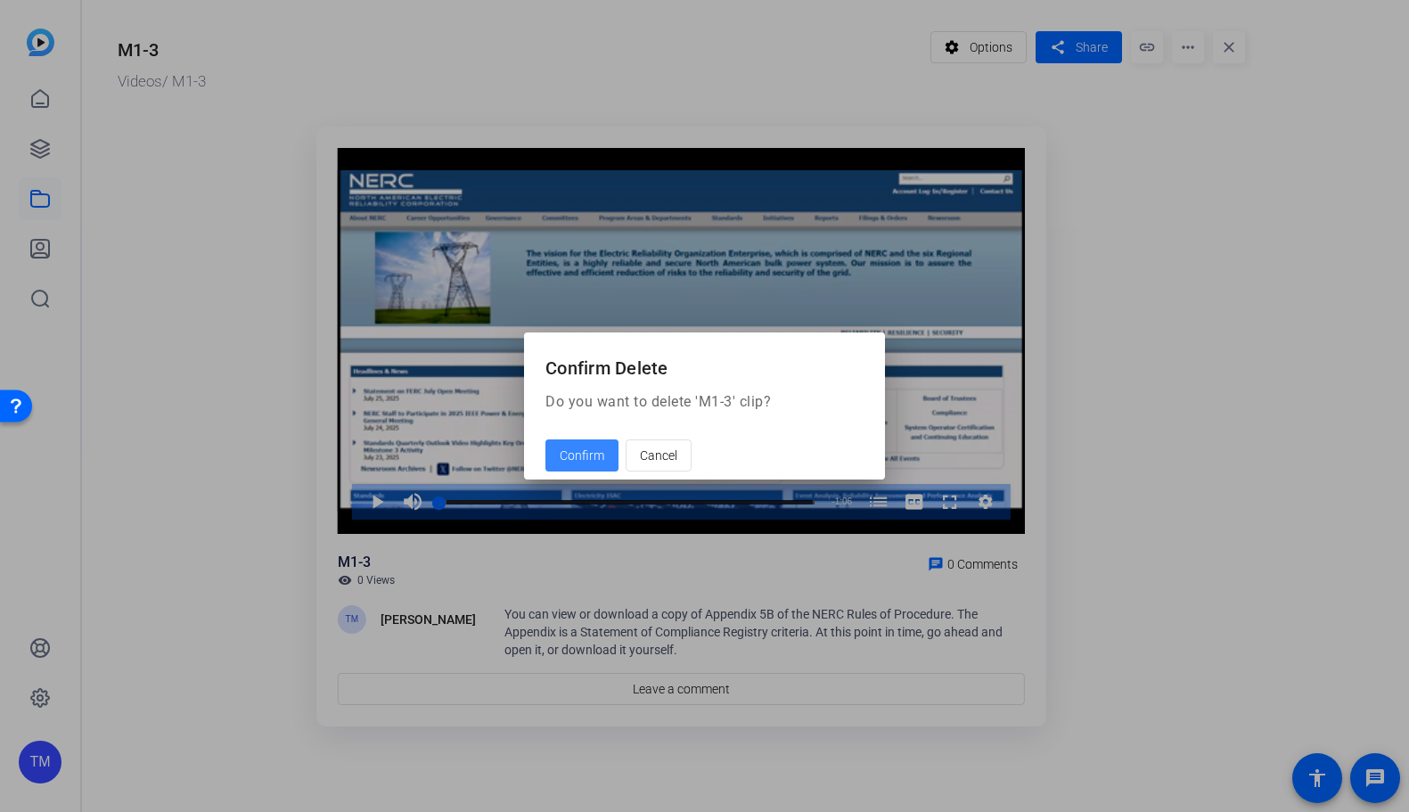
click at [591, 462] on span "Confirm" at bounding box center [582, 455] width 45 height 19
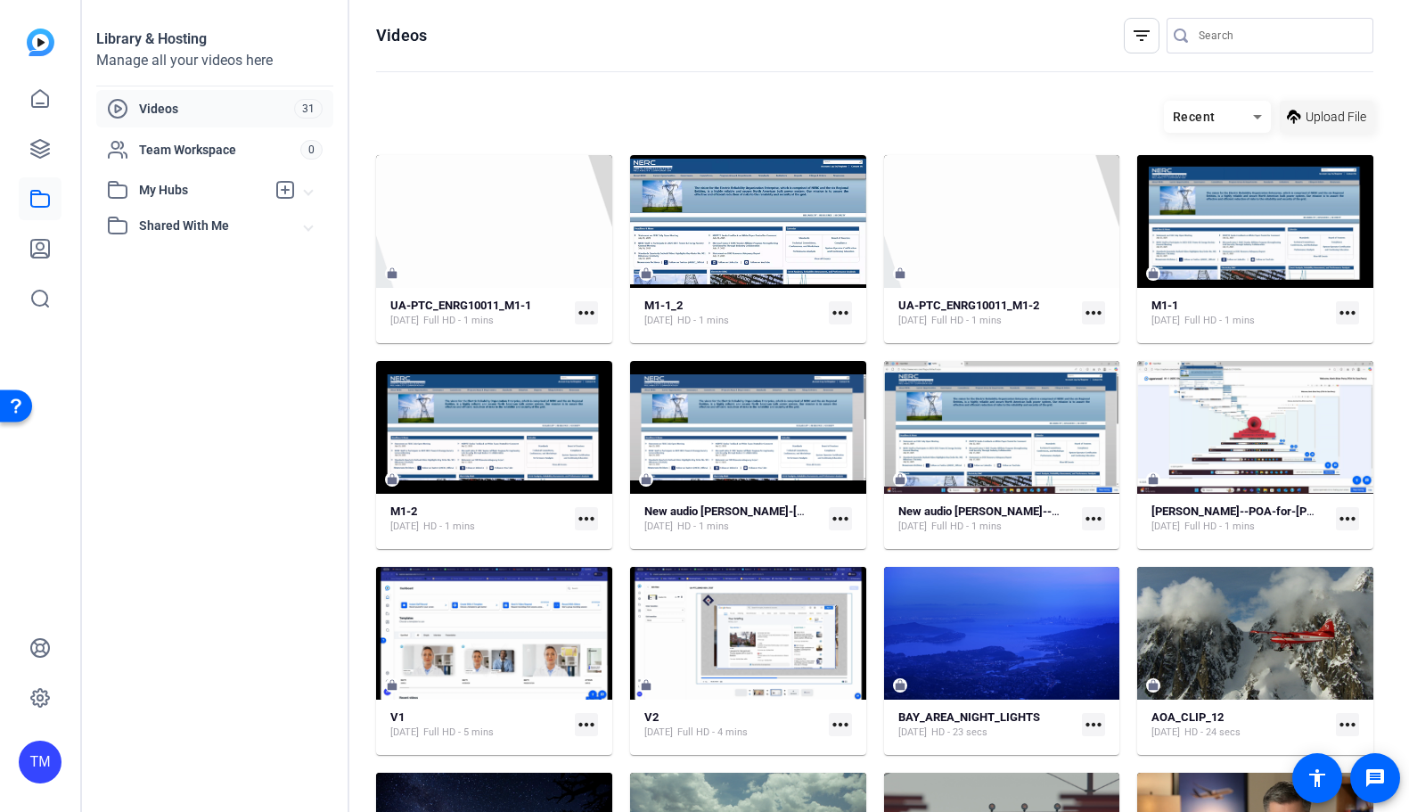
click at [1341, 117] on span "Upload File" at bounding box center [1335, 117] width 61 height 19
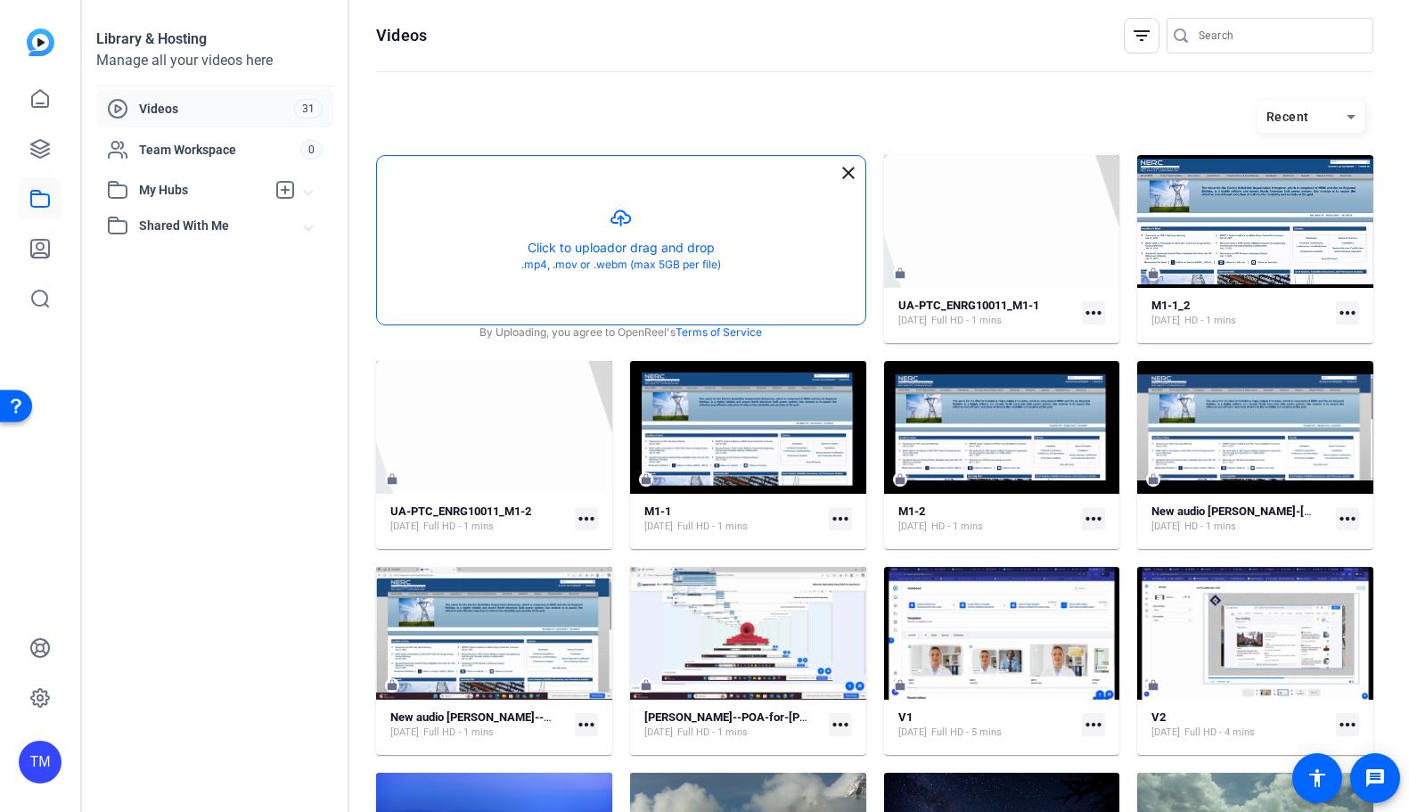
click at [613, 240] on button "button" at bounding box center [621, 240] width 488 height 168
click at [640, 225] on button "button" at bounding box center [621, 240] width 488 height 168
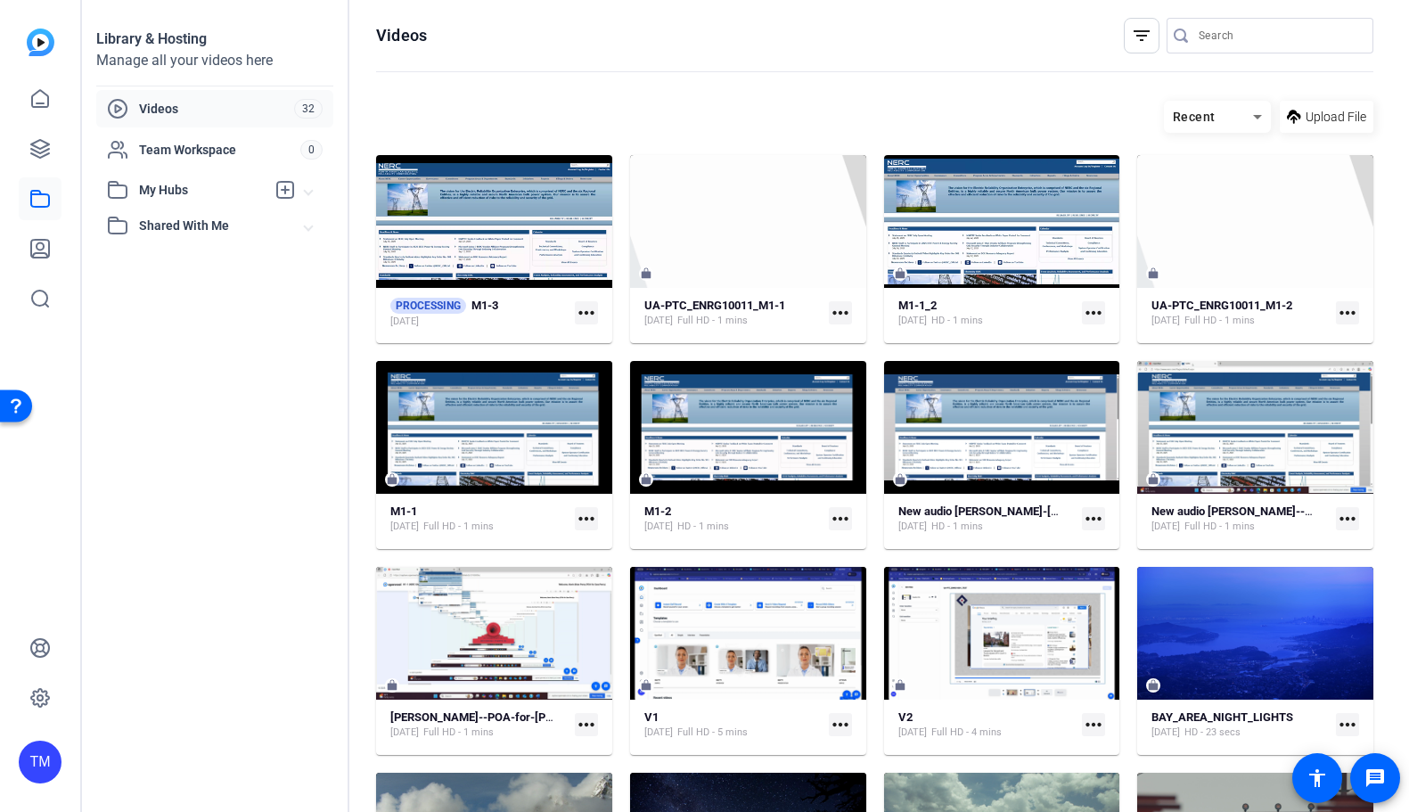
click at [587, 315] on mat-icon "more_horiz" at bounding box center [586, 312] width 23 height 23
click at [586, 307] on div at bounding box center [704, 406] width 1409 height 812
click at [586, 307] on mat-icon "more_horiz" at bounding box center [586, 312] width 23 height 23
click at [616, 402] on span "Manage Hubs" at bounding box center [628, 406] width 78 height 21
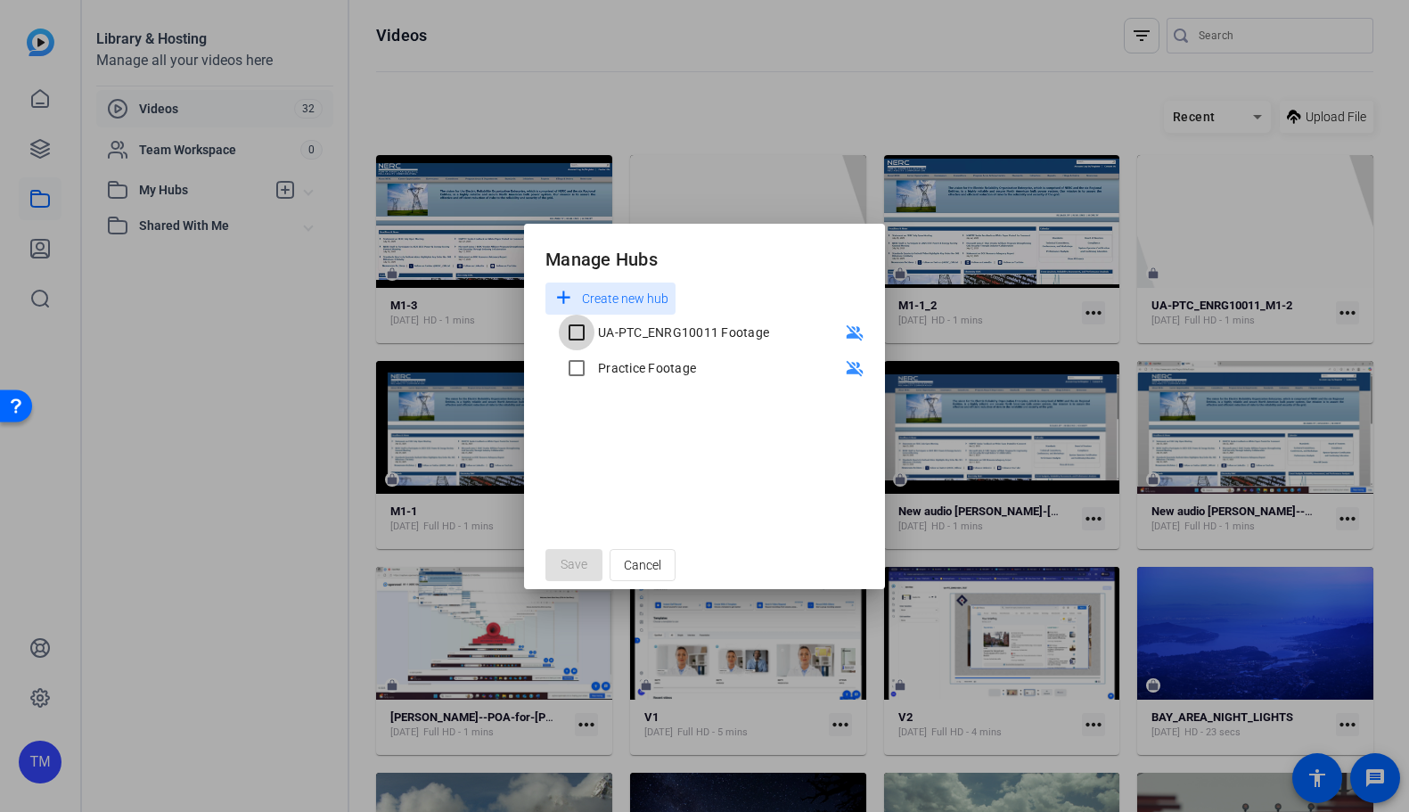
click at [584, 331] on input "UA-PTC_ENRG10011 Footage" at bounding box center [577, 333] width 36 height 36
checkbox input "true"
click at [574, 565] on span "Save" at bounding box center [573, 564] width 27 height 19
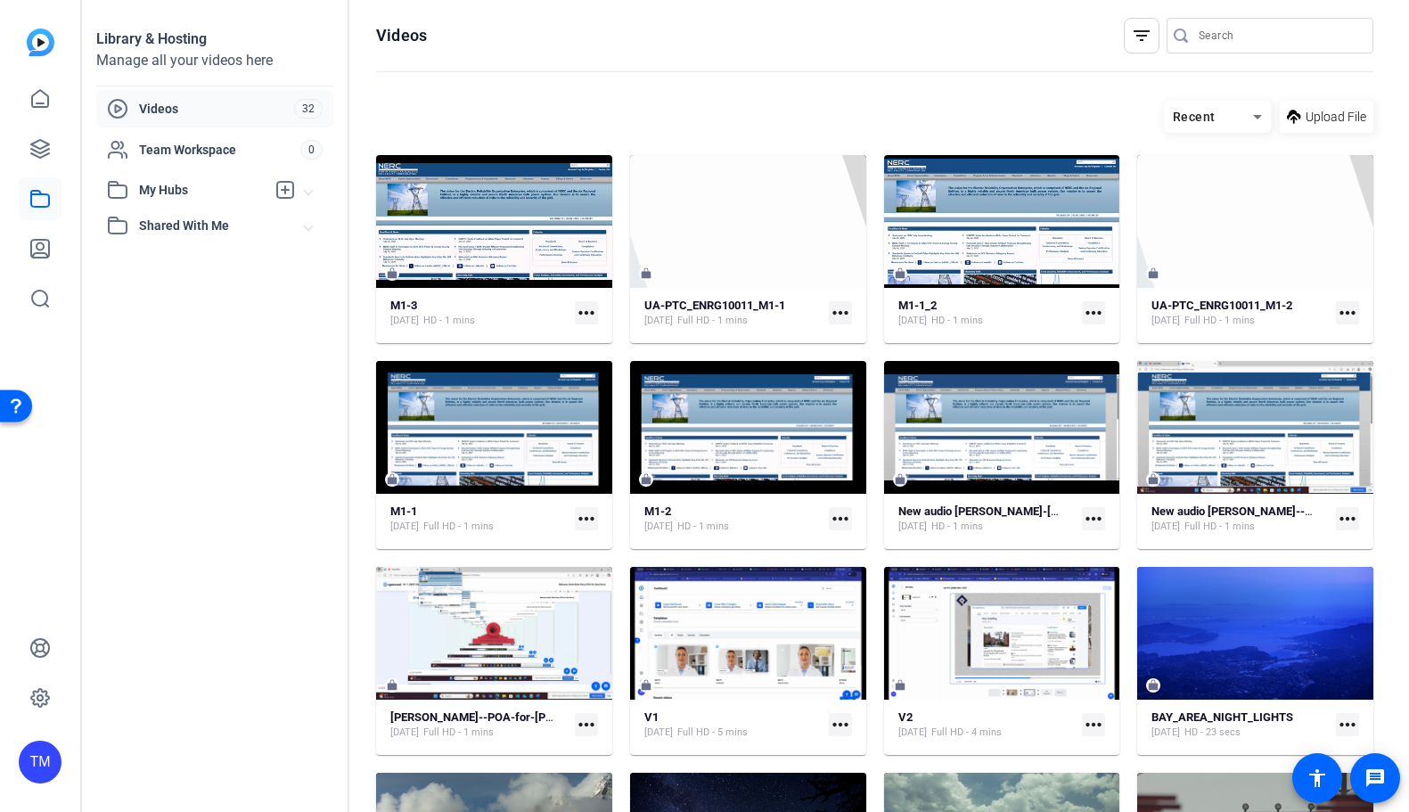
click at [595, 307] on mat-icon "more_horiz" at bounding box center [586, 312] width 23 height 23
click at [558, 282] on div at bounding box center [704, 406] width 1409 height 812
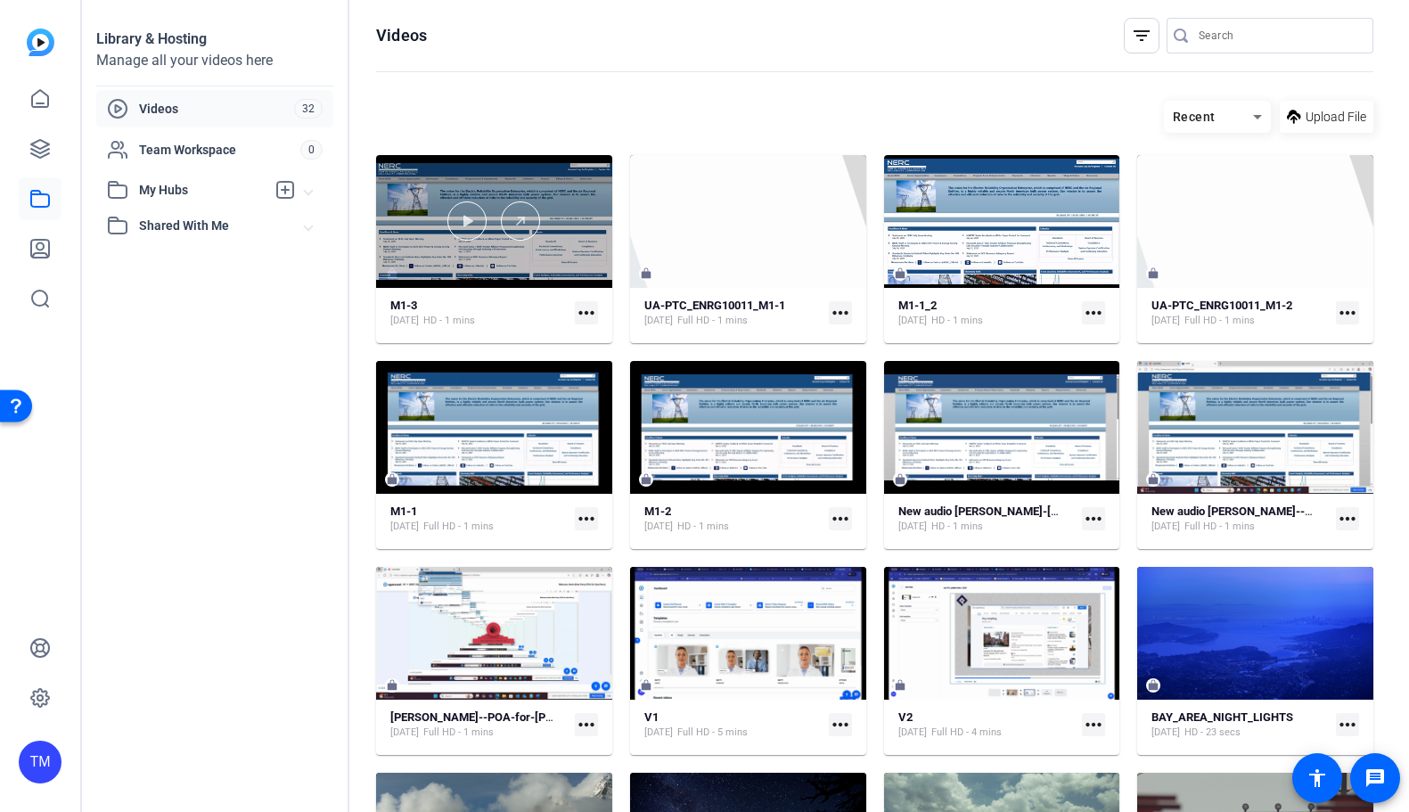
click at [535, 240] on div at bounding box center [494, 220] width 236 height 39
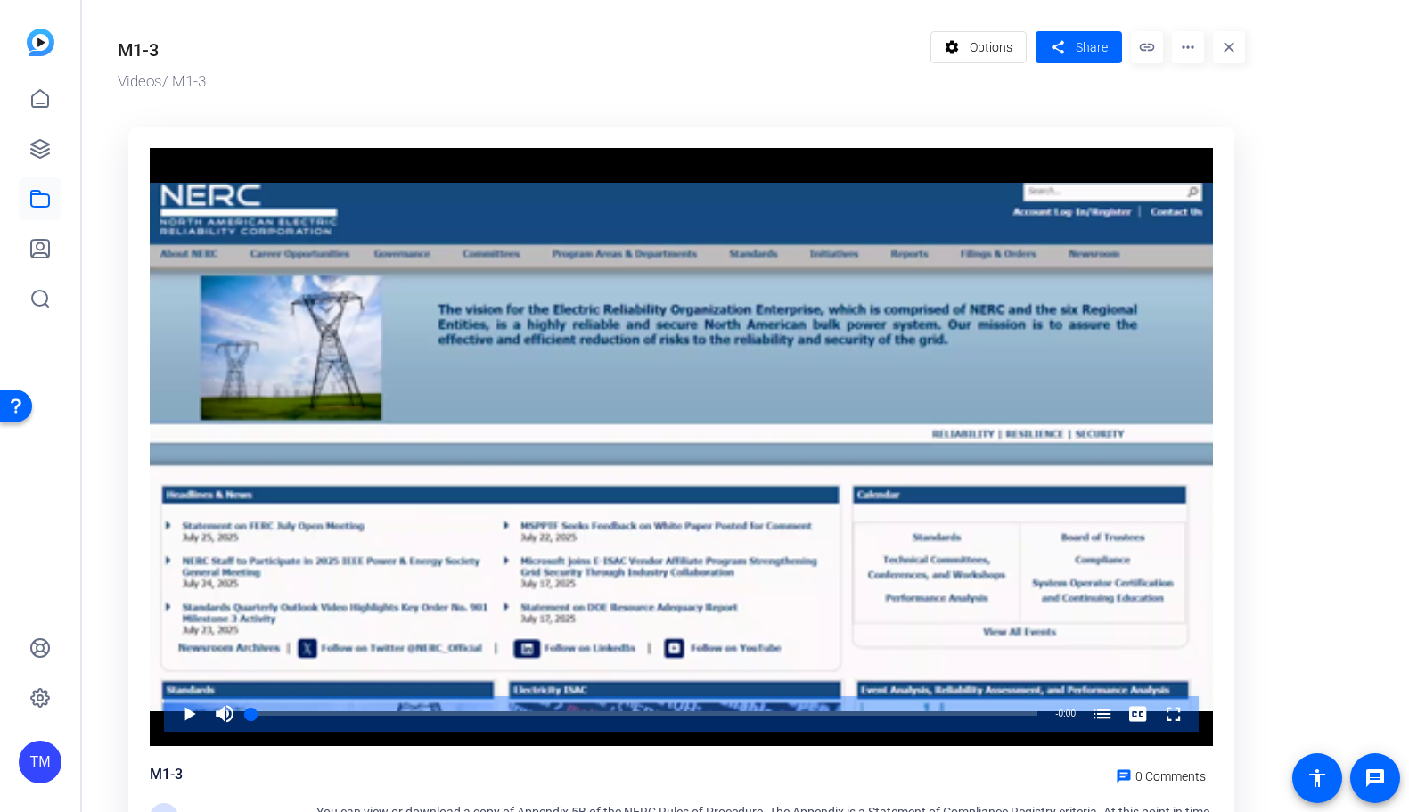
click at [1186, 45] on mat-icon "more_horiz" at bounding box center [1188, 47] width 32 height 32
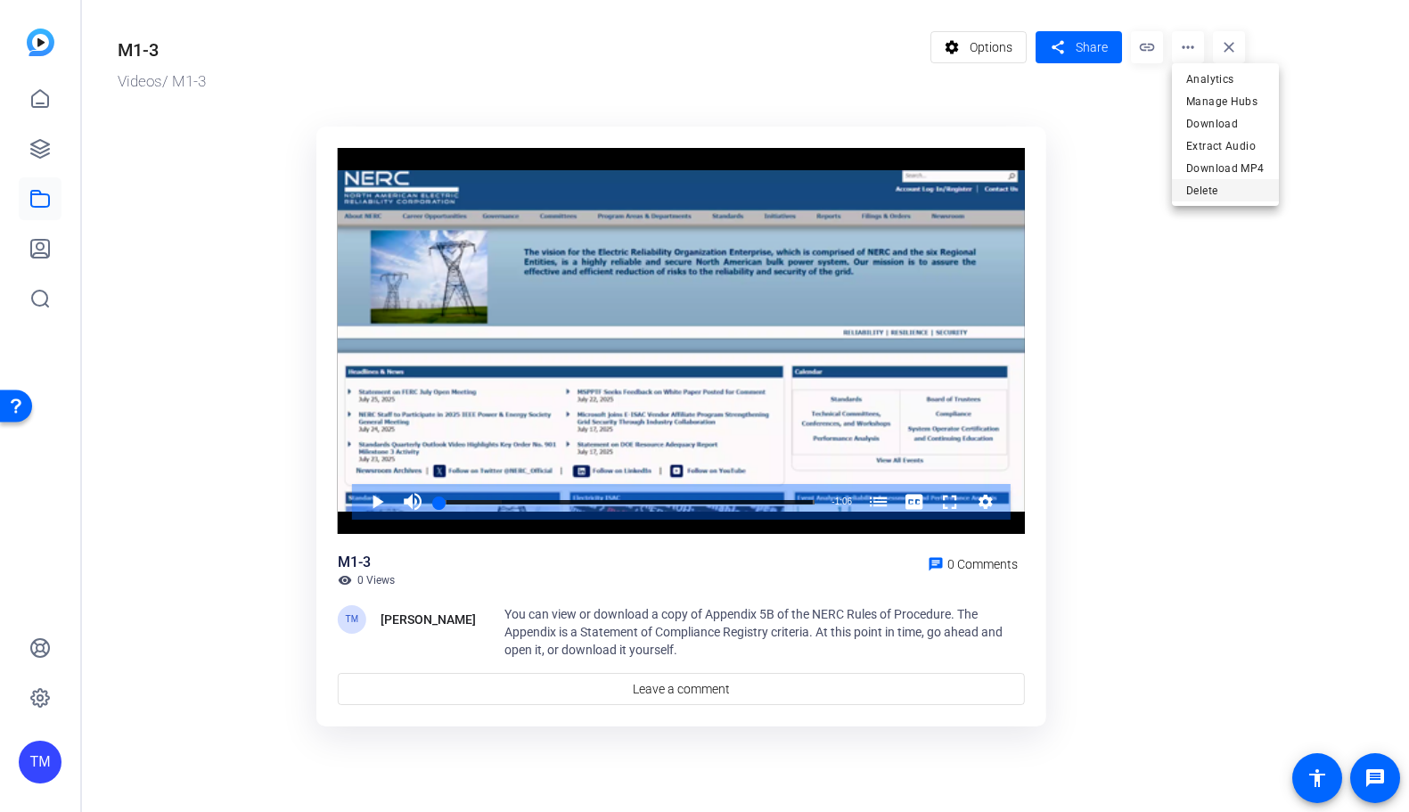
click at [1197, 182] on span "Delete" at bounding box center [1225, 190] width 78 height 21
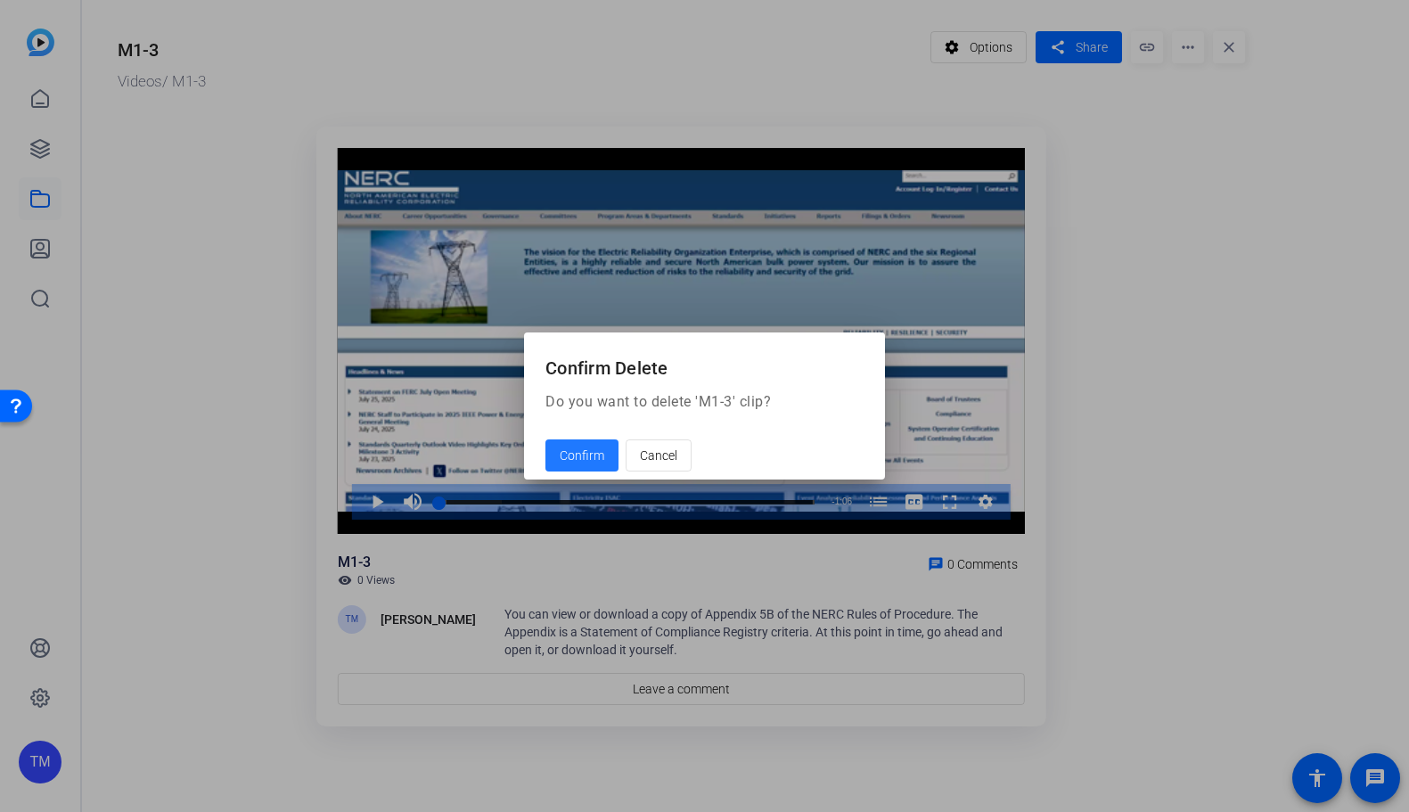
click at [585, 455] on span "Confirm" at bounding box center [582, 455] width 45 height 19
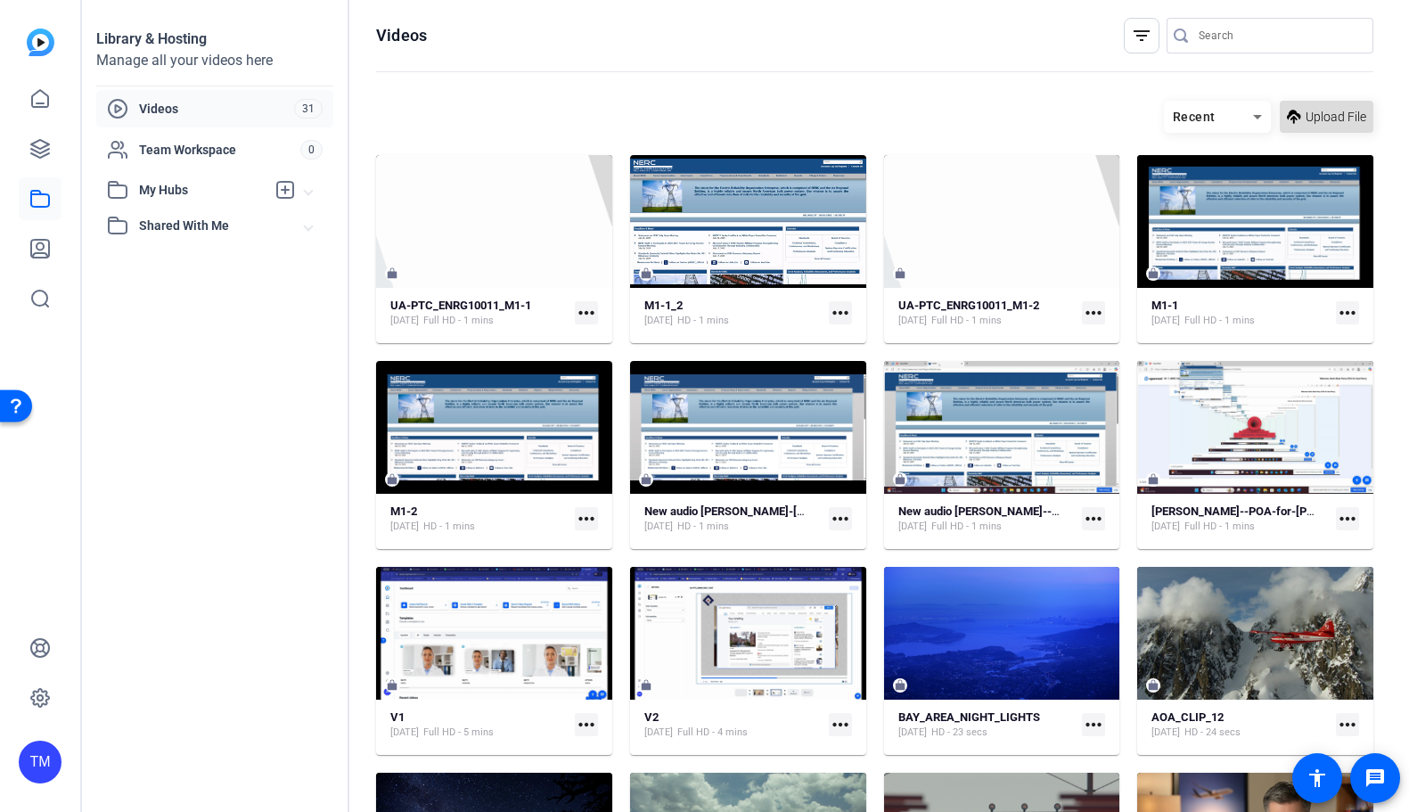
click at [1352, 112] on span "Upload File" at bounding box center [1335, 117] width 61 height 19
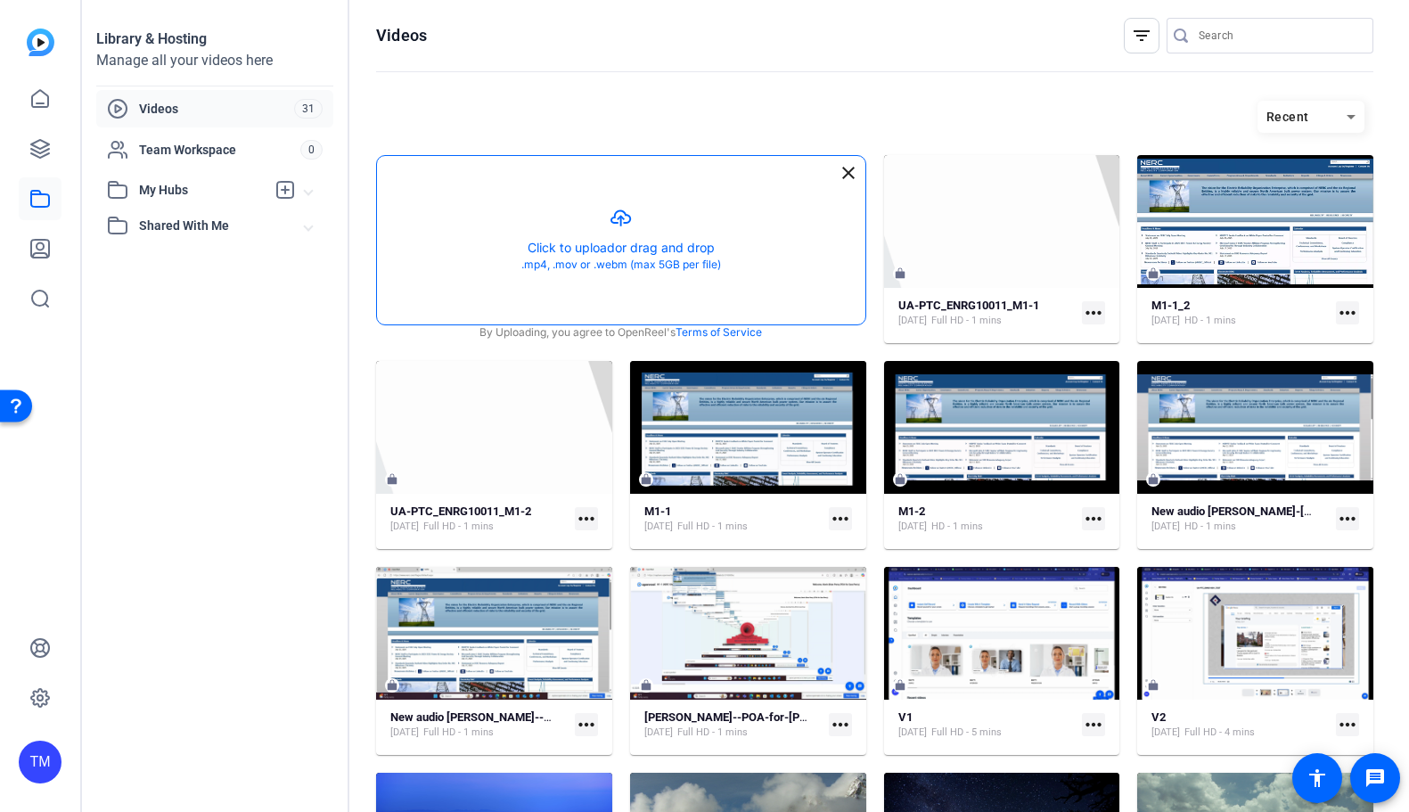
click at [646, 234] on button "button" at bounding box center [621, 240] width 488 height 168
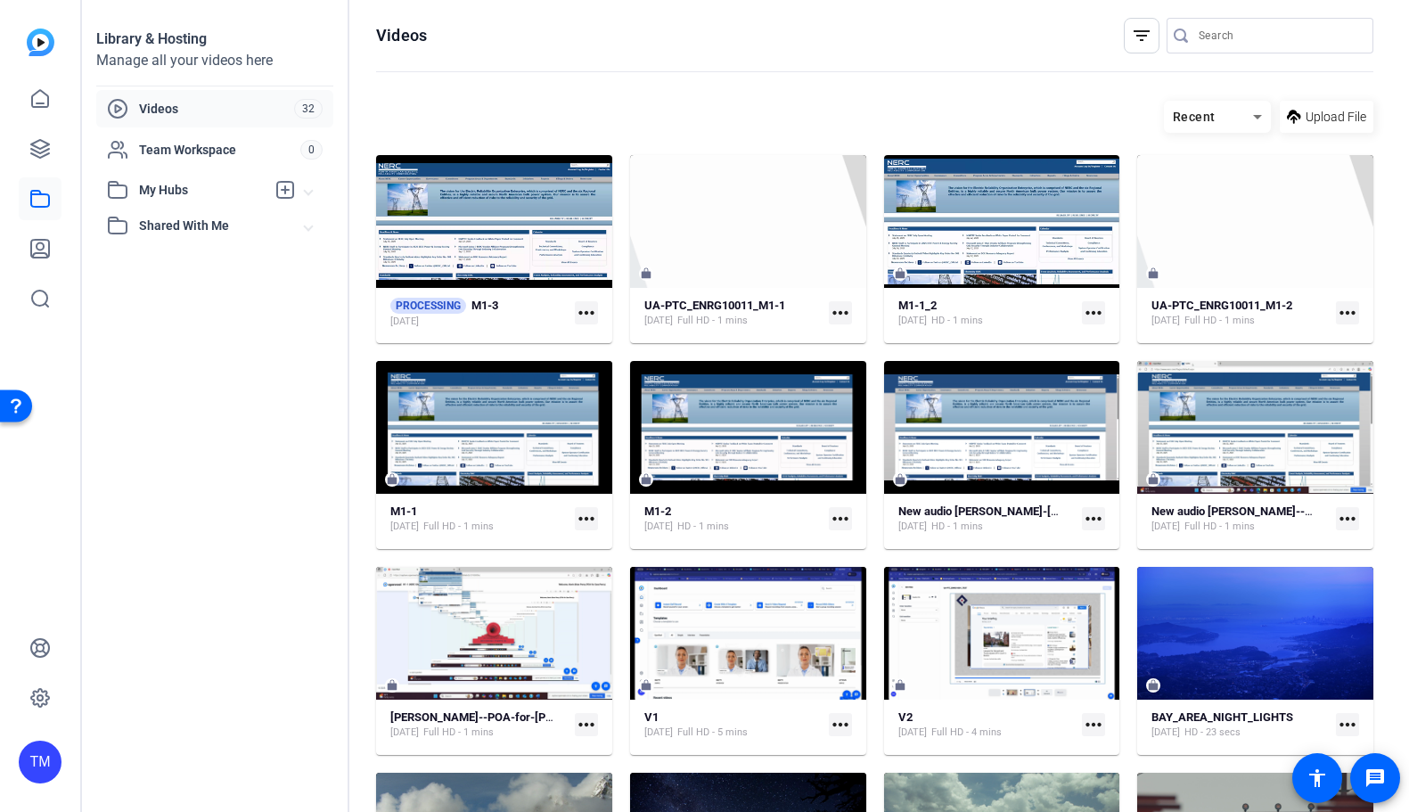
click at [591, 317] on mat-icon "more_horiz" at bounding box center [586, 312] width 23 height 23
click at [591, 317] on div at bounding box center [704, 406] width 1409 height 812
click at [590, 310] on mat-icon "more_horiz" at bounding box center [586, 312] width 23 height 23
click at [600, 339] on span "Manage Hubs" at bounding box center [678, 340] width 179 height 21
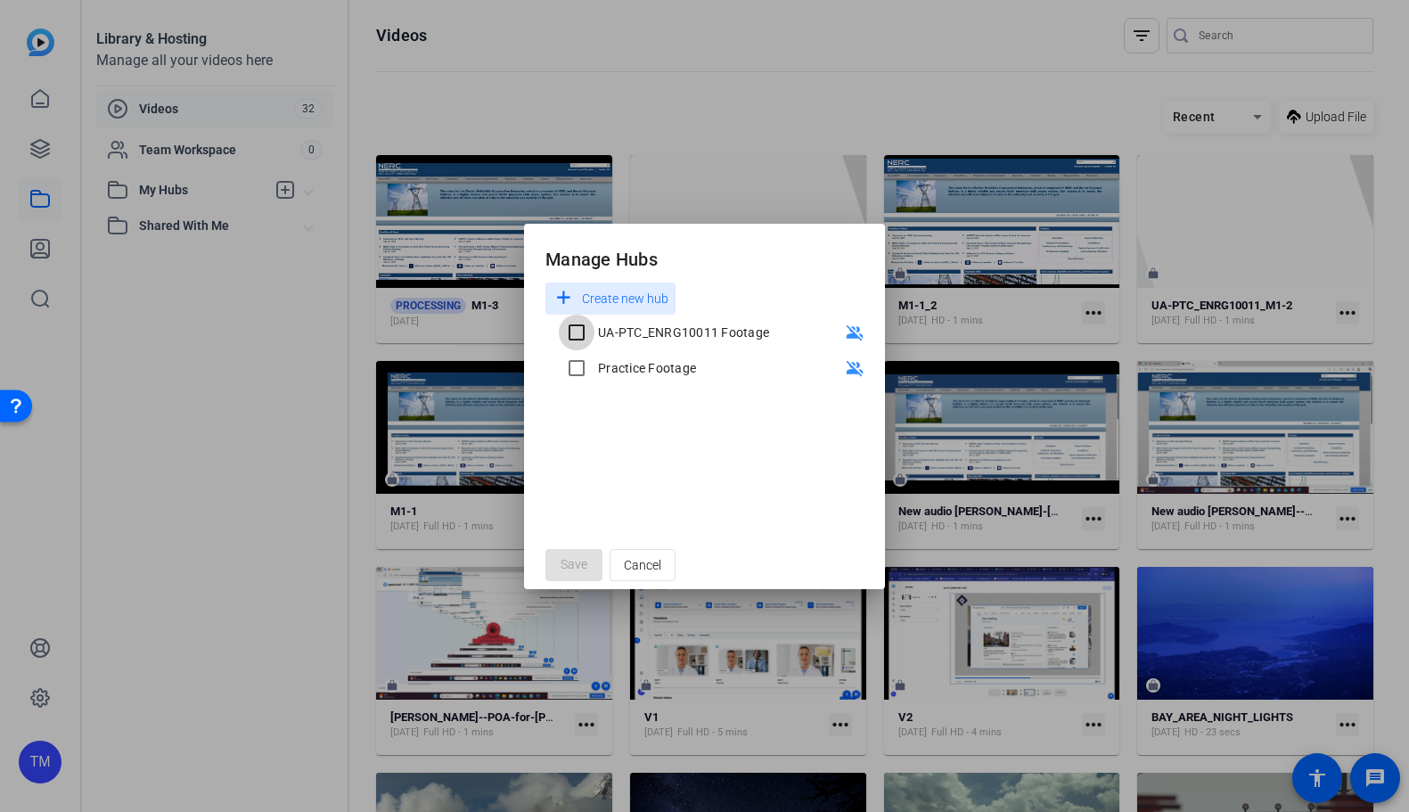
click at [584, 323] on input "UA-PTC_ENRG10011 Footage" at bounding box center [577, 333] width 36 height 36
checkbox input "true"
click at [581, 565] on span "Save" at bounding box center [573, 564] width 27 height 19
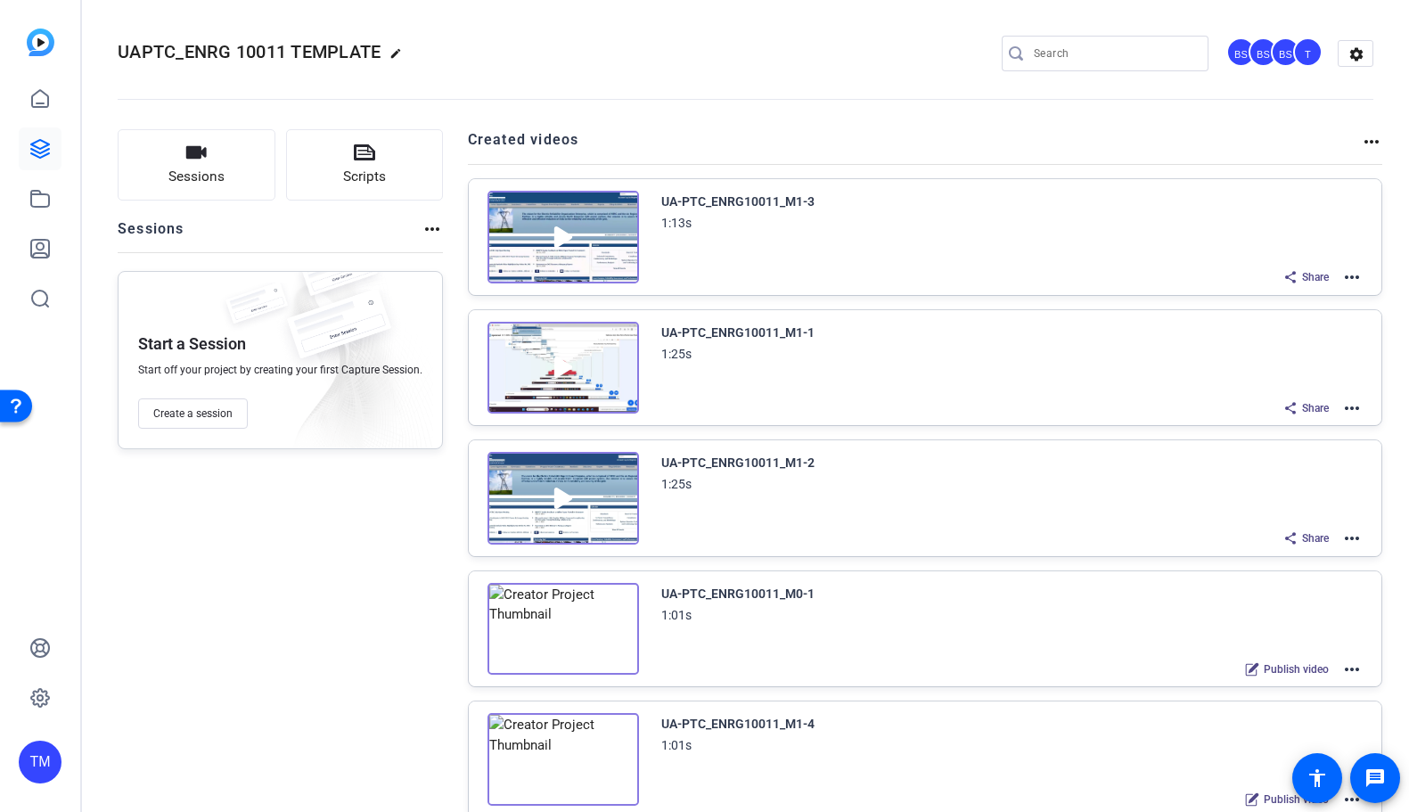
click at [561, 235] on img at bounding box center [562, 237] width 151 height 93
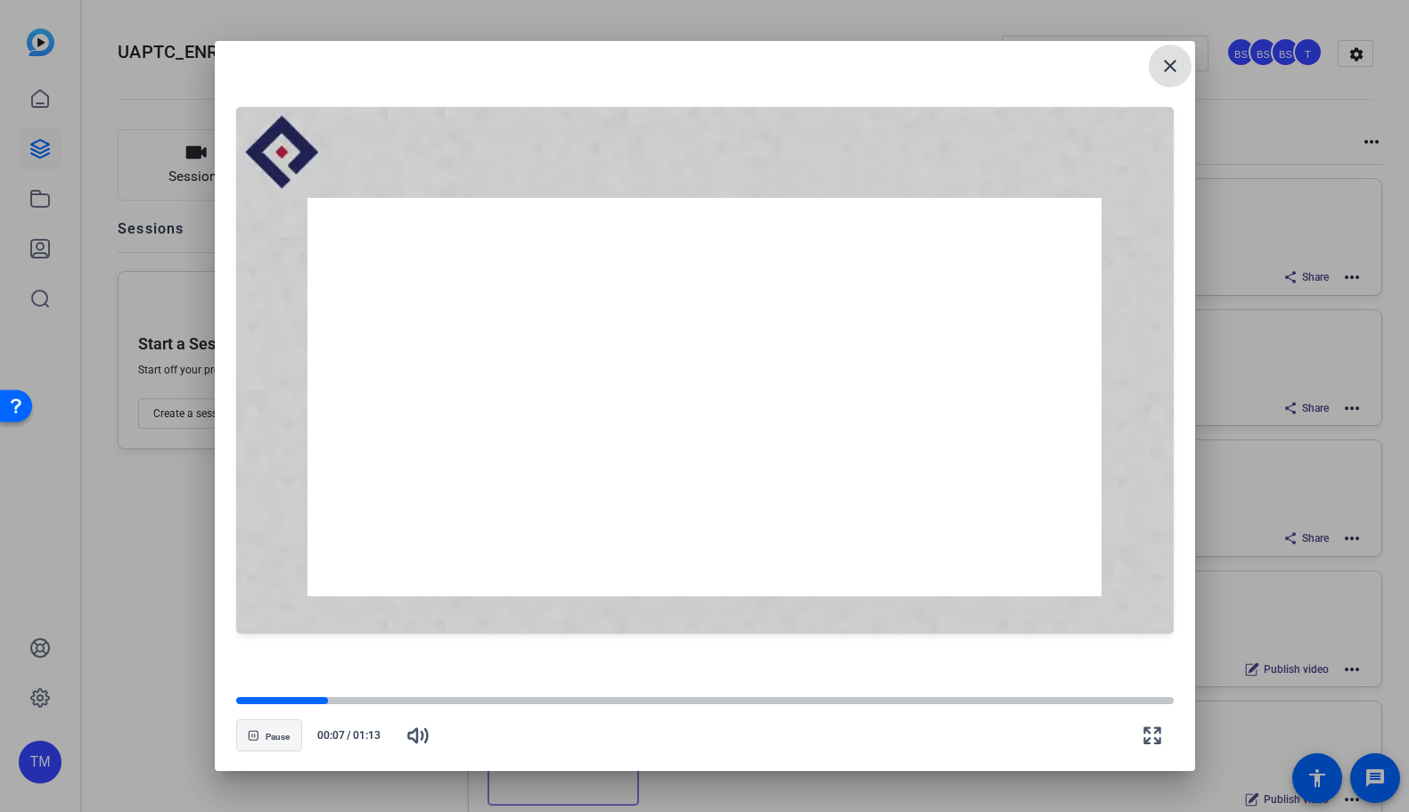
click at [273, 735] on span "Pause" at bounding box center [278, 736] width 24 height 11
drag, startPoint x: 593, startPoint y: 74, endPoint x: 682, endPoint y: 309, distance: 251.5
click at [682, 309] on div at bounding box center [704, 370] width 937 height 617
drag, startPoint x: 990, startPoint y: 69, endPoint x: 990, endPoint y: 211, distance: 142.6
click at [990, 211] on div at bounding box center [704, 370] width 937 height 617
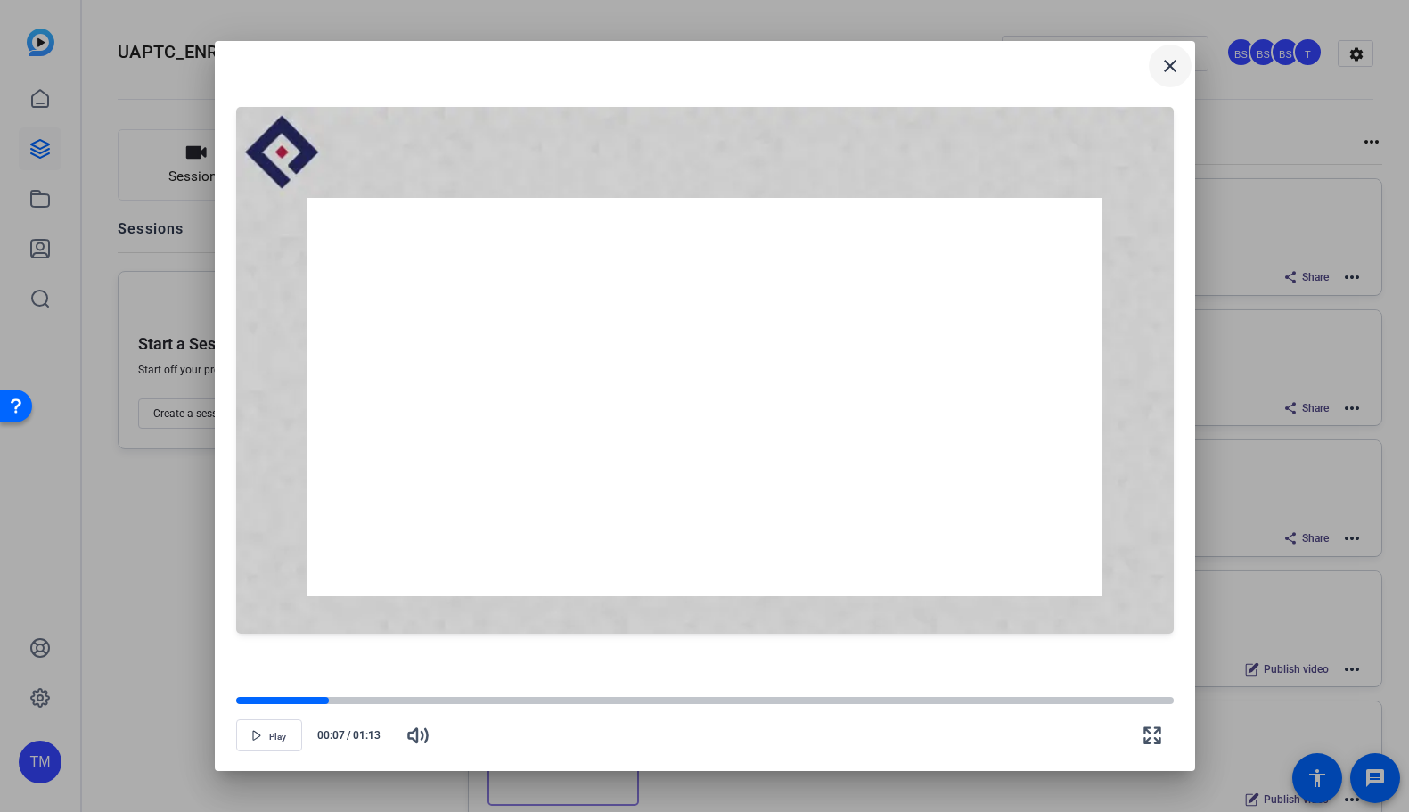
click at [1175, 67] on mat-icon "close" at bounding box center [1169, 65] width 21 height 21
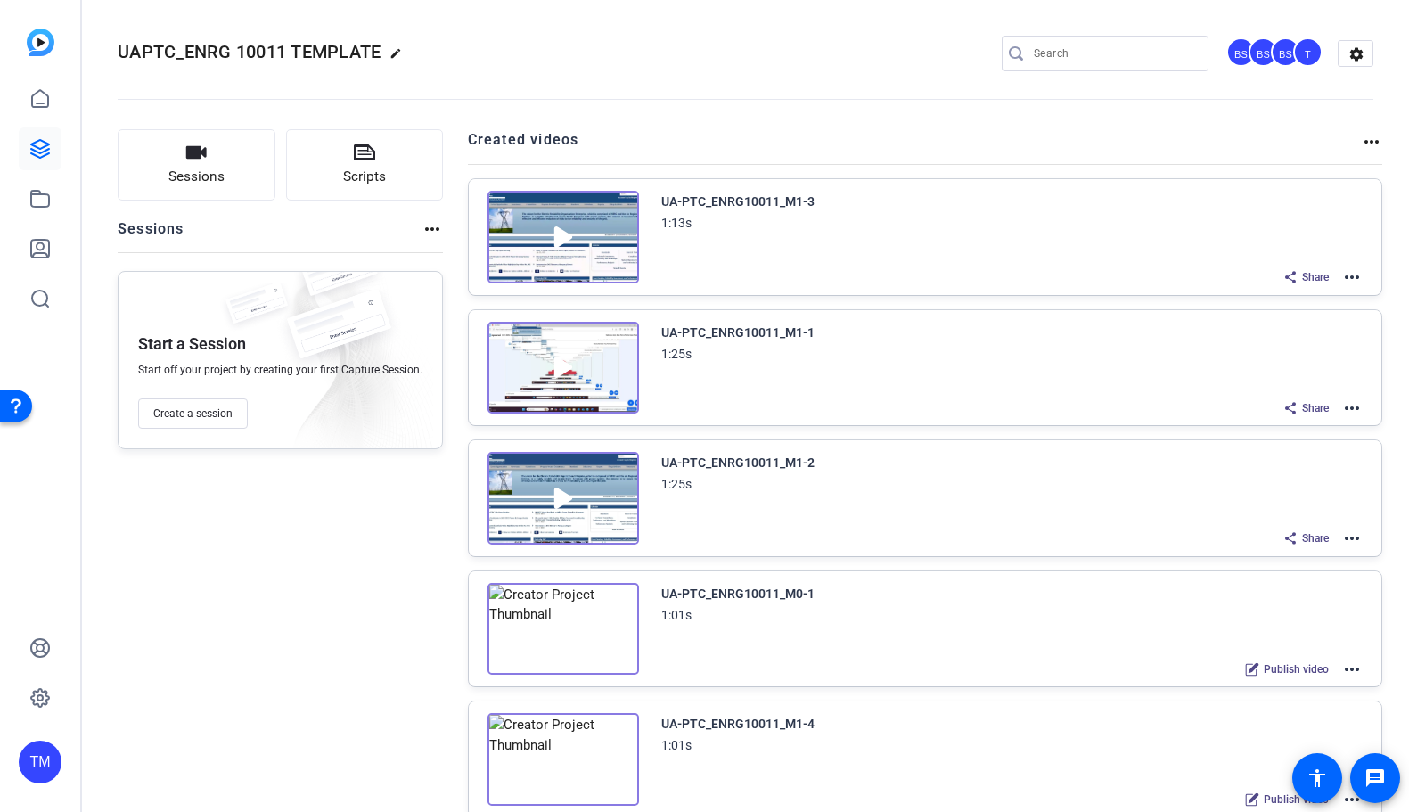
click at [554, 374] on img at bounding box center [562, 368] width 151 height 93
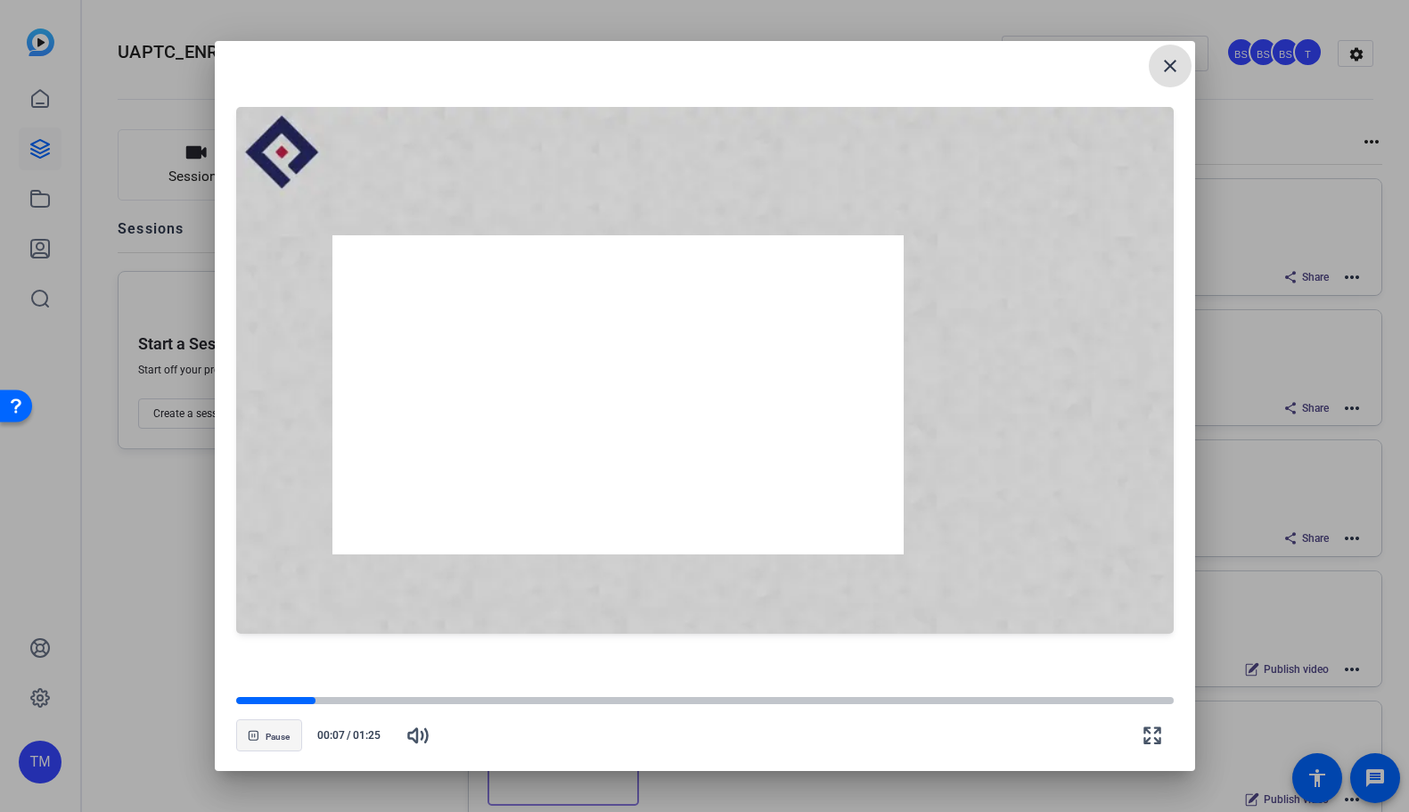
click at [258, 735] on span "button" at bounding box center [269, 735] width 64 height 43
click at [1163, 66] on mat-icon "close" at bounding box center [1169, 65] width 21 height 21
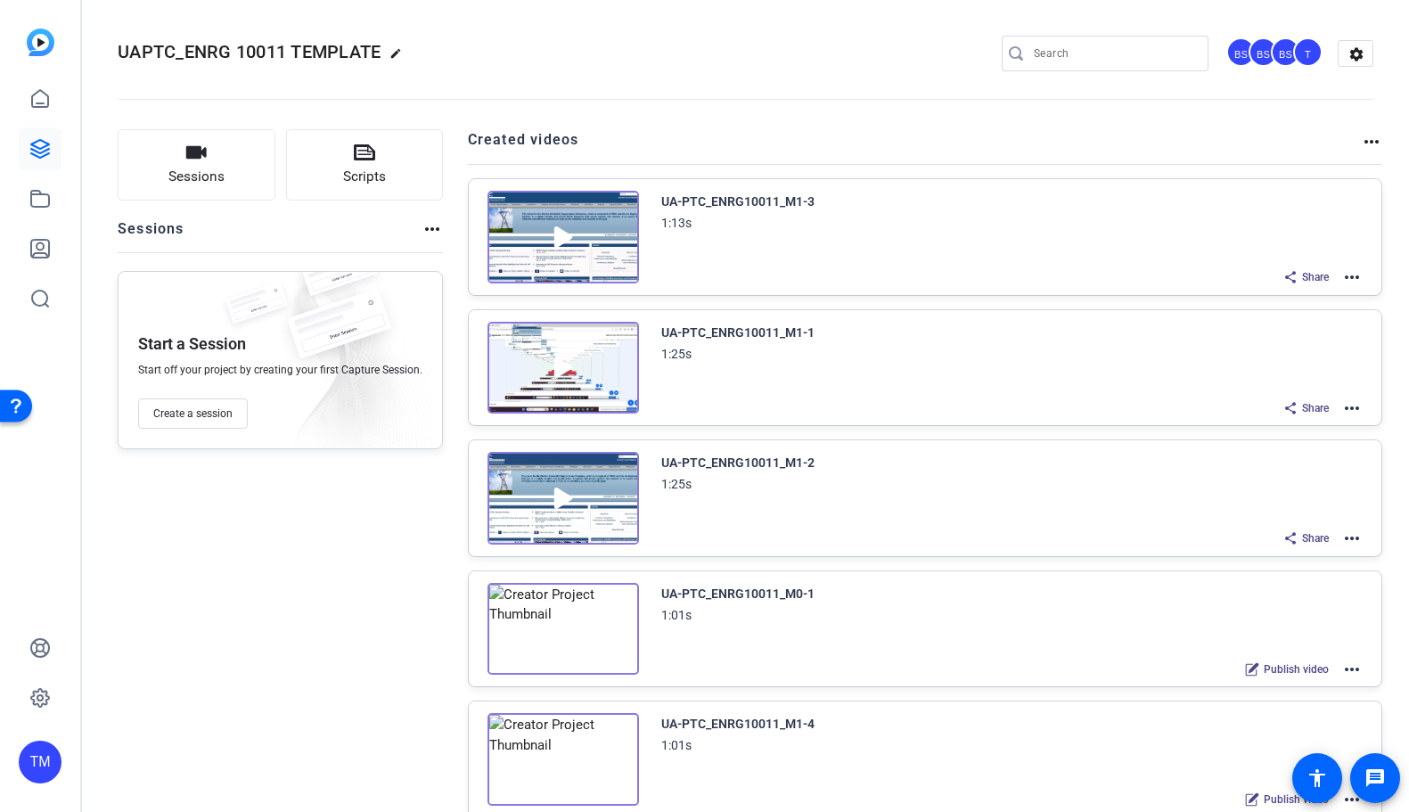
click at [557, 499] on img at bounding box center [562, 498] width 151 height 93
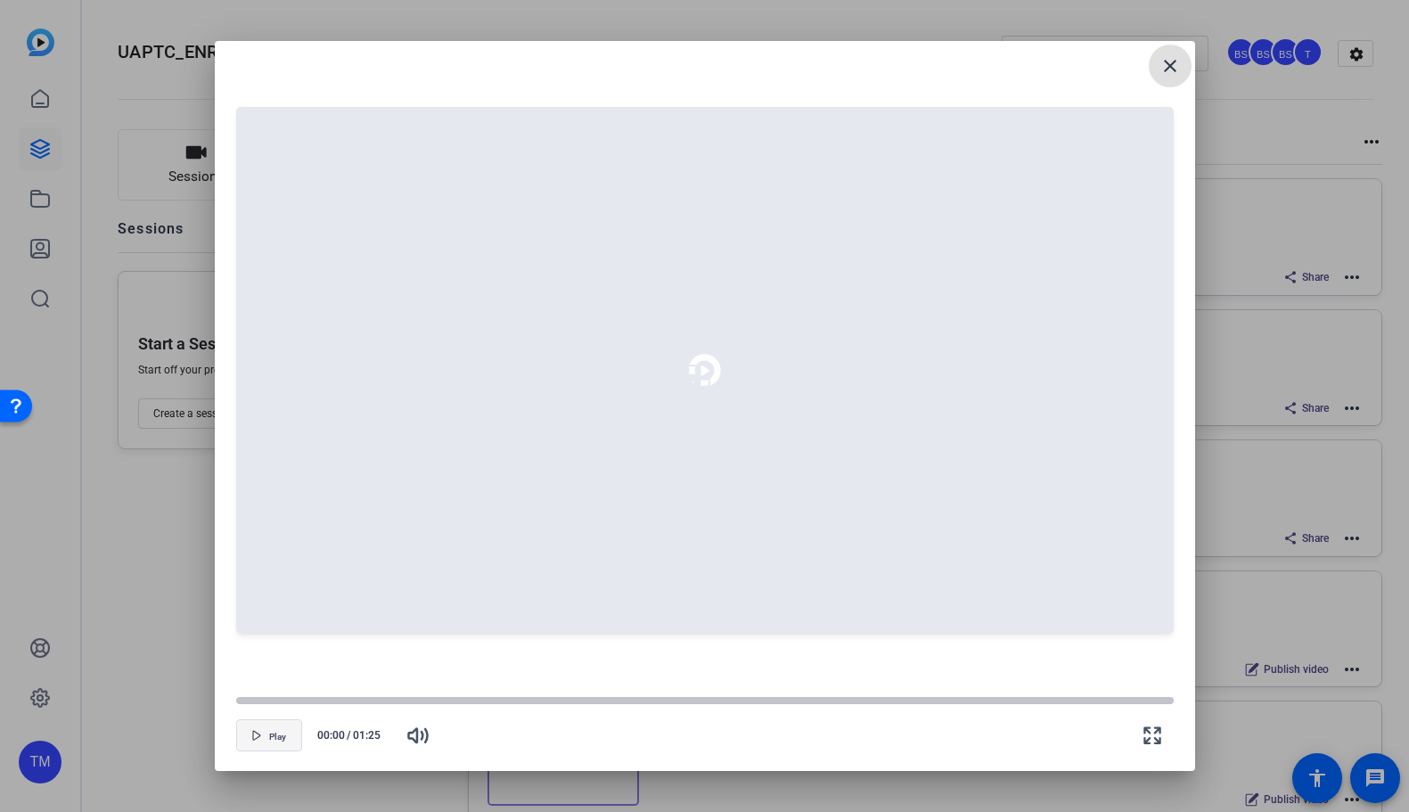
click at [263, 738] on span "button" at bounding box center [269, 735] width 64 height 43
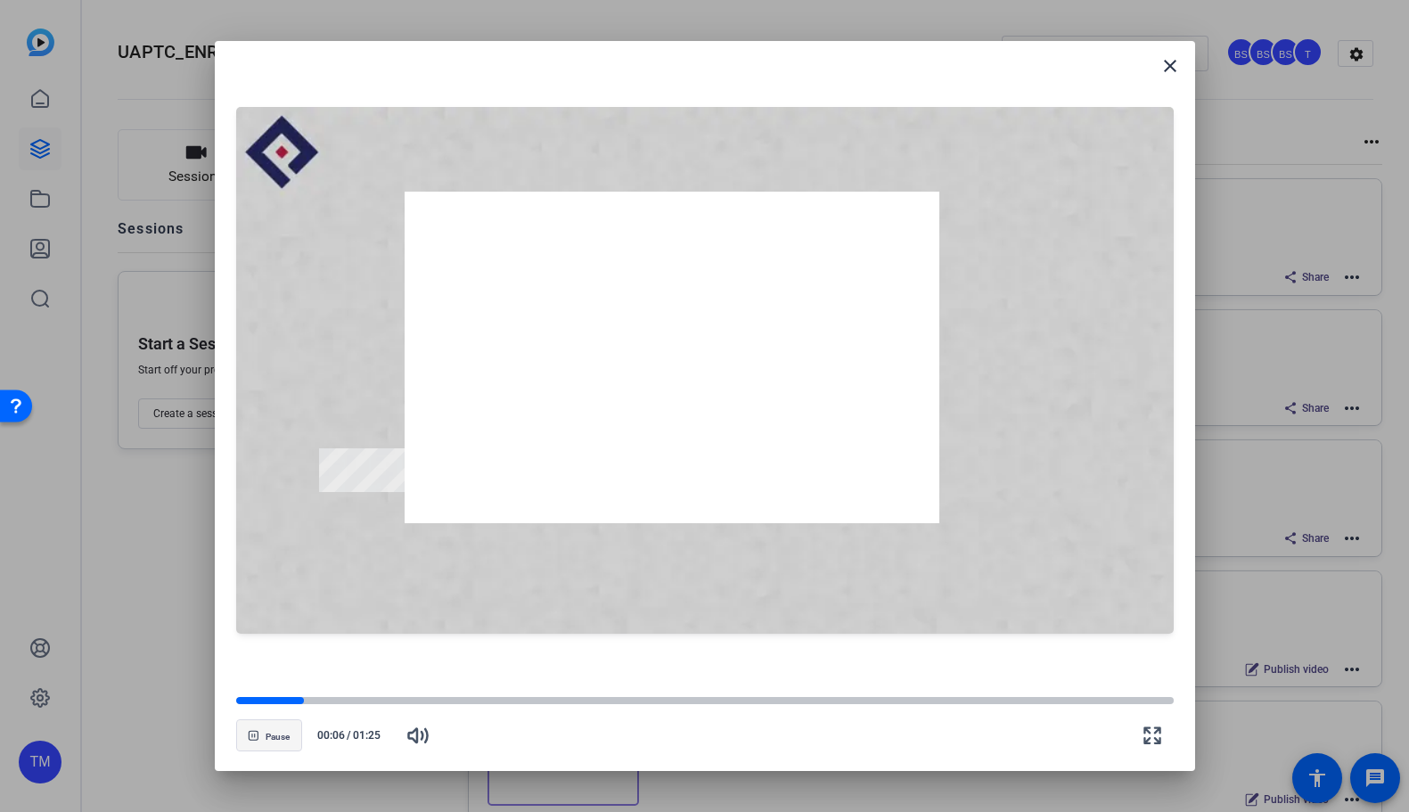
click at [264, 738] on span "button" at bounding box center [269, 735] width 64 height 43
click at [1174, 76] on mat-icon "close" at bounding box center [1169, 65] width 21 height 21
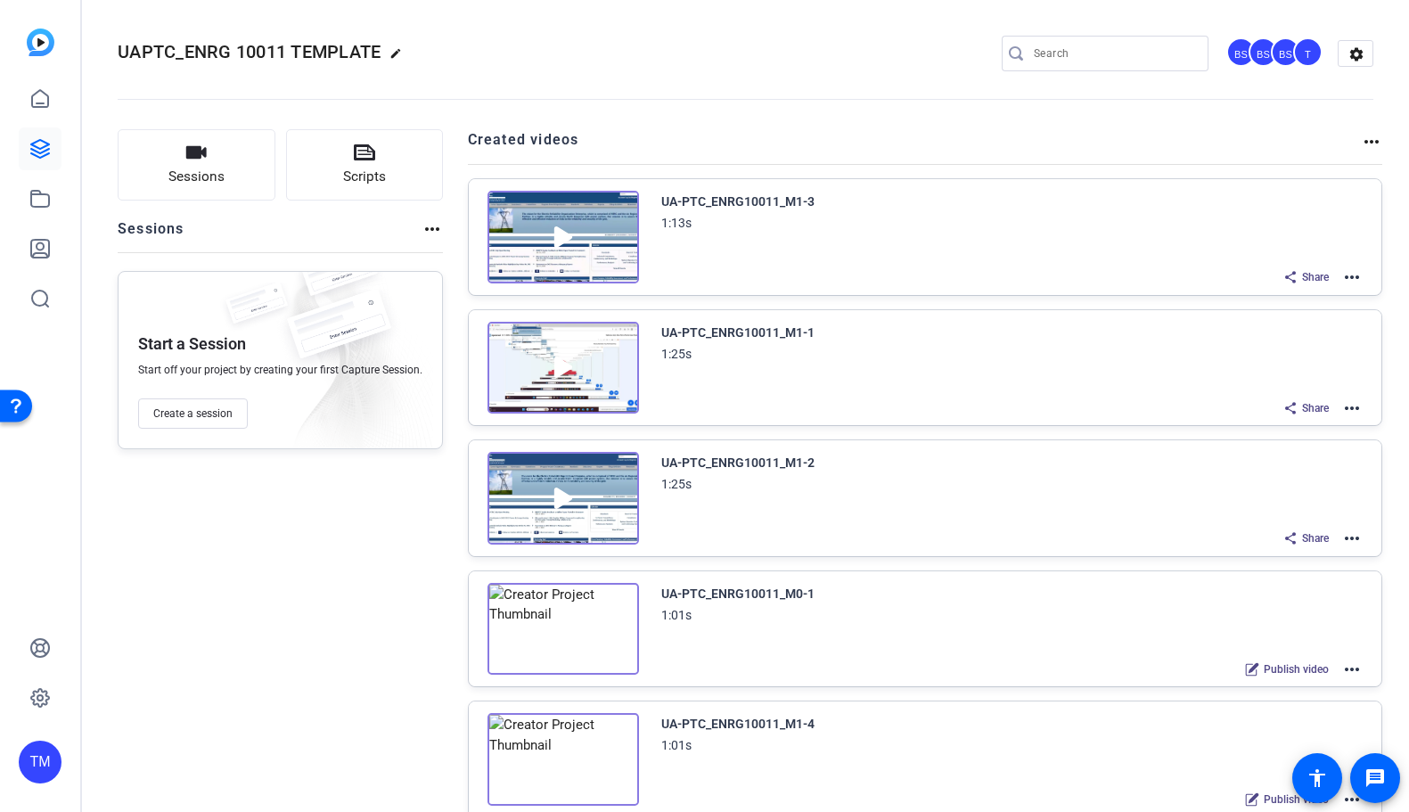
click at [1341, 412] on mat-icon "more_horiz" at bounding box center [1351, 407] width 21 height 21
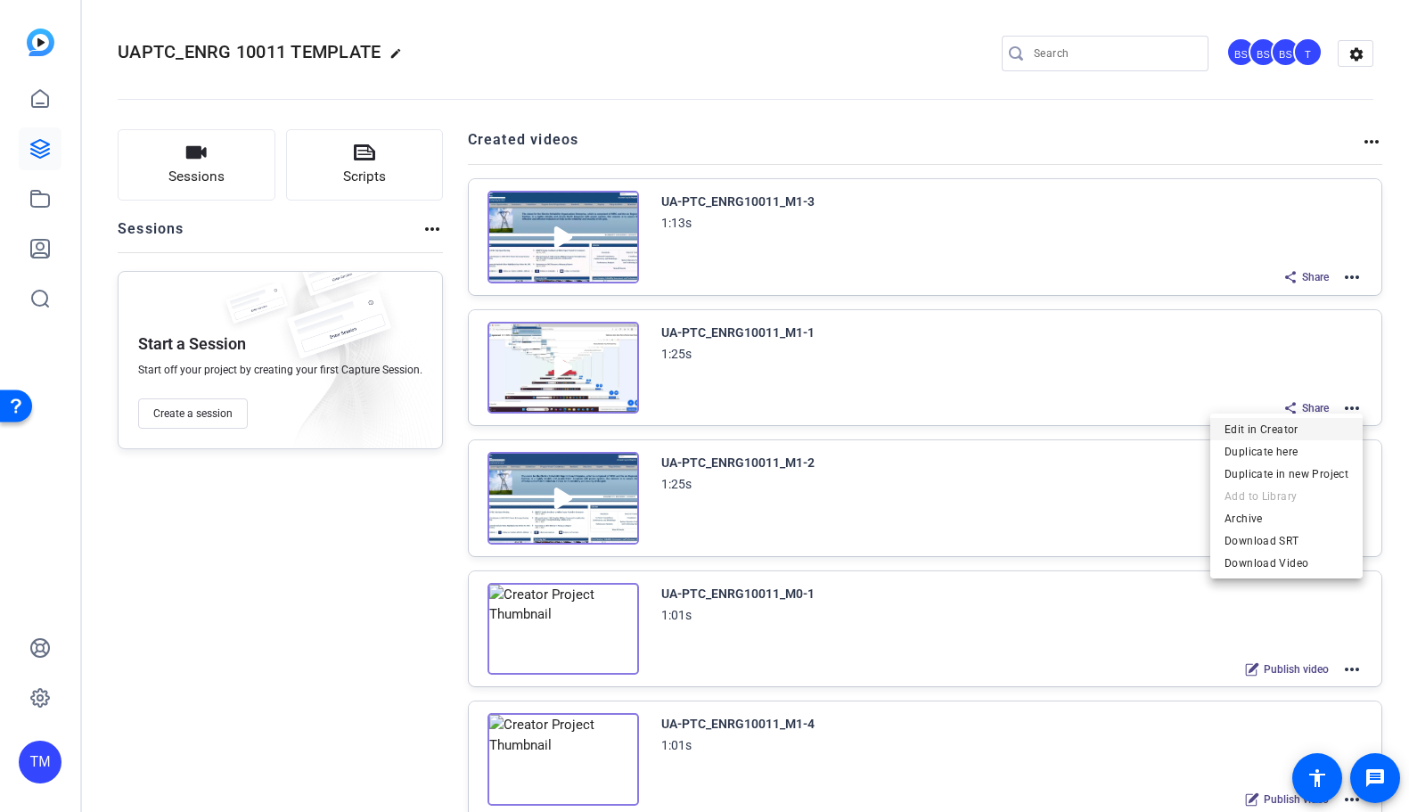
click at [1306, 432] on span "Edit in Creator" at bounding box center [1286, 428] width 124 height 21
